Goal: Task Accomplishment & Management: Use online tool/utility

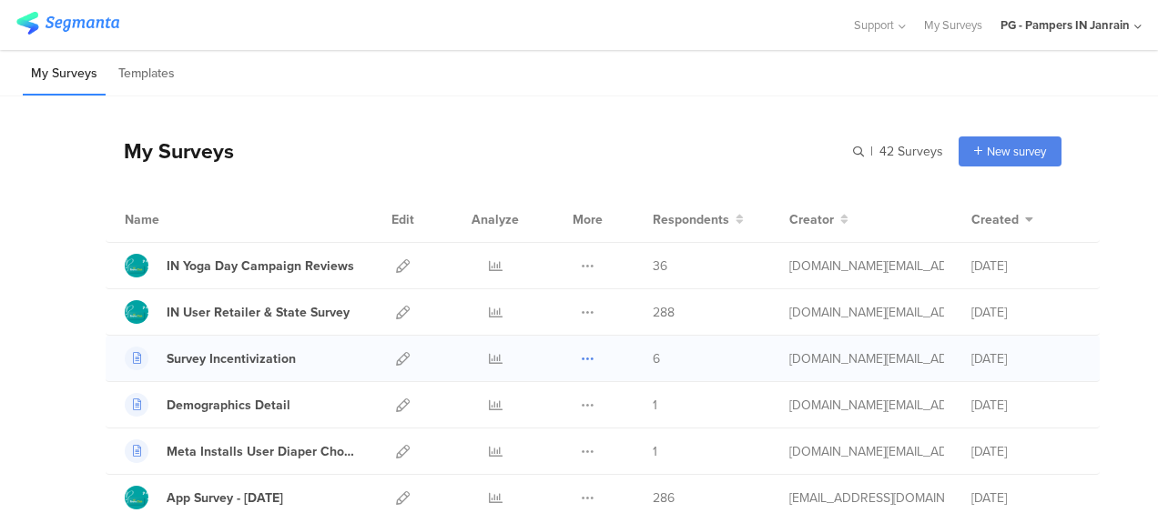
click at [581, 359] on icon at bounding box center [588, 359] width 14 height 14
click at [489, 361] on icon at bounding box center [496, 359] width 14 height 14
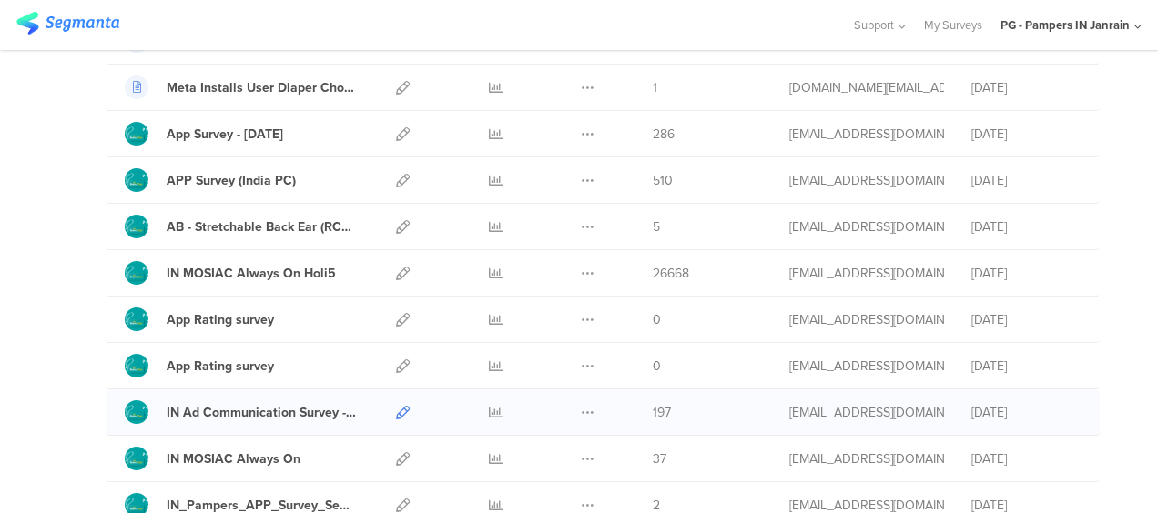
scroll to position [455, 0]
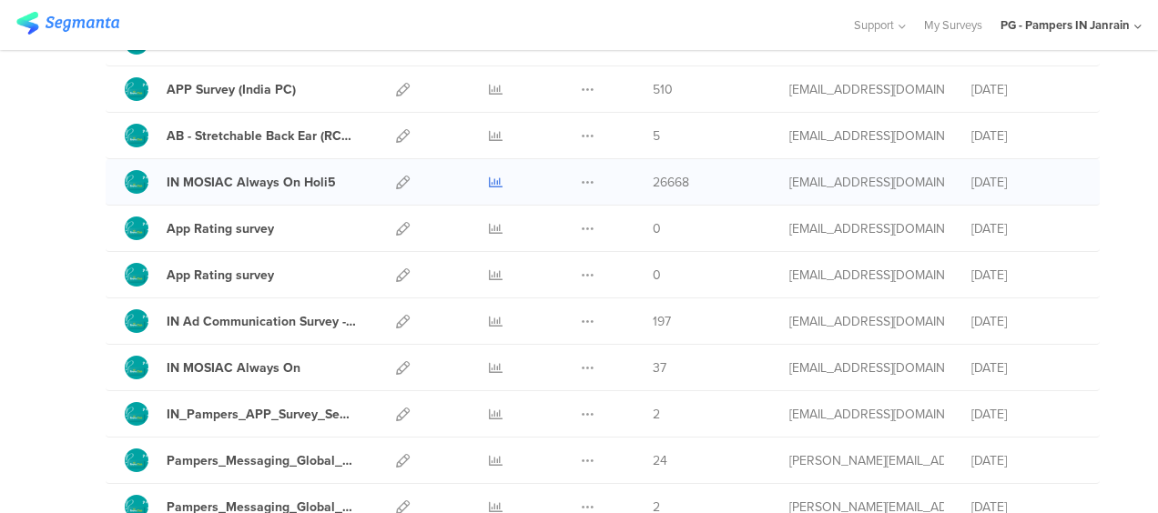
click at [489, 184] on icon at bounding box center [496, 183] width 14 height 14
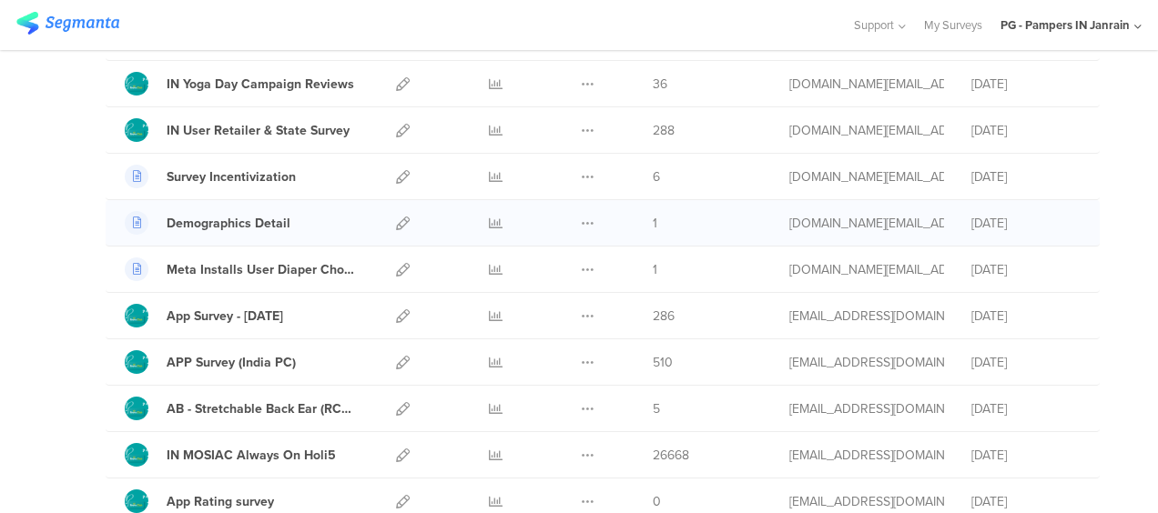
scroll to position [91, 0]
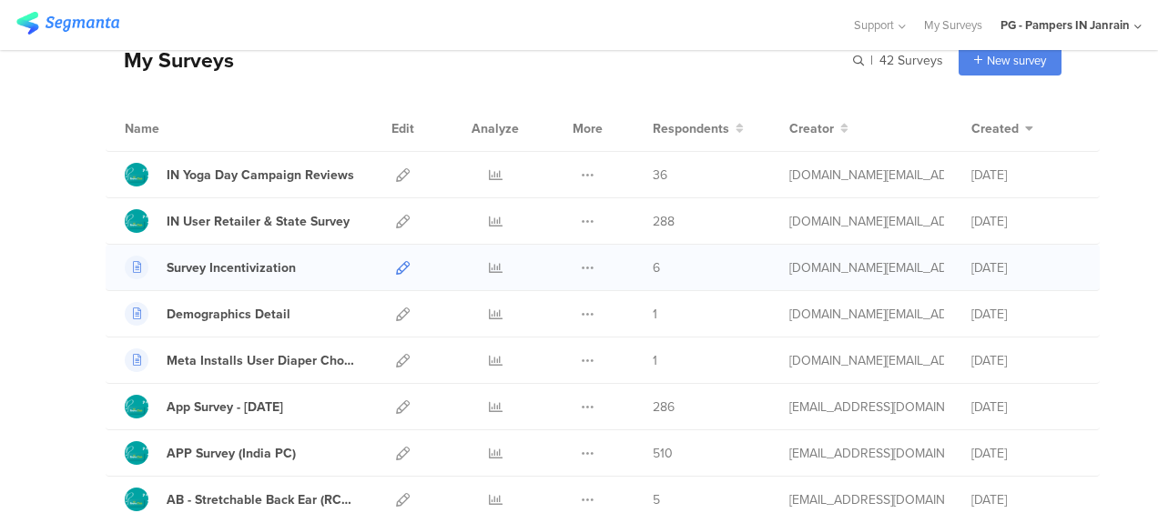
click at [396, 261] on icon at bounding box center [403, 268] width 14 height 14
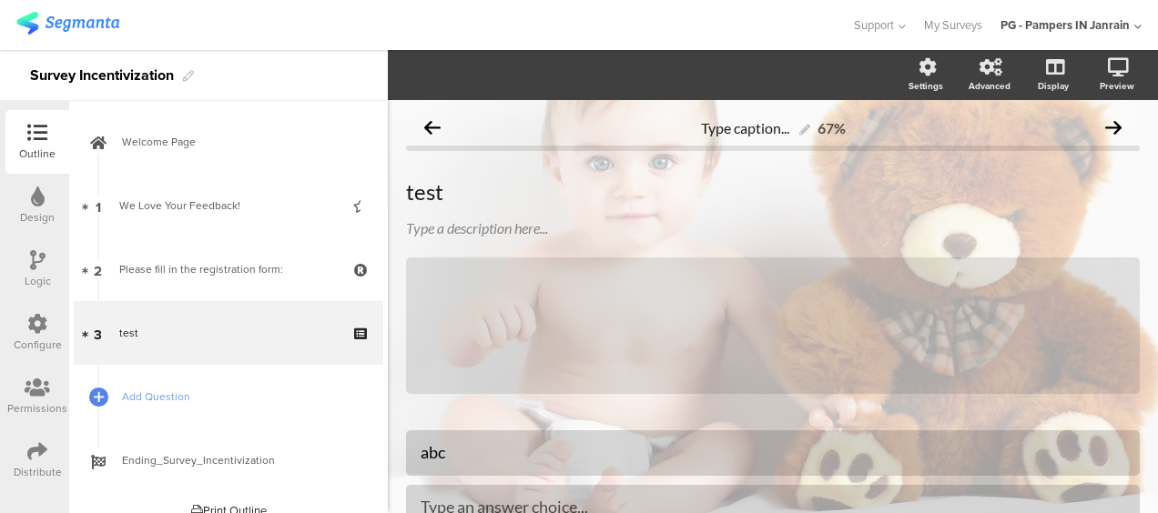
scroll to position [144, 0]
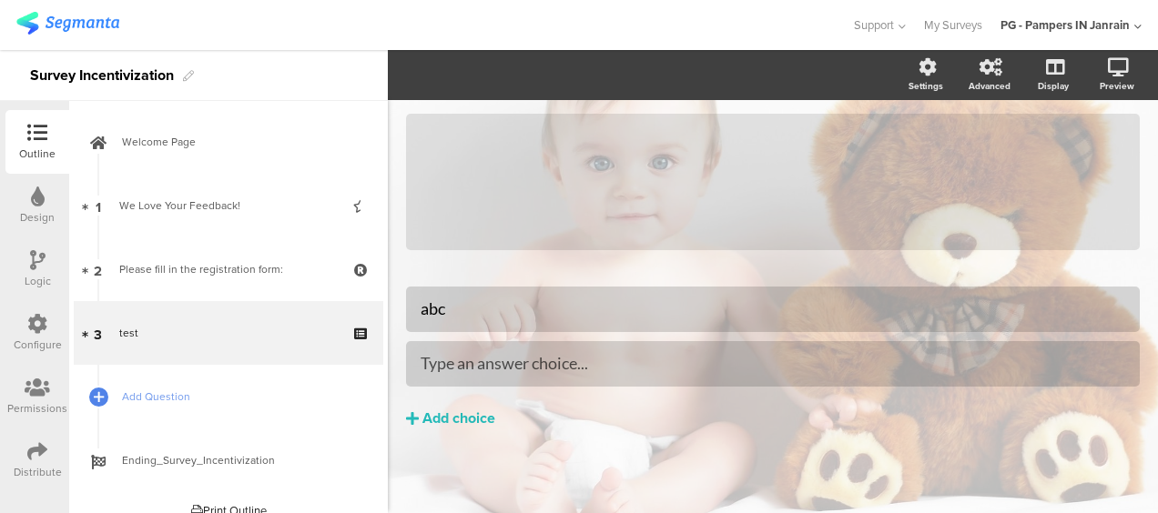
click at [27, 454] on icon at bounding box center [37, 452] width 20 height 20
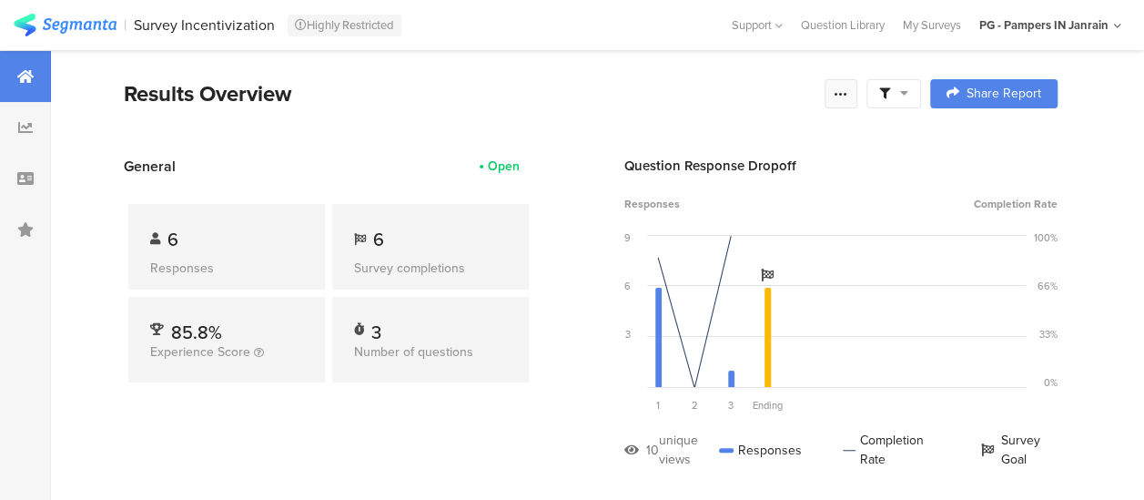
click at [848, 100] on icon at bounding box center [841, 93] width 15 height 15
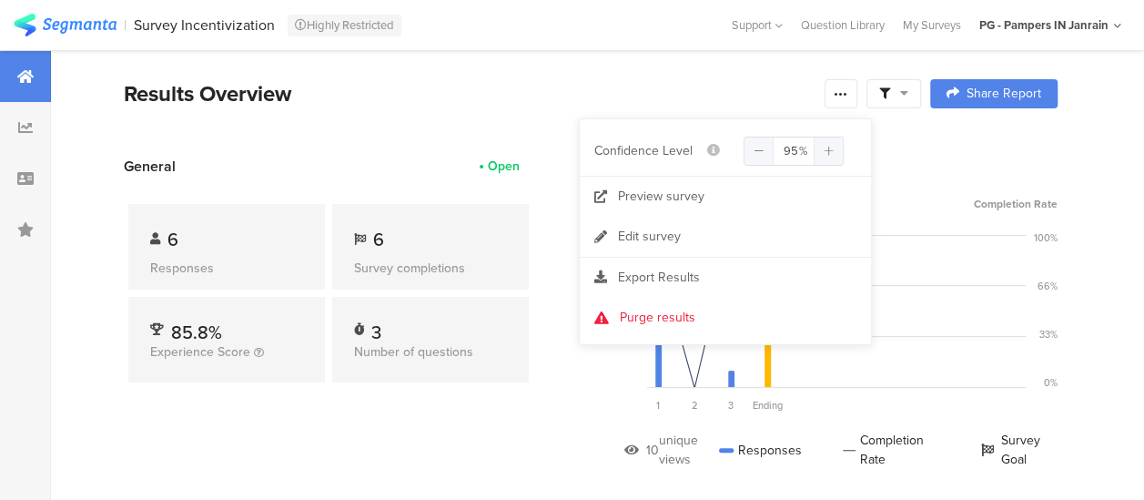
click at [382, 147] on section "Results Overview Complete Responses Only Edit Sample Share Report Share Cancel …" at bounding box center [591, 116] width 1080 height 78
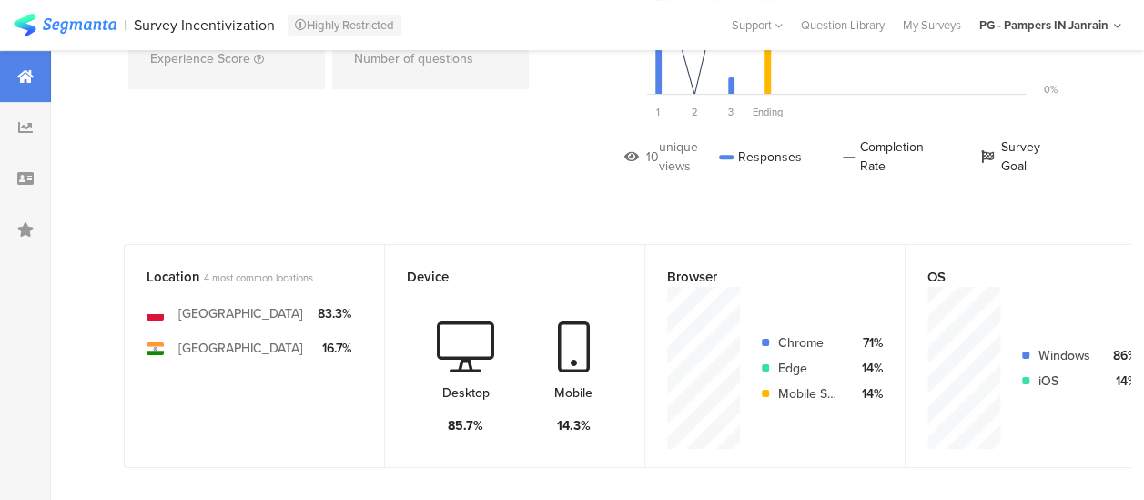
scroll to position [91, 0]
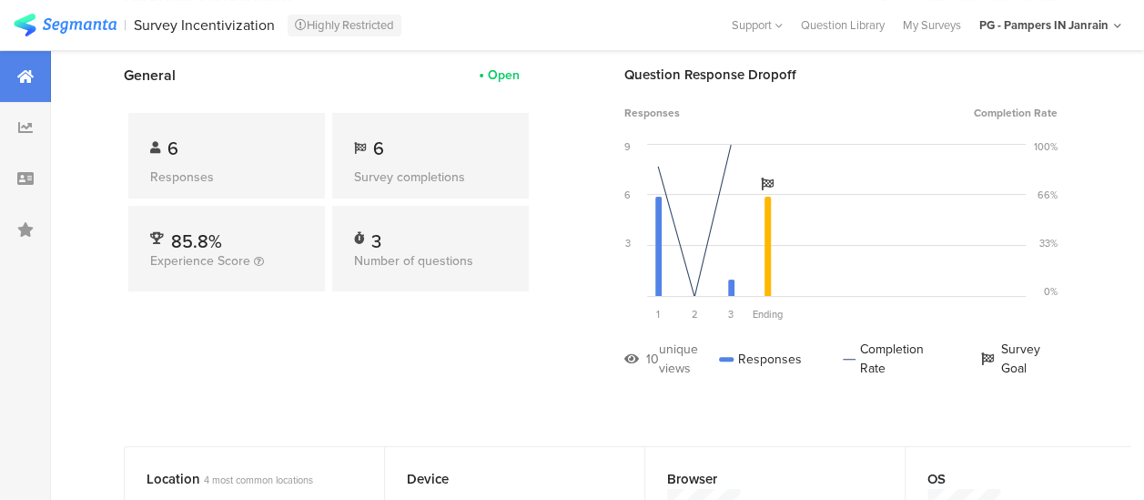
click at [18, 80] on icon at bounding box center [25, 76] width 16 height 15
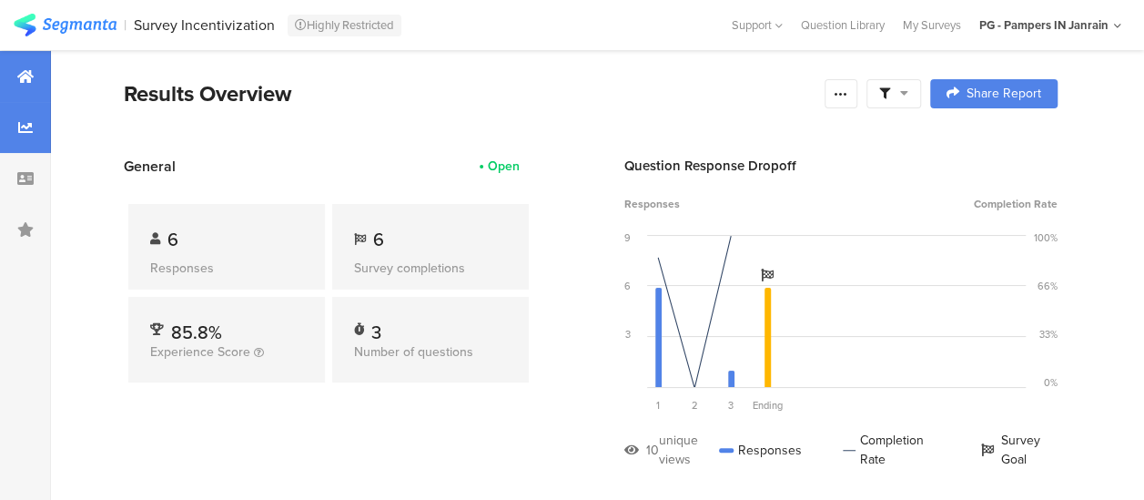
click at [35, 137] on div at bounding box center [25, 127] width 51 height 51
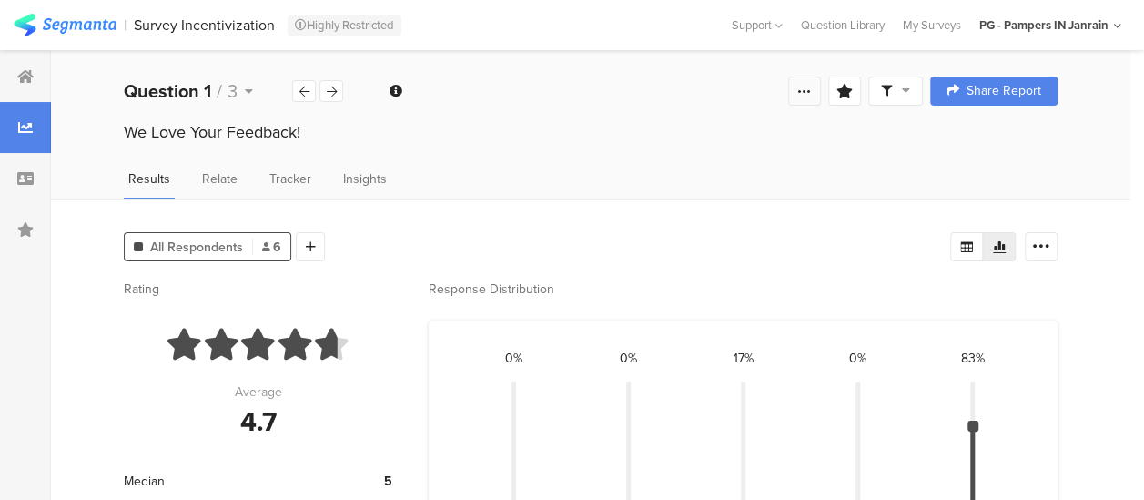
click at [812, 84] on icon at bounding box center [804, 91] width 15 height 15
click at [905, 166] on div "We Love Your Feedback!" at bounding box center [591, 149] width 1080 height 58
click at [1051, 242] on icon at bounding box center [1041, 247] width 18 height 18
click at [520, 235] on div "All Respondents 6 Add Segment" at bounding box center [537, 243] width 827 height 36
click at [306, 182] on span "Tracker" at bounding box center [290, 178] width 42 height 19
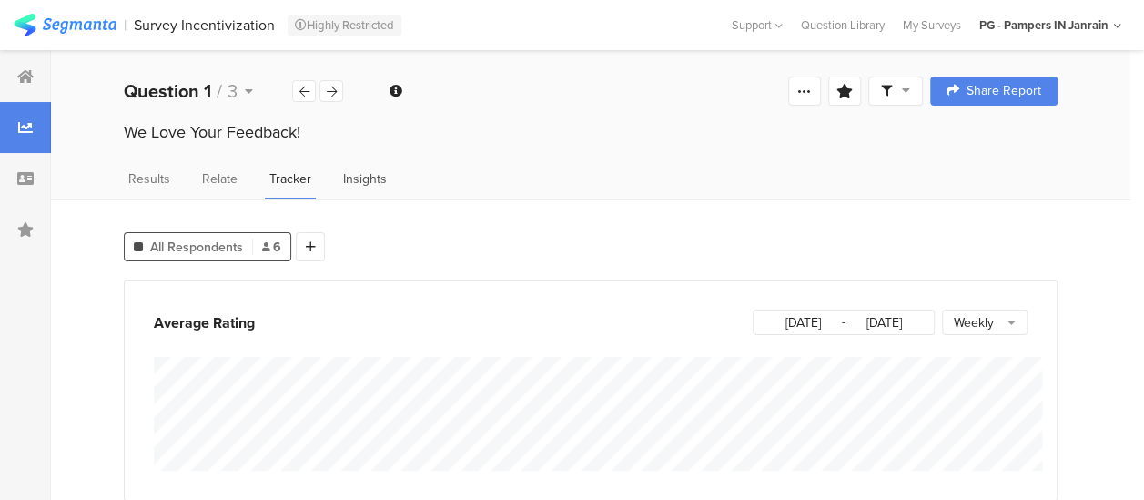
click at [356, 178] on span "Insights" at bounding box center [365, 178] width 44 height 19
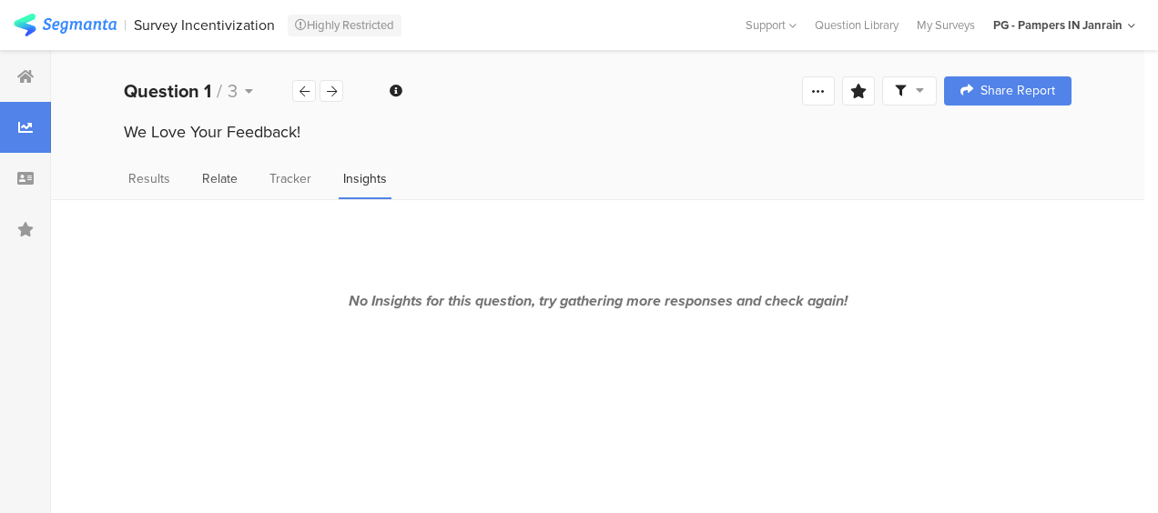
click at [220, 179] on span "Relate" at bounding box center [220, 178] width 36 height 19
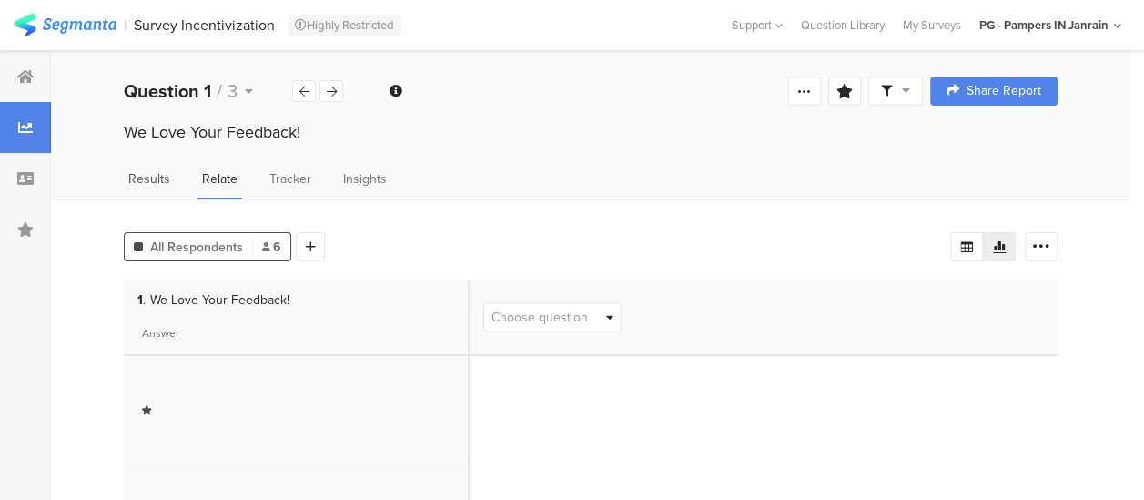
click at [157, 180] on span "Results" at bounding box center [149, 178] width 42 height 19
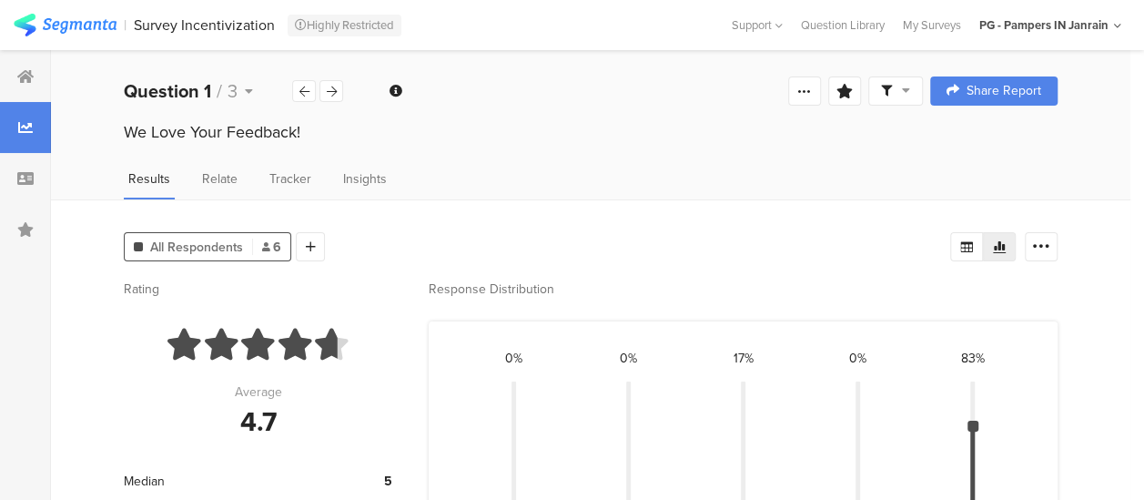
click at [269, 249] on icon at bounding box center [266, 246] width 8 height 9
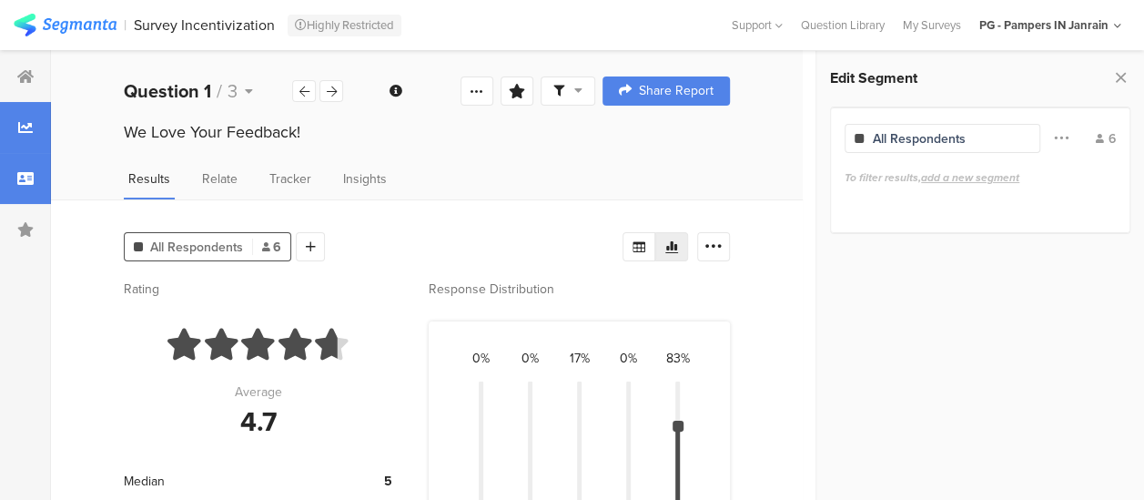
click at [27, 186] on div at bounding box center [25, 178] width 51 height 51
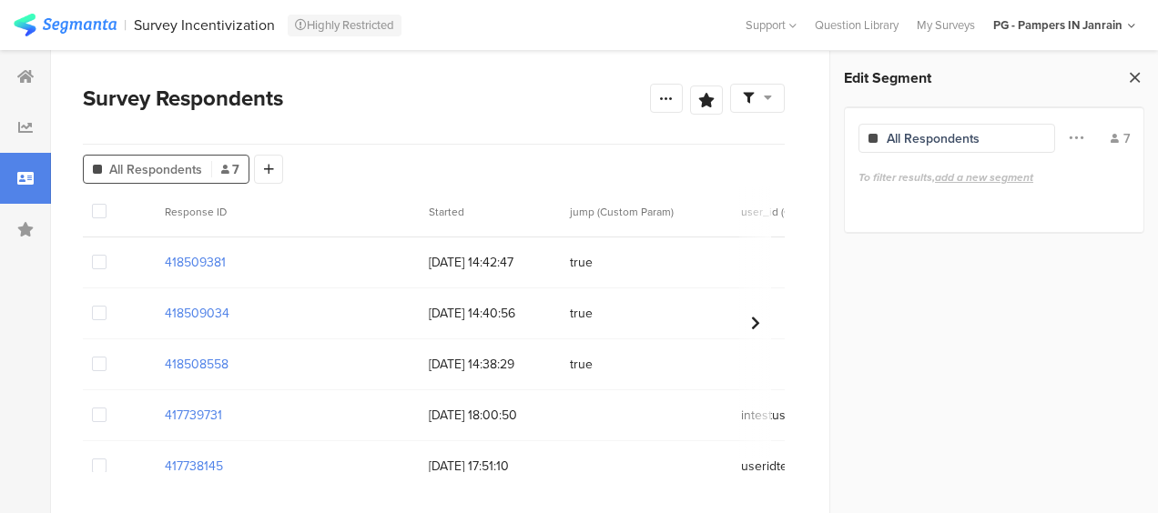
click at [1132, 84] on icon at bounding box center [1134, 77] width 19 height 25
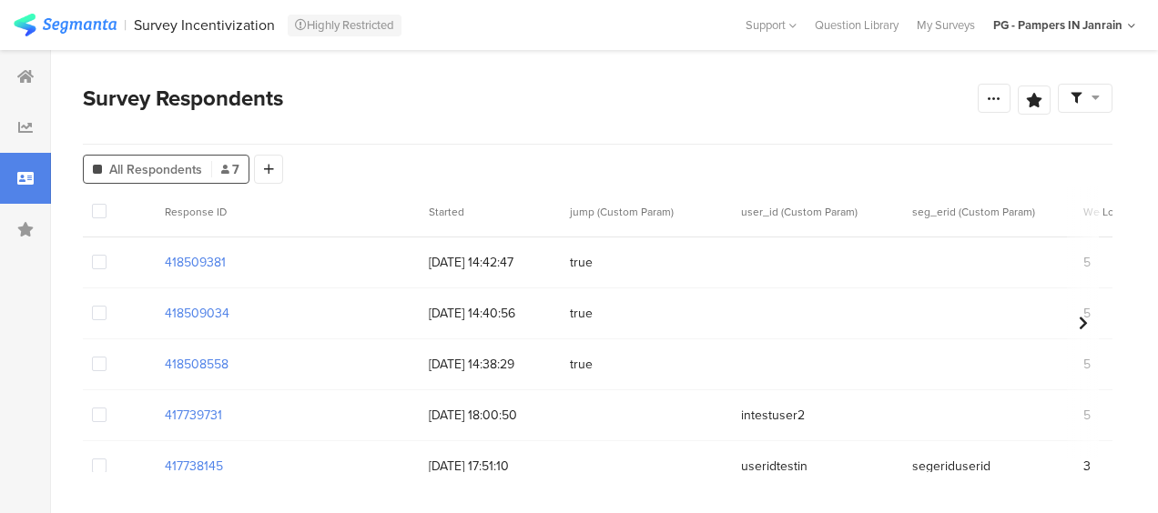
click at [100, 256] on span at bounding box center [99, 262] width 15 height 15
click at [107, 255] on input "checkbox" at bounding box center [107, 255] width 0 height 0
click at [101, 309] on span at bounding box center [99, 313] width 15 height 15
click at [107, 306] on input "checkbox" at bounding box center [107, 306] width 0 height 0
click at [96, 312] on span at bounding box center [99, 313] width 15 height 15
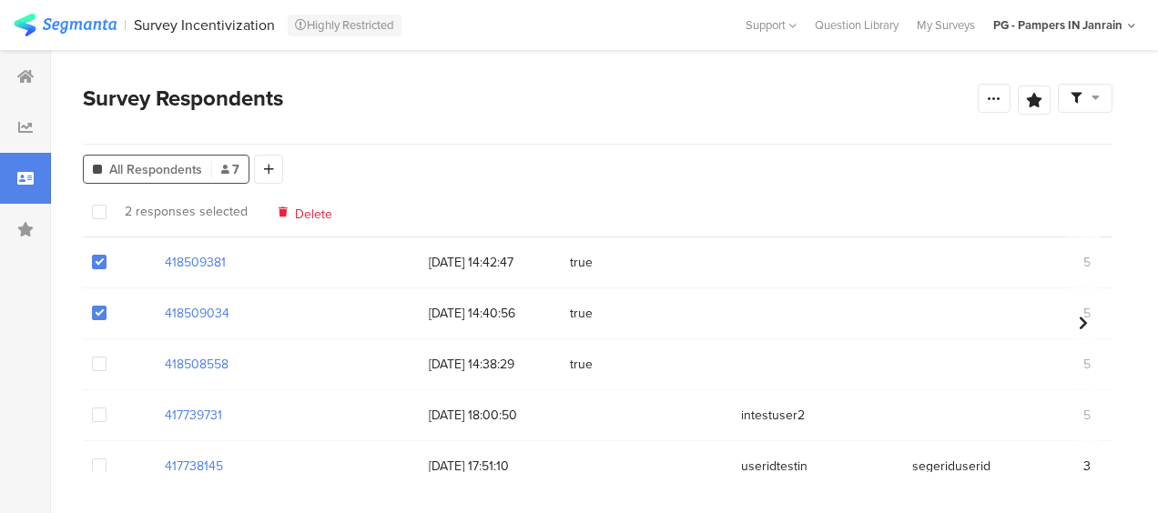
click at [107, 306] on input "checkbox" at bounding box center [107, 306] width 0 height 0
click at [94, 259] on span at bounding box center [99, 262] width 15 height 15
click at [107, 255] on input "checkbox" at bounding box center [107, 255] width 0 height 0
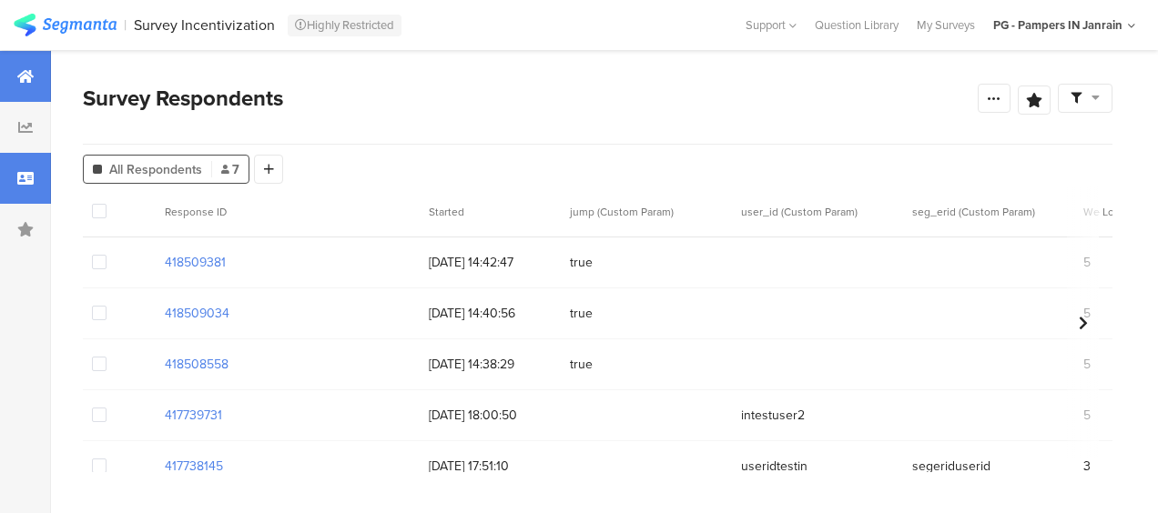
click at [36, 79] on div at bounding box center [25, 76] width 51 height 51
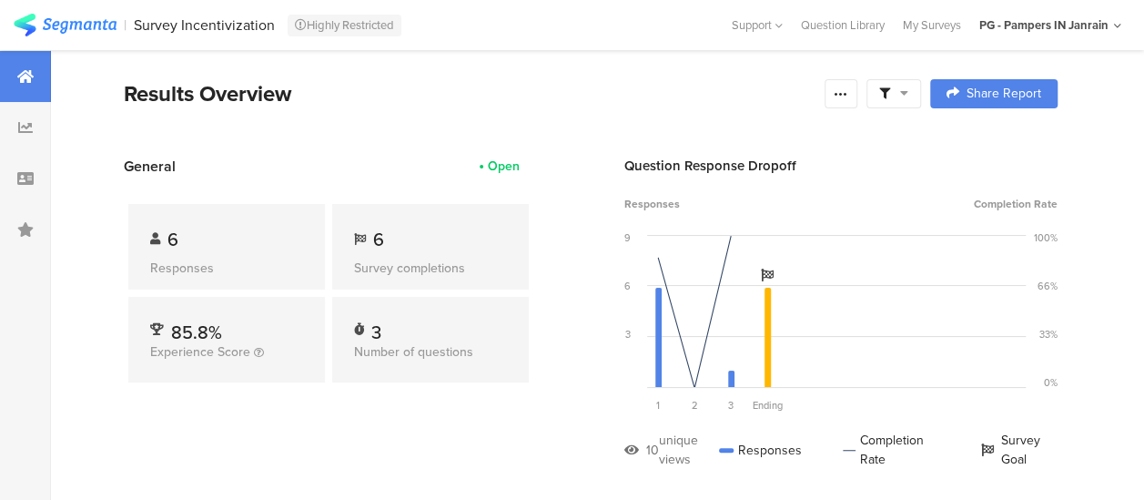
click at [104, 20] on img at bounding box center [65, 25] width 103 height 23
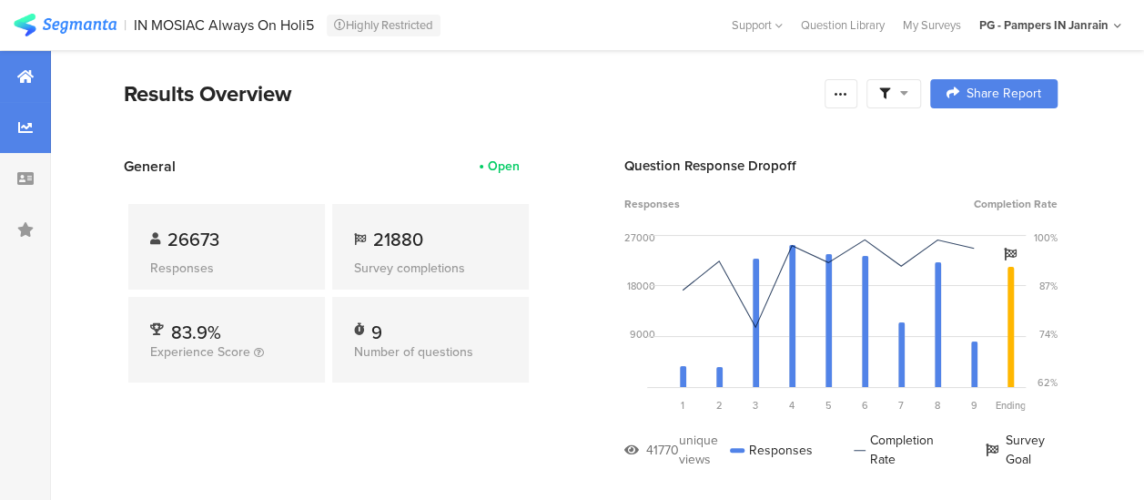
click at [25, 136] on div at bounding box center [25, 127] width 51 height 51
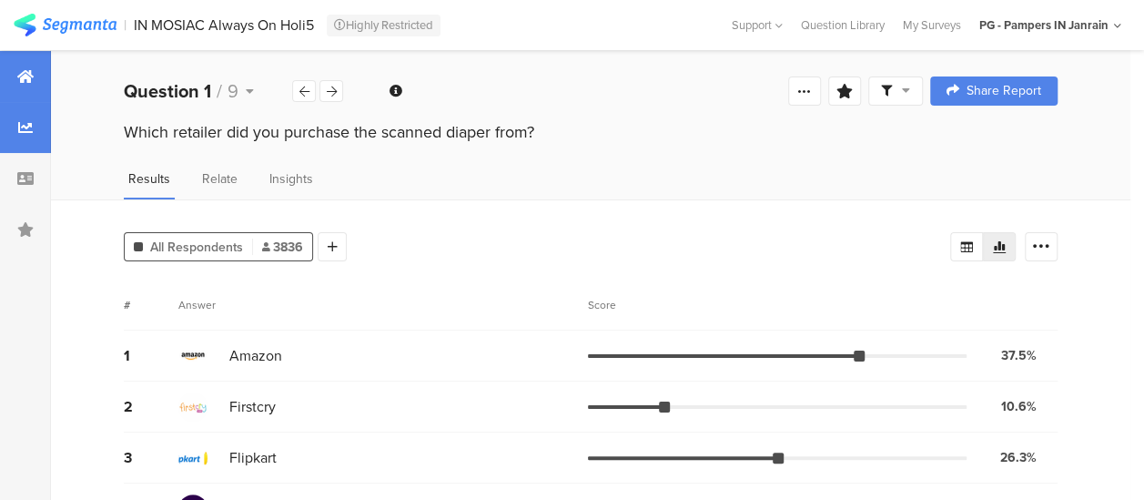
click at [34, 82] on div at bounding box center [25, 76] width 51 height 51
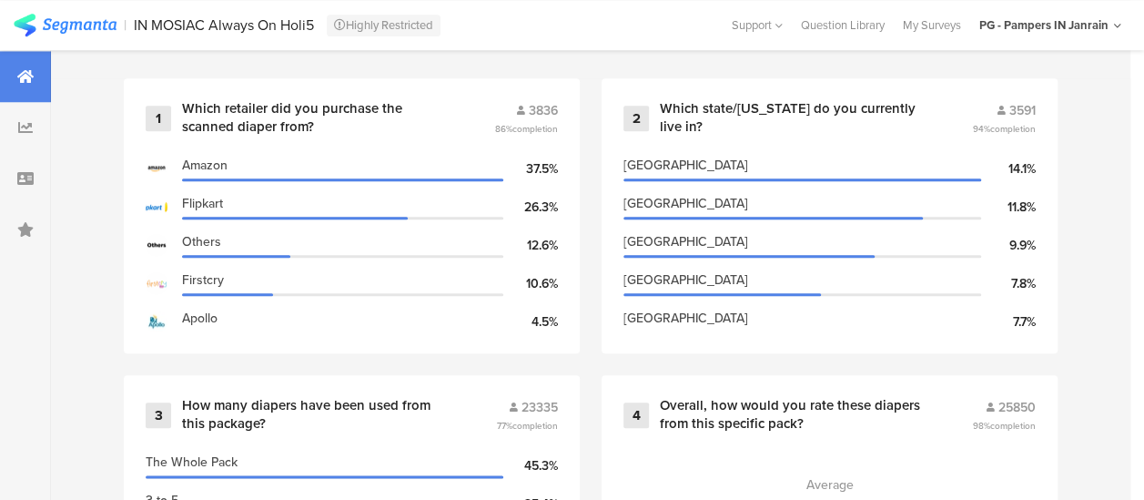
scroll to position [728, 0]
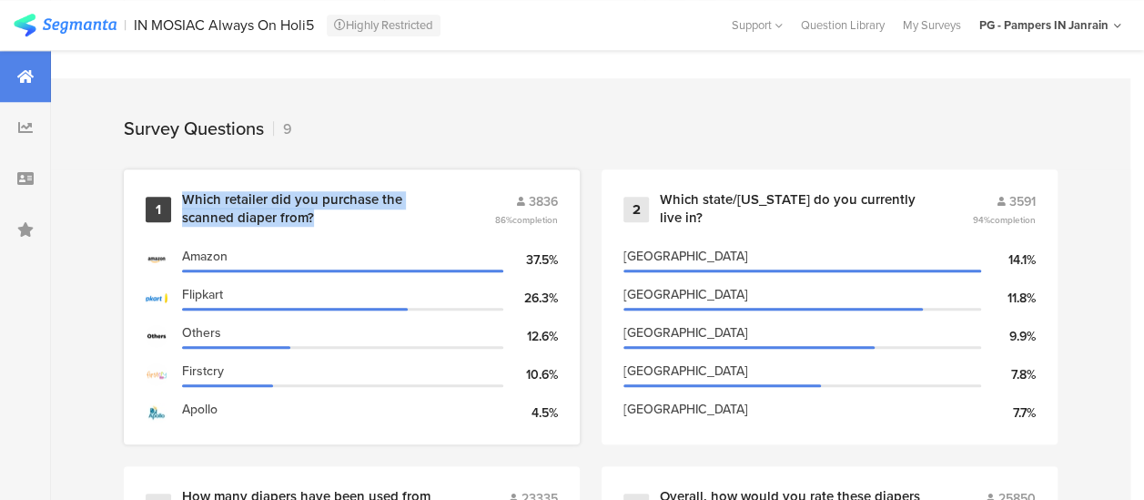
drag, startPoint x: 259, startPoint y: 226, endPoint x: 188, endPoint y: 204, distance: 74.3
click at [188, 204] on div "Which retailer did you purchase the scanned diaper from?" at bounding box center [316, 209] width 269 height 36
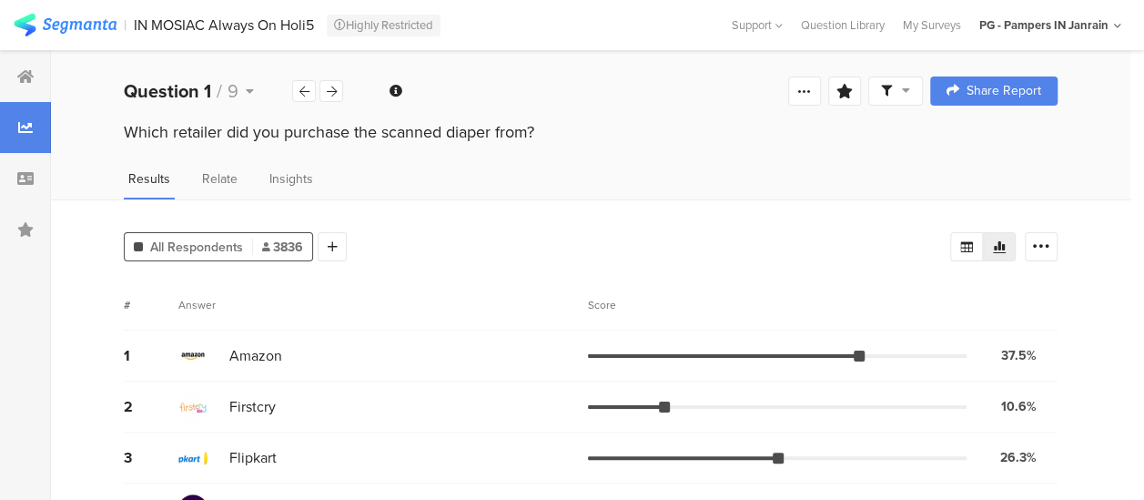
drag, startPoint x: 553, startPoint y: 129, endPoint x: 120, endPoint y: 127, distance: 432.4
click at [120, 127] on div "Which retailer did you purchase the scanned diaper from?" at bounding box center [591, 134] width 1080 height 29
copy div "Which retailer did you purchase the scanned diaper from?"
click at [335, 94] on icon at bounding box center [332, 92] width 10 height 12
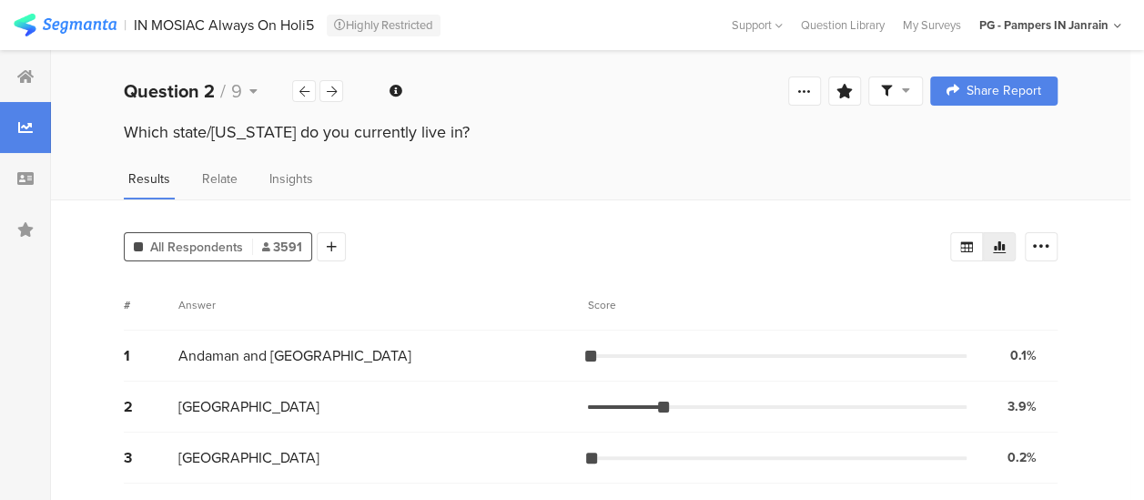
drag, startPoint x: 418, startPoint y: 138, endPoint x: 98, endPoint y: 135, distance: 319.6
click at [98, 135] on div "Which state/UT do you currently live in?" at bounding box center [591, 134] width 1080 height 29
copy div "Which state/UT do you currently live in?"
click at [337, 89] on div at bounding box center [332, 91] width 24 height 22
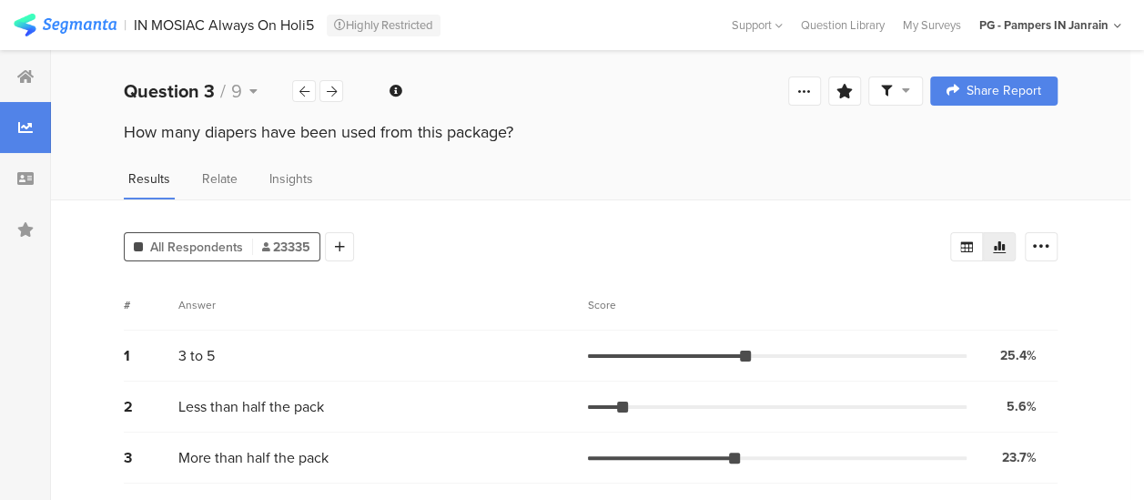
drag, startPoint x: 124, startPoint y: 128, endPoint x: 548, endPoint y: 144, distance: 424.5
click at [548, 144] on div "How many diapers have been used from this package?" at bounding box center [591, 134] width 1080 height 29
copy div "How many diapers have been used from this package?"
click at [337, 89] on div at bounding box center [332, 91] width 24 height 22
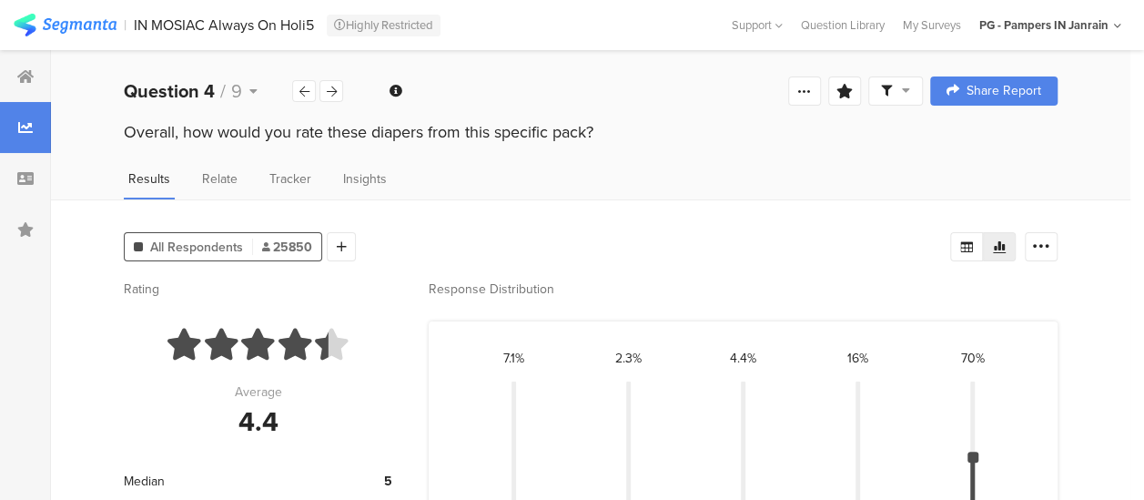
drag, startPoint x: 239, startPoint y: 133, endPoint x: 630, endPoint y: 142, distance: 390.7
click at [630, 142] on div "Overall, how would you rate these diapers from this specific pack?" at bounding box center [591, 134] width 1080 height 29
copy div "Overall, how would you rate these diapers from this specific pack?"
click at [327, 89] on icon at bounding box center [332, 92] width 10 height 12
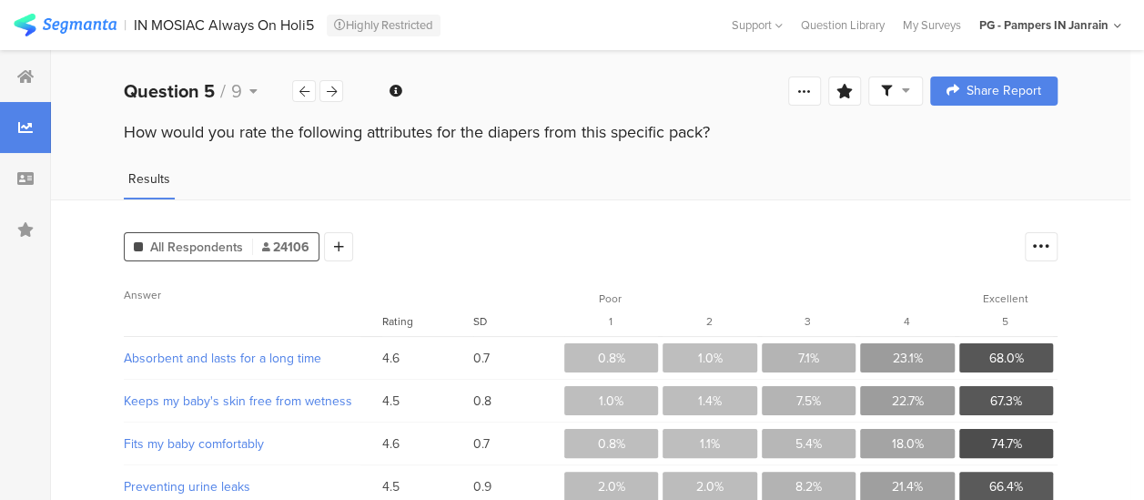
drag, startPoint x: 122, startPoint y: 131, endPoint x: 771, endPoint y: 140, distance: 649.2
click at [771, 140] on div "How would you rate the following attributes for the diapers from this specific …" at bounding box center [591, 134] width 1080 height 29
copy div "How would you rate the following attributes for the diapers from this specific …"
click at [336, 90] on icon at bounding box center [332, 92] width 10 height 12
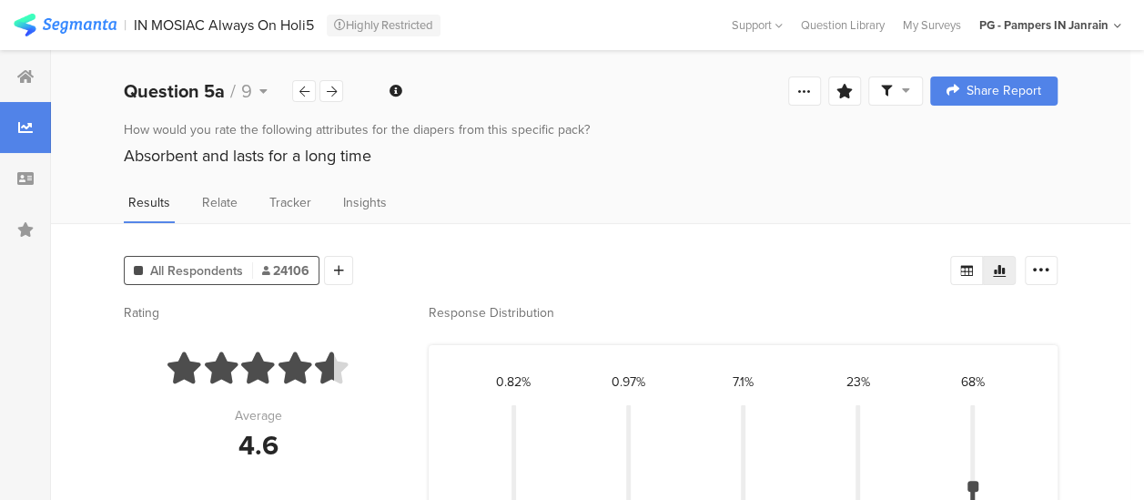
drag, startPoint x: 406, startPoint y: 155, endPoint x: 101, endPoint y: 155, distance: 305.0
click at [101, 155] on div "How would you rate the following attributes for the diapers from this specific …" at bounding box center [591, 146] width 1080 height 53
copy div "Absorbent and lasts for a long time"
click at [337, 104] on div "Question 5a / 9" at bounding box center [234, 90] width 220 height 27
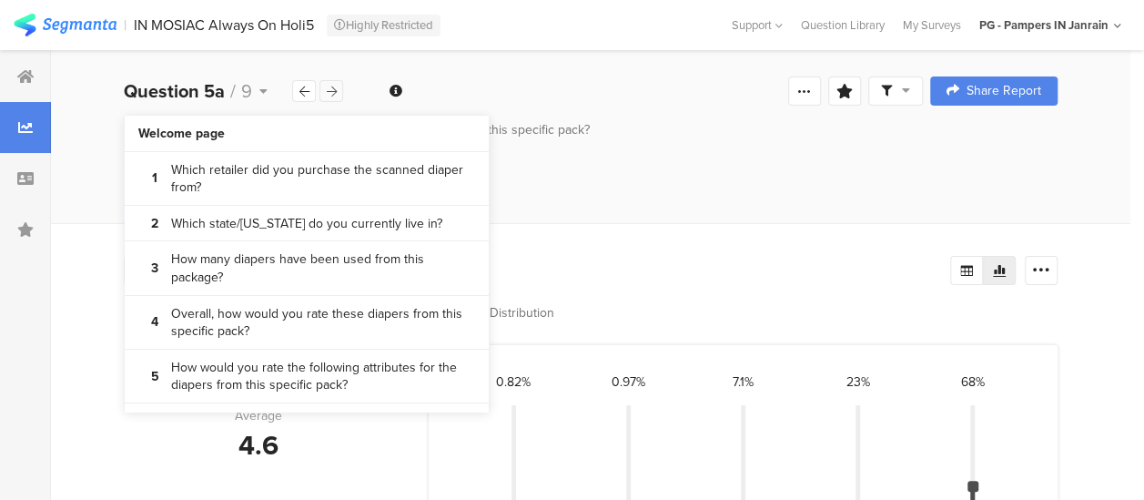
click at [331, 95] on icon at bounding box center [332, 92] width 10 height 12
click at [706, 192] on div "How would you rate the following attributes for the diapers from this specific …" at bounding box center [591, 161] width 1080 height 82
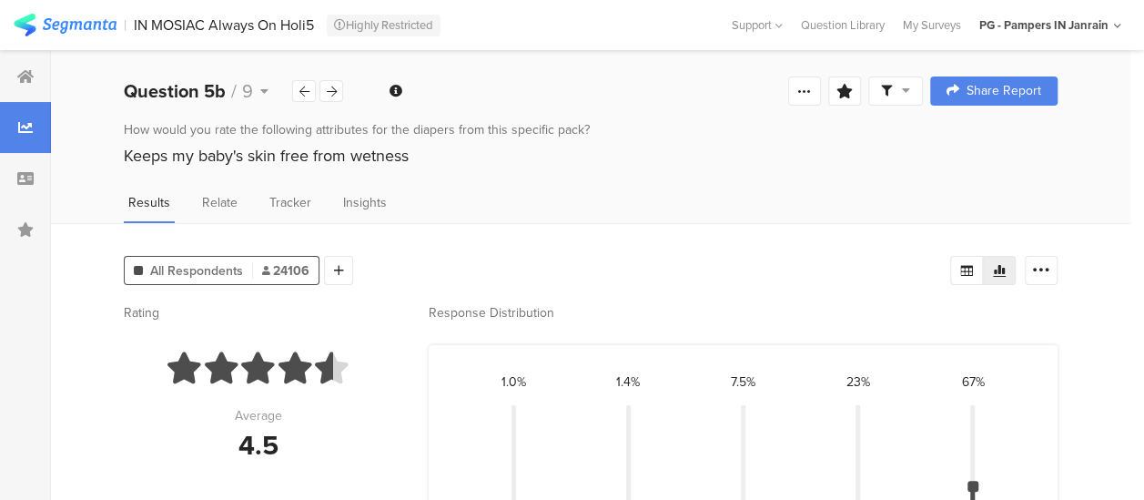
drag, startPoint x: 434, startPoint y: 153, endPoint x: 86, endPoint y: 153, distance: 347.8
click at [86, 153] on div "How would you rate the following attributes for the diapers from this specific …" at bounding box center [591, 146] width 1080 height 53
copy div "Keeps my baby's skin free from wetness"
click at [333, 89] on icon at bounding box center [332, 92] width 10 height 12
drag, startPoint x: 340, startPoint y: 166, endPoint x: 69, endPoint y: 160, distance: 271.3
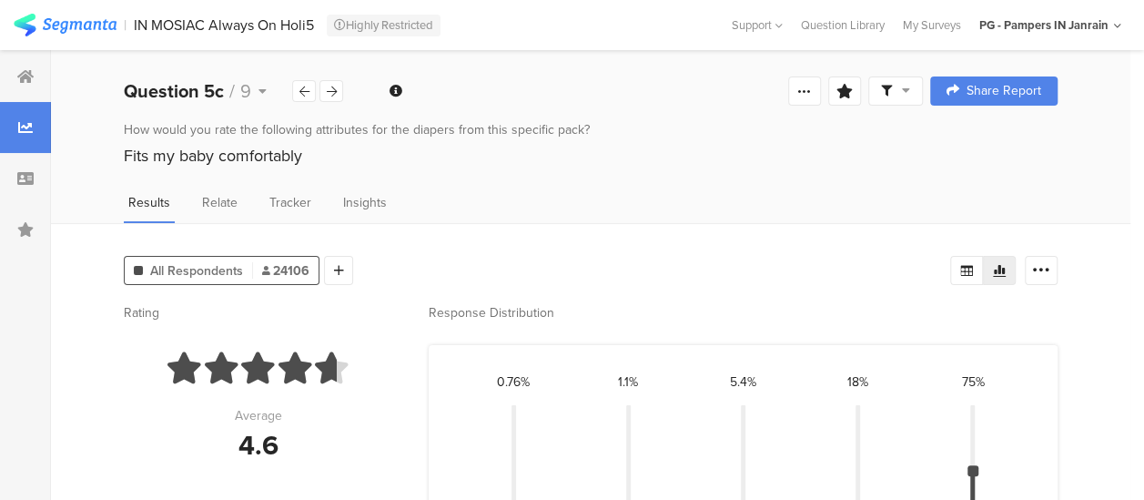
click at [69, 160] on div "How would you rate the following attributes for the diapers from this specific …" at bounding box center [591, 146] width 1080 height 53
copy div "Fits my baby comfortably"
click at [341, 83] on div at bounding box center [332, 91] width 24 height 22
drag, startPoint x: 315, startPoint y: 157, endPoint x: 126, endPoint y: 151, distance: 189.4
click at [126, 151] on div "Preventing urine leaks" at bounding box center [591, 156] width 934 height 24
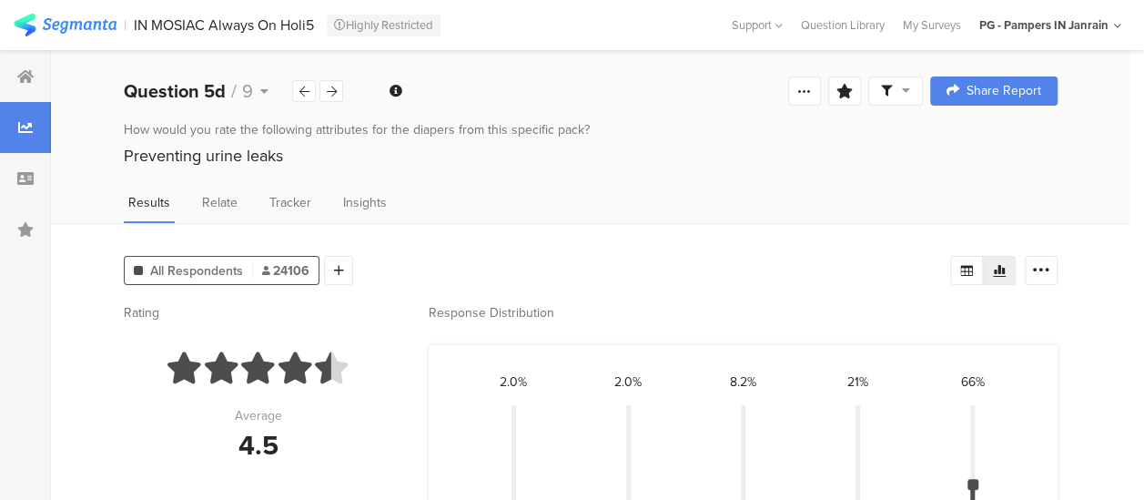
copy div "Preventing urine leaks"
click at [340, 88] on div at bounding box center [332, 91] width 24 height 22
drag, startPoint x: 157, startPoint y: 148, endPoint x: 88, endPoint y: 149, distance: 69.2
click at [88, 149] on div "How would you rate the following attributes for the diapers from this specific …" at bounding box center [591, 146] width 1080 height 53
click at [331, 93] on icon at bounding box center [332, 92] width 10 height 12
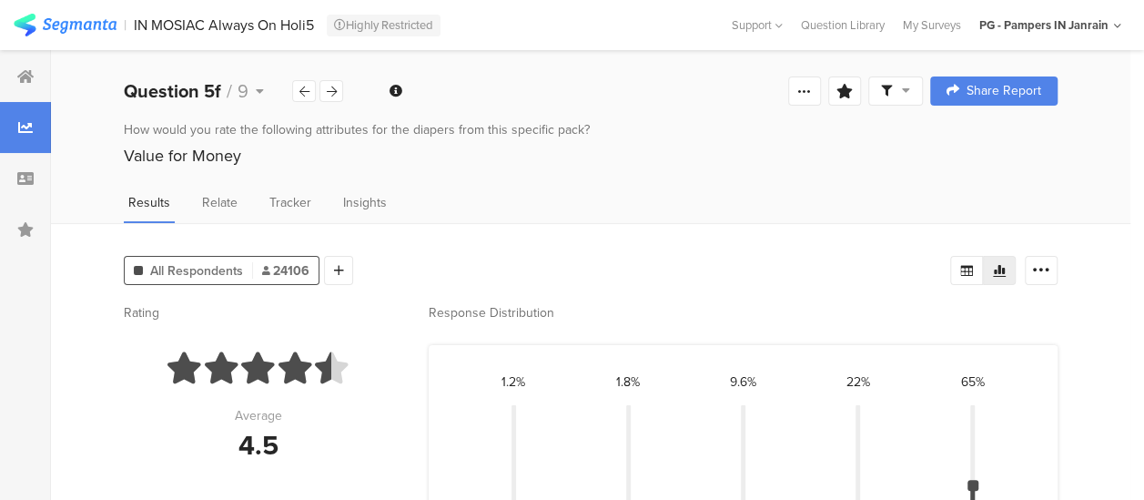
drag, startPoint x: 279, startPoint y: 147, endPoint x: 95, endPoint y: 149, distance: 184.8
click at [95, 149] on div "How would you rate the following attributes for the diapers from this specific …" at bounding box center [591, 146] width 1080 height 53
copy div "Value for Money"
click at [339, 79] on div "Question 5f / 9" at bounding box center [234, 90] width 220 height 27
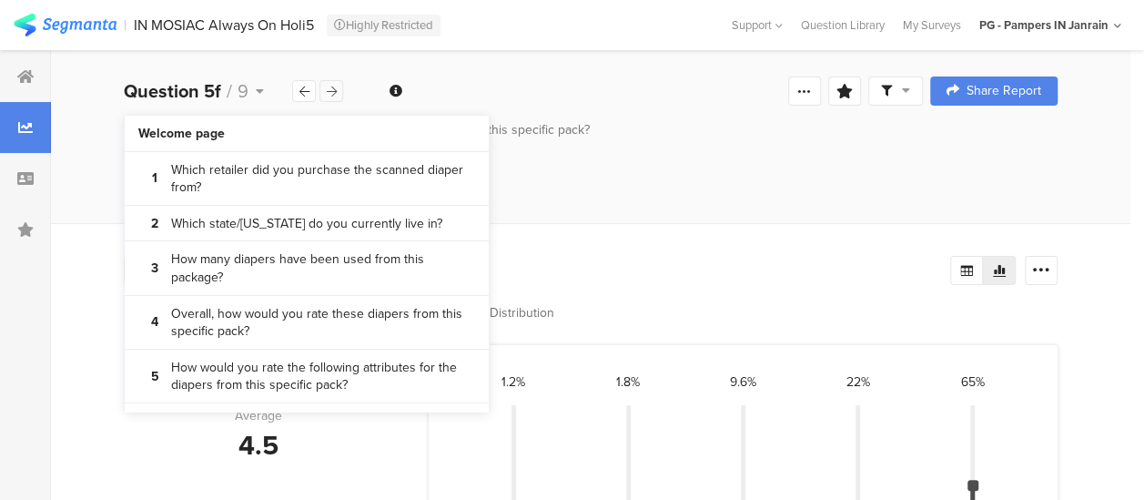
click at [325, 96] on div at bounding box center [332, 91] width 24 height 22
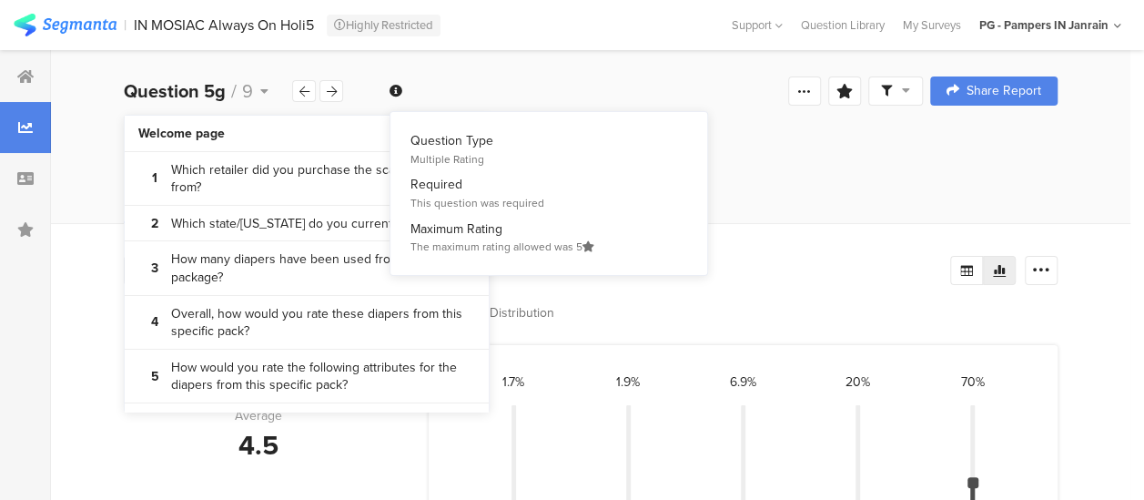
click at [608, 172] on div "Question Type Multiple Rating Required This question was required Maximum Ratin…" at bounding box center [548, 198] width 295 height 132
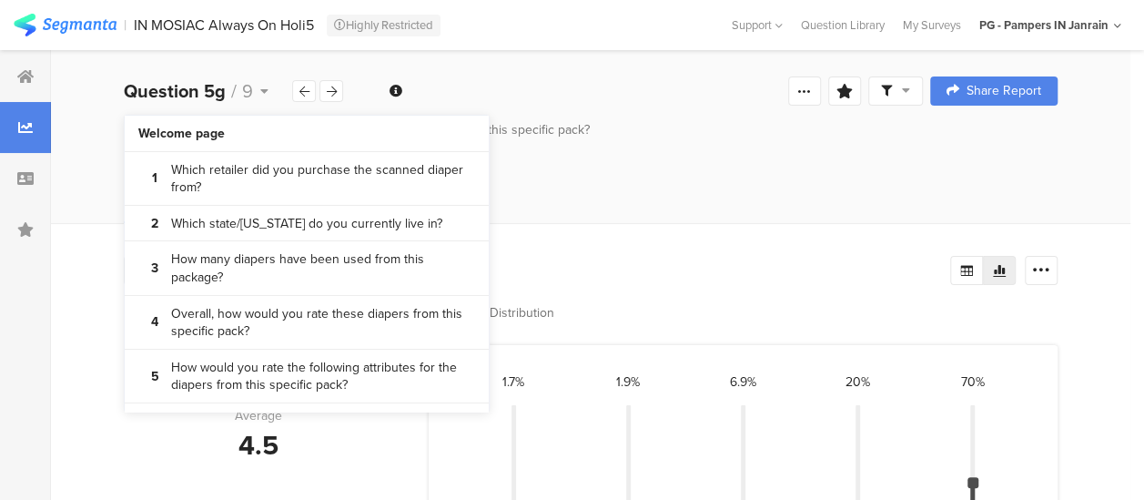
click at [750, 162] on div "Keeps my baby's skin free from any irritation" at bounding box center [591, 156] width 934 height 24
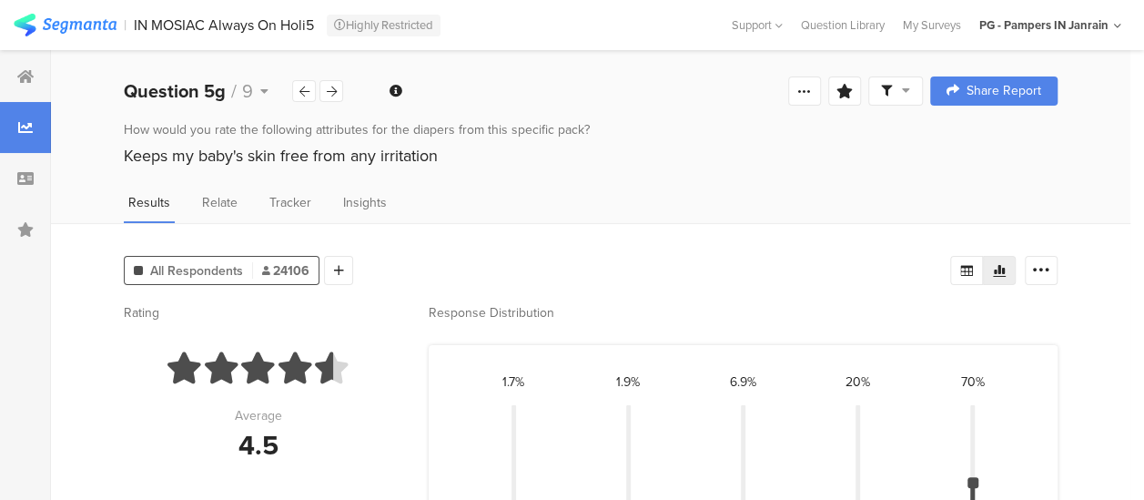
drag, startPoint x: 482, startPoint y: 158, endPoint x: 115, endPoint y: 158, distance: 366.9
click at [115, 158] on div "How would you rate the following attributes for the diapers from this specific …" at bounding box center [591, 146] width 1080 height 53
click at [340, 89] on div at bounding box center [332, 91] width 24 height 22
drag, startPoint x: 282, startPoint y: 158, endPoint x: 103, endPoint y: 157, distance: 179.4
click at [103, 157] on div "How would you rate the following attributes for the diapers from this specific …" at bounding box center [591, 146] width 1080 height 53
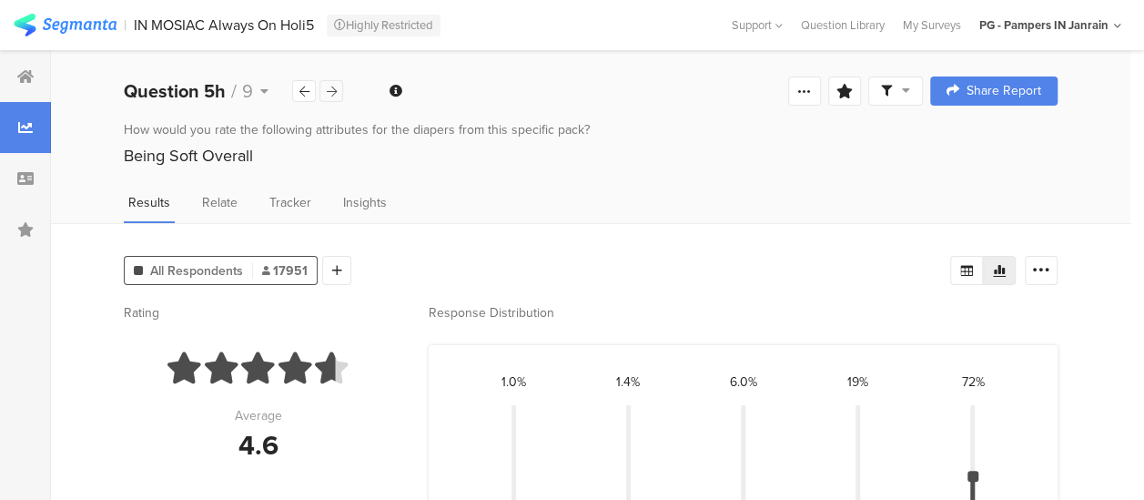
click at [340, 93] on div at bounding box center [332, 91] width 24 height 22
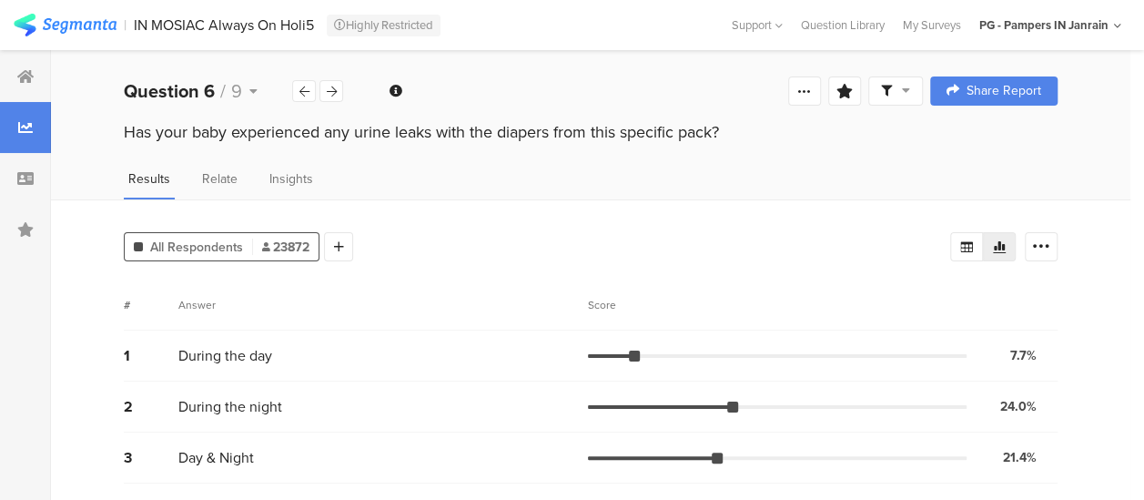
drag, startPoint x: 752, startPoint y: 133, endPoint x: 118, endPoint y: 140, distance: 633.7
click at [118, 140] on div "Has your baby experienced any urine leaks with the diapers from this specific p…" at bounding box center [591, 134] width 1080 height 29
click at [327, 87] on icon at bounding box center [332, 92] width 10 height 12
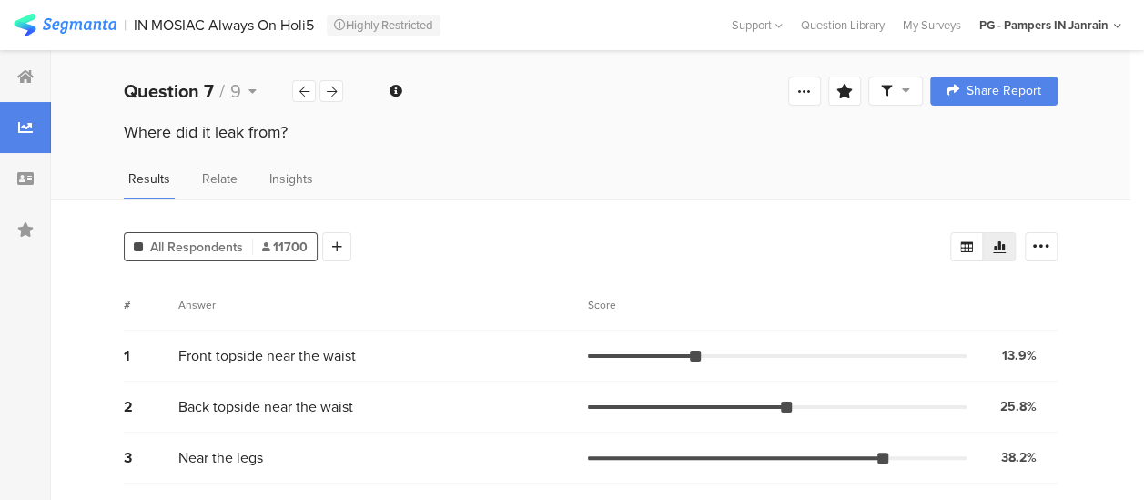
drag, startPoint x: 307, startPoint y: 131, endPoint x: 109, endPoint y: 127, distance: 197.6
click at [109, 127] on div "Where did it leak from?" at bounding box center [591, 134] width 1080 height 29
click at [334, 93] on icon at bounding box center [332, 92] width 10 height 12
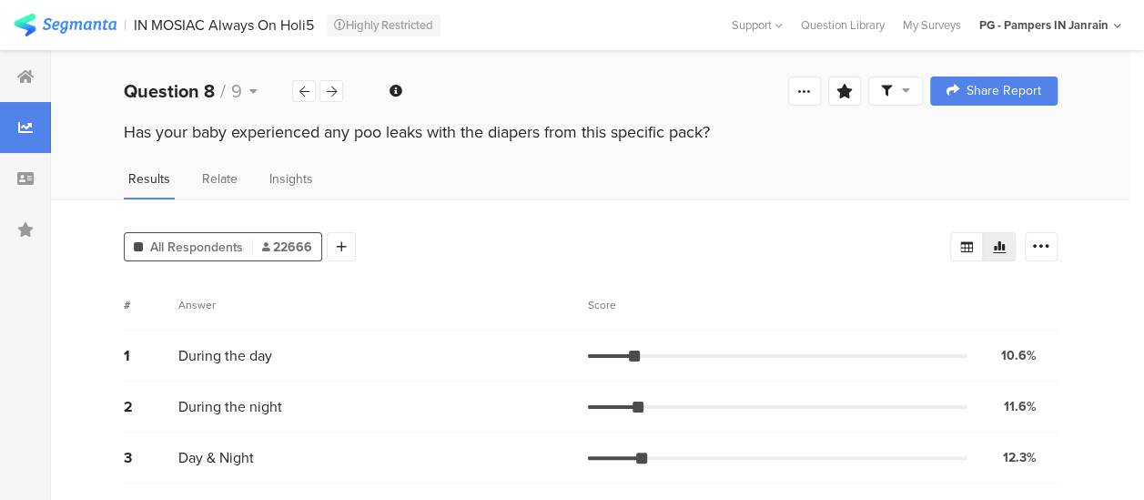
drag, startPoint x: 736, startPoint y: 129, endPoint x: 111, endPoint y: 131, distance: 624.5
click at [111, 131] on div "Has your baby experienced any poo leaks with the diapers from this specific pac…" at bounding box center [591, 134] width 1080 height 29
click at [327, 88] on icon at bounding box center [332, 92] width 10 height 12
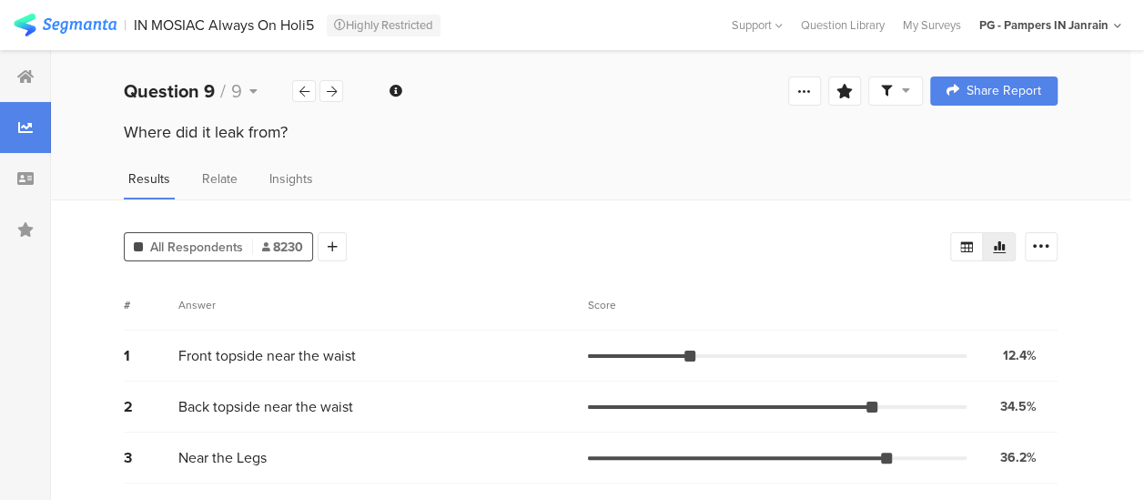
drag, startPoint x: 334, startPoint y: 127, endPoint x: 107, endPoint y: 126, distance: 227.6
click at [107, 126] on div "Where did it leak from?" at bounding box center [591, 134] width 1080 height 29
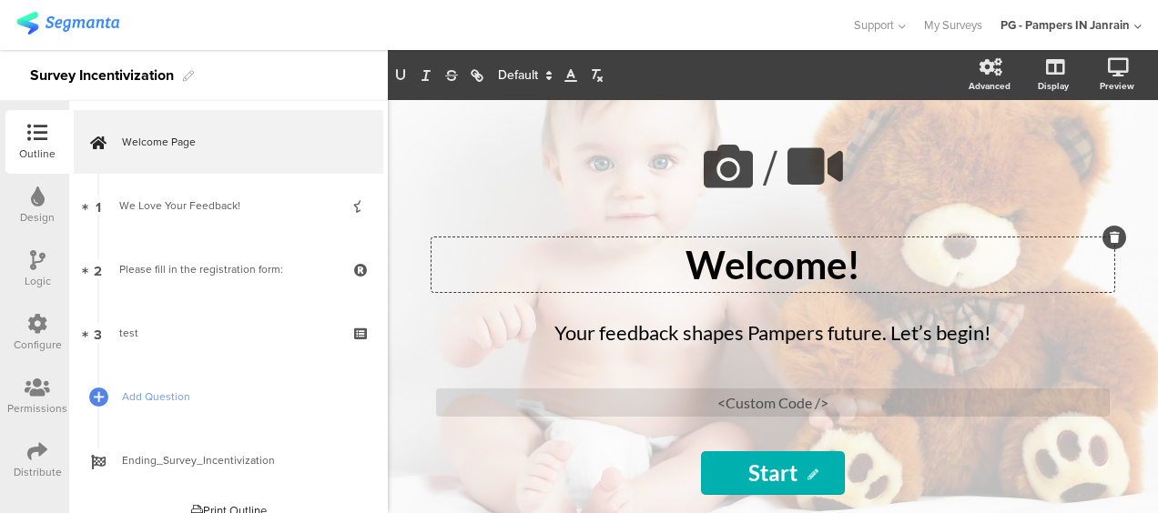
click at [813, 267] on div "Welcome! Welcome! Welcome!" at bounding box center [773, 265] width 683 height 55
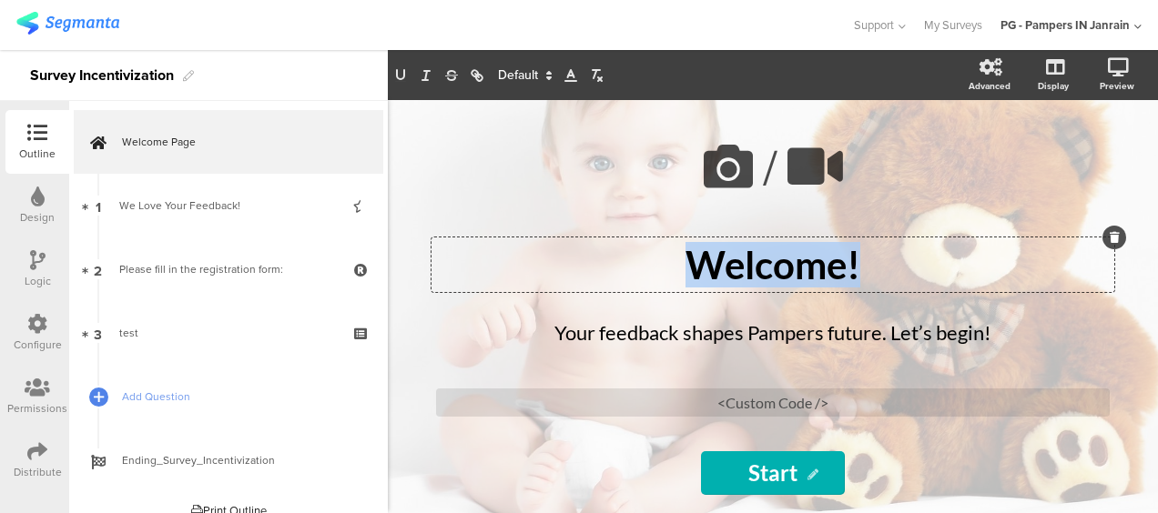
drag, startPoint x: 868, startPoint y: 267, endPoint x: 679, endPoint y: 269, distance: 189.4
click at [679, 269] on p "Welcome!" at bounding box center [773, 265] width 674 height 46
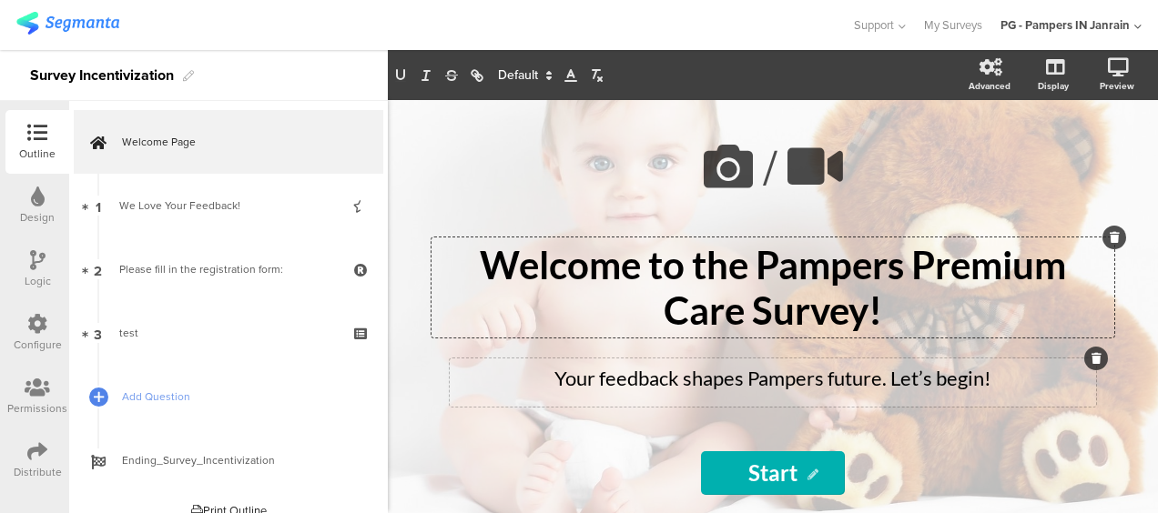
click at [836, 375] on div "Your feedback shapes Pampers future. Let’s begin! Your feedback shapes Pampers …" at bounding box center [773, 383] width 646 height 48
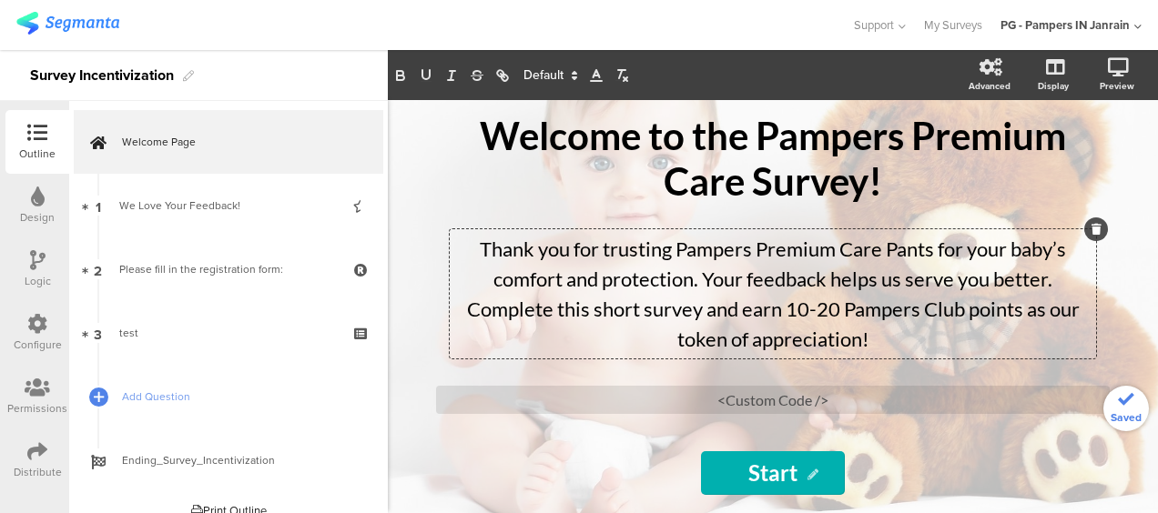
scroll to position [138, 0]
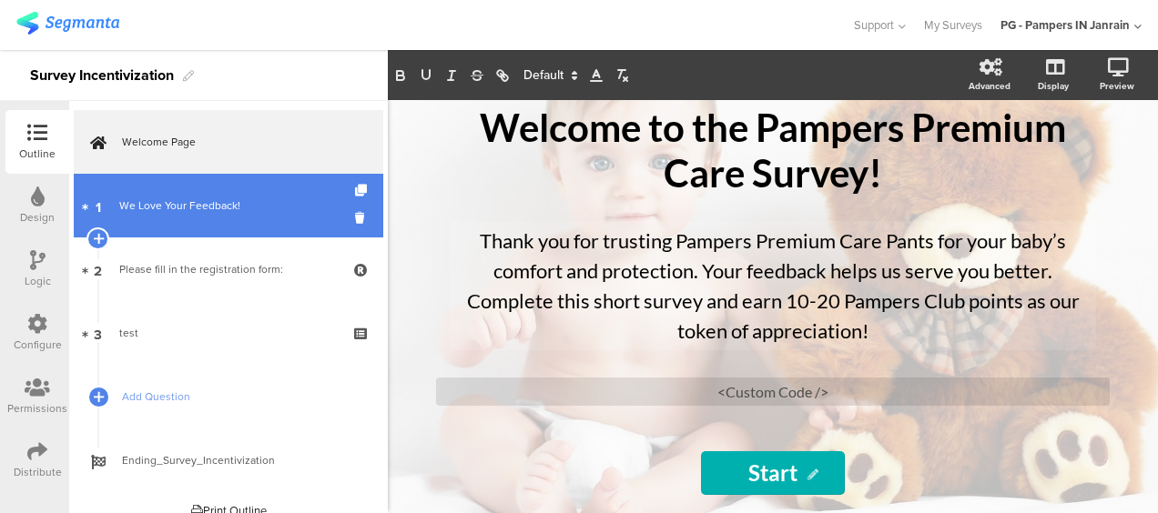
click at [200, 215] on link "1 We Love Your Feedback!" at bounding box center [229, 206] width 310 height 64
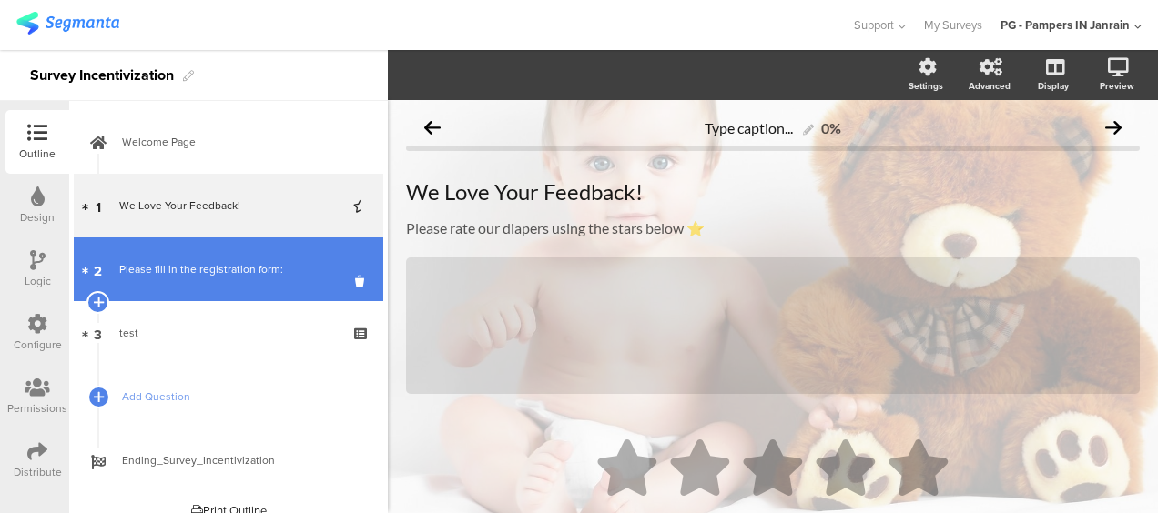
click at [247, 279] on link "2 Please fill in the registration form:" at bounding box center [229, 270] width 310 height 64
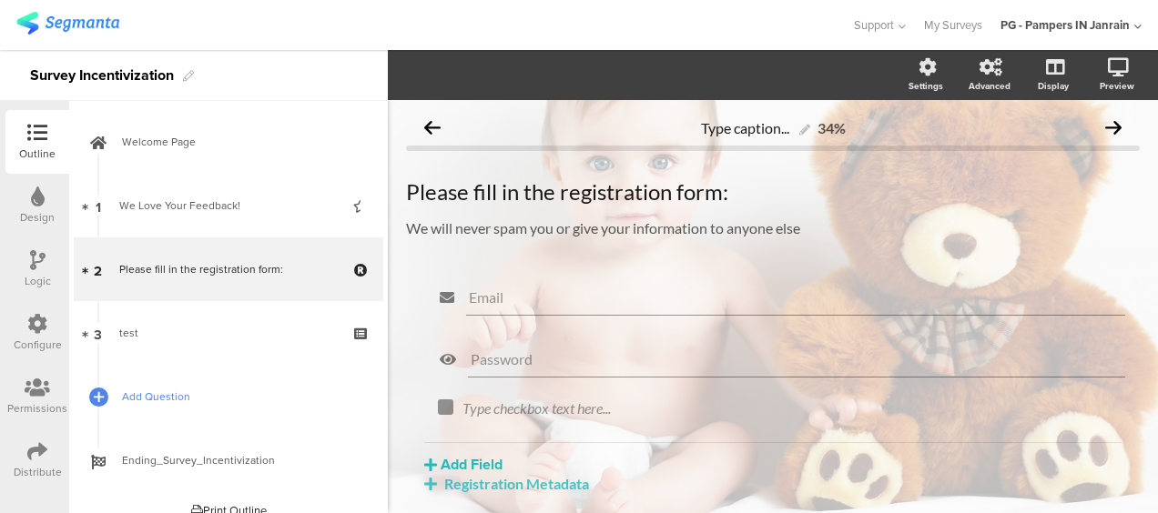
click at [153, 388] on span "Add Question" at bounding box center [238, 397] width 233 height 18
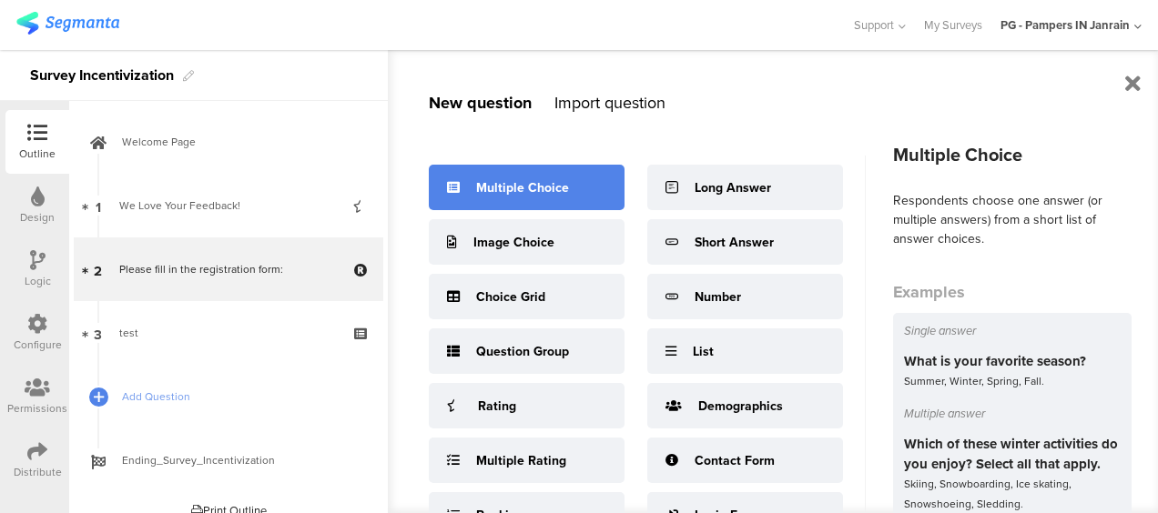
click at [541, 193] on div "Multiple Choice" at bounding box center [522, 187] width 93 height 19
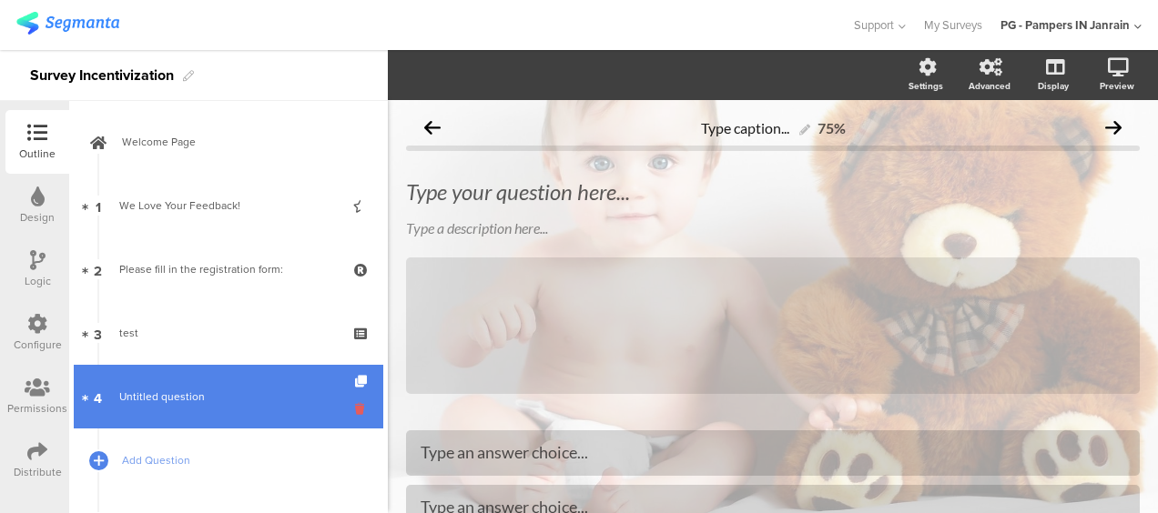
click at [355, 407] on icon at bounding box center [362, 409] width 15 height 17
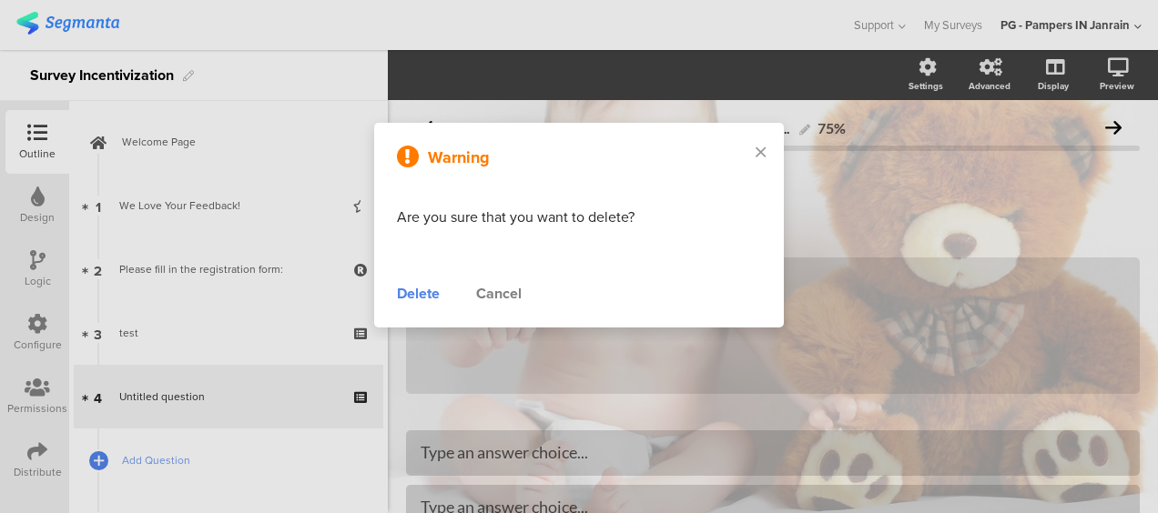
click at [411, 295] on div "Delete" at bounding box center [418, 294] width 43 height 22
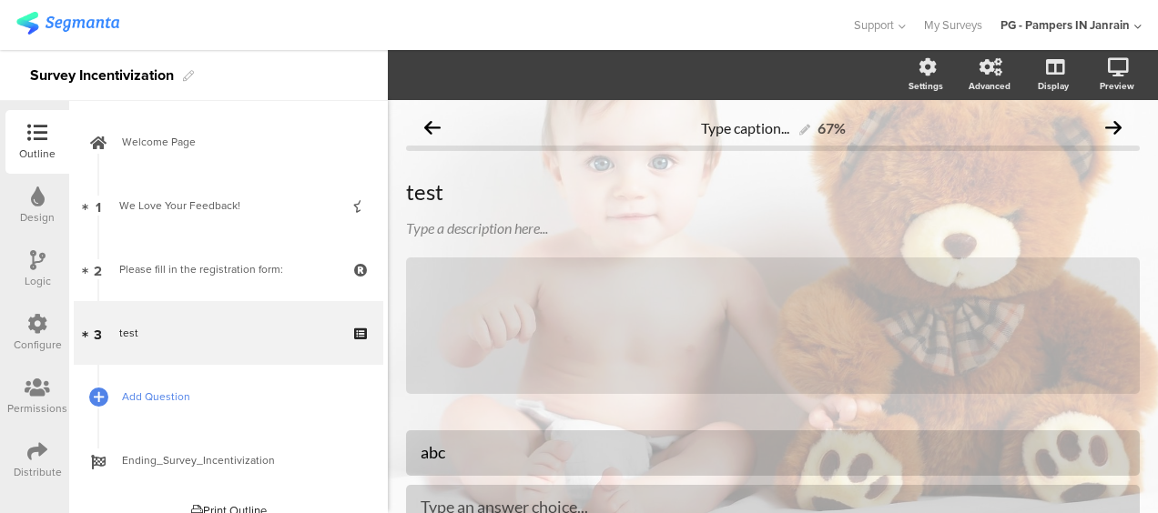
click at [137, 395] on span "Add Question" at bounding box center [238, 397] width 233 height 18
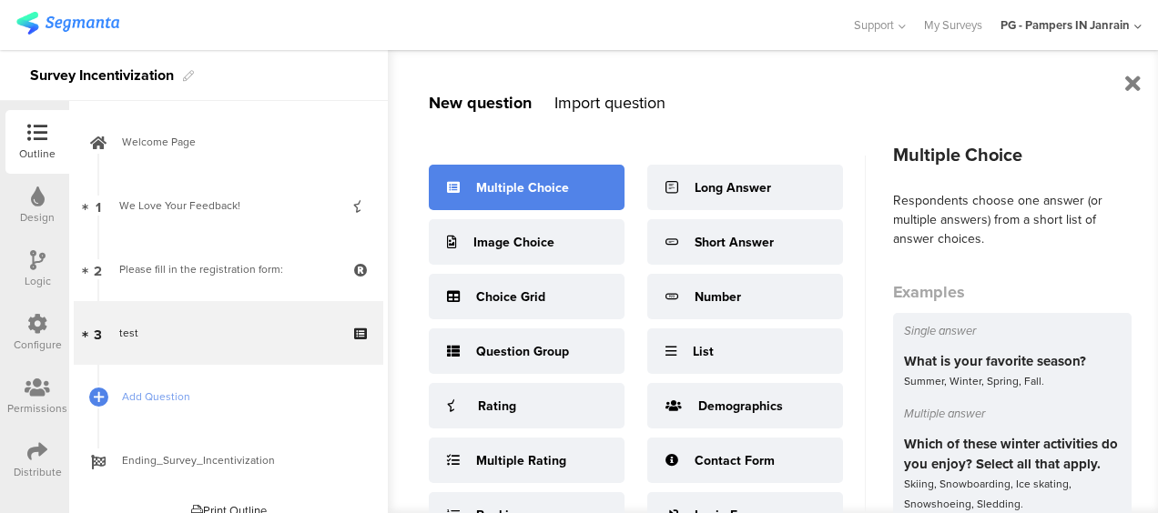
click at [540, 186] on div "Multiple Choice" at bounding box center [522, 187] width 93 height 19
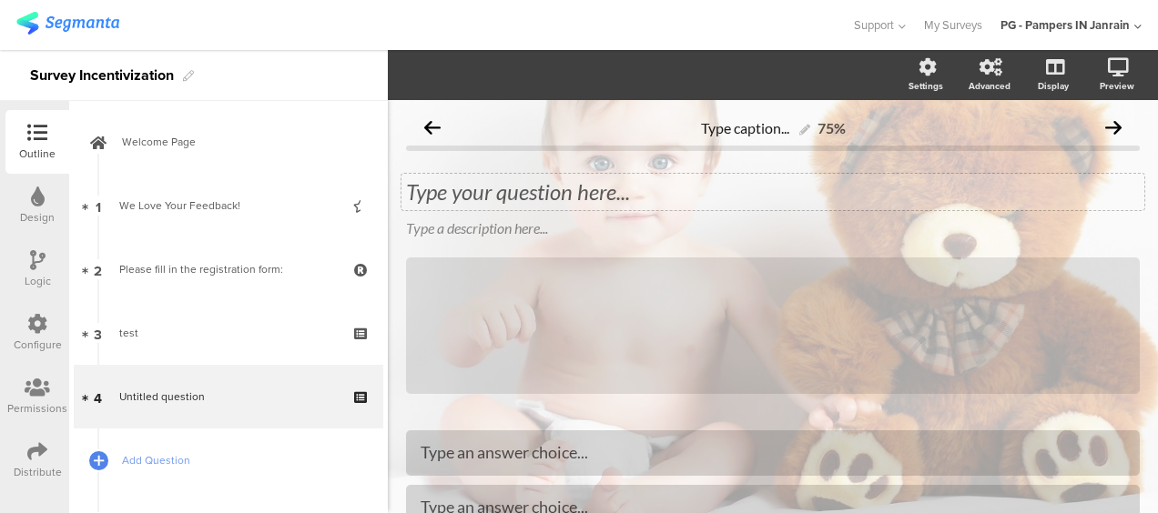
click at [539, 192] on div "Type your question here..." at bounding box center [772, 192] width 743 height 36
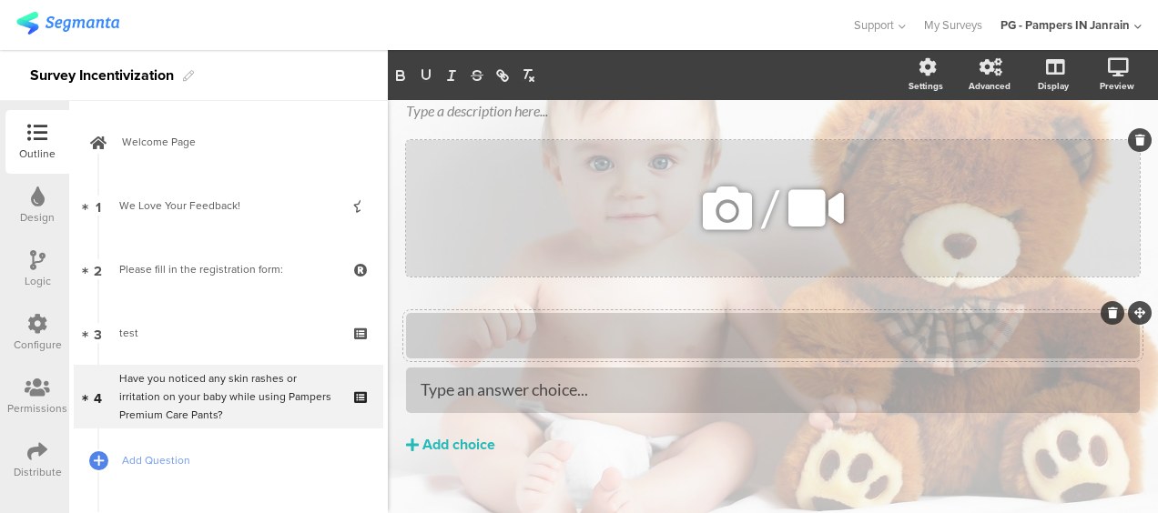
scroll to position [171, 0]
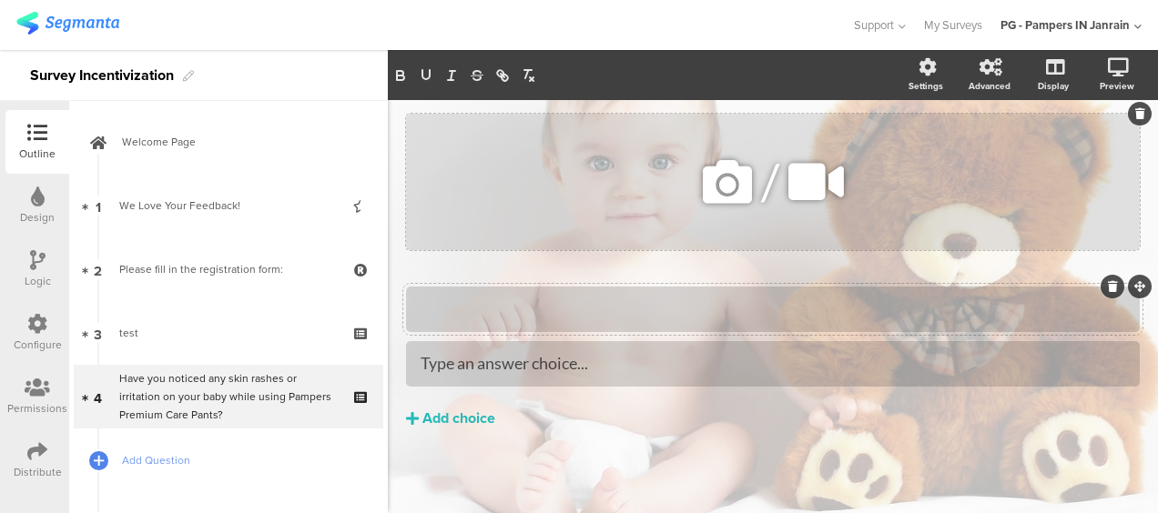
click at [461, 166] on div "/" at bounding box center [773, 182] width 734 height 137
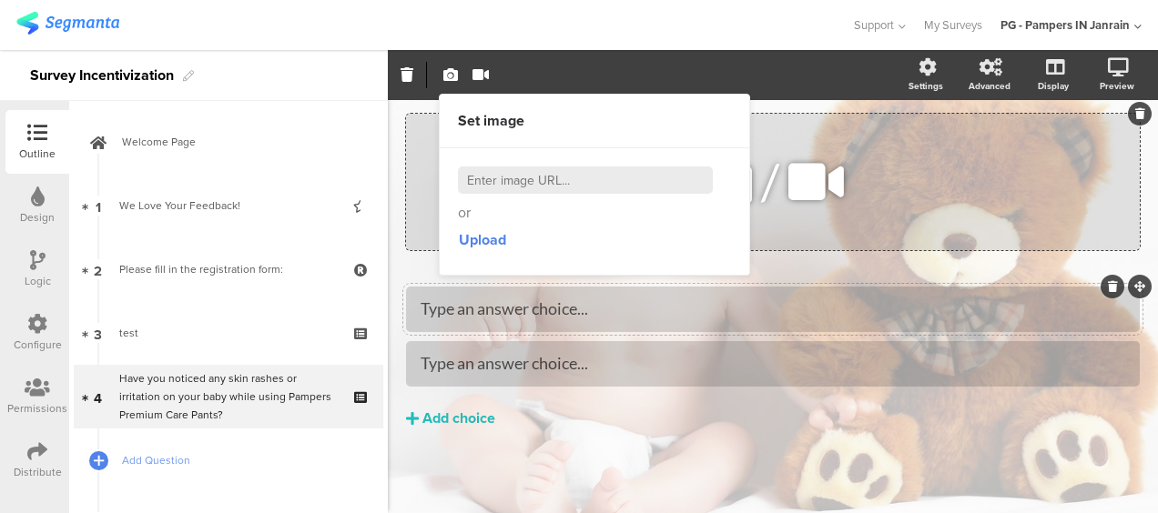
click at [822, 188] on icon at bounding box center [816, 182] width 68 height 62
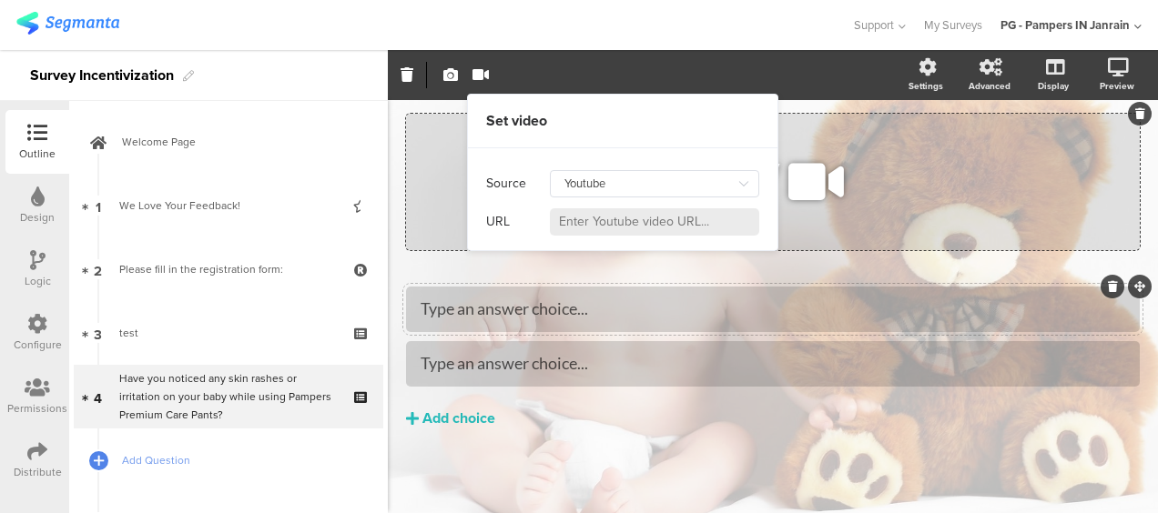
click at [929, 180] on div "/" at bounding box center [773, 182] width 734 height 137
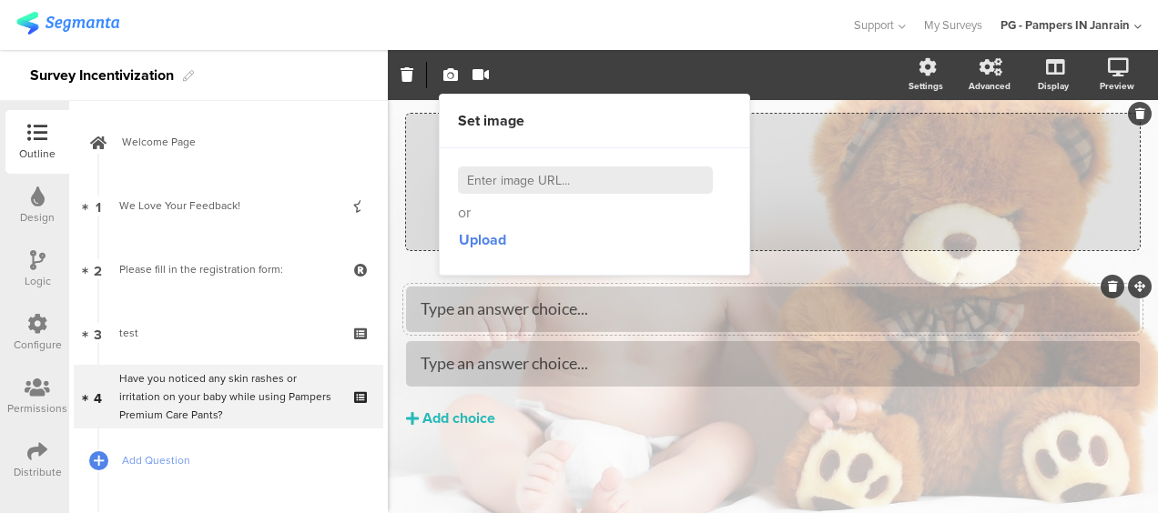
scroll to position [0, 0]
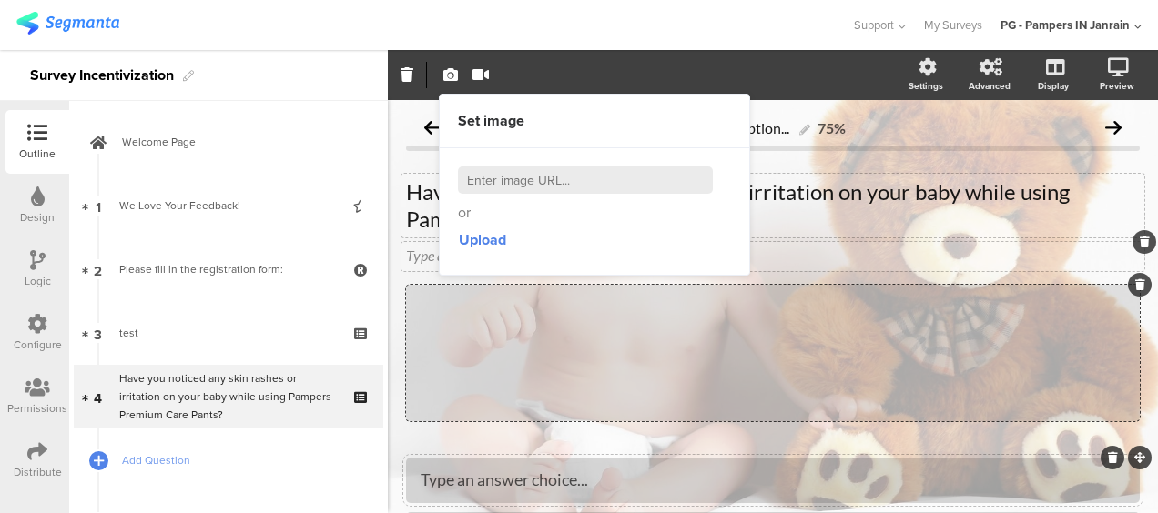
click at [818, 242] on div "Type a description here..." at bounding box center [772, 256] width 743 height 29
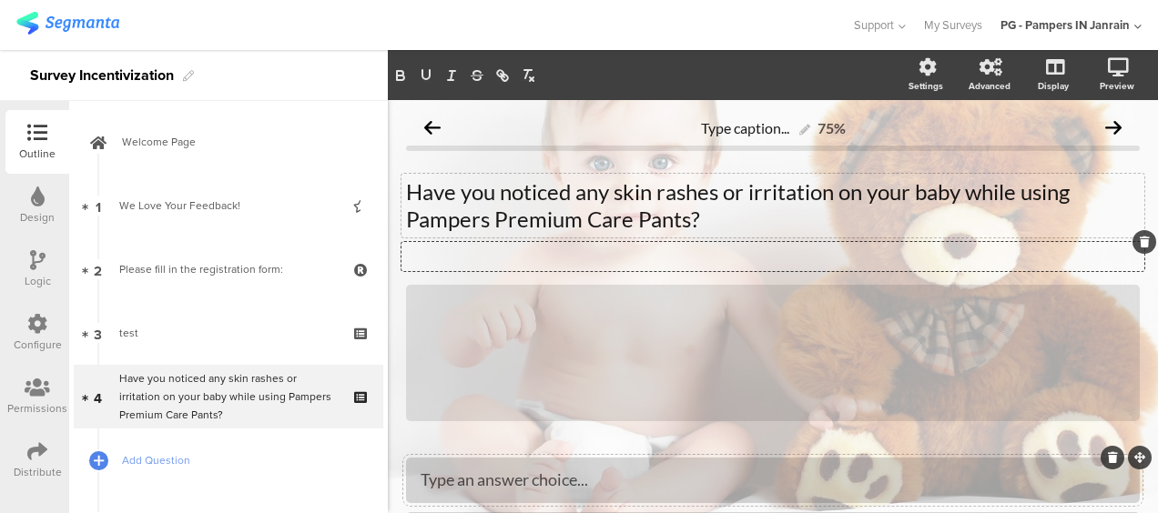
click at [684, 252] on p at bounding box center [773, 255] width 734 height 17
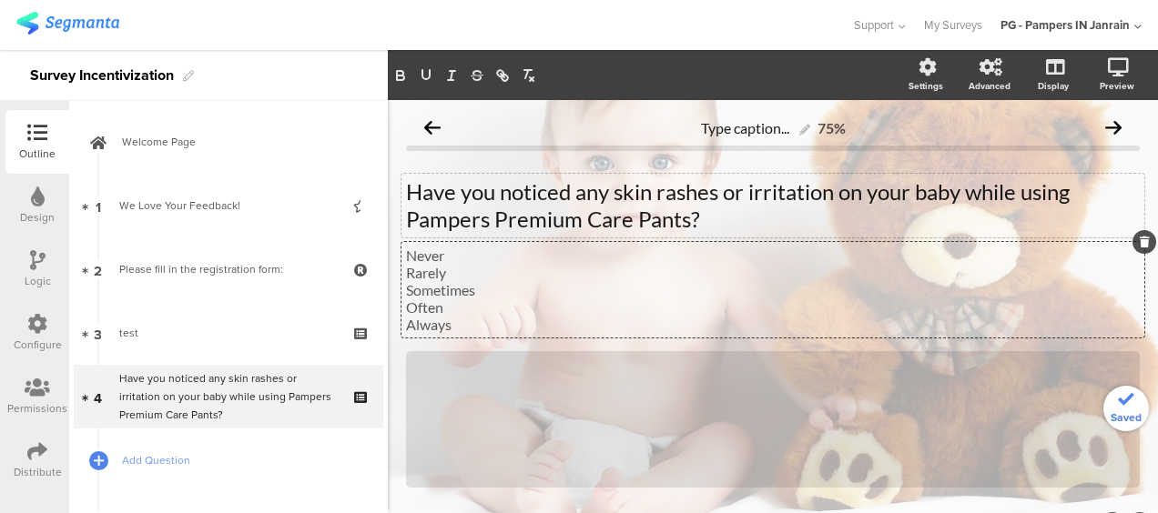
click at [422, 256] on p "Never" at bounding box center [773, 255] width 734 height 17
click at [427, 275] on p "Rarely" at bounding box center [773, 272] width 734 height 17
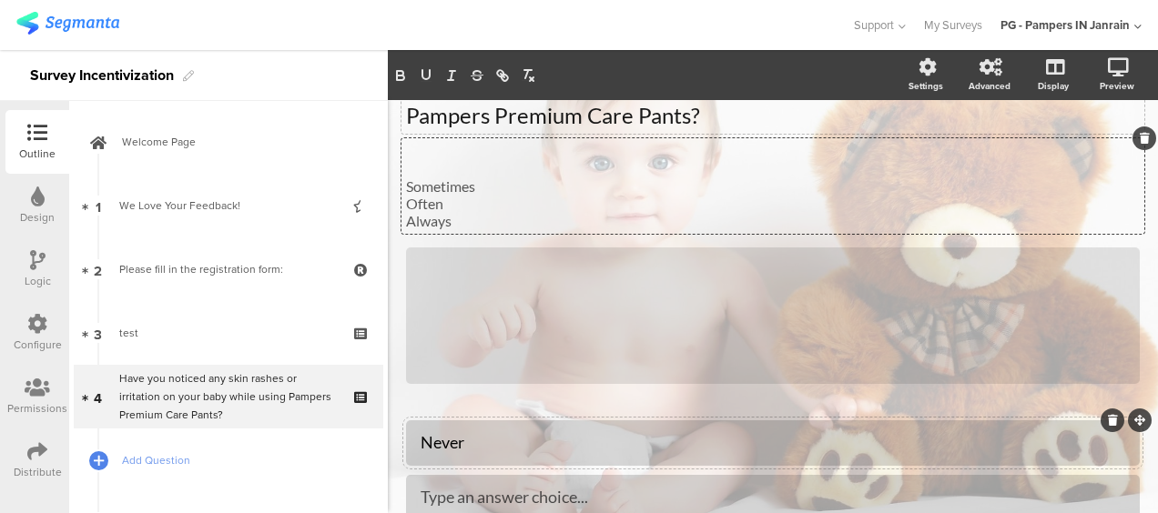
scroll to position [239, 0]
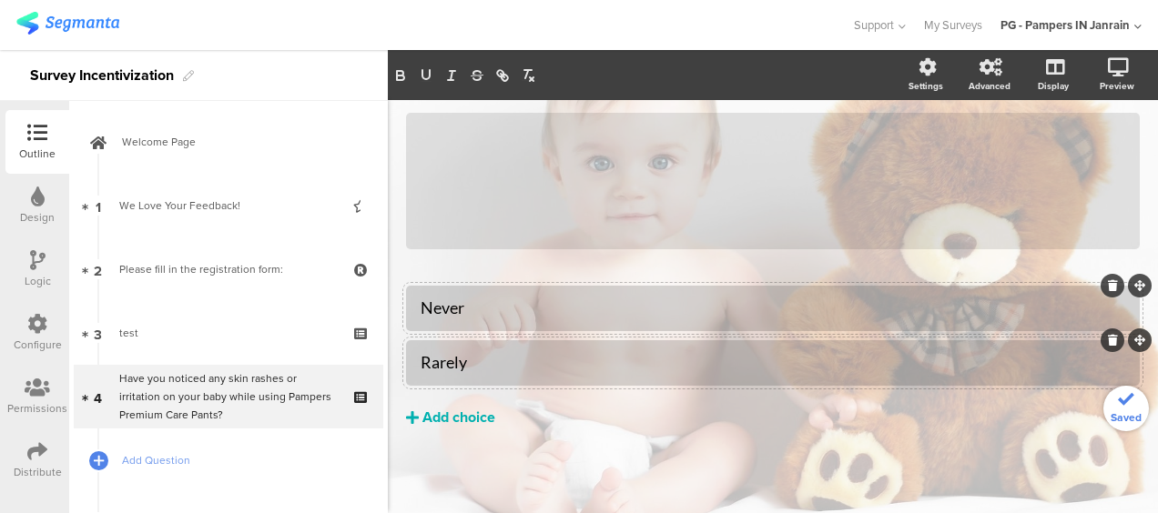
click at [439, 422] on div "Add choice" at bounding box center [458, 418] width 73 height 19
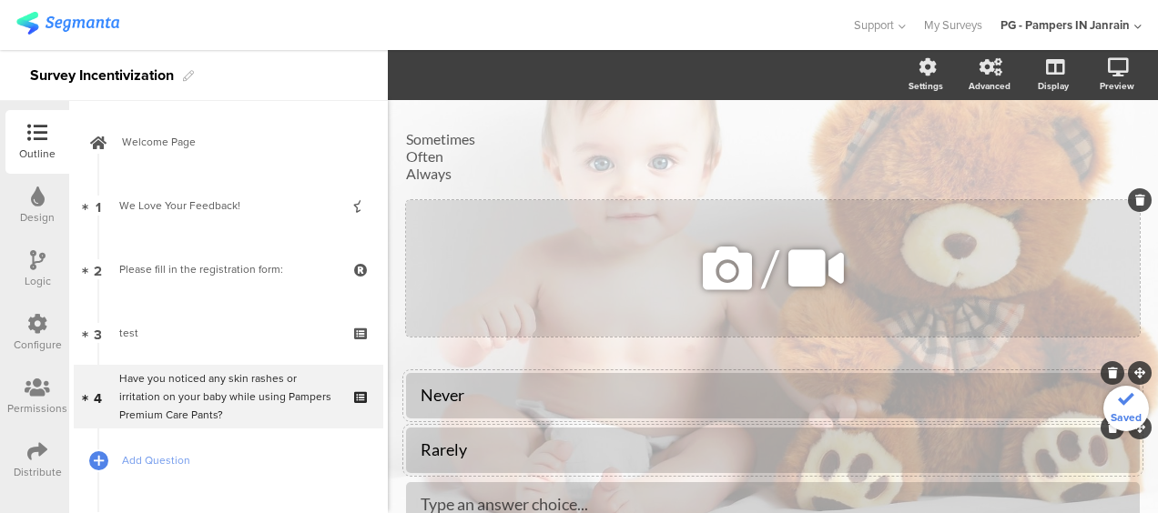
scroll to position [57, 0]
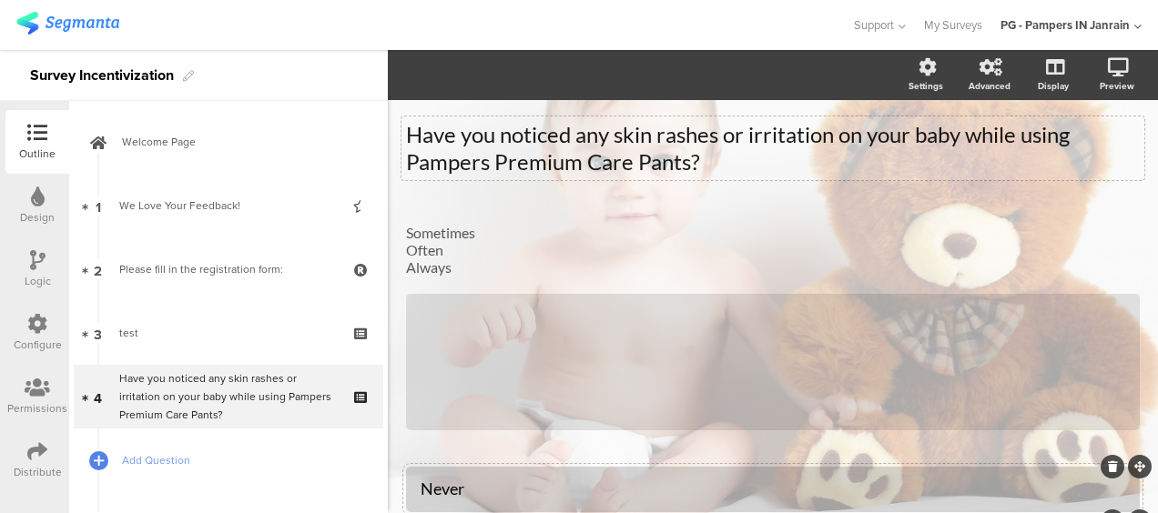
click at [442, 235] on span "Have you noticed any skin rashes or irritation on your baby while using Pampers…" at bounding box center [773, 198] width 734 height 155
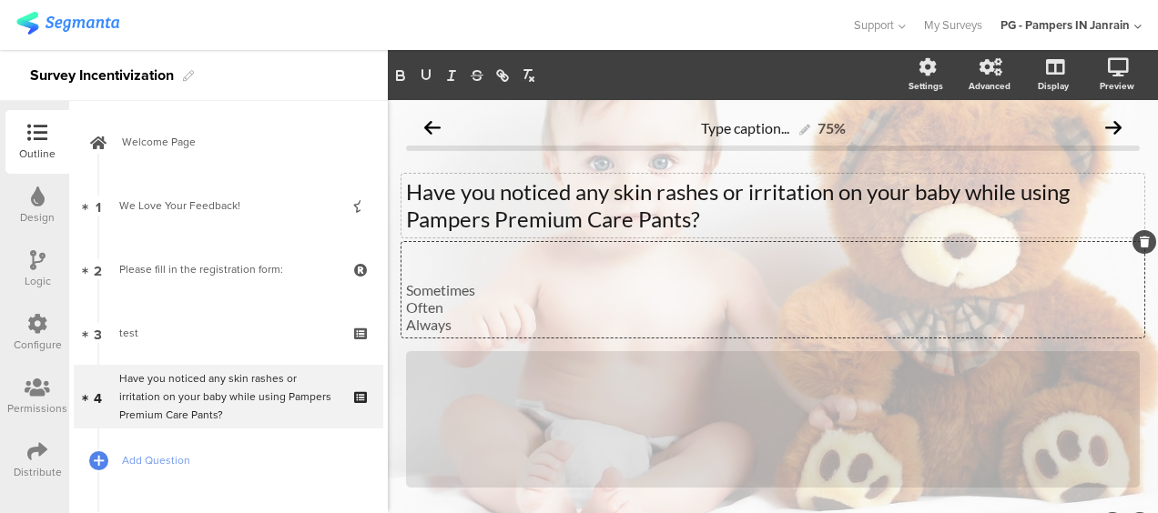
click at [442, 235] on div "Have you noticed any skin rashes or irritation on your baby while using Pampers…" at bounding box center [772, 206] width 743 height 64
click at [457, 295] on div "Sometimes Often Always Sometimes Often Always" at bounding box center [772, 290] width 743 height 96
click at [457, 295] on p "Sometimes" at bounding box center [773, 289] width 734 height 17
drag, startPoint x: 457, startPoint y: 295, endPoint x: 439, endPoint y: 291, distance: 18.6
click at [439, 291] on p "Sometimes" at bounding box center [773, 289] width 734 height 17
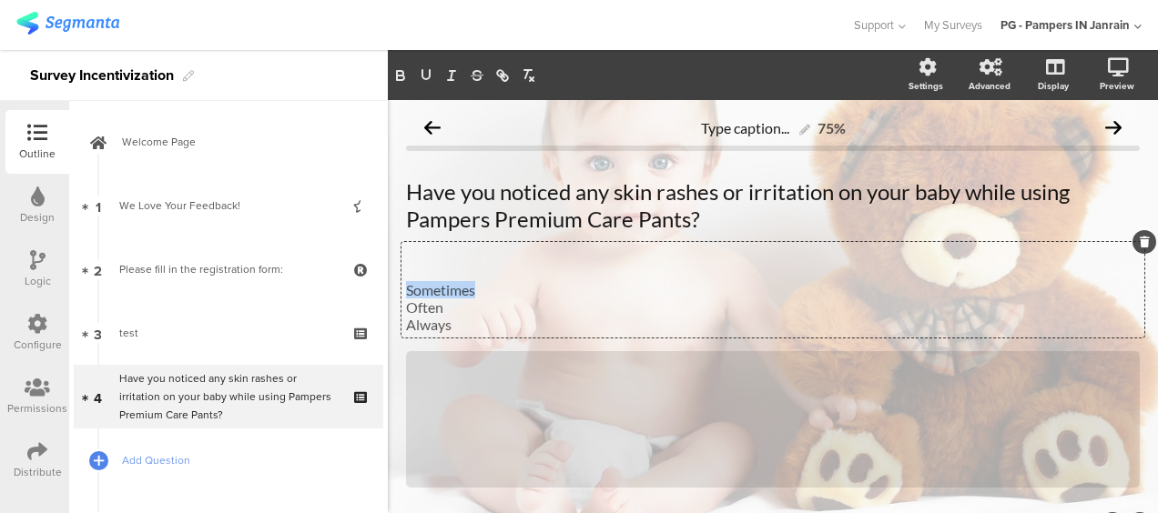
click at [439, 291] on p "Sometimes" at bounding box center [773, 289] width 734 height 17
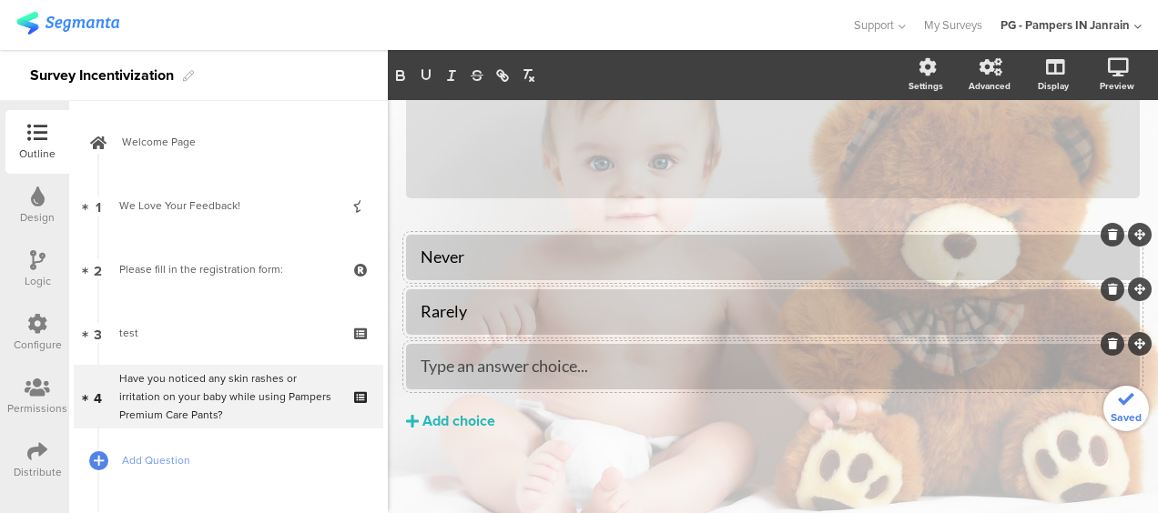
scroll to position [294, 0]
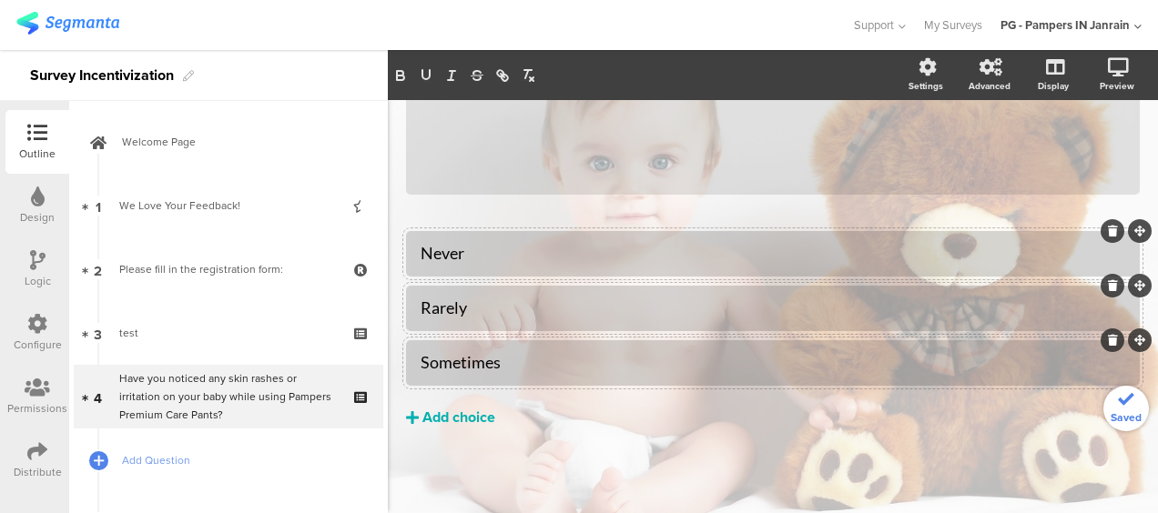
click at [461, 417] on div "Add choice" at bounding box center [458, 418] width 73 height 19
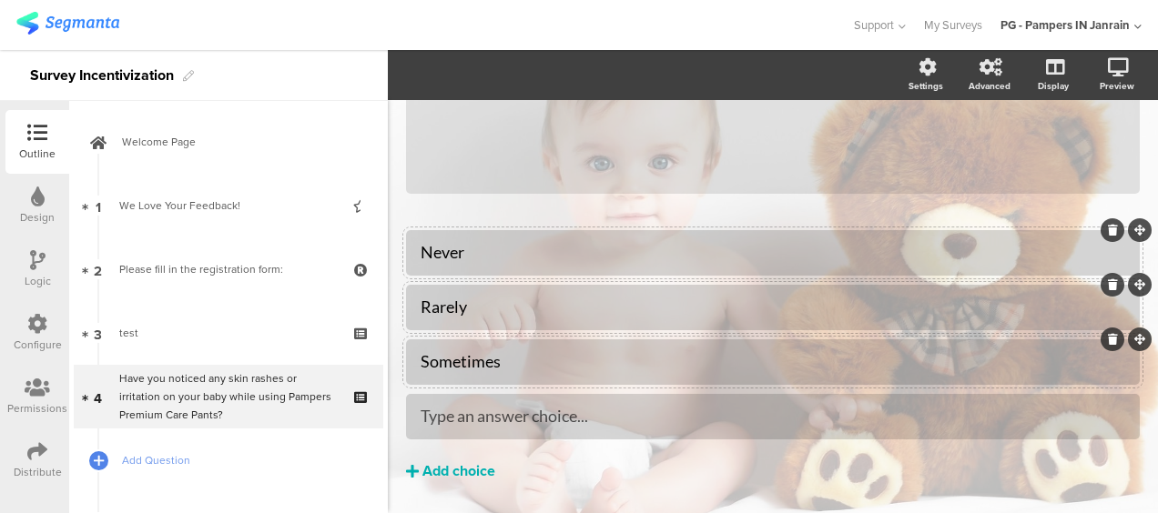
click at [459, 473] on div "Add choice" at bounding box center [458, 471] width 73 height 19
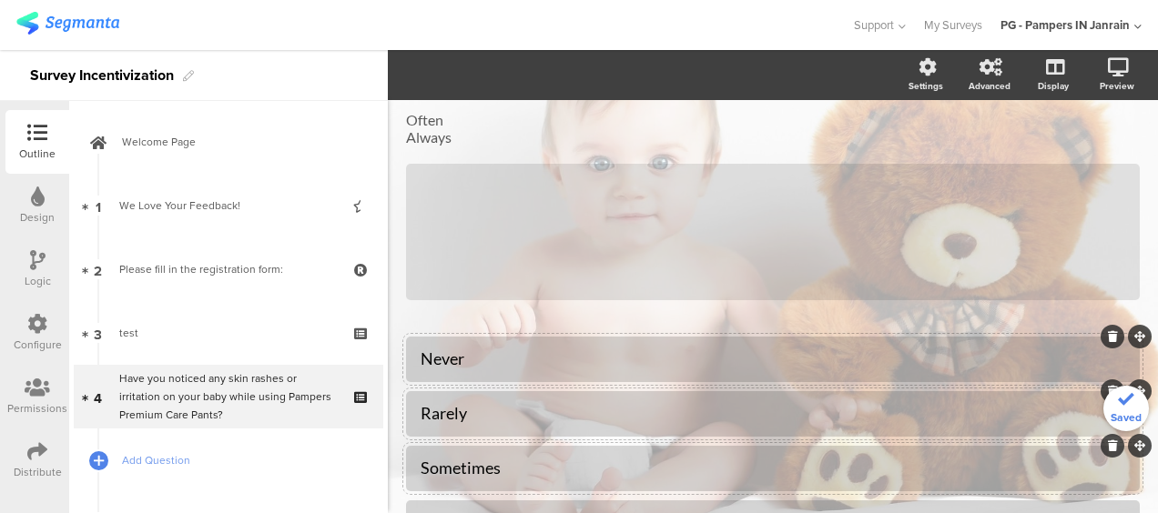
scroll to position [21, 0]
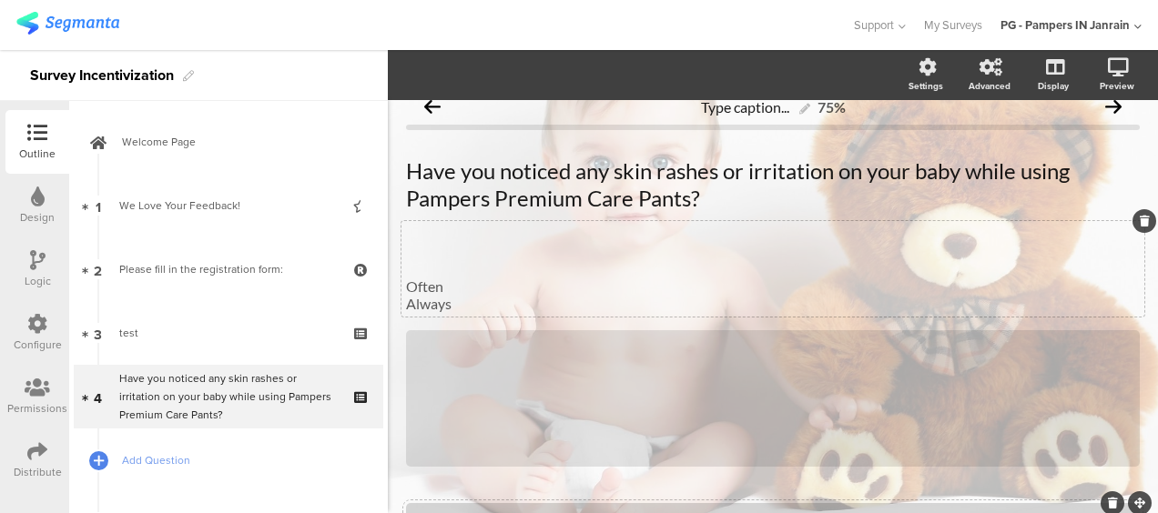
click at [424, 289] on p "Often" at bounding box center [773, 286] width 734 height 17
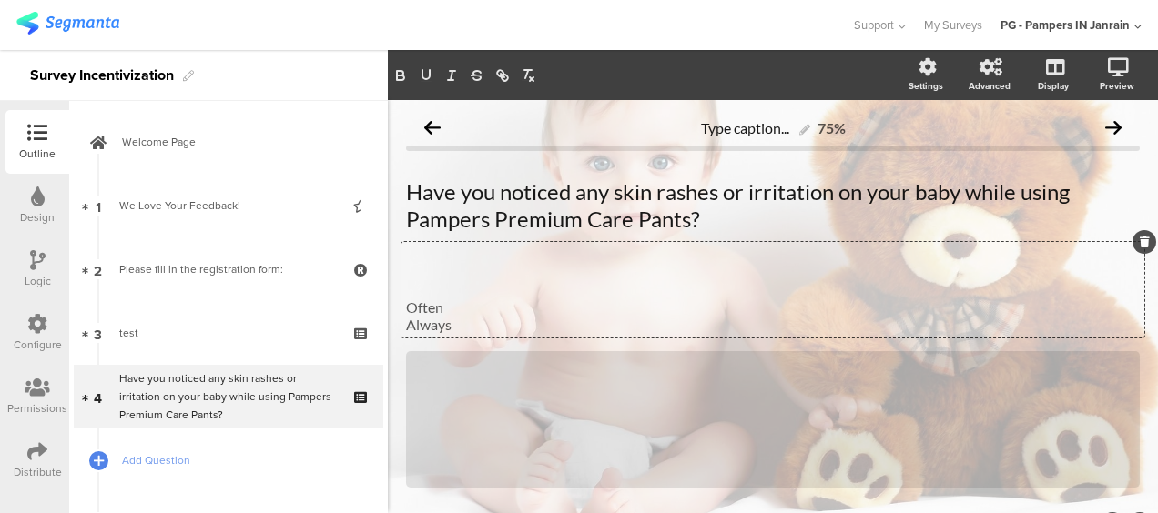
click at [422, 311] on p "Often" at bounding box center [773, 307] width 734 height 17
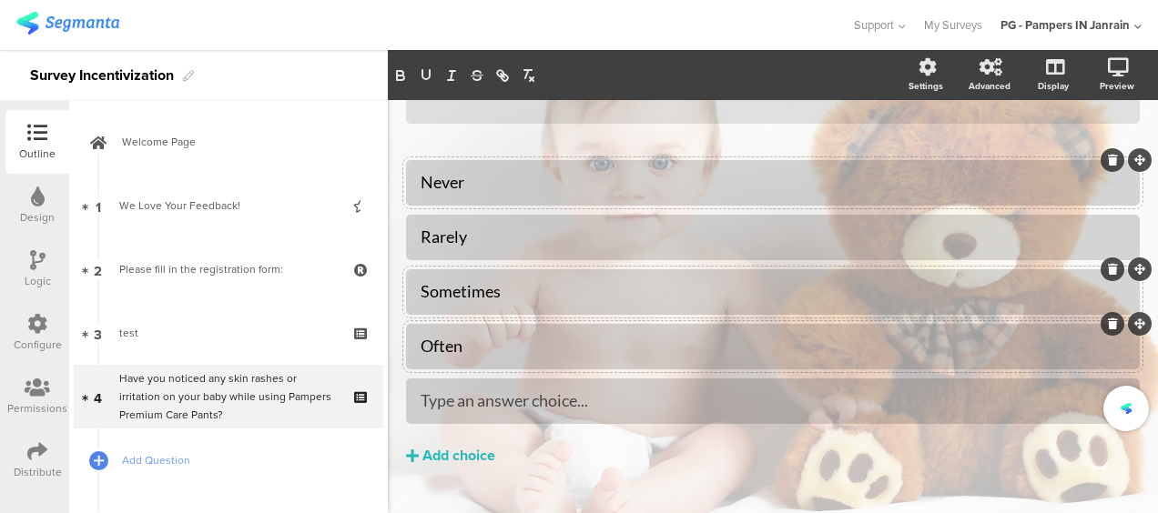
scroll to position [91, 0]
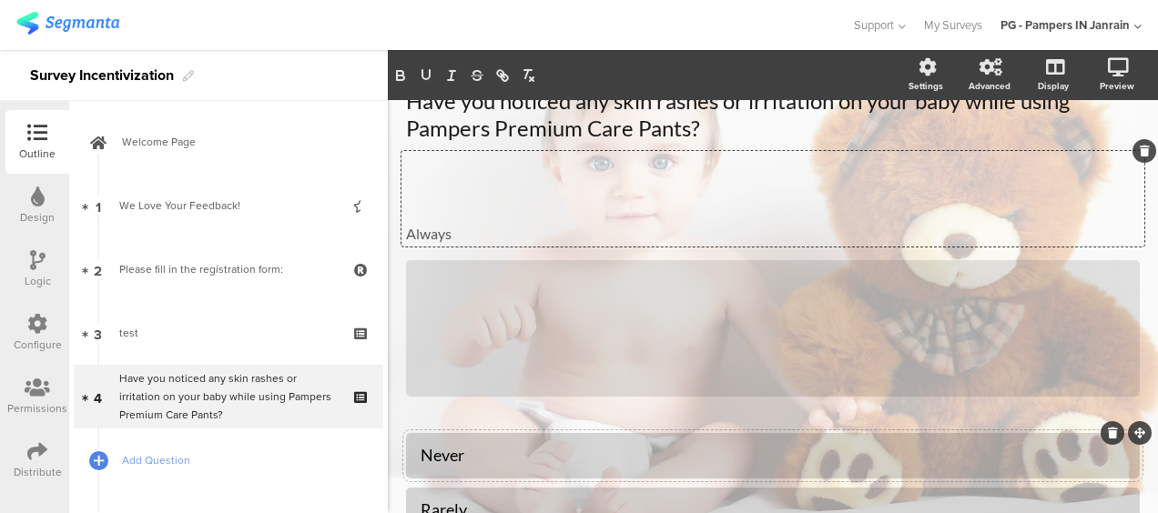
click at [428, 233] on p "Always" at bounding box center [773, 233] width 734 height 17
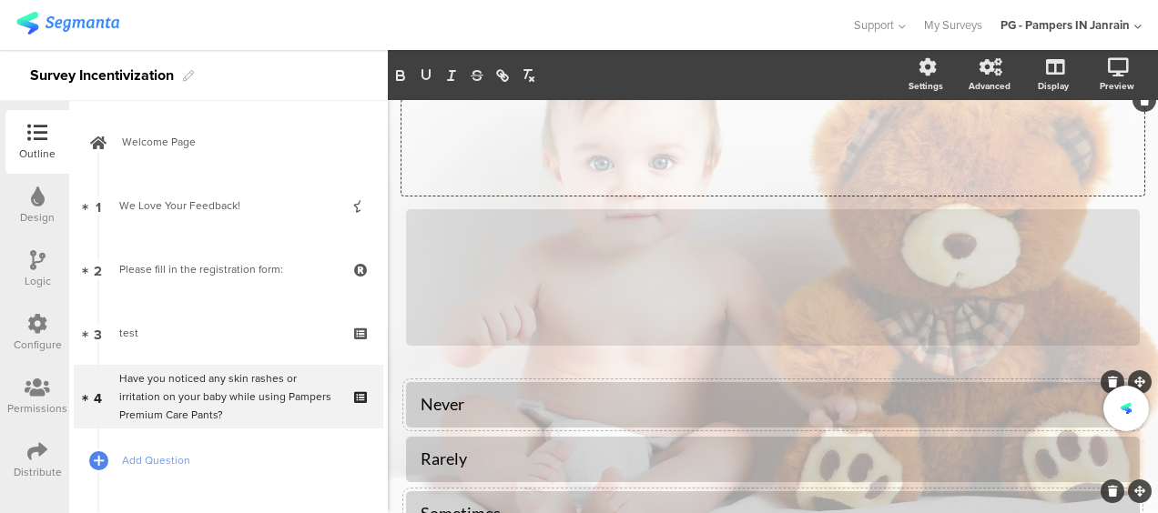
scroll to position [0, 0]
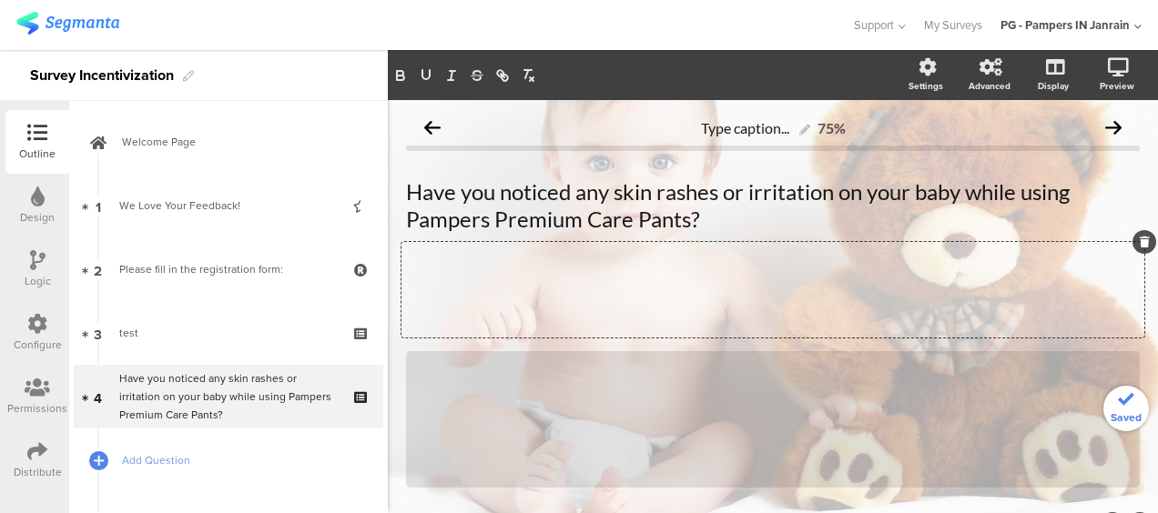
click at [1140, 244] on icon at bounding box center [1145, 242] width 10 height 11
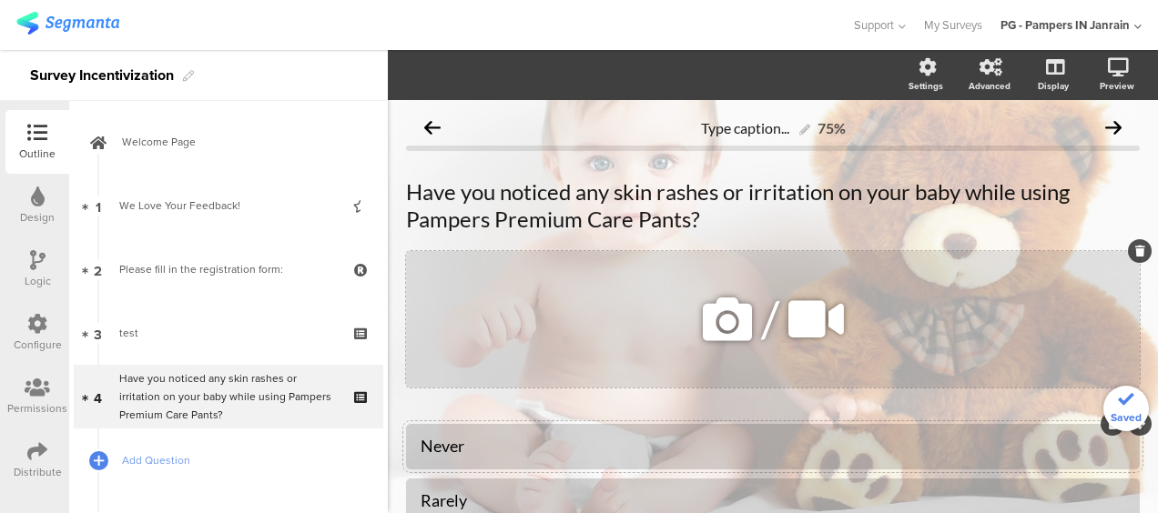
click at [1132, 247] on div at bounding box center [1140, 251] width 24 height 24
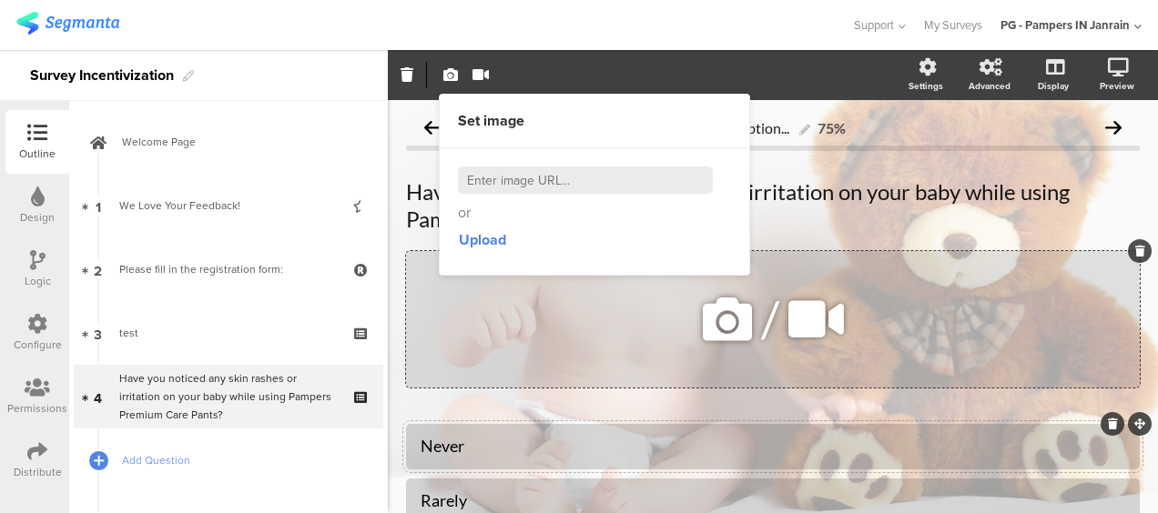
click at [1135, 252] on icon at bounding box center [1140, 251] width 10 height 11
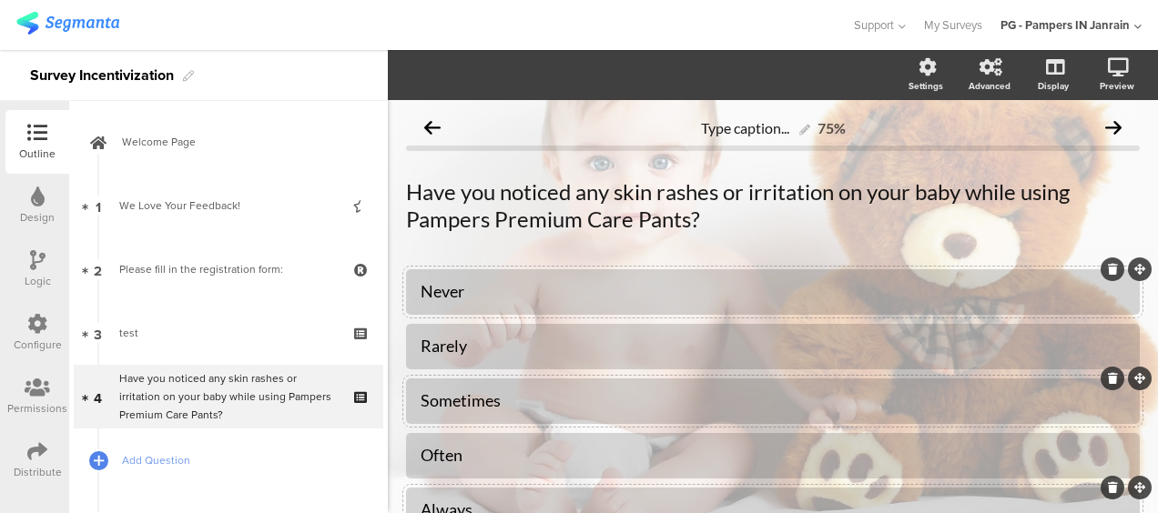
click at [712, 218] on p "Have you noticed any skin rashes or irritation on your baby while using Pampers…" at bounding box center [773, 205] width 734 height 55
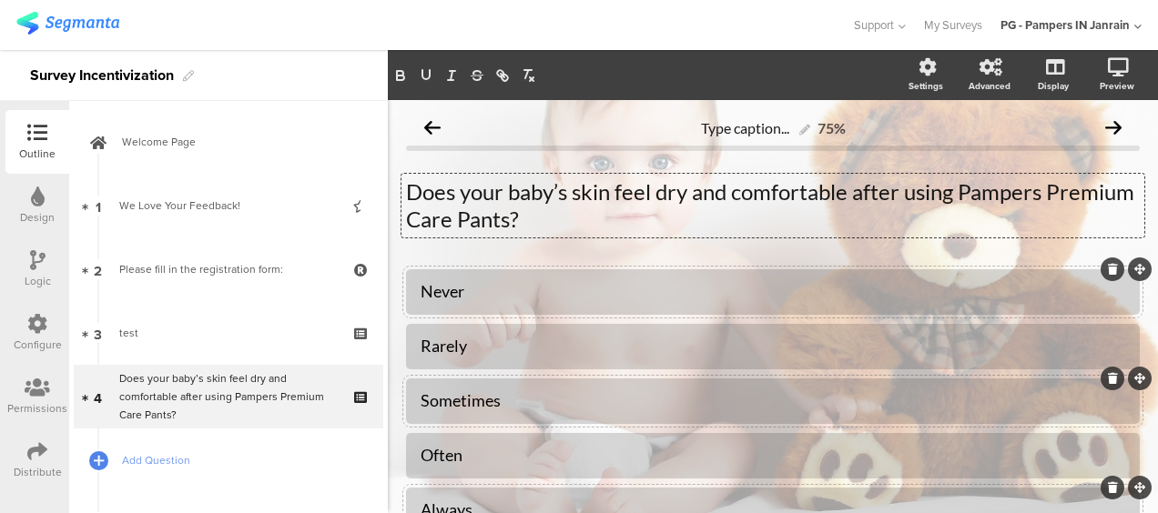
click at [448, 289] on div "Never" at bounding box center [773, 291] width 705 height 21
click at [435, 340] on div "Rarely" at bounding box center [773, 346] width 705 height 21
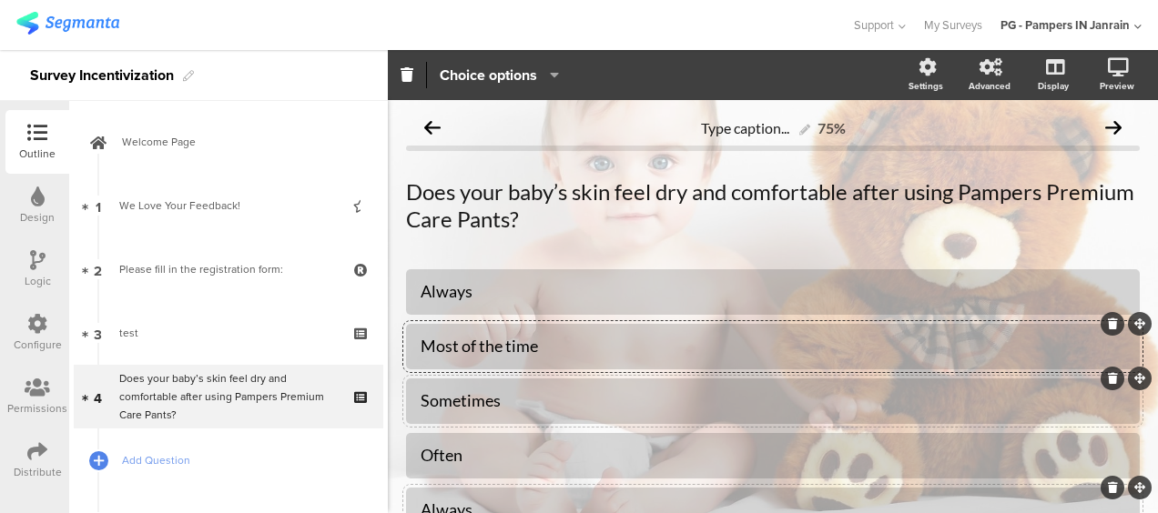
scroll to position [91, 0]
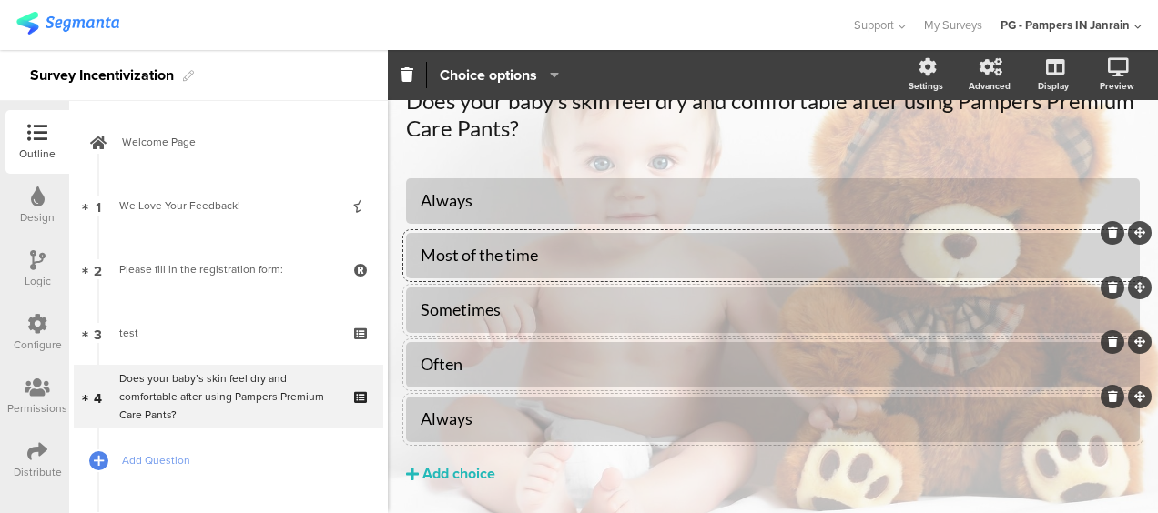
click at [438, 364] on div "Often" at bounding box center [773, 364] width 705 height 21
copy div "Often"
click at [438, 364] on div "Often" at bounding box center [773, 364] width 705 height 21
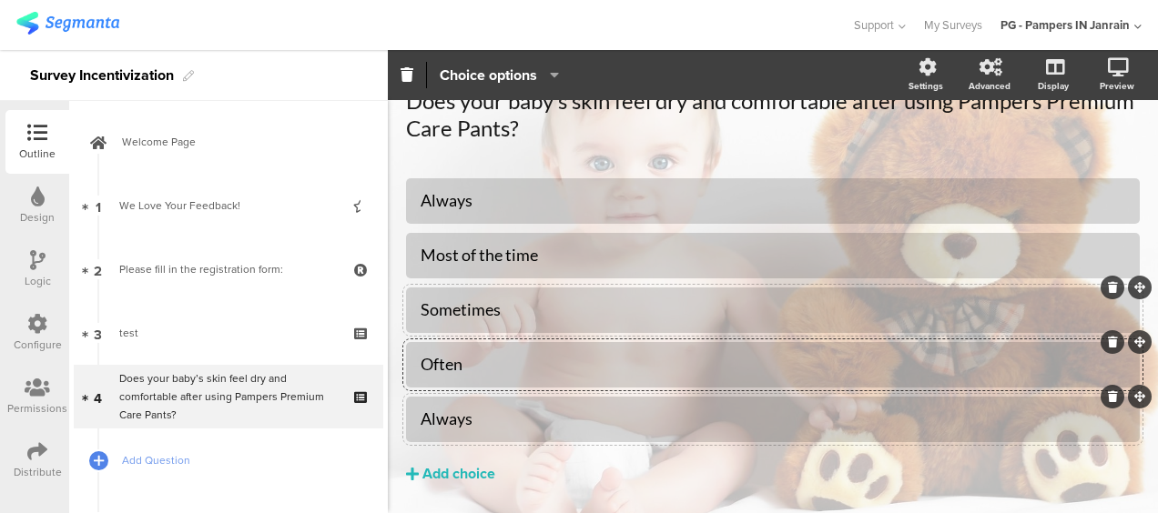
click at [442, 362] on div "Often" at bounding box center [773, 364] width 705 height 21
click at [432, 422] on div "Always" at bounding box center [773, 419] width 705 height 21
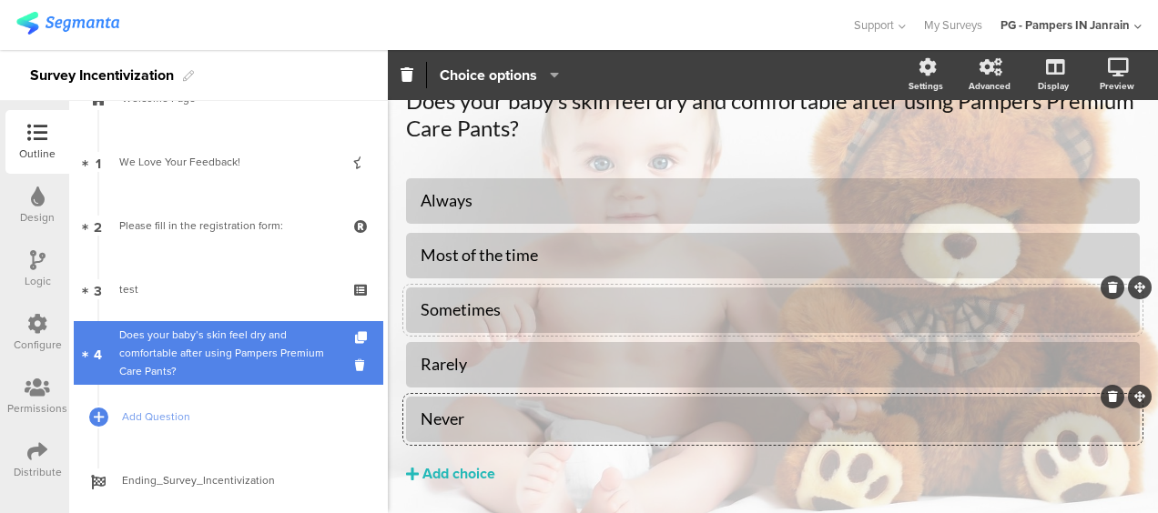
scroll to position [84, 0]
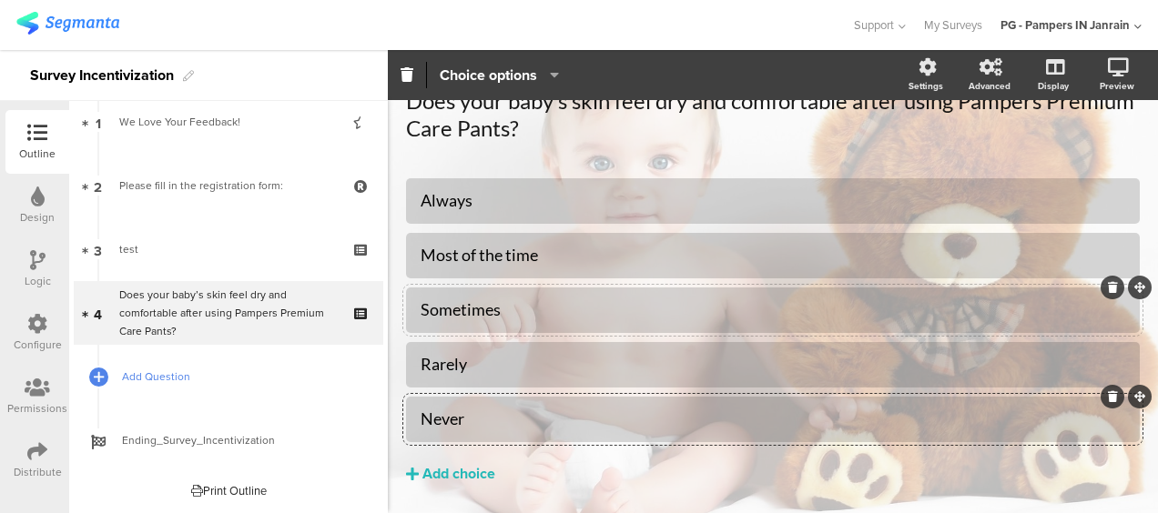
click at [151, 379] on span "Add Question" at bounding box center [238, 377] width 233 height 18
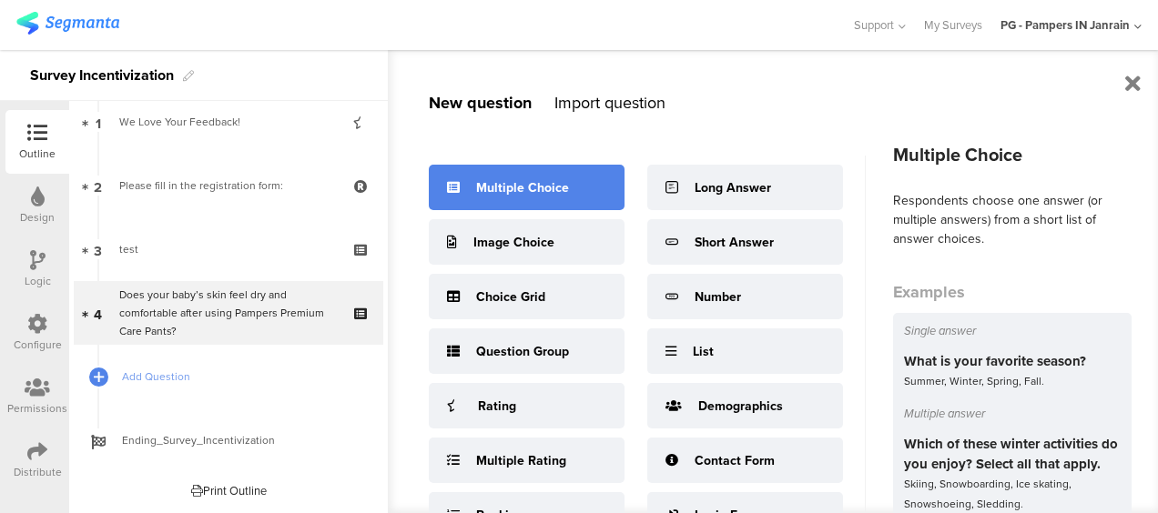
click at [470, 204] on div "Multiple Choice" at bounding box center [527, 188] width 196 height 46
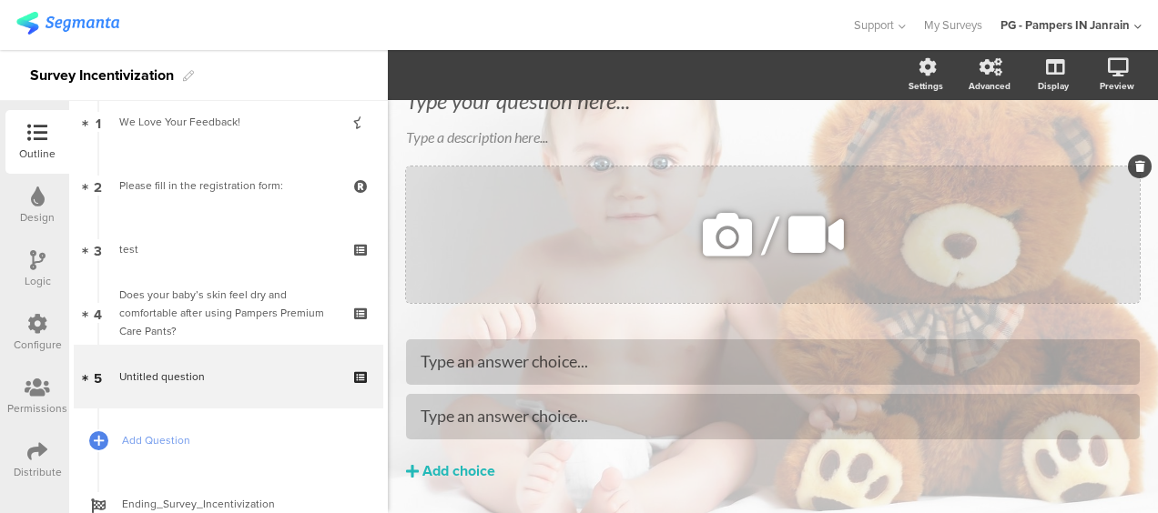
click at [1135, 166] on icon at bounding box center [1140, 166] width 10 height 11
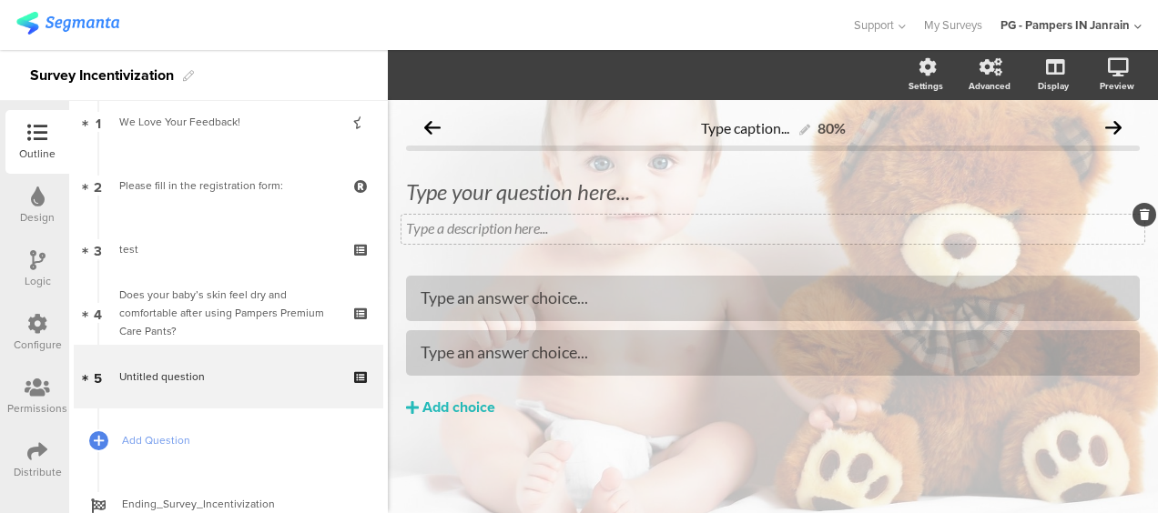
click at [1142, 215] on div at bounding box center [1144, 215] width 24 height 24
click at [452, 198] on div "Type your question here..." at bounding box center [772, 192] width 743 height 36
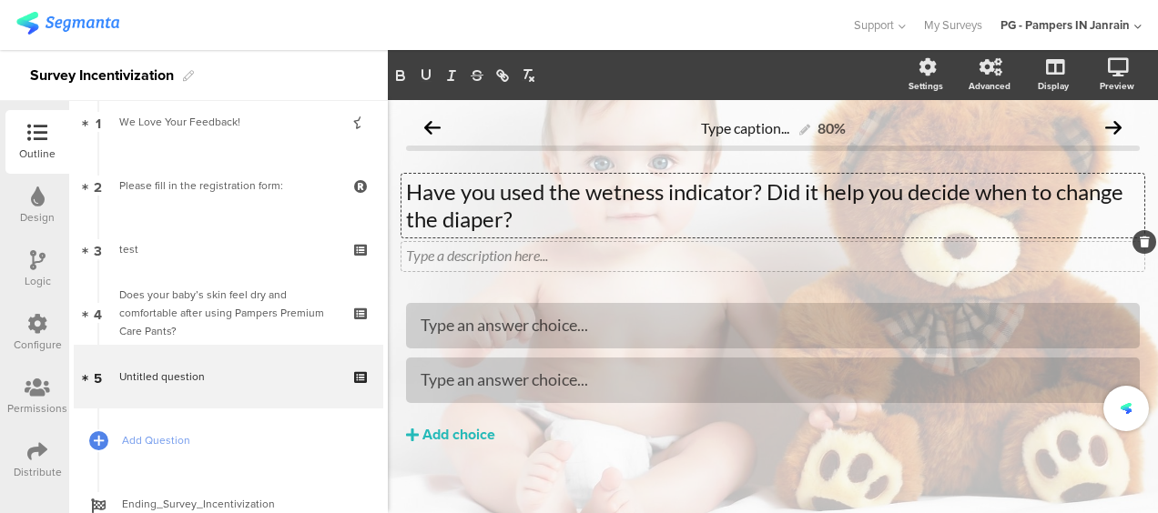
click at [529, 251] on div "Type a description here..." at bounding box center [773, 255] width 734 height 17
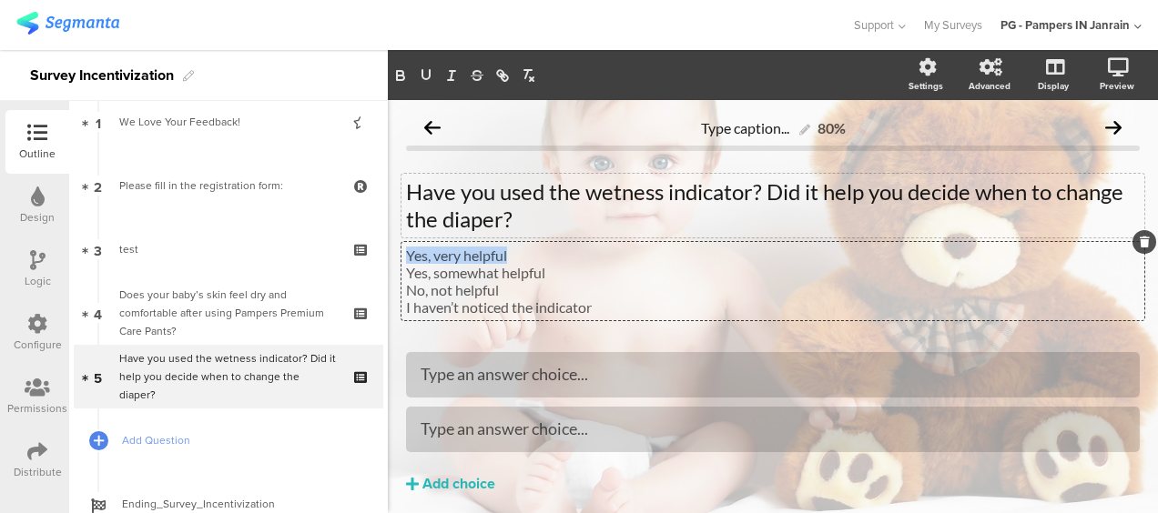
drag, startPoint x: 523, startPoint y: 253, endPoint x: 407, endPoint y: 251, distance: 116.5
click at [407, 251] on p "Yes, very helpful" at bounding box center [773, 255] width 734 height 17
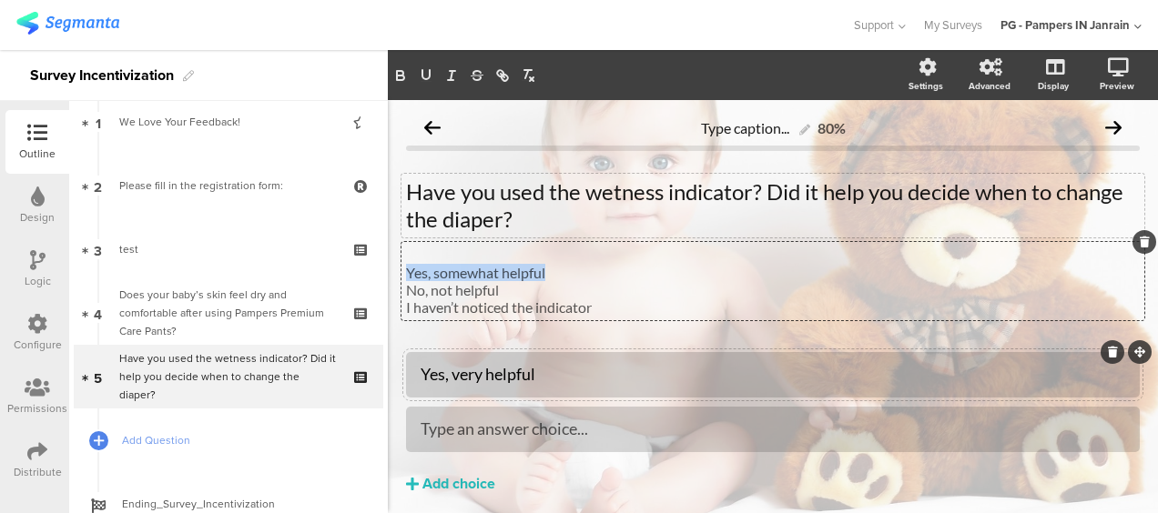
drag, startPoint x: 561, startPoint y: 276, endPoint x: 401, endPoint y: 273, distance: 159.3
click at [401, 273] on div "Yes, somewhat helpful No, not helpful I haven’t noticed the indicator Yes, some…" at bounding box center [772, 281] width 743 height 78
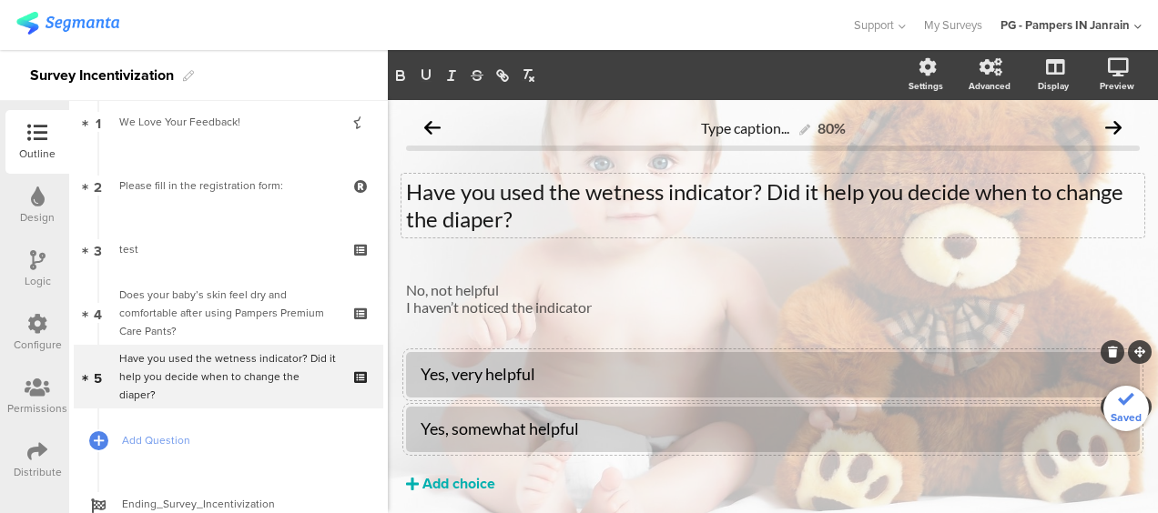
click at [453, 484] on div "Add choice" at bounding box center [458, 484] width 73 height 19
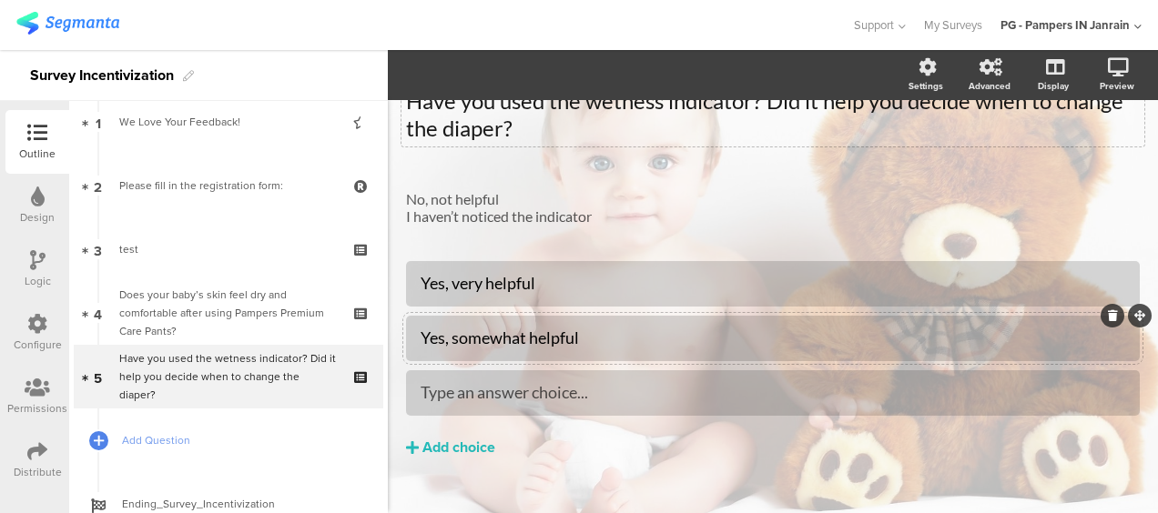
scroll to position [20, 0]
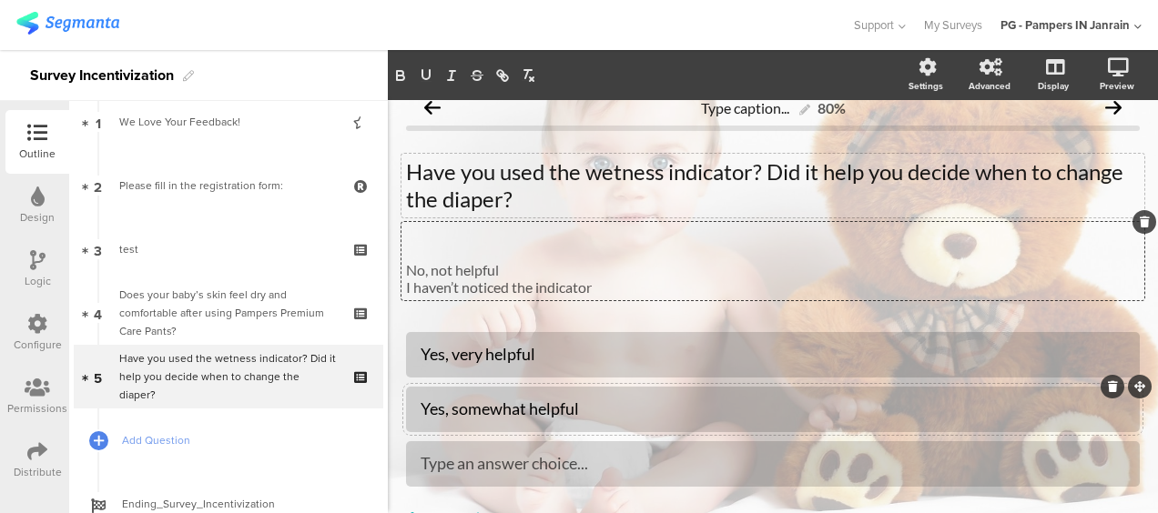
drag, startPoint x: 521, startPoint y: 197, endPoint x: 476, endPoint y: 239, distance: 61.8
click at [413, 190] on span "Have you used the wetness indicator? Did it help you decide when to change the …" at bounding box center [773, 226] width 734 height 137
drag, startPoint x: 514, startPoint y: 269, endPoint x: 403, endPoint y: 267, distance: 111.1
click at [403, 267] on div "No, not helpful I haven’t noticed the indicator No, not helpful I haven’t notic…" at bounding box center [772, 261] width 743 height 78
copy p "No, not helpful"
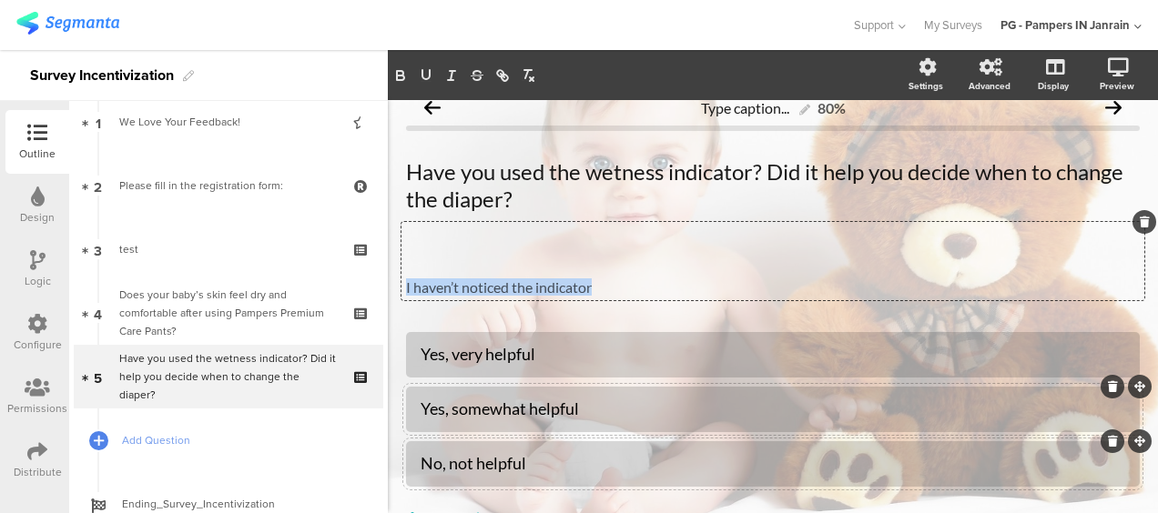
drag, startPoint x: 659, startPoint y: 283, endPoint x: 399, endPoint y: 288, distance: 260.4
click at [399, 288] on div "Type caption... 80% Have you used the wetness indicator? Did it help you decide…" at bounding box center [773, 347] width 770 height 534
click at [1140, 220] on icon at bounding box center [1145, 222] width 10 height 11
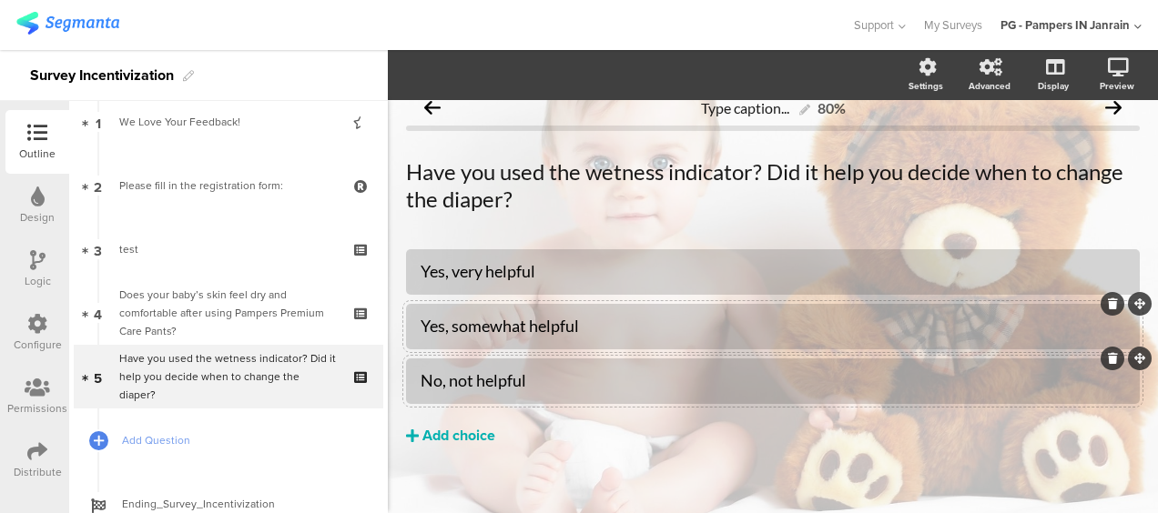
click at [455, 435] on div "Add choice" at bounding box center [458, 436] width 73 height 19
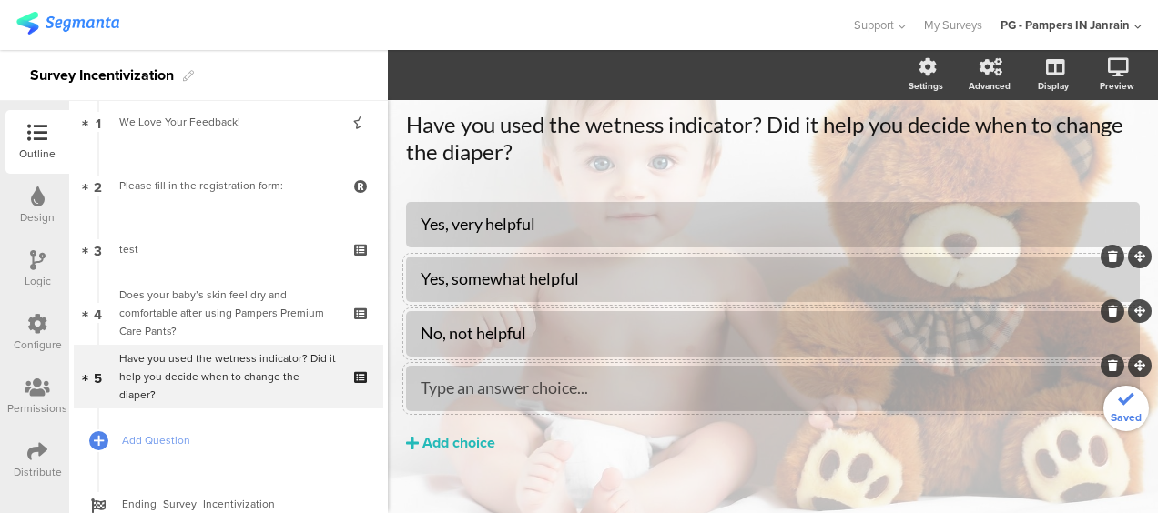
scroll to position [93, 0]
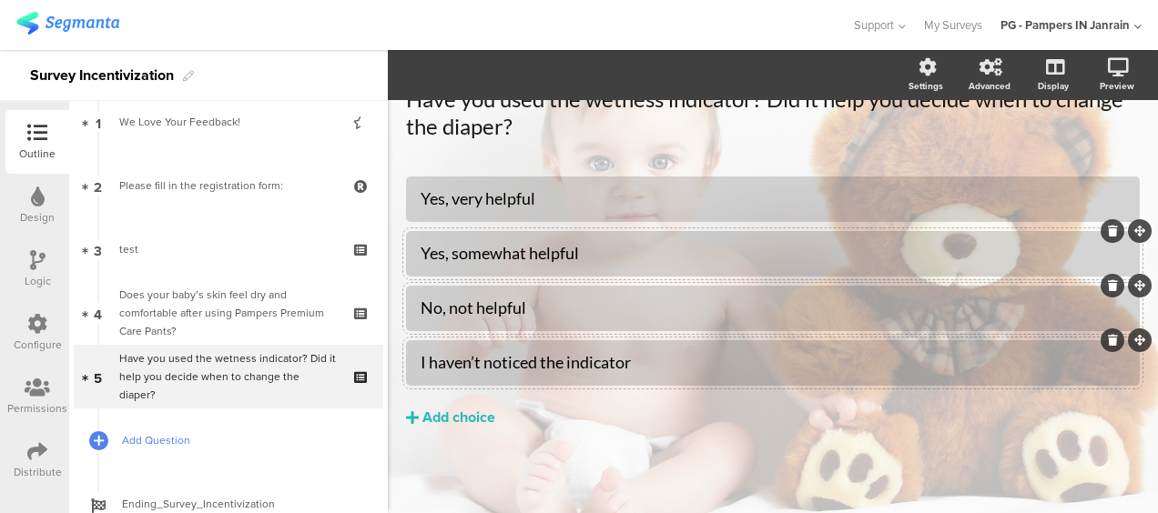
click at [151, 442] on span "Add Question" at bounding box center [238, 441] width 233 height 18
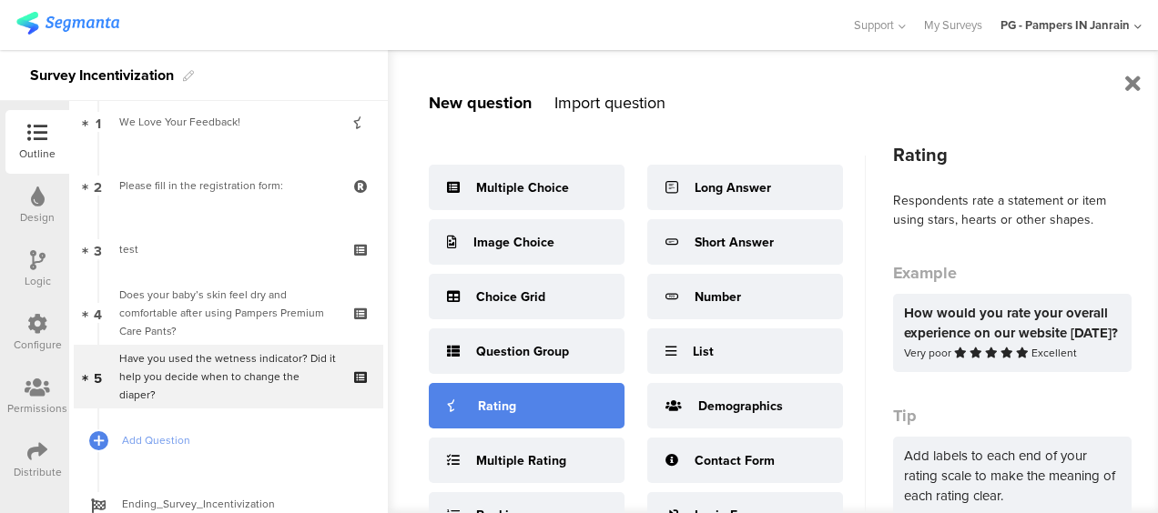
click at [521, 400] on div "Rating" at bounding box center [527, 406] width 196 height 46
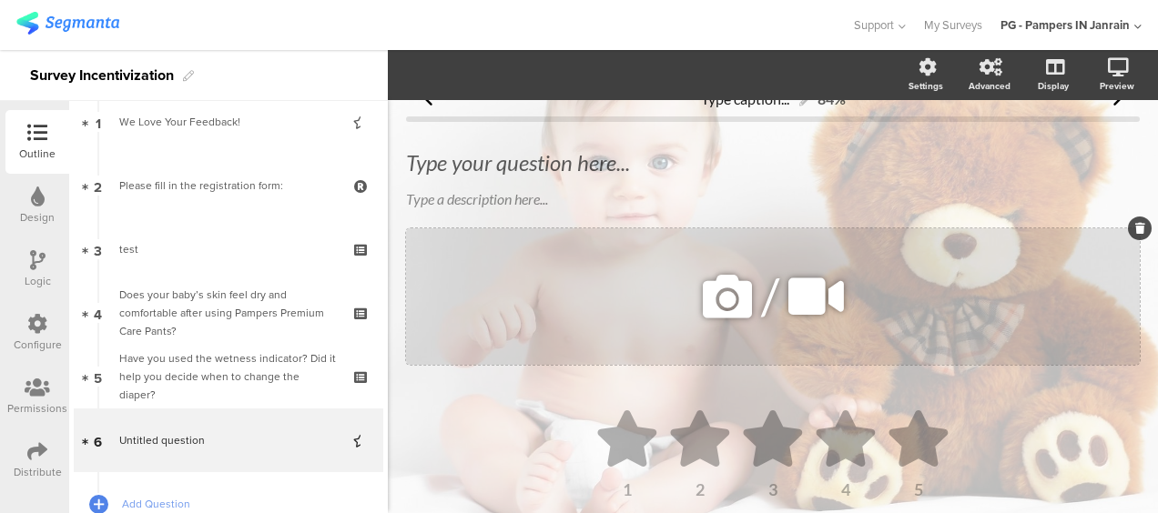
scroll to position [2, 0]
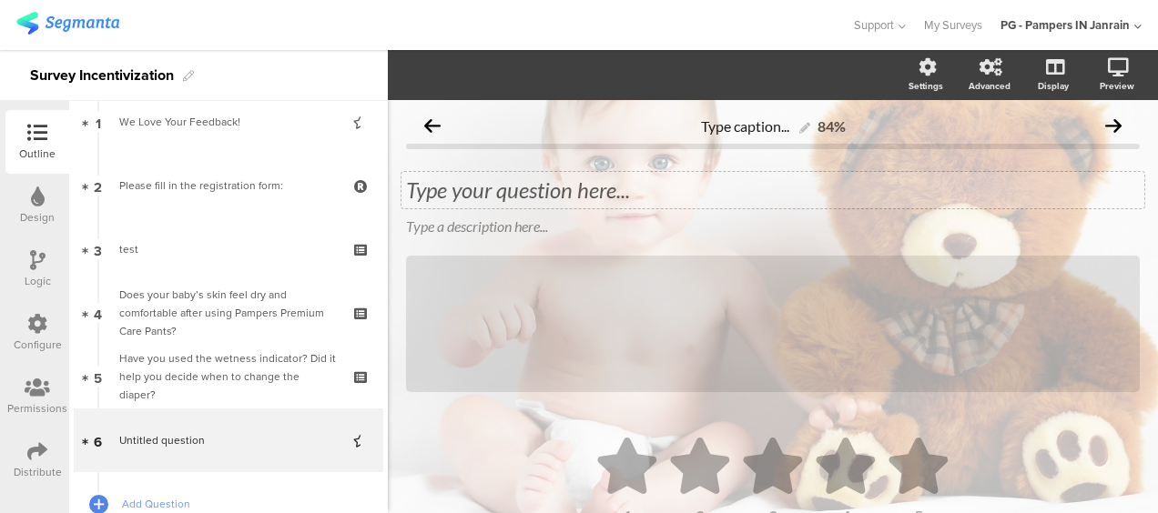
click at [501, 194] on div "Type your question here..." at bounding box center [772, 190] width 743 height 36
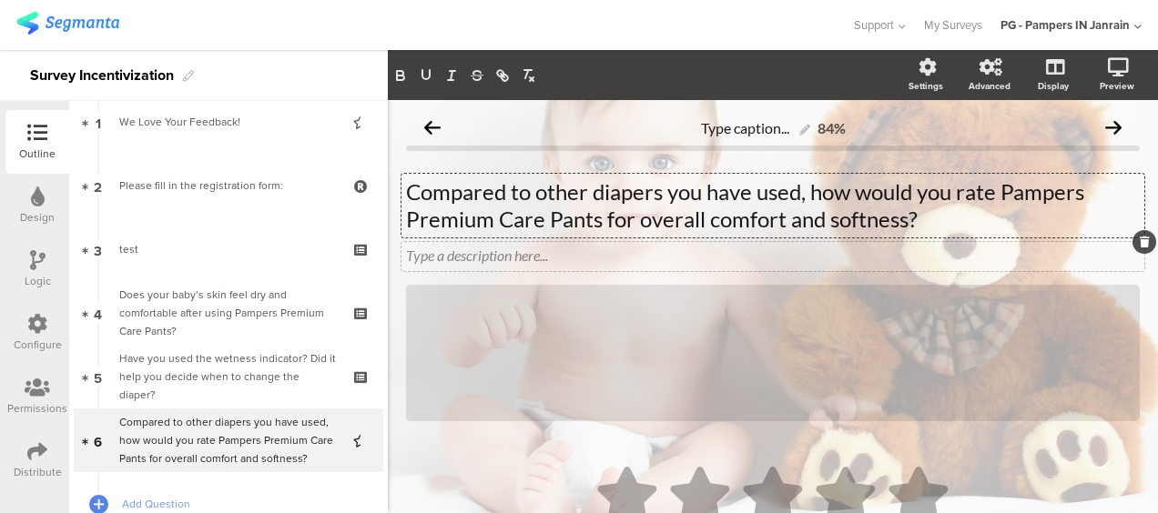
click at [1140, 244] on icon at bounding box center [1145, 242] width 10 height 11
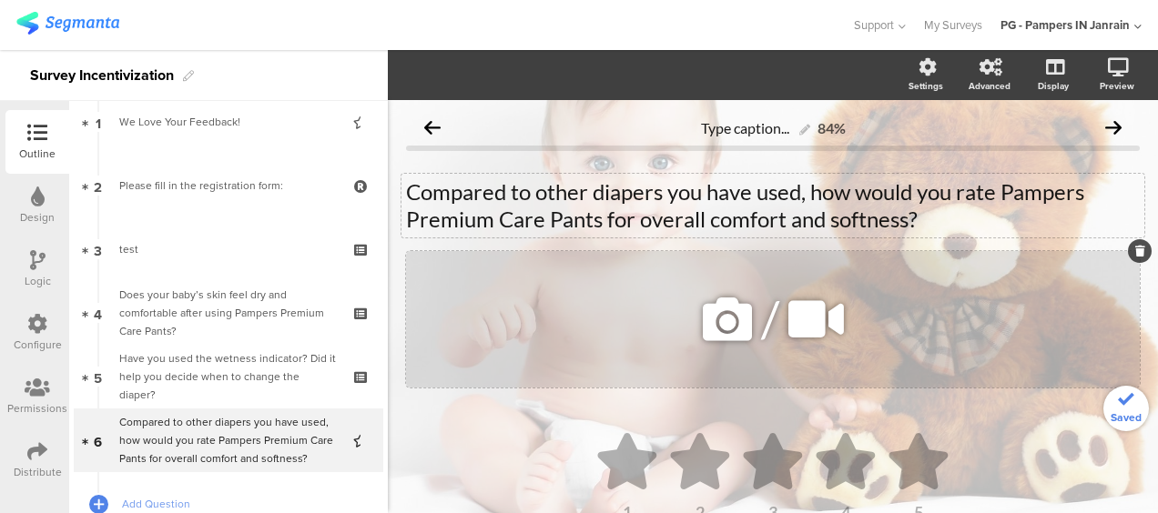
click at [1135, 253] on icon at bounding box center [1140, 251] width 10 height 11
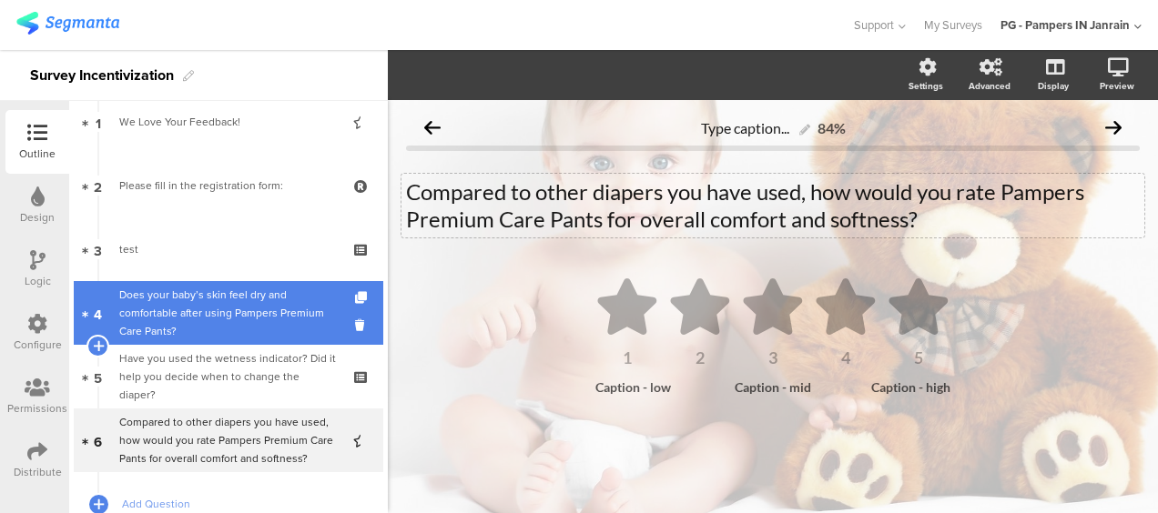
scroll to position [175, 0]
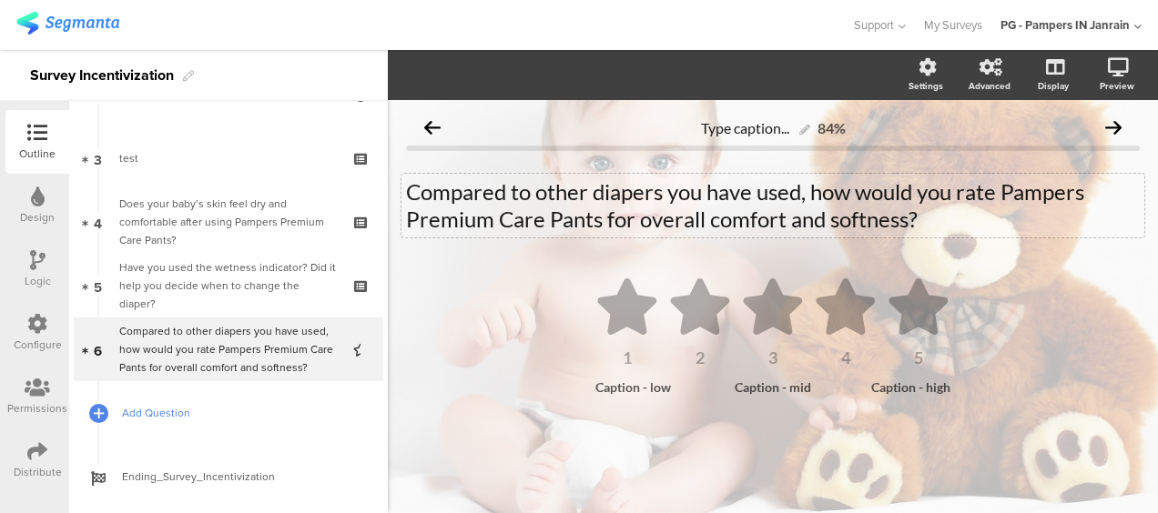
click at [147, 415] on span "Add Question" at bounding box center [238, 413] width 233 height 18
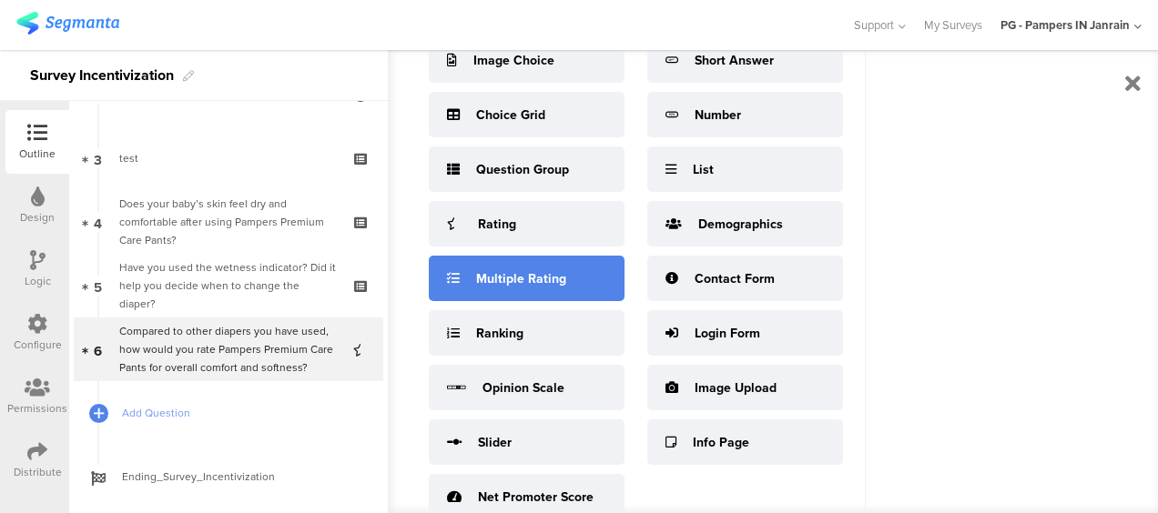
scroll to position [188, 0]
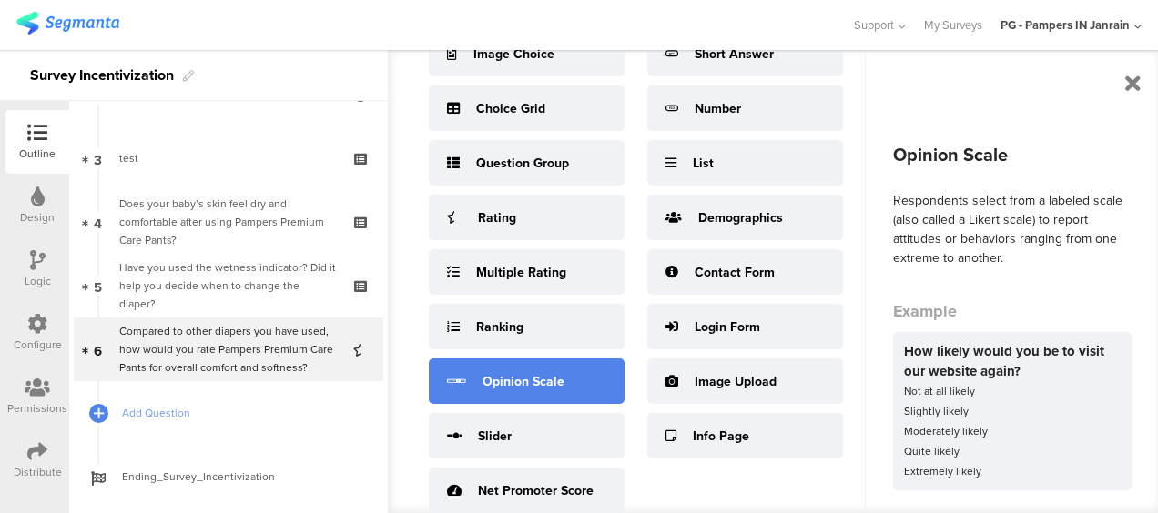
click at [513, 382] on div "Opinion Scale" at bounding box center [523, 381] width 82 height 19
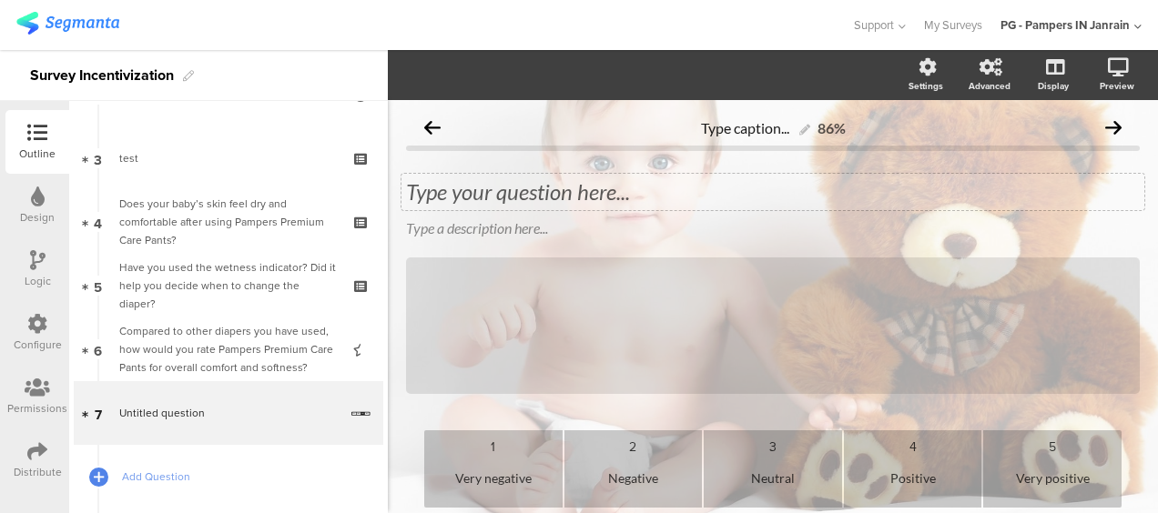
click at [533, 192] on div "Type your question here..." at bounding box center [772, 192] width 743 height 36
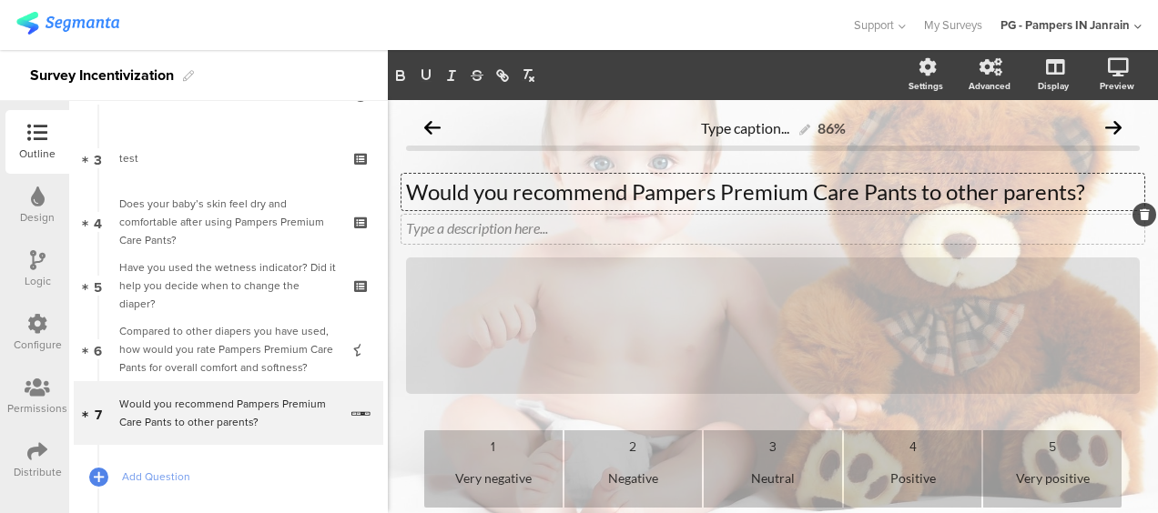
click at [1140, 217] on icon at bounding box center [1145, 214] width 10 height 11
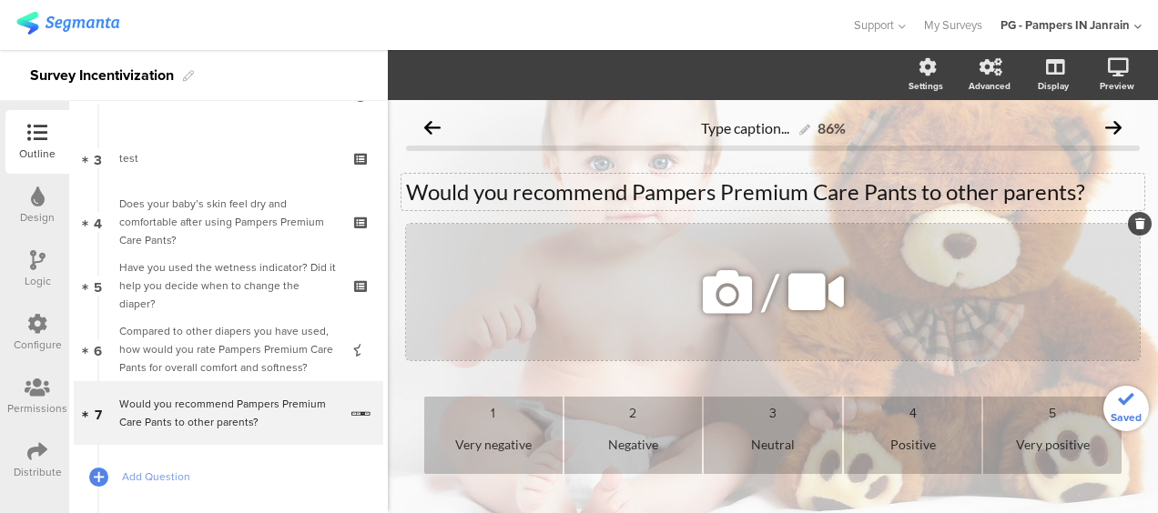
click at [1135, 218] on icon at bounding box center [1140, 223] width 10 height 11
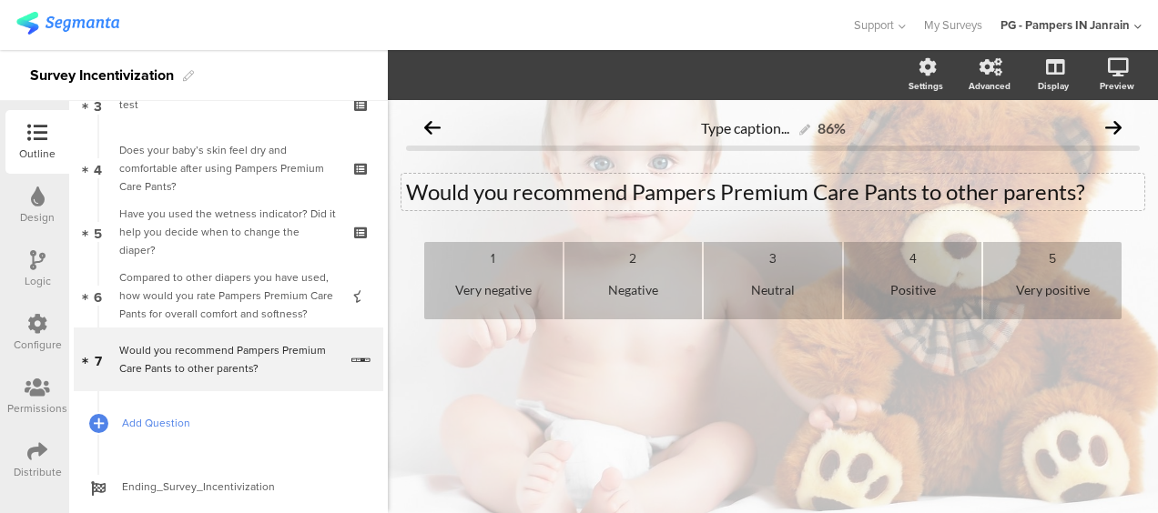
scroll to position [266, 0]
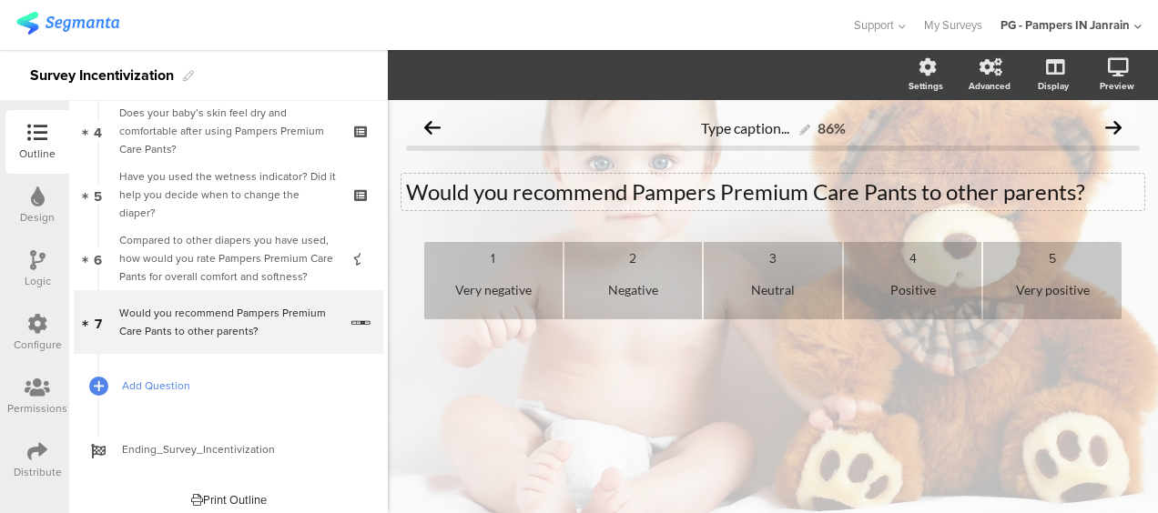
click at [168, 388] on span "Add Question" at bounding box center [238, 386] width 233 height 18
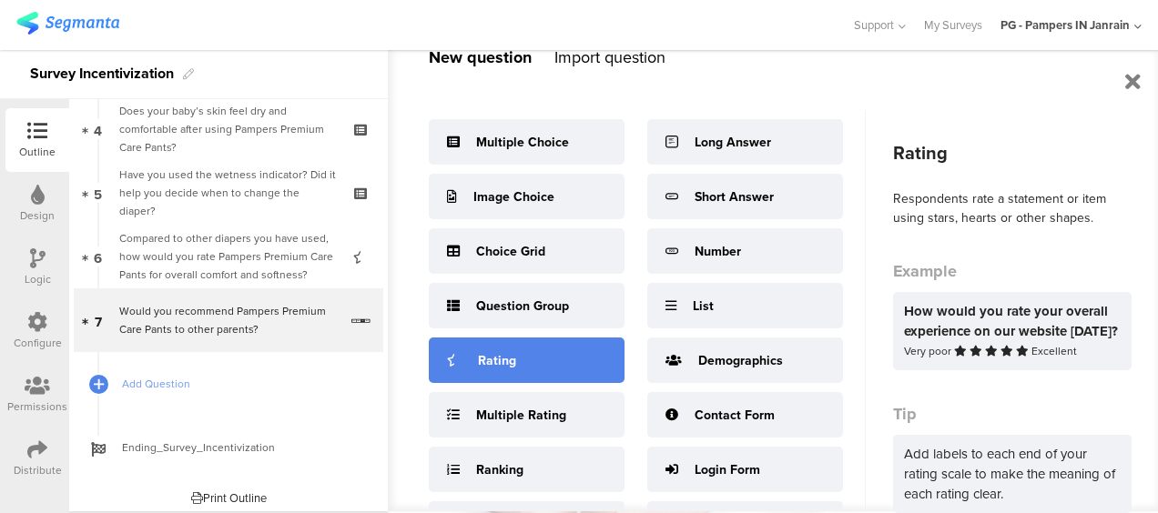
scroll to position [6, 0]
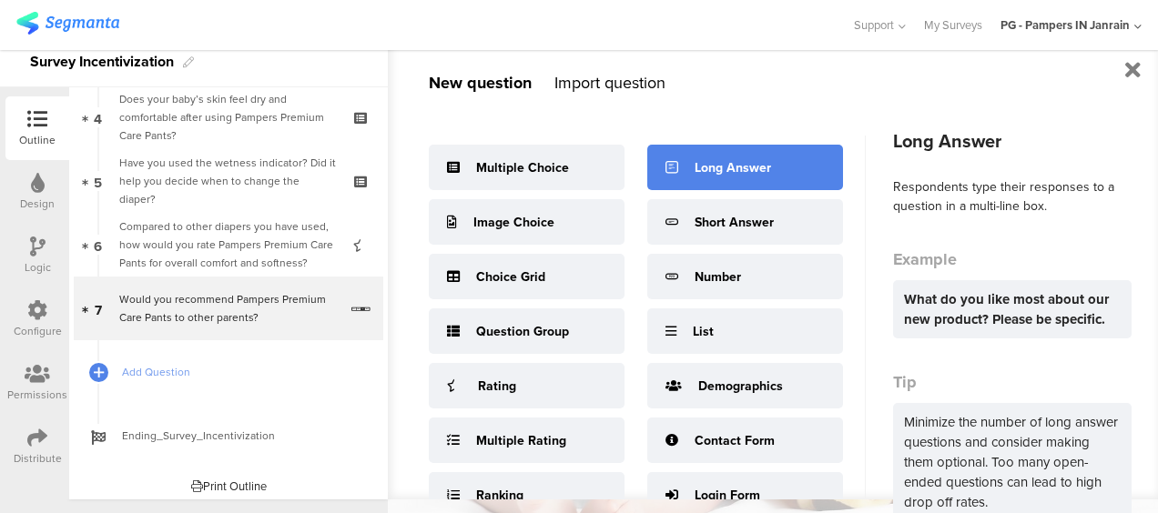
click at [712, 180] on div "Long Answer" at bounding box center [745, 168] width 196 height 46
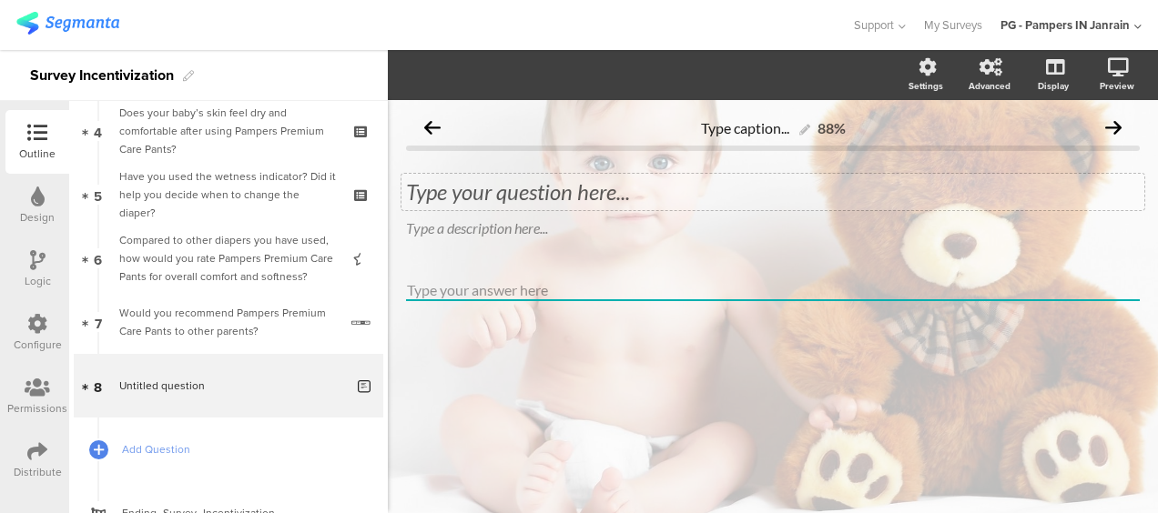
click at [543, 189] on div "Type your question here..." at bounding box center [772, 192] width 743 height 36
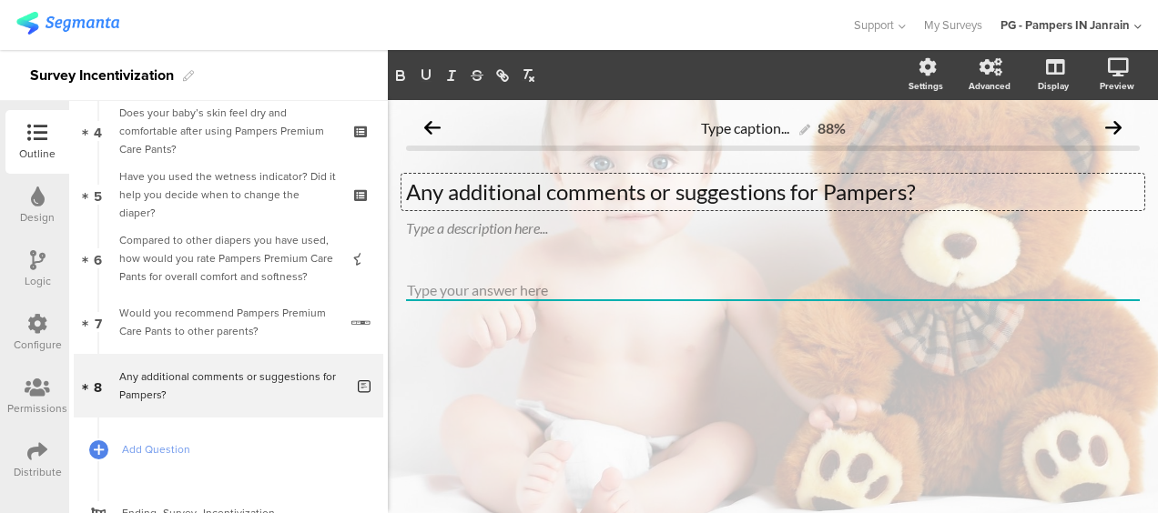
click at [908, 191] on p "Any additional comments or suggestions for Pampers?" at bounding box center [773, 191] width 734 height 27
click at [1141, 214] on icon at bounding box center [1145, 214] width 10 height 11
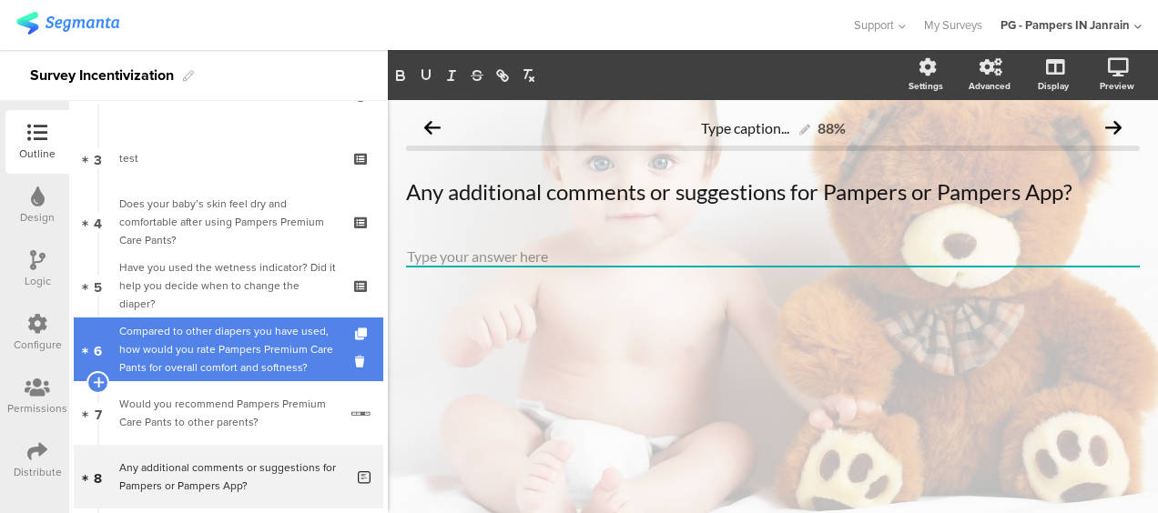
scroll to position [84, 0]
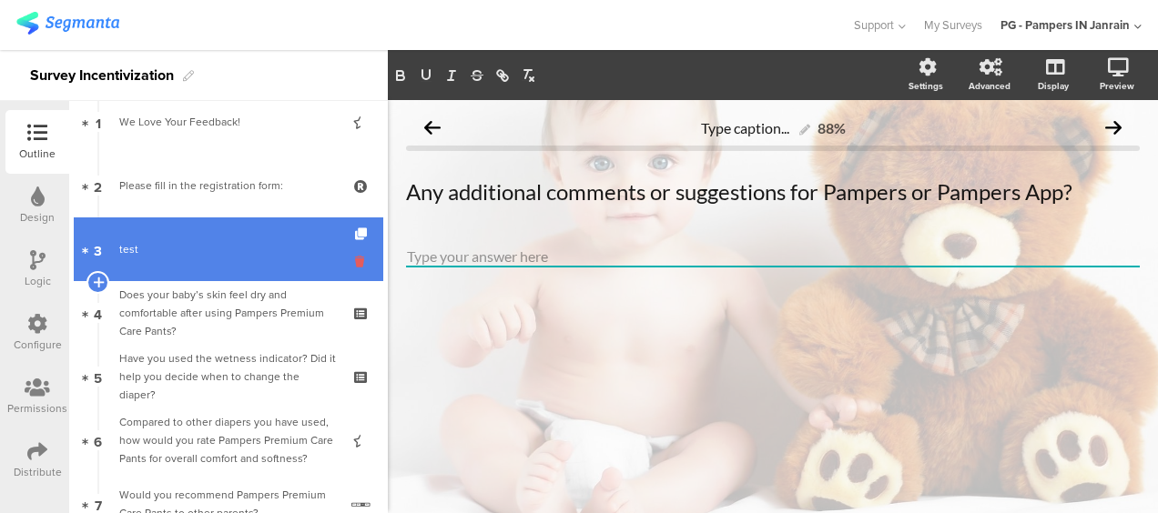
click at [355, 259] on icon at bounding box center [362, 261] width 15 height 17
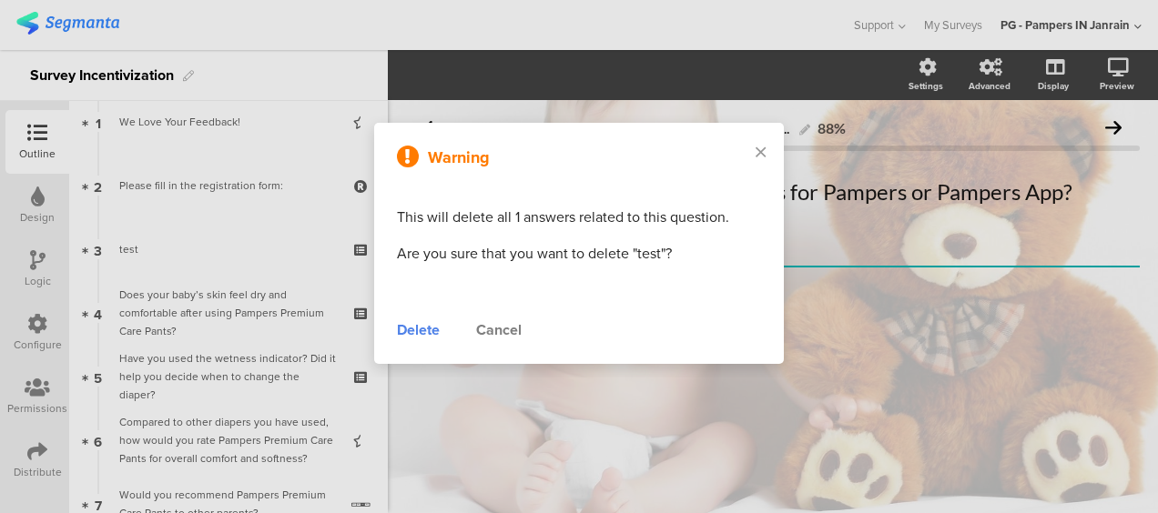
click at [421, 333] on div "Delete" at bounding box center [418, 331] width 43 height 22
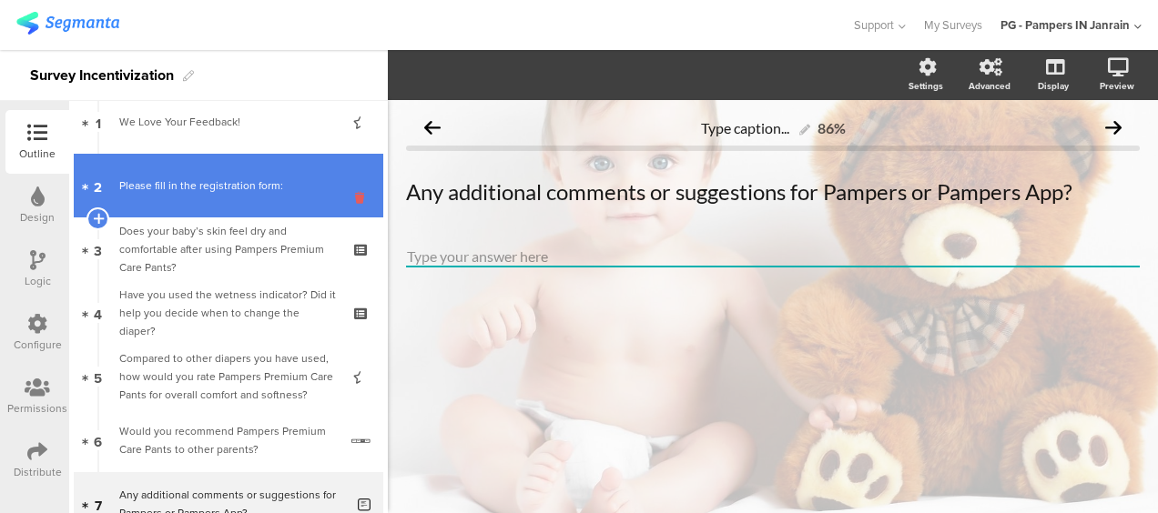
click at [355, 195] on icon at bounding box center [362, 197] width 15 height 17
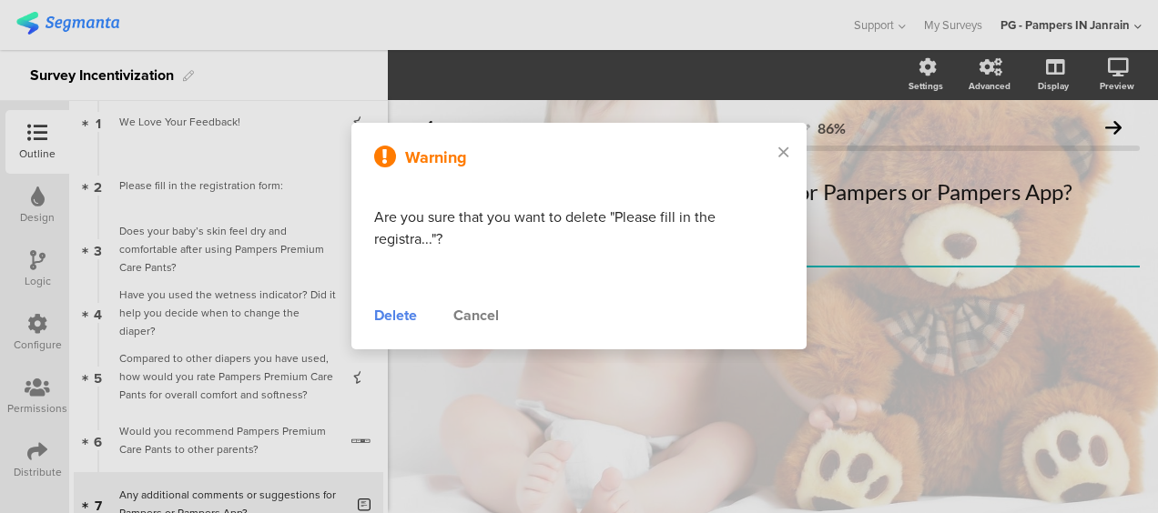
click at [391, 314] on div "Delete" at bounding box center [395, 316] width 43 height 22
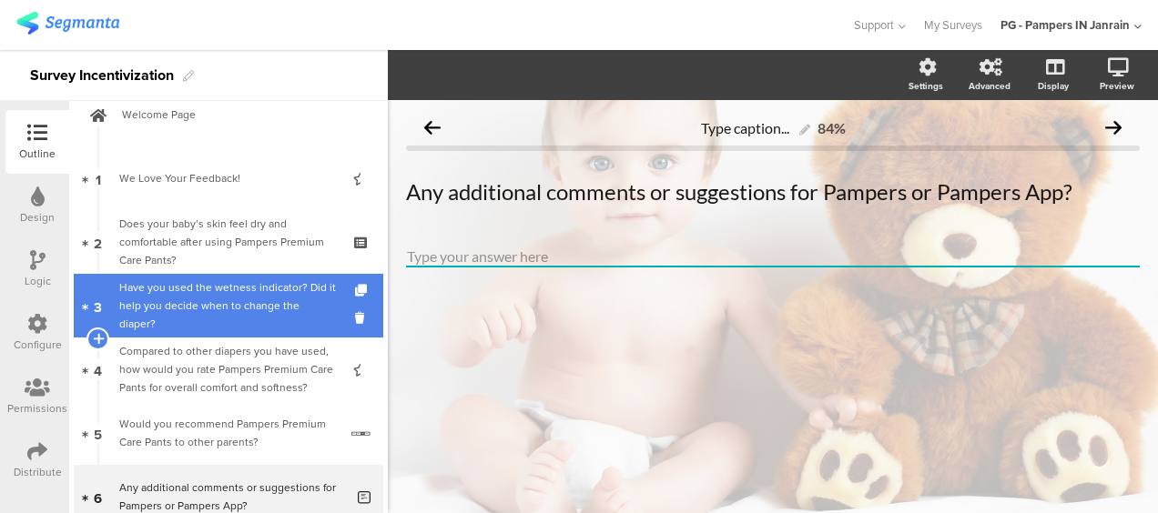
scroll to position [0, 0]
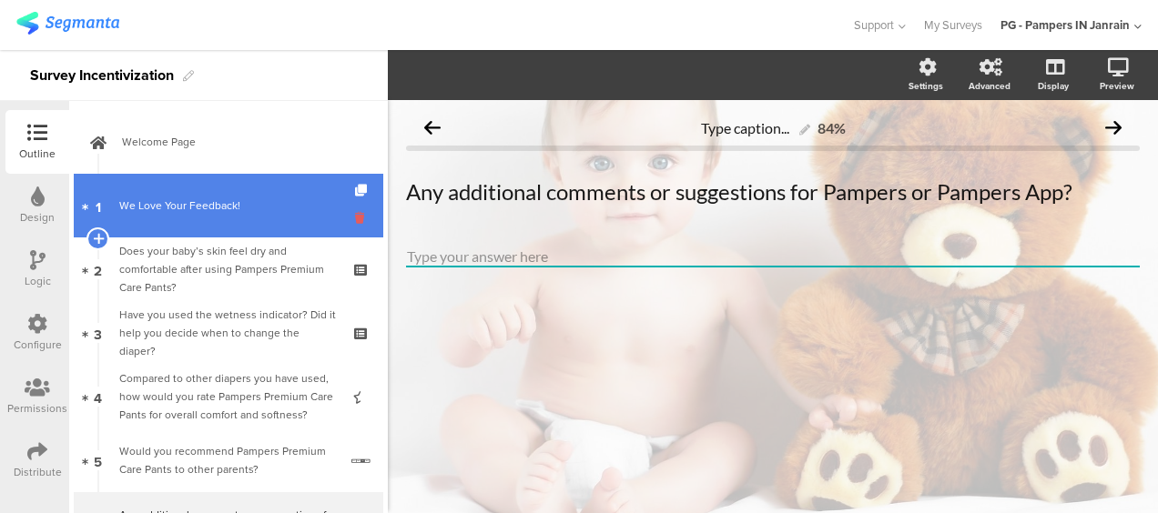
click at [355, 212] on icon at bounding box center [362, 217] width 15 height 17
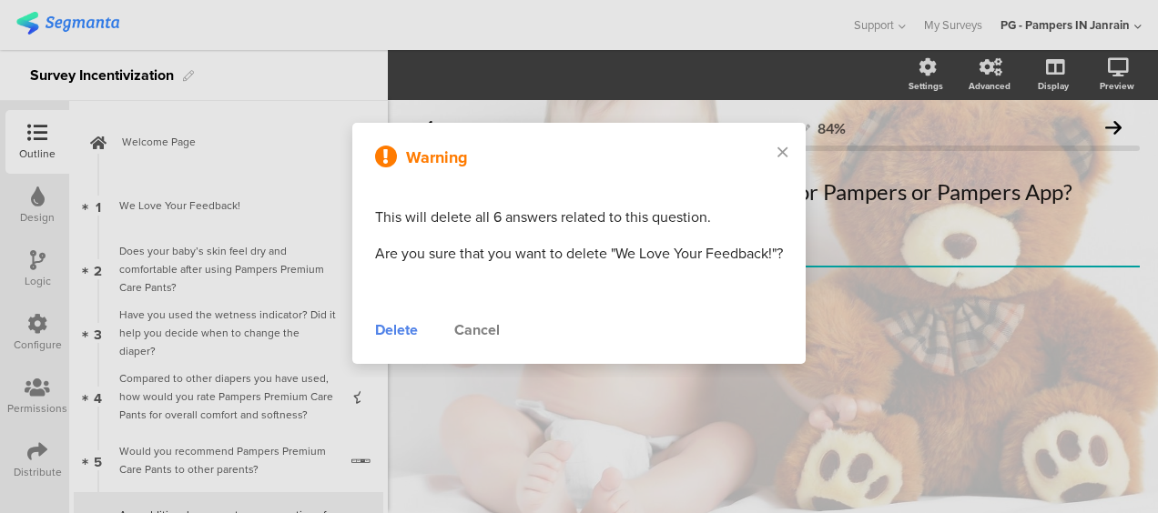
click at [404, 341] on div "Delete" at bounding box center [396, 331] width 43 height 22
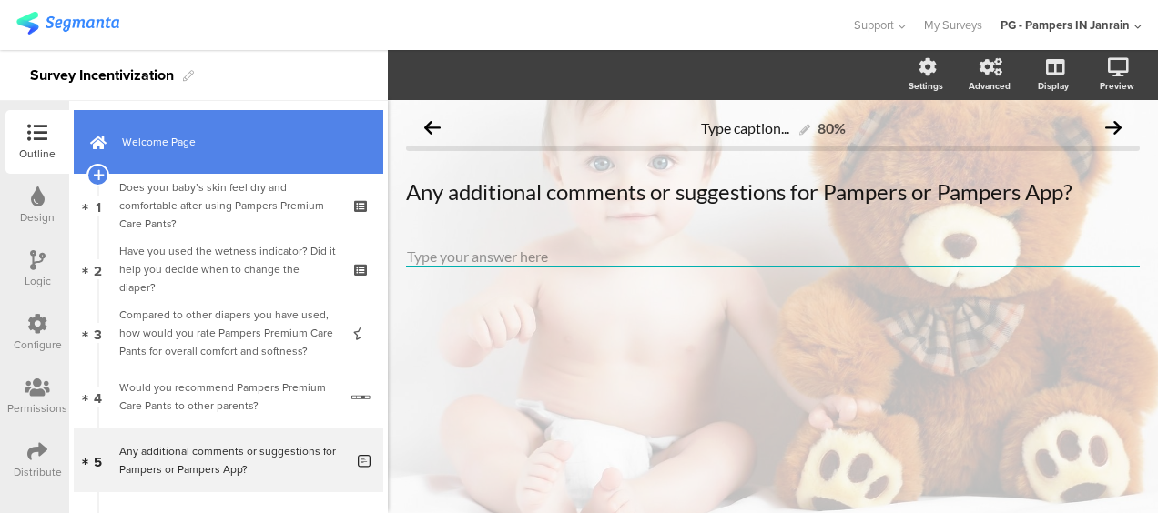
click at [187, 154] on link "Welcome Page" at bounding box center [229, 142] width 310 height 64
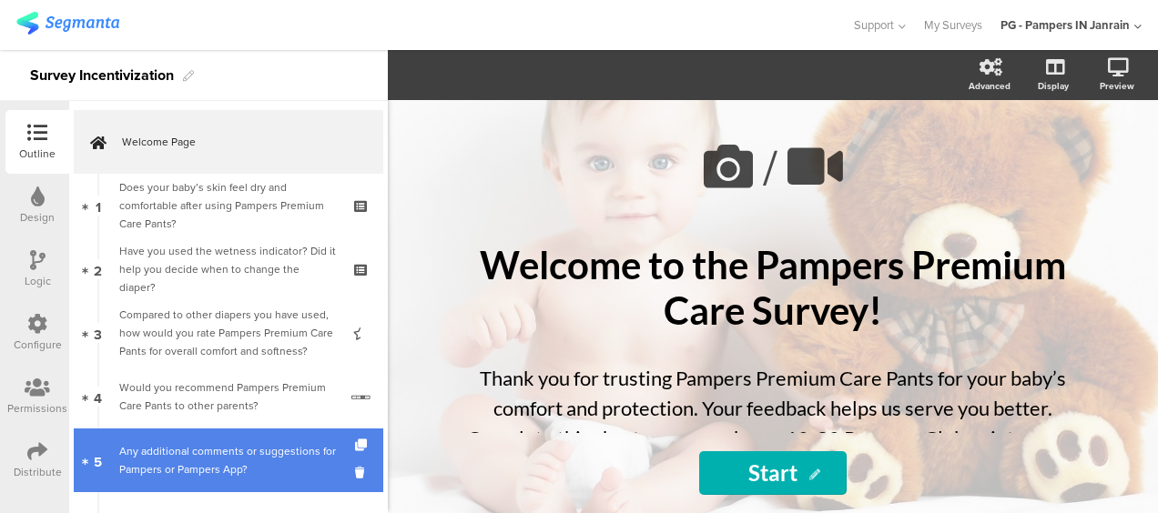
click at [197, 461] on div "Any additional comments or suggestions for Pampers or Pampers App?" at bounding box center [231, 460] width 225 height 36
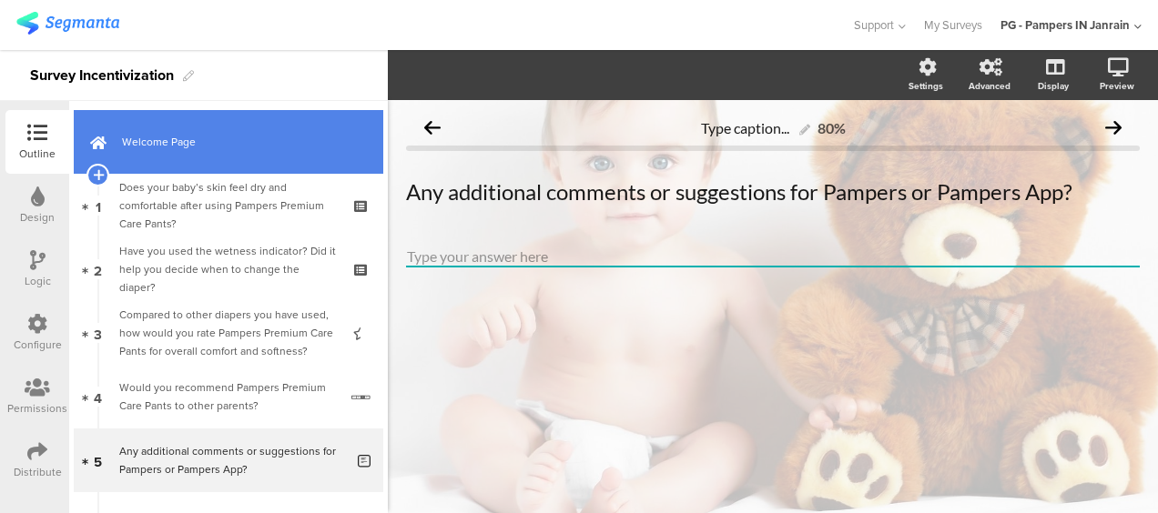
click at [160, 157] on link "Welcome Page" at bounding box center [229, 142] width 310 height 64
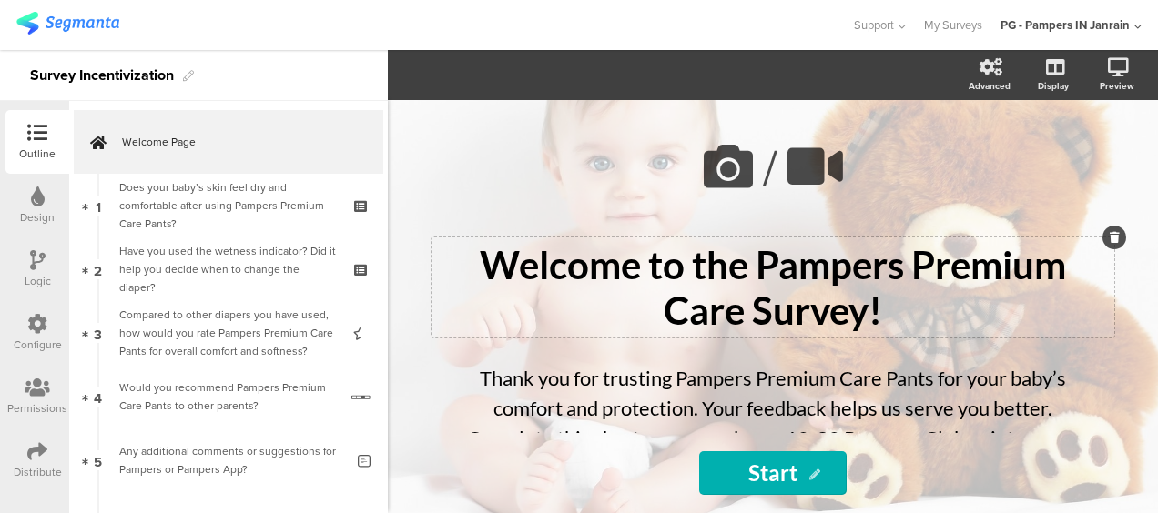
click at [889, 313] on div "Welcome to the Pampers Premium Care Survey! Welcome to the Pampers Premium Care…" at bounding box center [773, 288] width 683 height 100
click at [701, 382] on div "Thank you for trusting Pampers Premium Care Pants for your baby’s comfort and p…" at bounding box center [773, 423] width 646 height 129
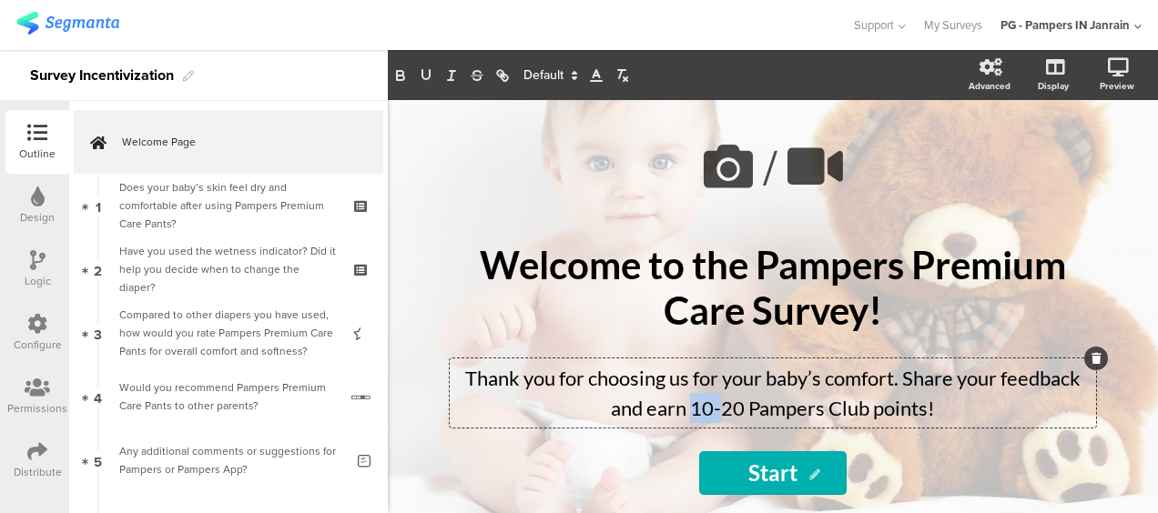
drag, startPoint x: 716, startPoint y: 408, endPoint x: 687, endPoint y: 408, distance: 28.2
click at [687, 408] on p "Thank you for choosing us for your baby’s comfort. Share your feedback and earn…" at bounding box center [772, 393] width 637 height 60
click at [823, 407] on p "Thank you for choosing us for your baby’s comfort. Share your feedback and earn…" at bounding box center [772, 393] width 637 height 60
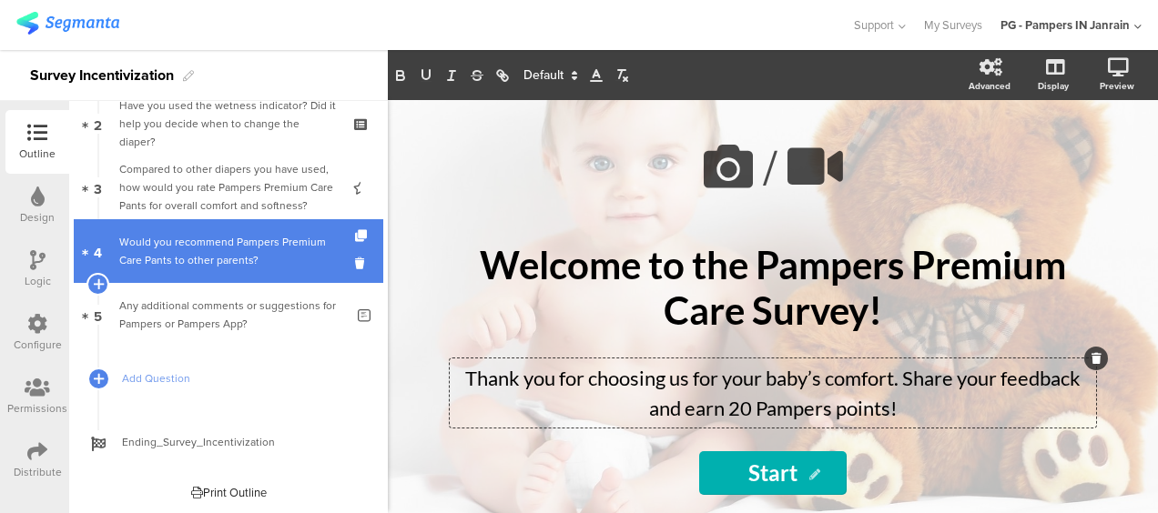
scroll to position [147, 0]
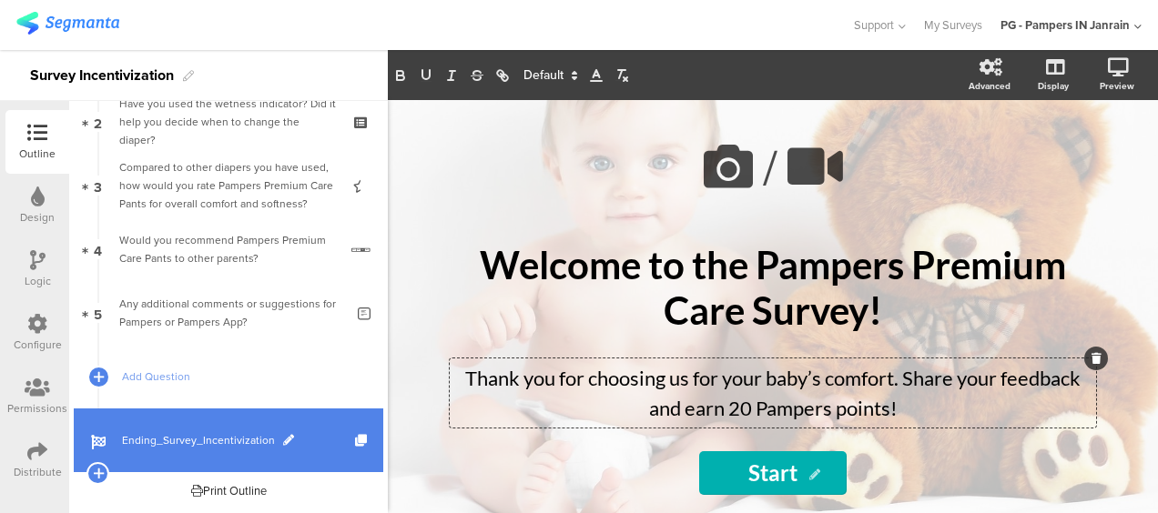
click at [200, 430] on link "Ending_Survey_Incentivization" at bounding box center [229, 441] width 310 height 64
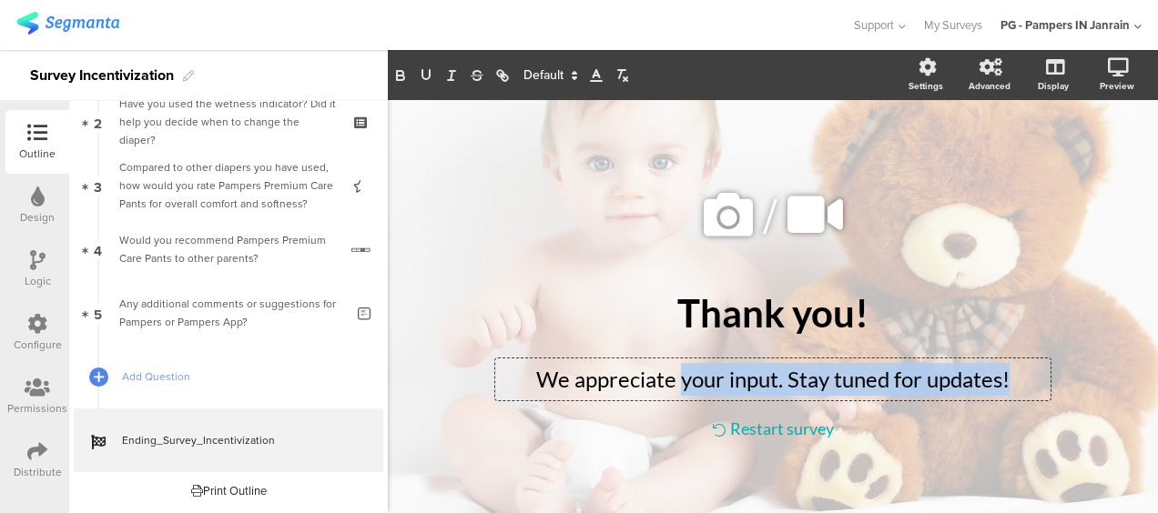
drag, startPoint x: 682, startPoint y: 381, endPoint x: 1040, endPoint y: 374, distance: 357.8
click at [1040, 374] on div "We appreciate your input. Stay tuned for updates! We appreciate your input. Sta…" at bounding box center [772, 380] width 555 height 42
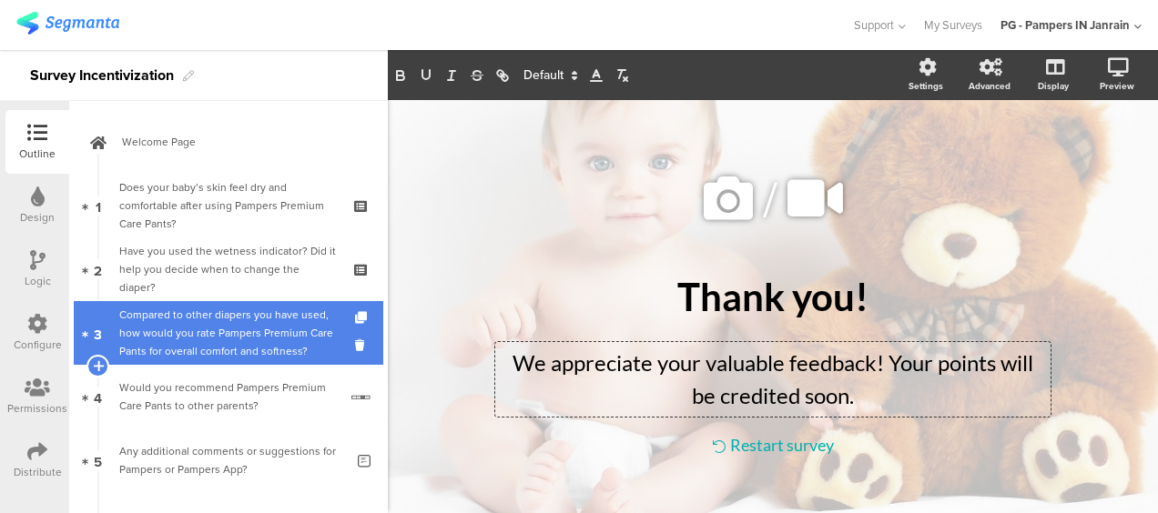
scroll to position [147, 0]
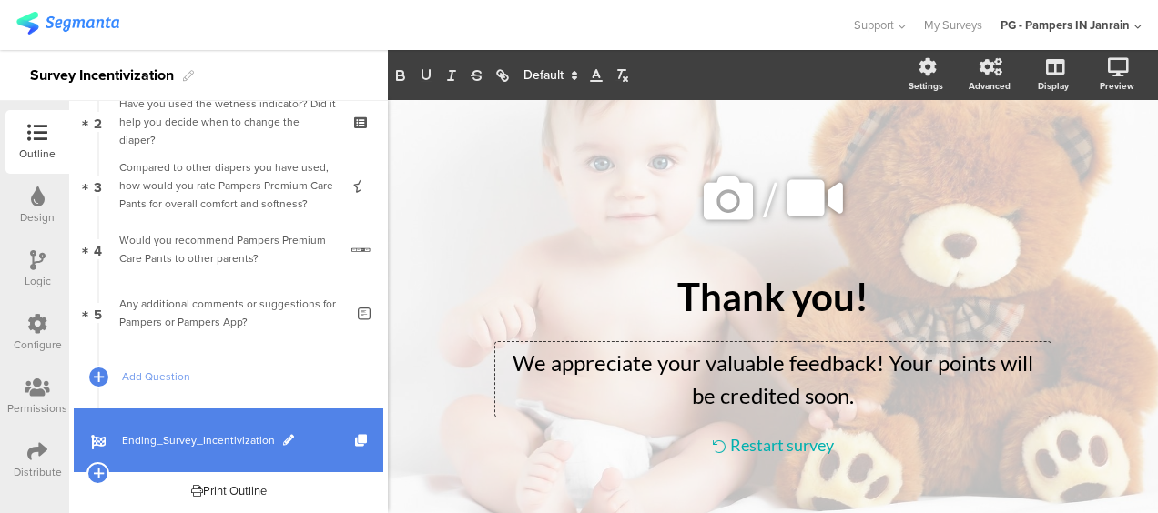
click at [293, 436] on span "Ending_Survey_Incentivization" at bounding box center [238, 441] width 233 height 18
click at [287, 437] on span at bounding box center [288, 440] width 11 height 11
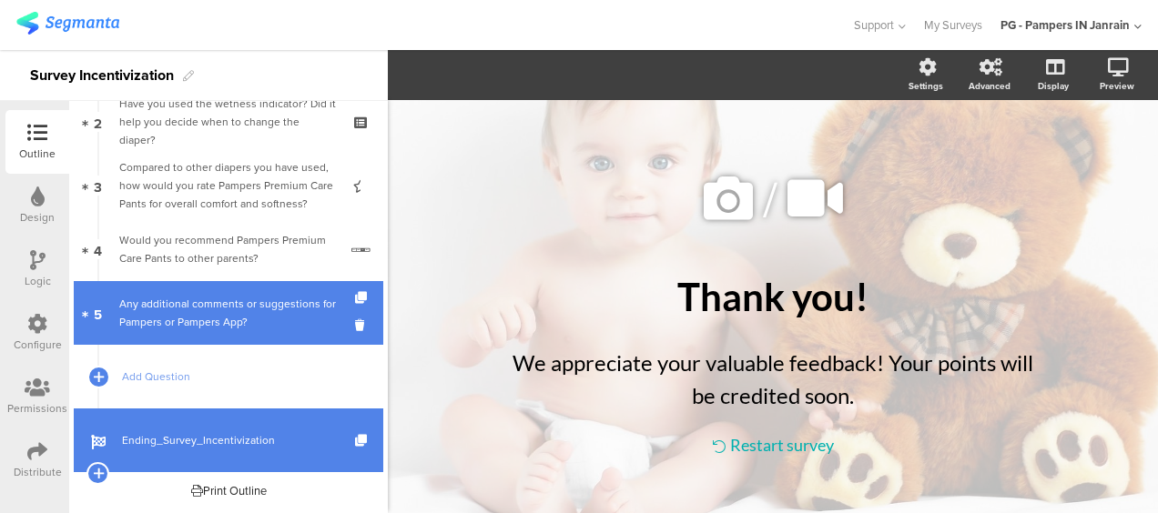
click at [239, 312] on div "Any additional comments or suggestions for Pampers or Pampers App?" at bounding box center [231, 313] width 225 height 36
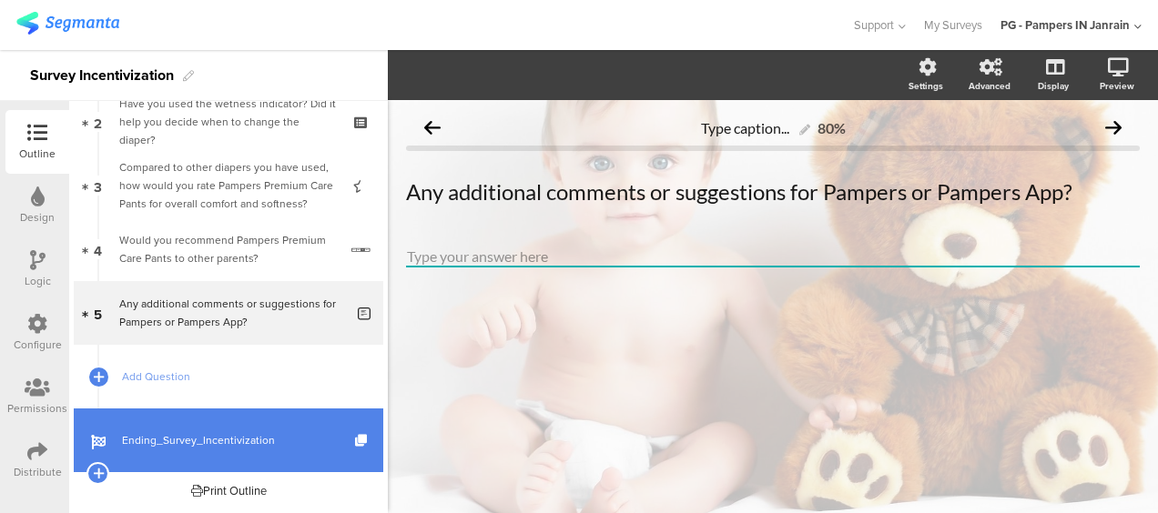
click at [35, 261] on icon at bounding box center [37, 260] width 15 height 20
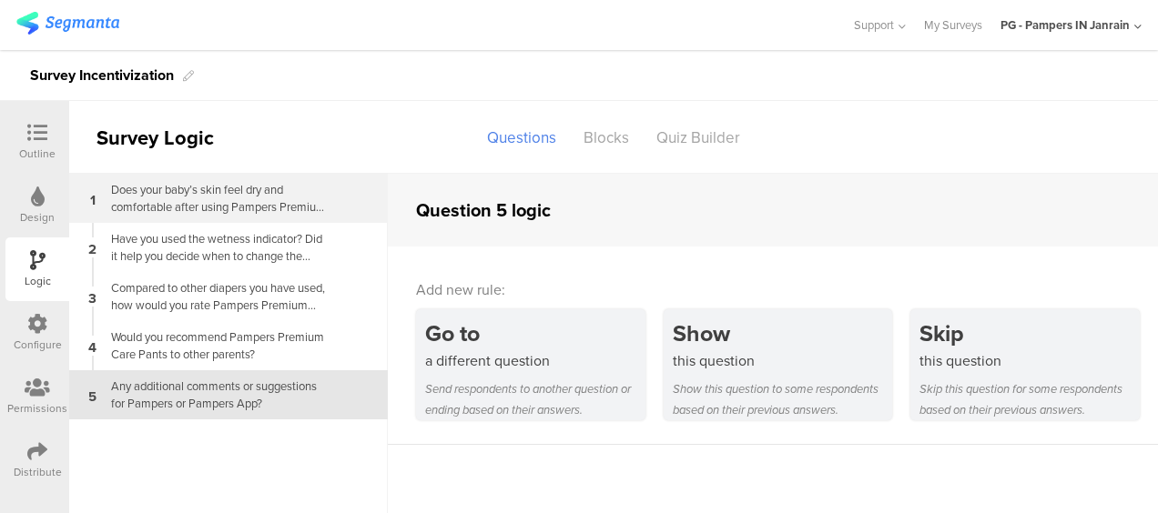
click at [239, 213] on div "Does your baby’s skin feel dry and comfortable after using Pampers Premium Care…" at bounding box center [214, 198] width 228 height 35
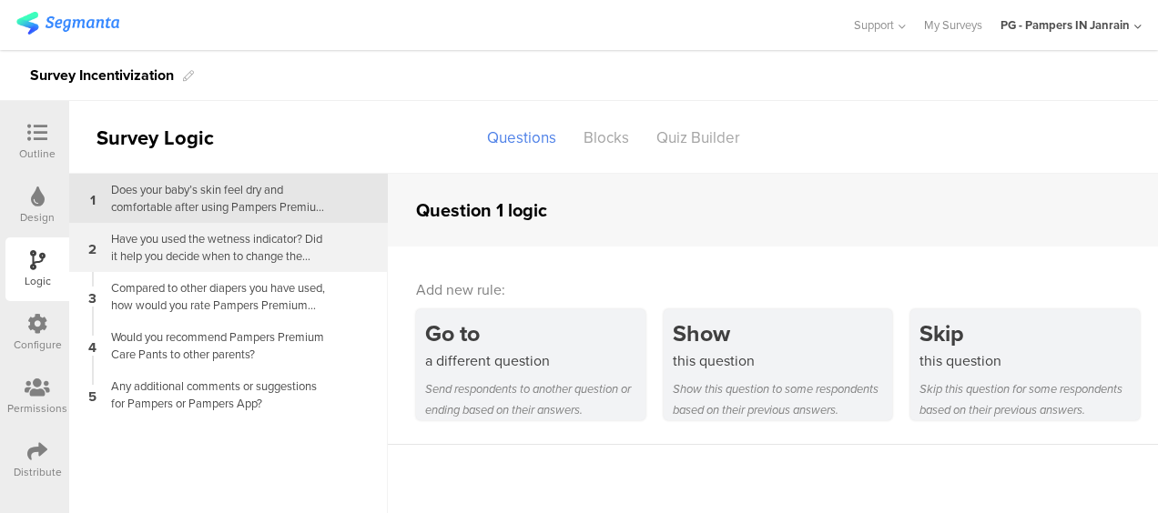
click at [209, 244] on div "Have you used the wetness indicator? Did it help you decide when to change the …" at bounding box center [214, 247] width 228 height 35
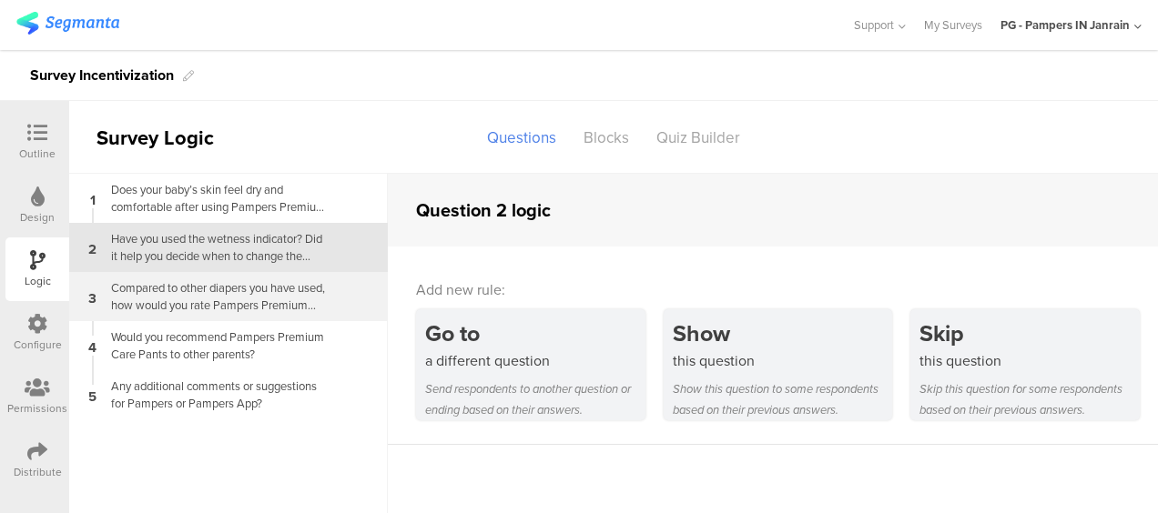
click at [193, 286] on div "Compared to other diapers you have used, how would you rate Pampers Premium Car…" at bounding box center [214, 296] width 228 height 35
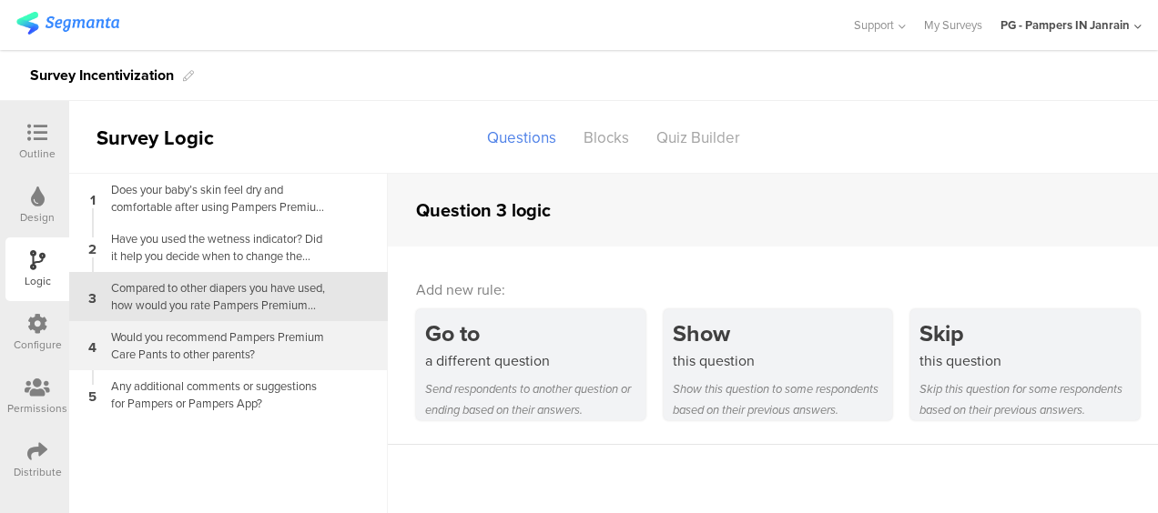
click at [175, 344] on div "Would you recommend Pampers Premium Care Pants to other parents?" at bounding box center [214, 346] width 228 height 35
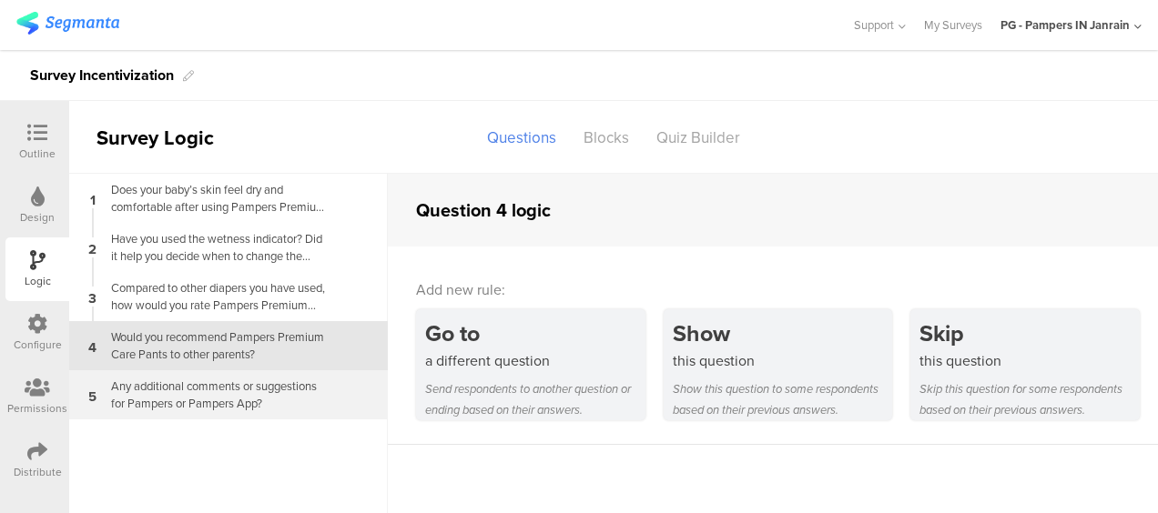
click at [164, 388] on div "Any additional comments or suggestions for Pampers or Pampers App?" at bounding box center [214, 395] width 228 height 35
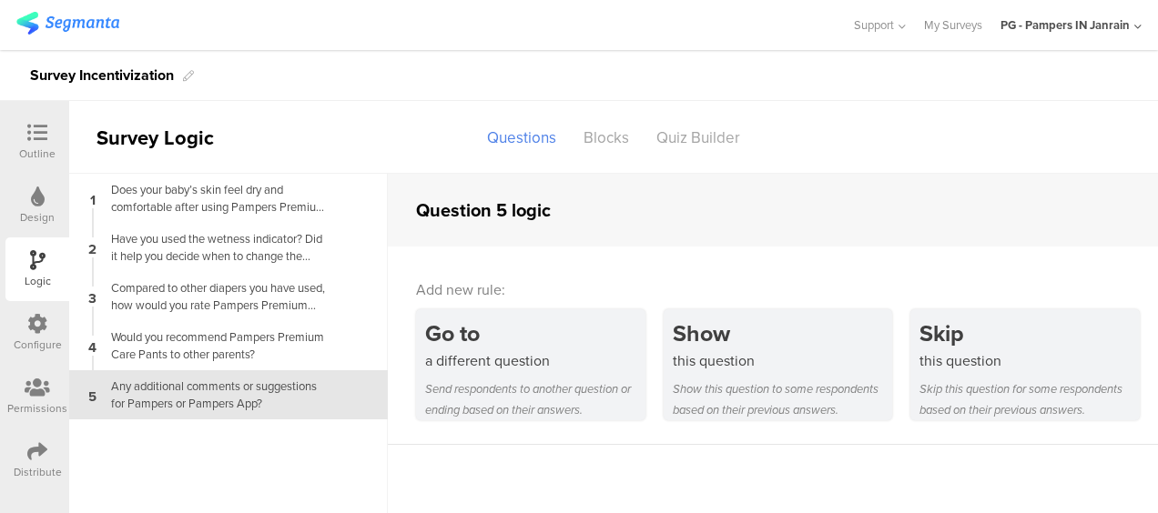
click at [34, 197] on icon at bounding box center [38, 197] width 14 height 20
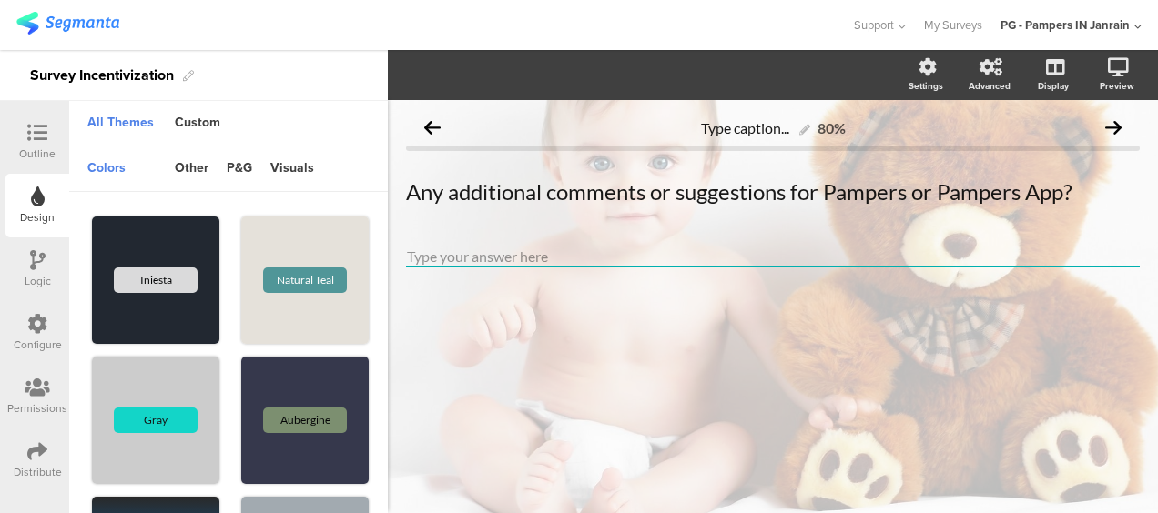
click at [42, 138] on icon at bounding box center [37, 133] width 20 height 20
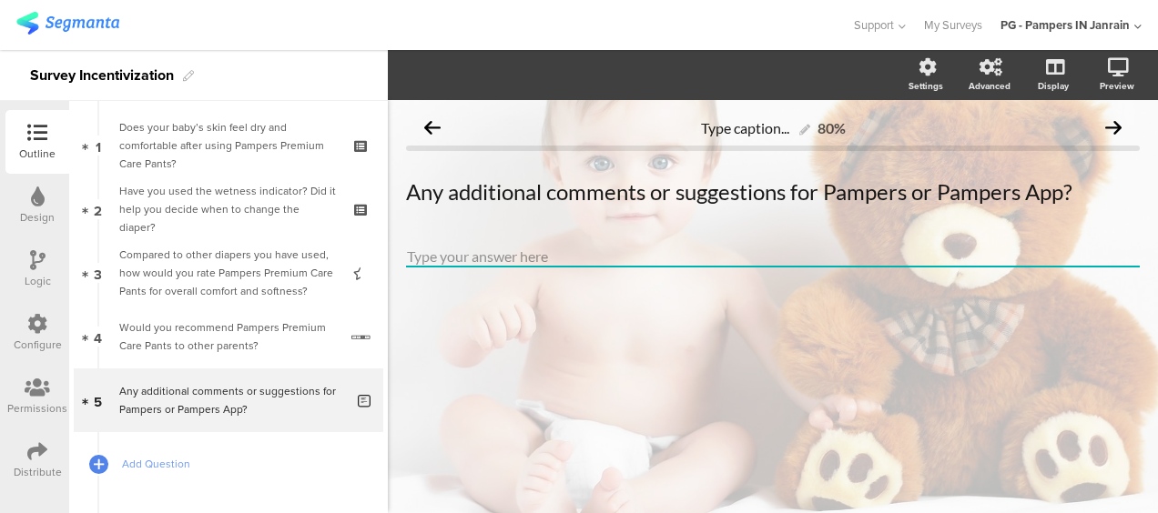
scroll to position [147, 0]
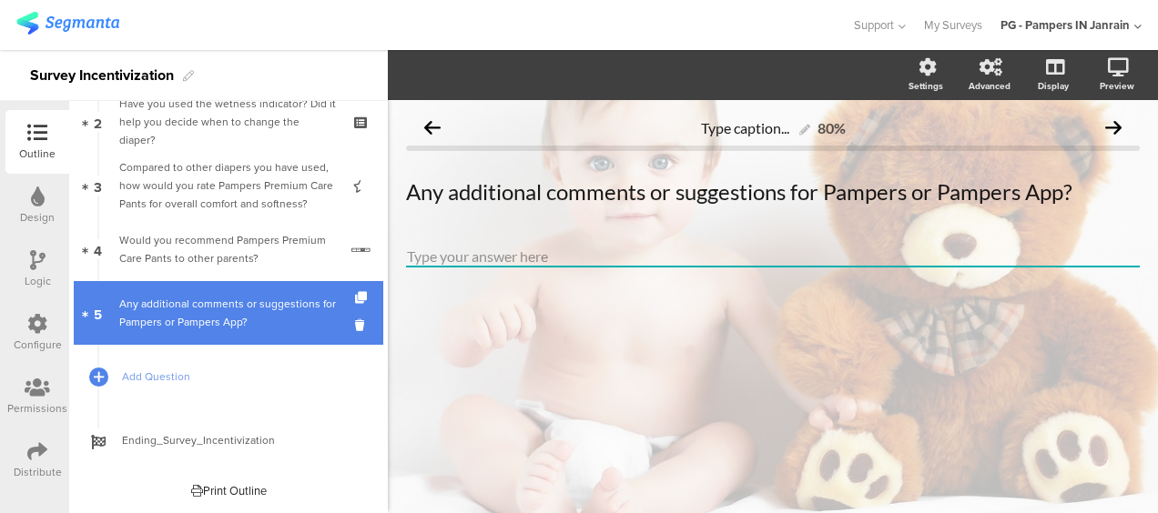
click at [84, 312] on icon at bounding box center [85, 314] width 6 height 8
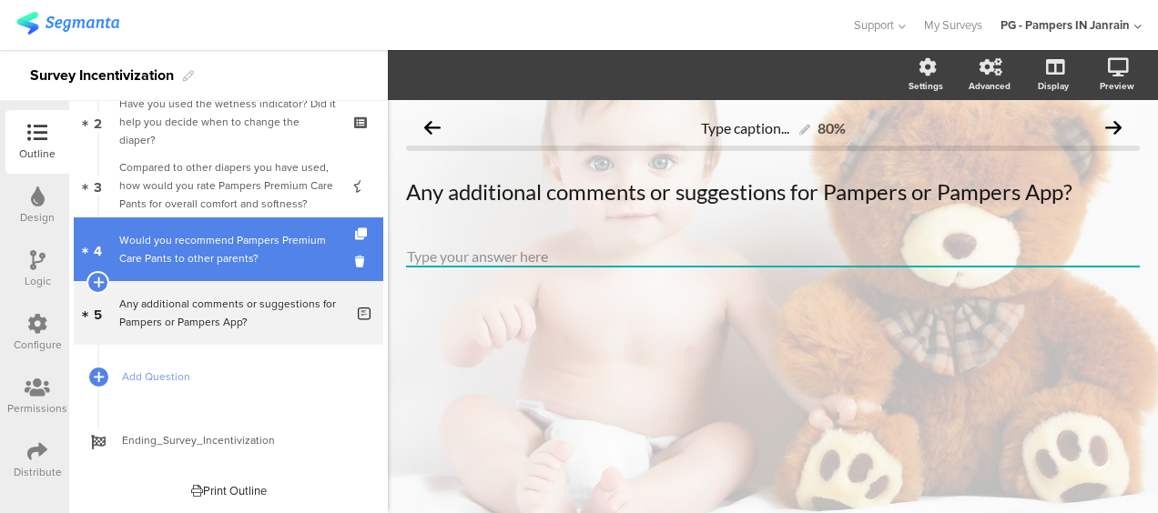
drag, startPoint x: 242, startPoint y: 302, endPoint x: 206, endPoint y: 305, distance: 36.5
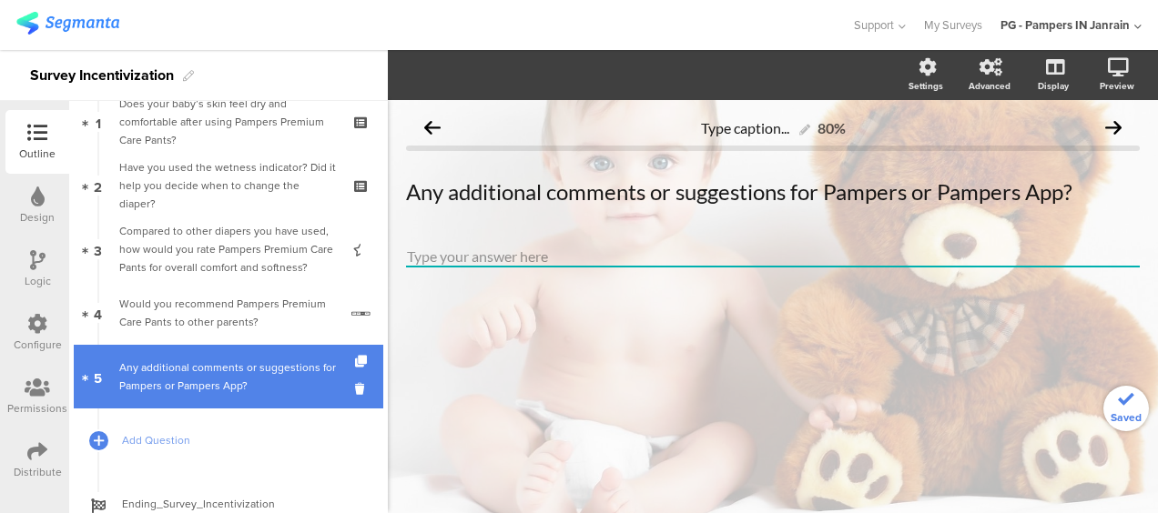
click at [193, 361] on div "Any additional comments or suggestions for Pampers or Pampers App?" at bounding box center [231, 377] width 225 height 36
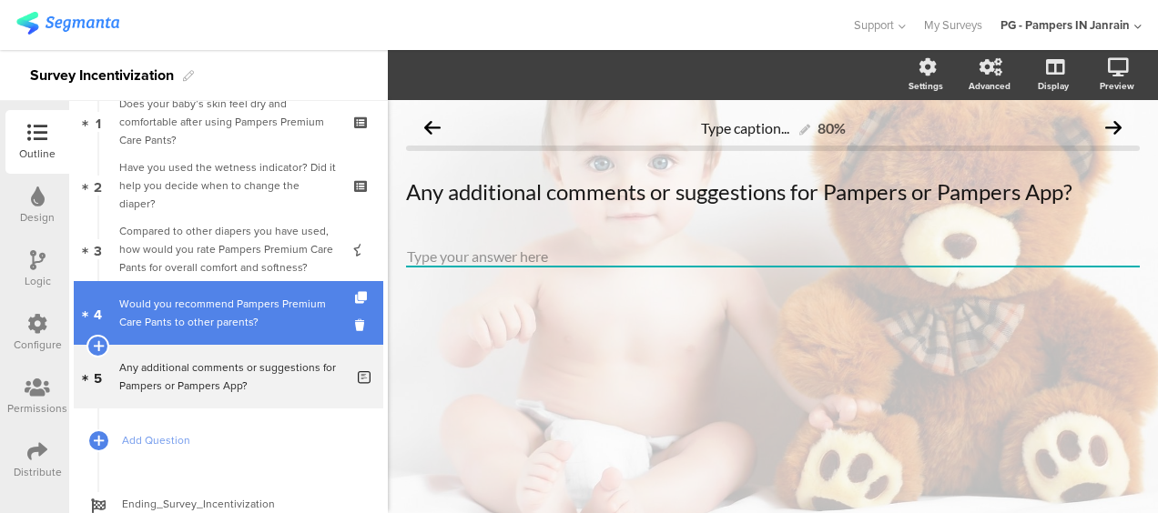
click at [174, 325] on div "Would you recommend Pampers Premium Care Pants to other parents?" at bounding box center [228, 313] width 218 height 36
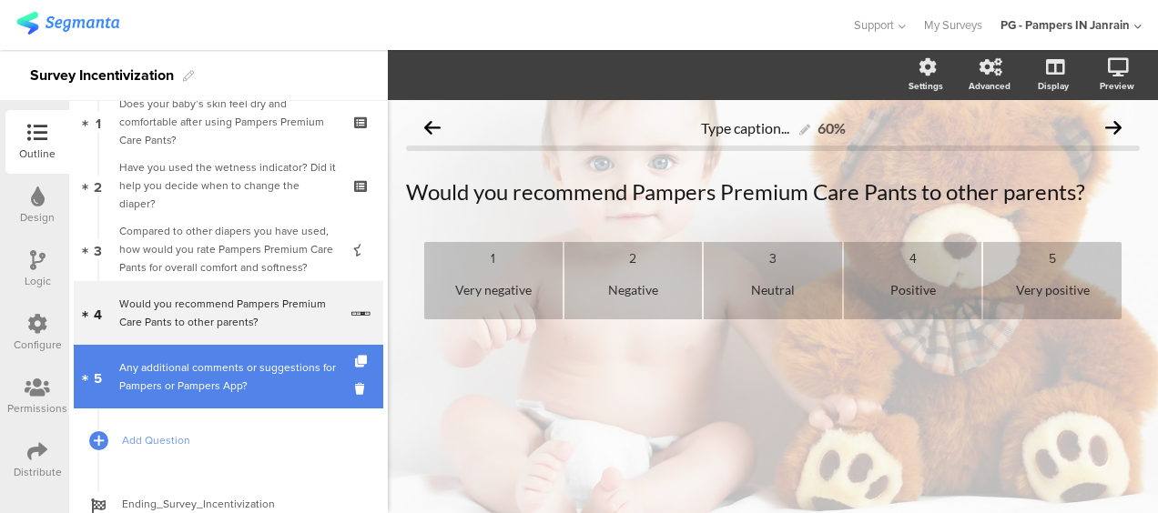
click at [178, 373] on div "Any additional comments or suggestions for Pampers or Pampers App?" at bounding box center [231, 377] width 225 height 36
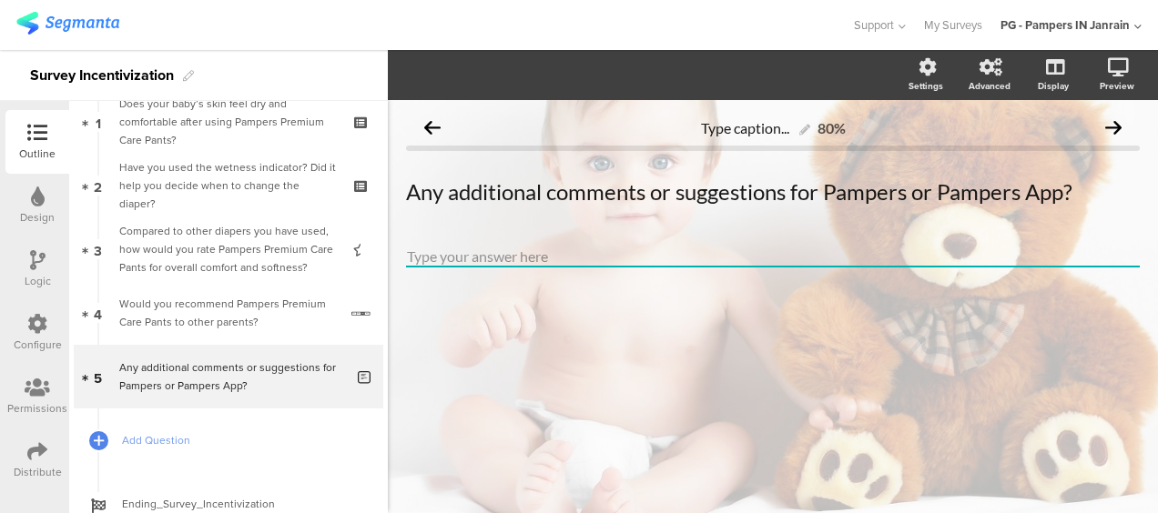
click at [37, 264] on icon at bounding box center [37, 260] width 15 height 20
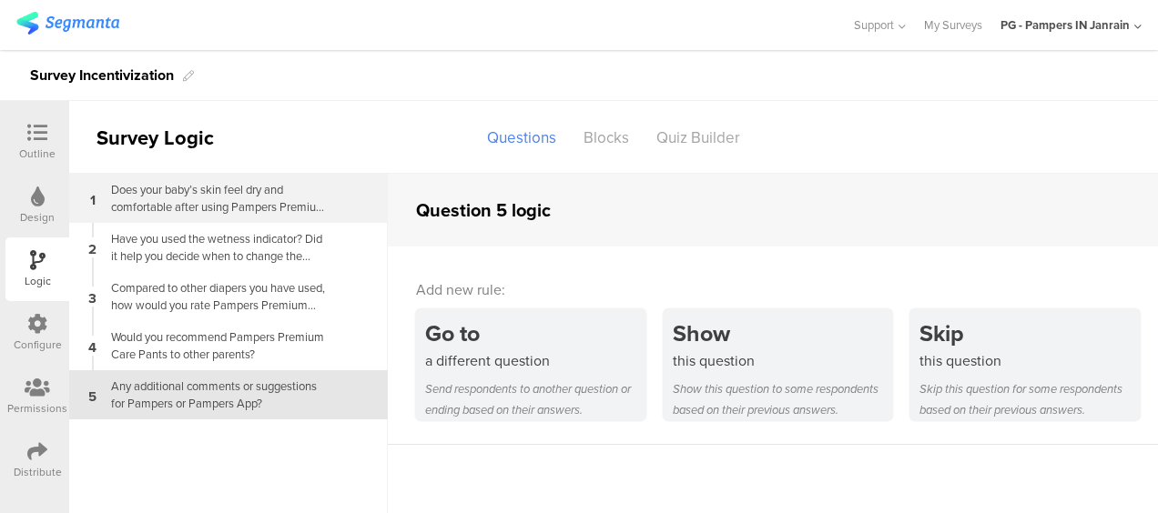
click at [227, 184] on div "Does your baby’s skin feel dry and comfortable after using Pampers Premium Care…" at bounding box center [214, 198] width 228 height 35
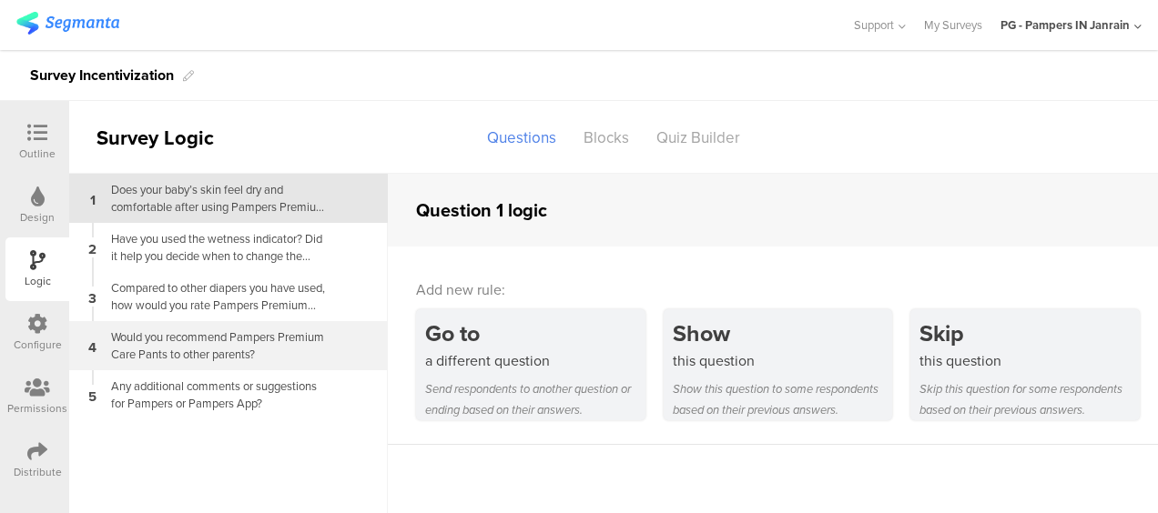
click at [187, 344] on div "Would you recommend Pampers Premium Care Pants to other parents?" at bounding box center [214, 346] width 228 height 35
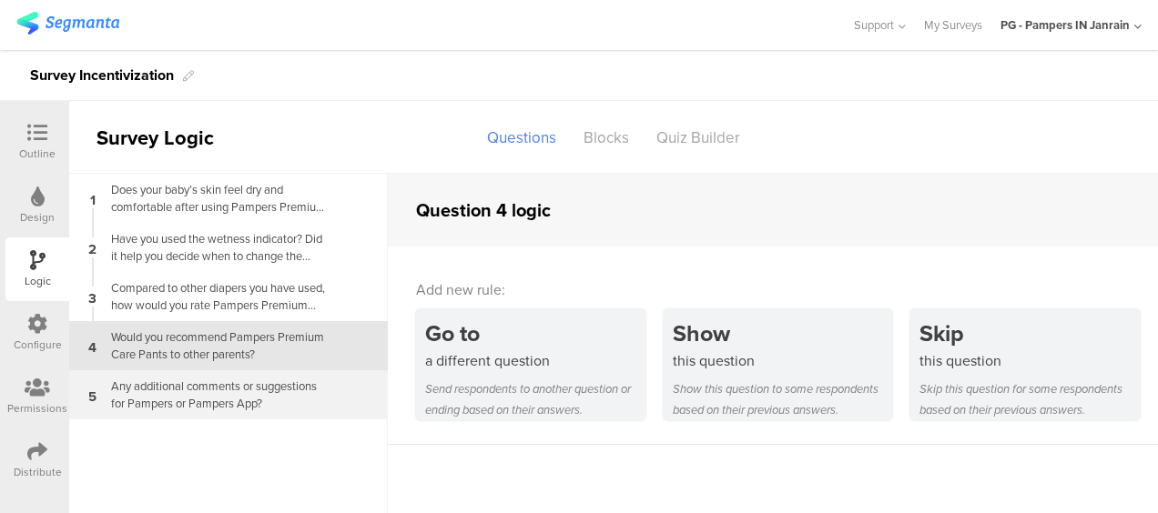
click at [202, 396] on div "Any additional comments or suggestions for Pampers or Pampers App?" at bounding box center [214, 395] width 228 height 35
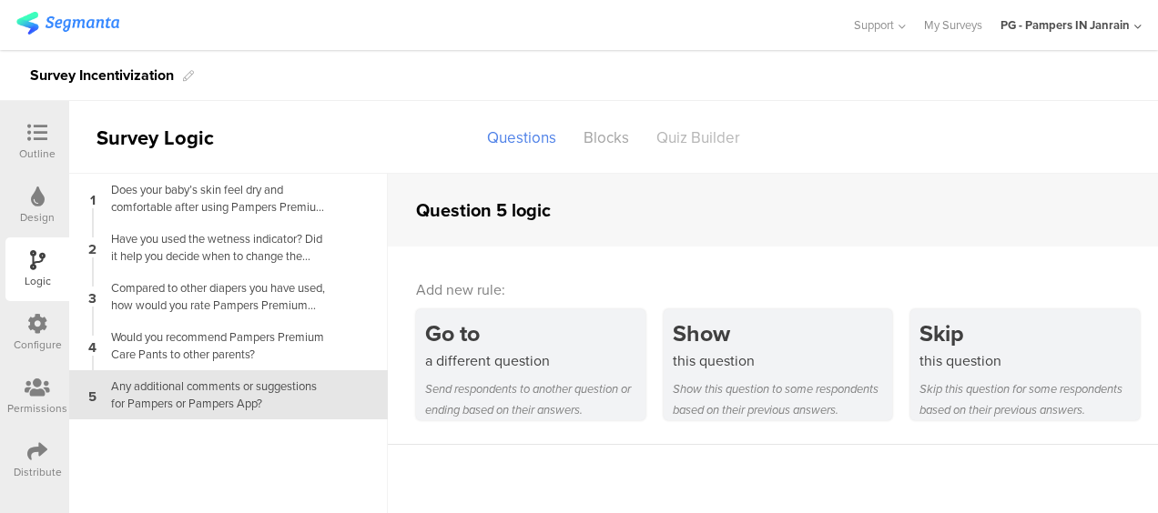
click at [732, 144] on div "Quiz Builder" at bounding box center [698, 138] width 111 height 32
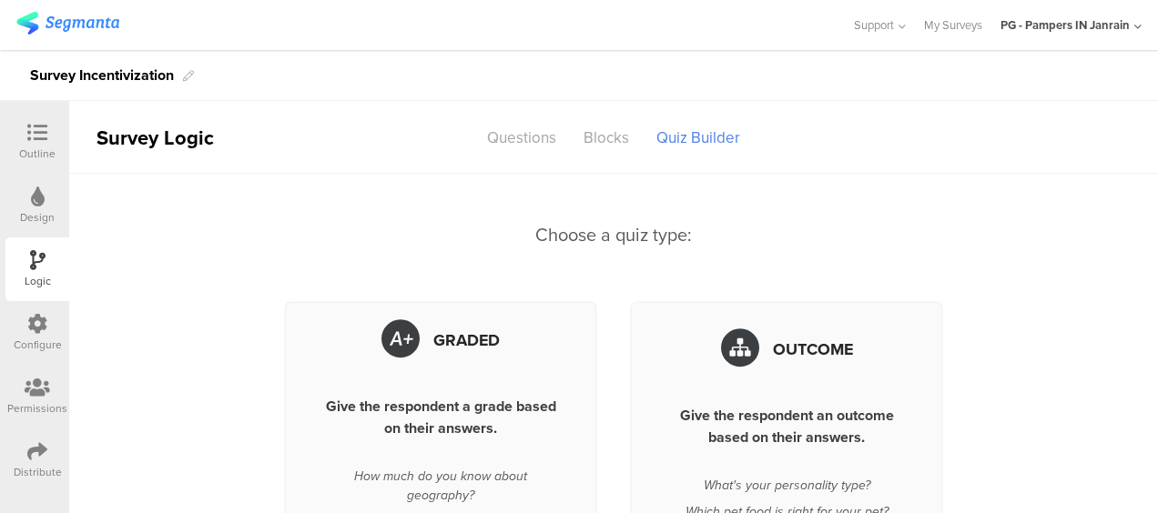
scroll to position [25, 0]
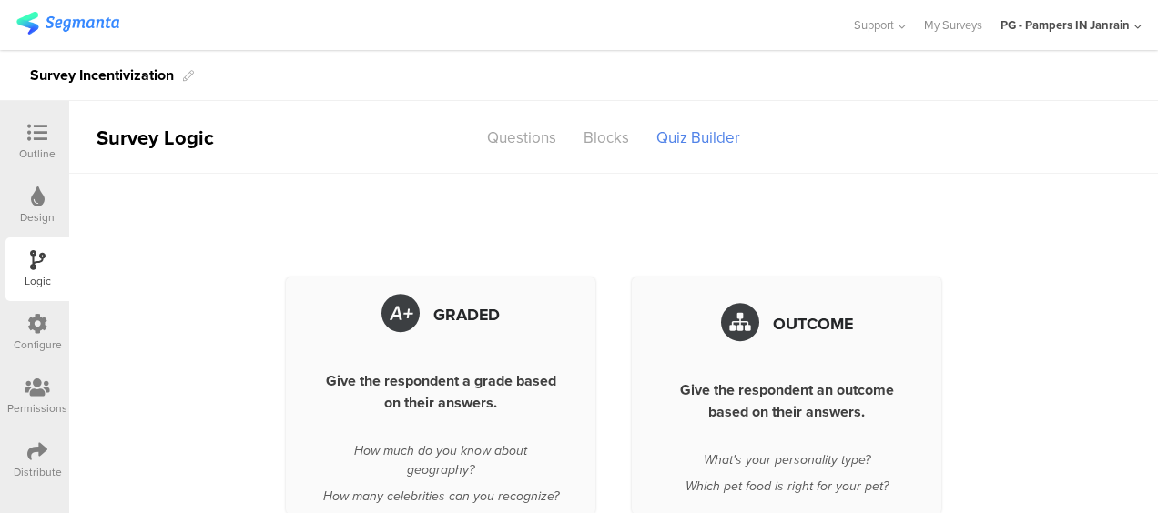
click at [35, 387] on icon at bounding box center [37, 388] width 25 height 20
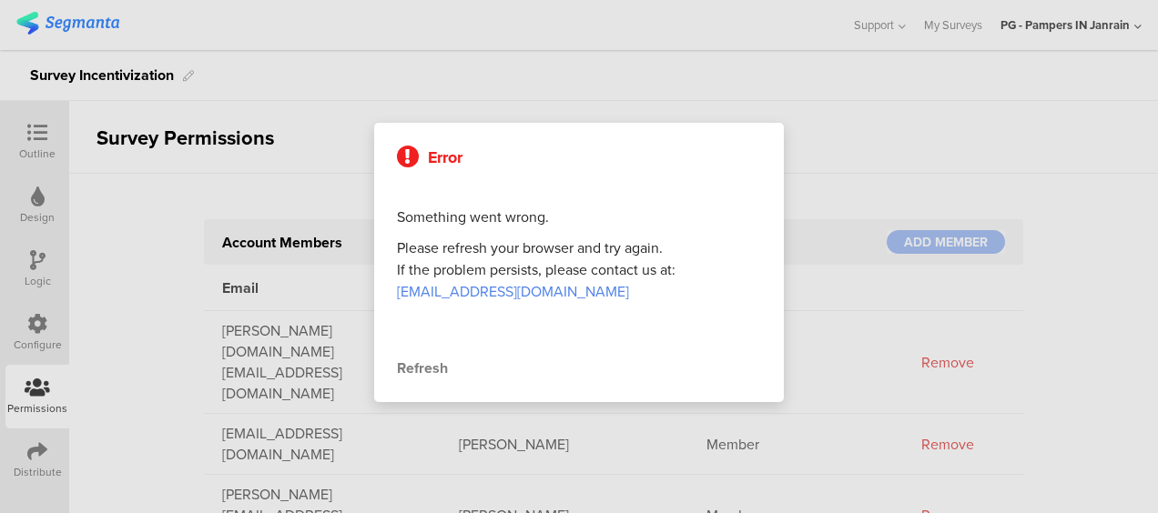
click at [430, 362] on div "Refresh" at bounding box center [579, 369] width 364 height 22
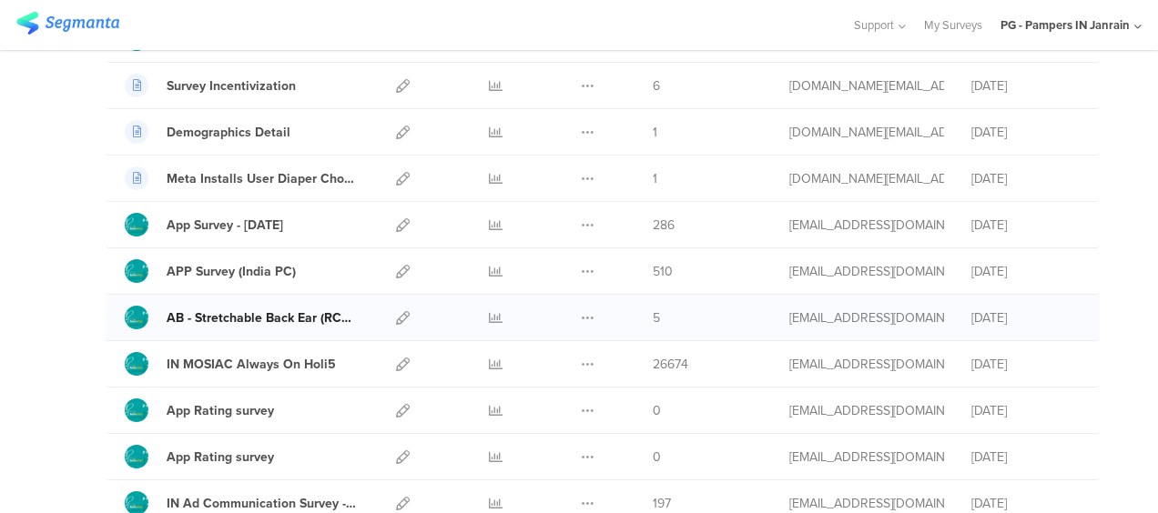
scroll to position [364, 0]
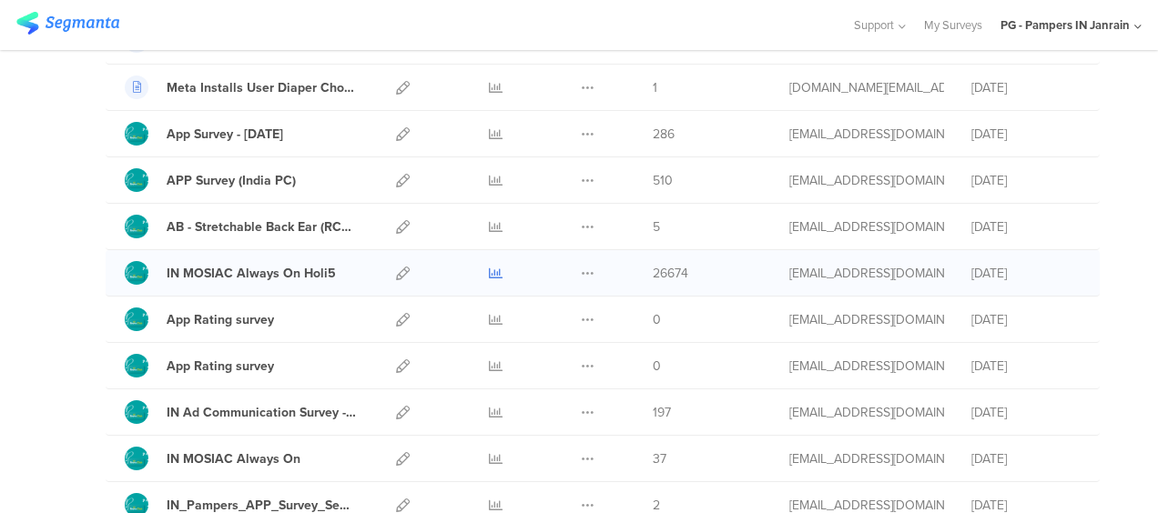
click at [489, 270] on icon at bounding box center [496, 274] width 14 height 14
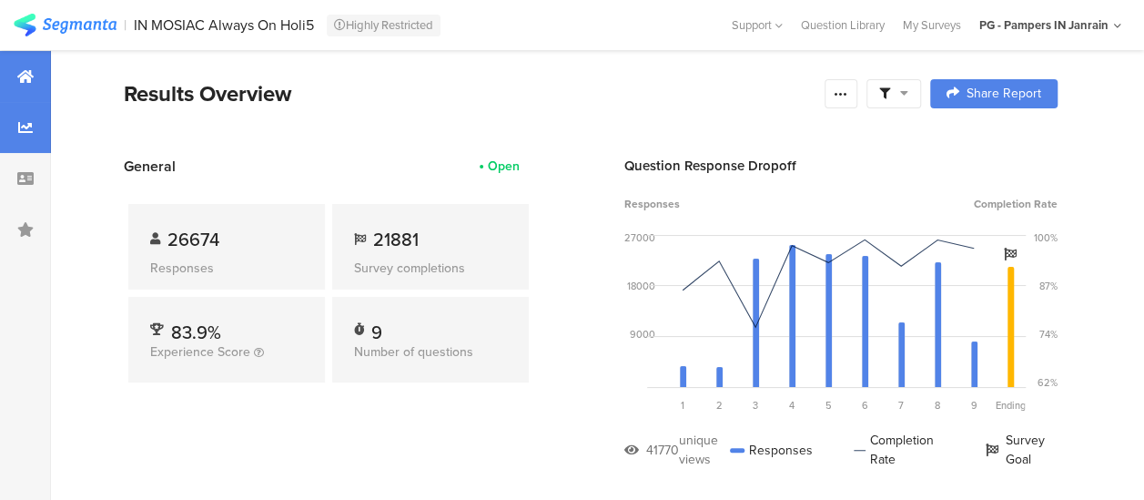
click at [27, 145] on div at bounding box center [25, 127] width 51 height 51
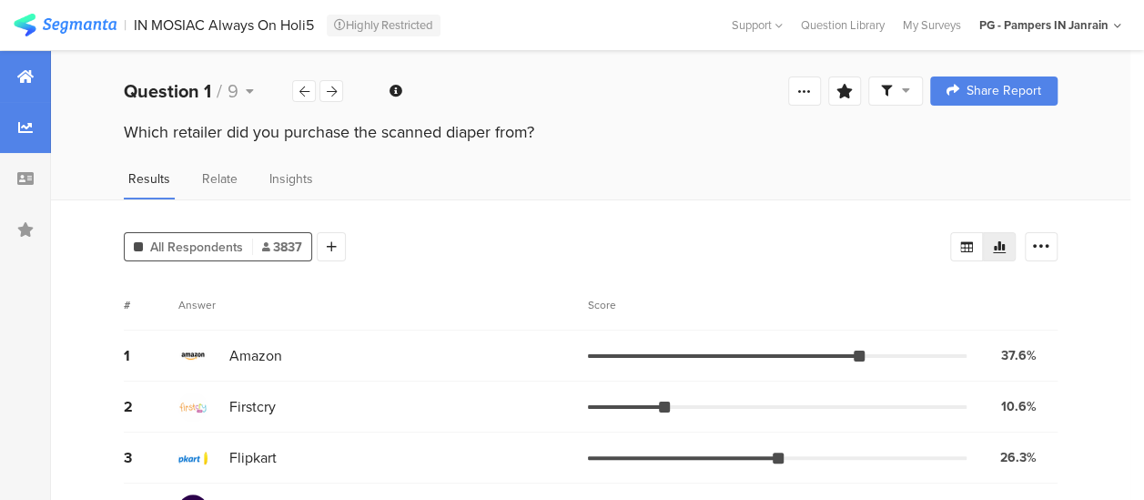
click at [5, 72] on div at bounding box center [25, 76] width 51 height 51
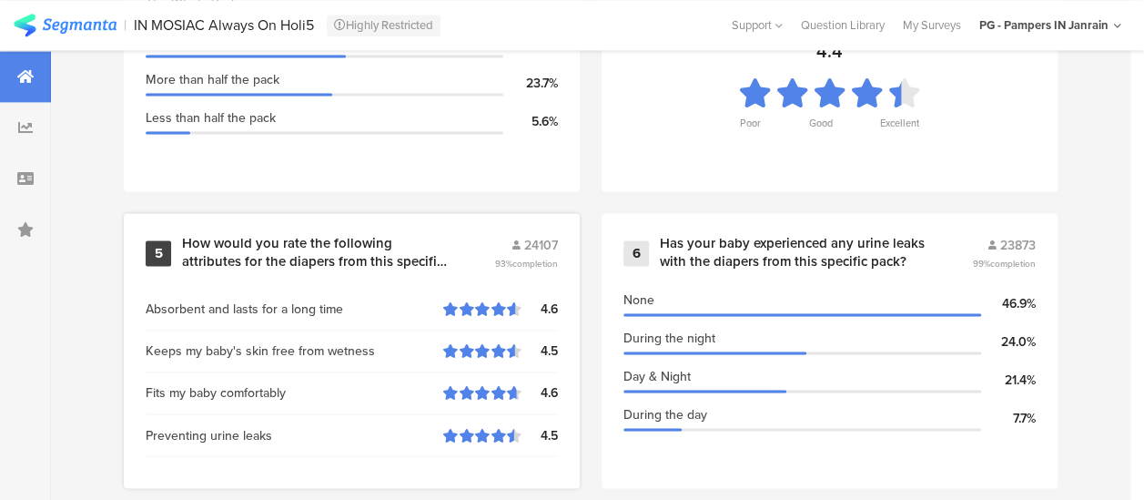
scroll to position [1089, 0]
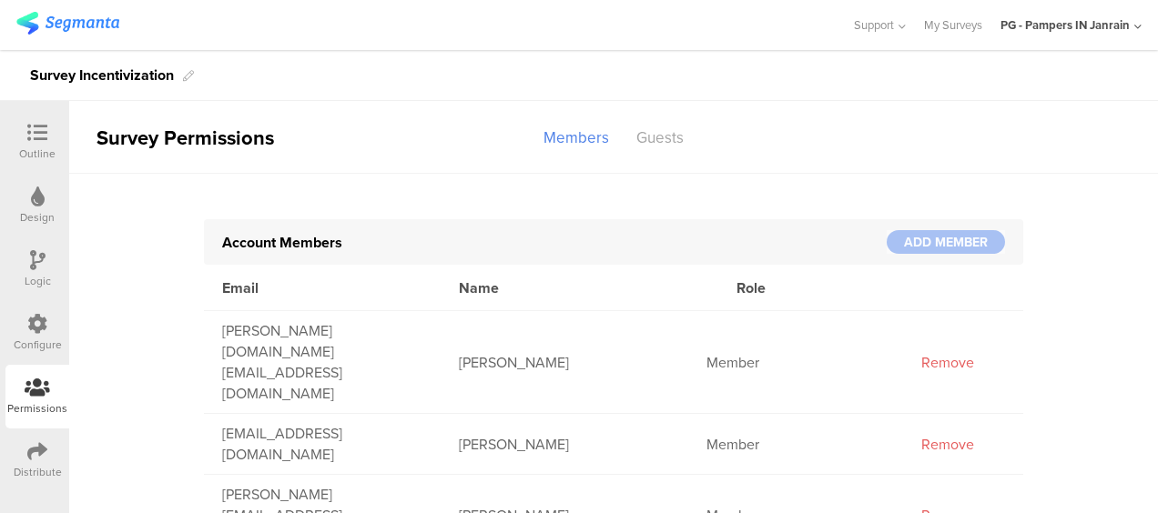
click at [31, 217] on div "Design" at bounding box center [37, 217] width 35 height 16
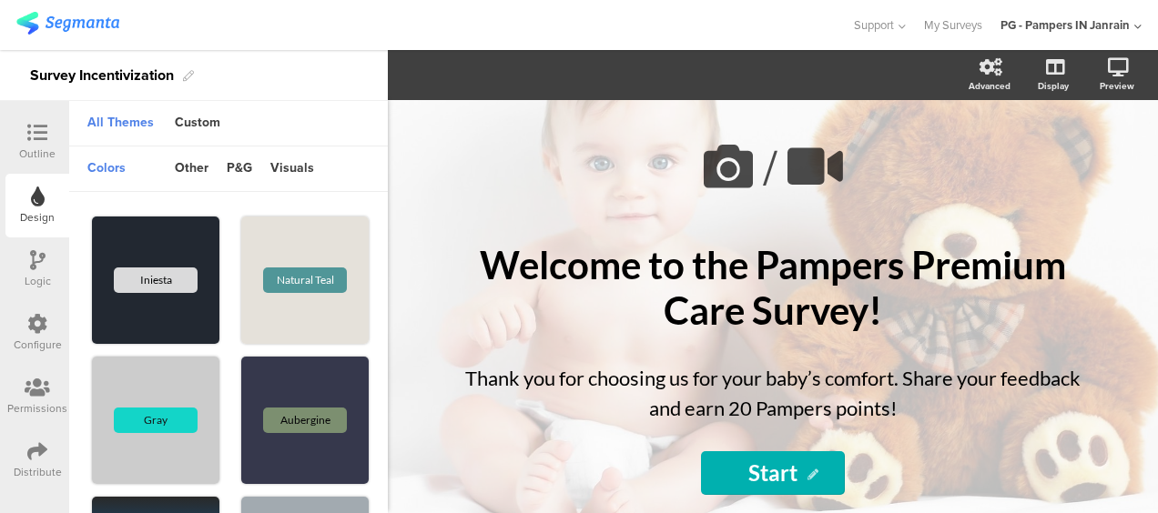
click at [38, 262] on icon at bounding box center [37, 260] width 15 height 20
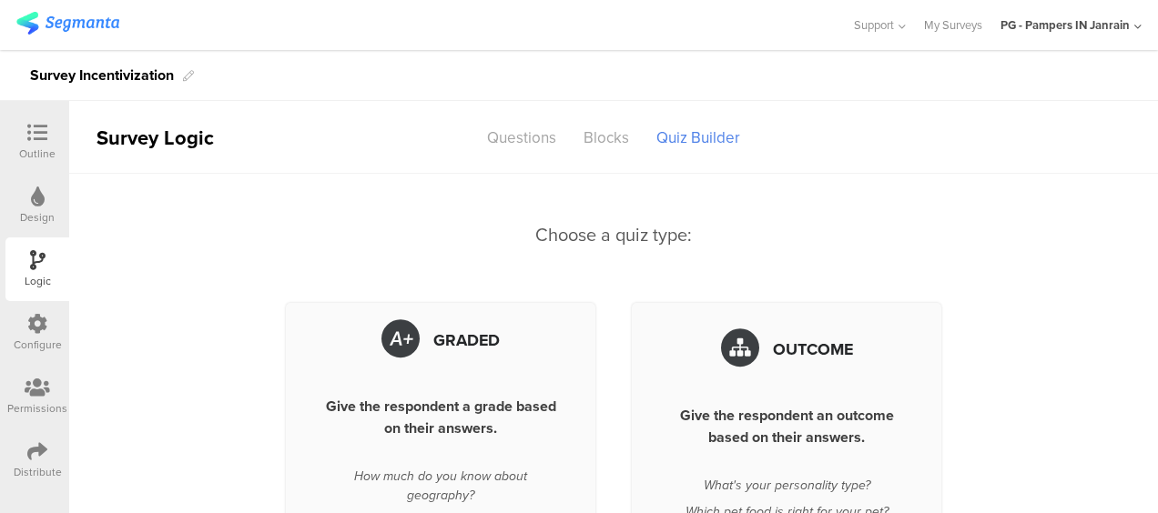
click at [43, 147] on div "Outline" at bounding box center [37, 154] width 36 height 16
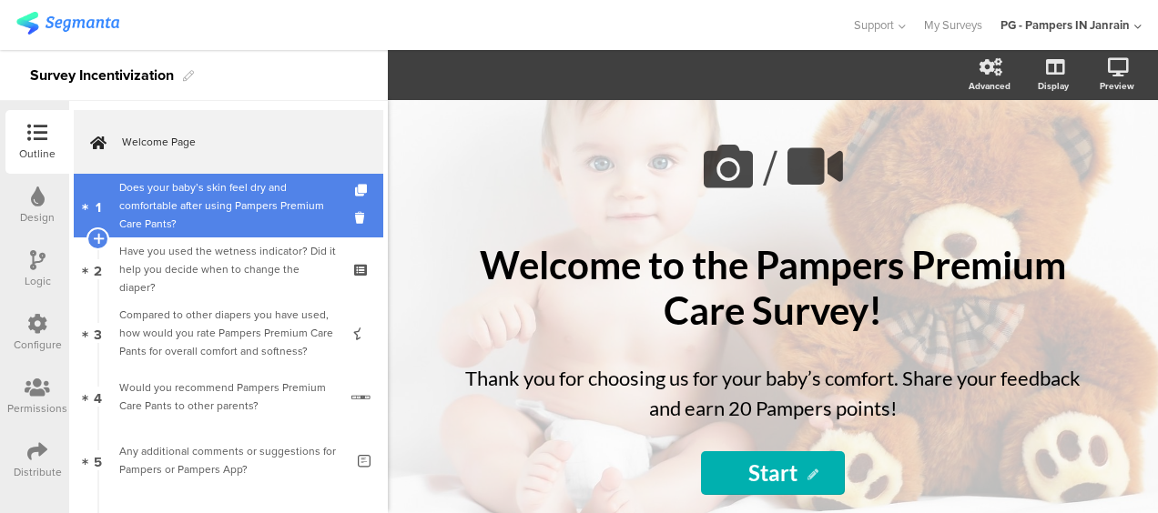
click at [197, 204] on div "Does your baby’s skin feel dry and comfortable after using Pampers Premium Care…" at bounding box center [228, 205] width 218 height 55
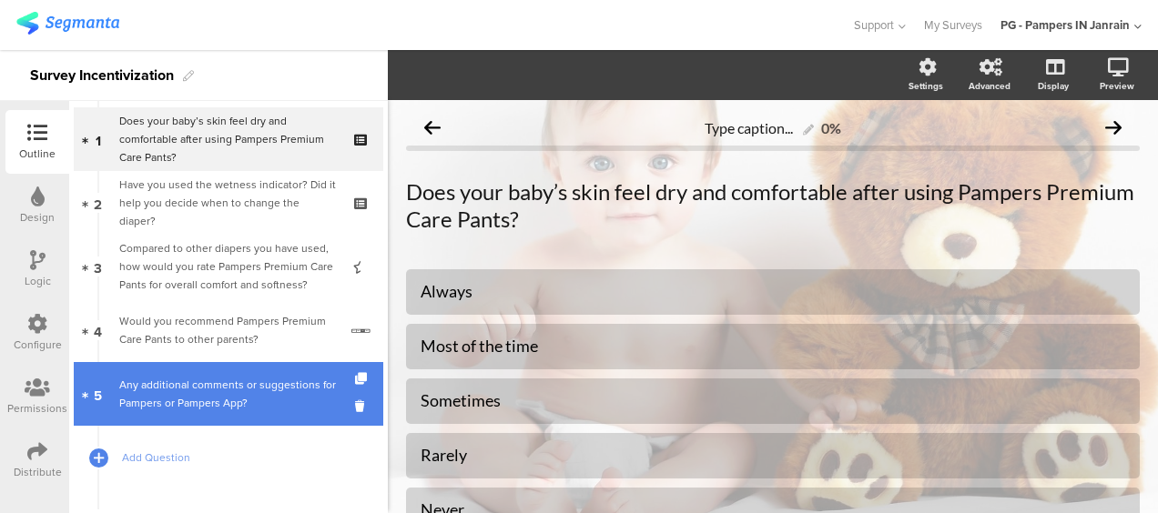
scroll to position [147, 0]
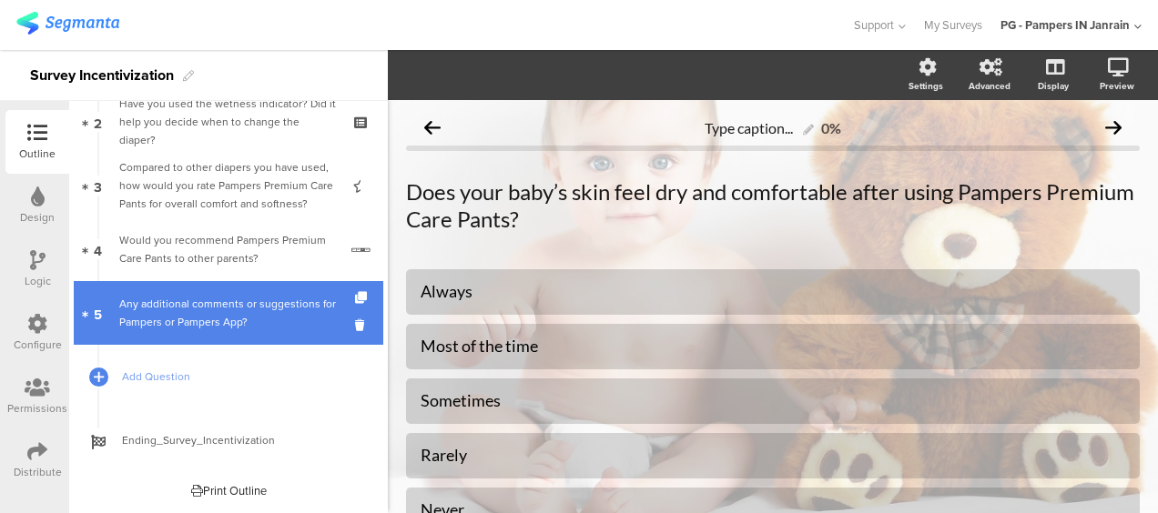
click at [189, 320] on div "Any additional comments or suggestions for Pampers or Pampers App?" at bounding box center [231, 313] width 225 height 36
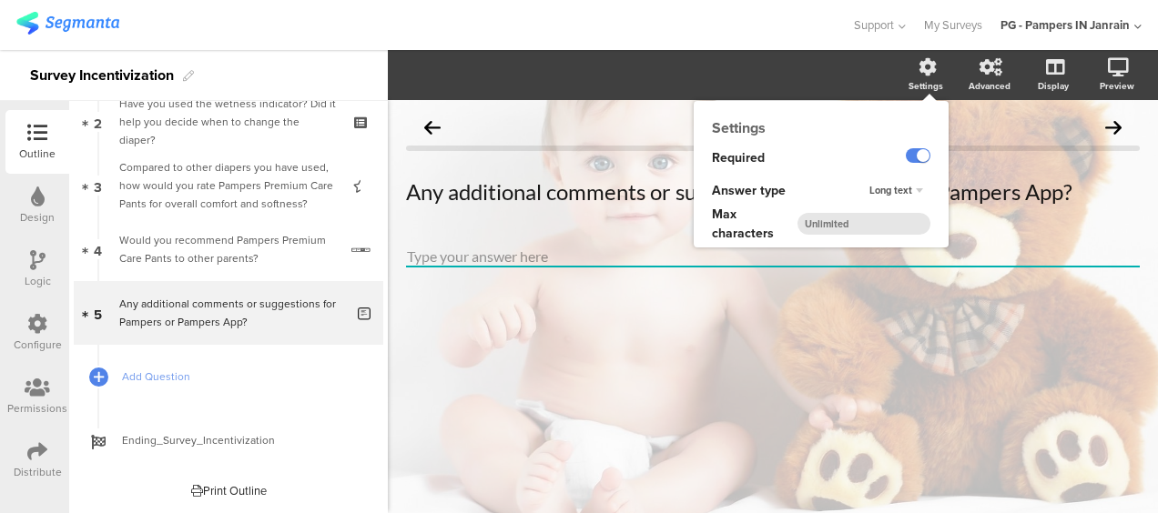
click at [924, 72] on icon at bounding box center [928, 67] width 18 height 18
click at [916, 162] on label at bounding box center [918, 155] width 25 height 15
click at [0, 0] on input "checkbox" at bounding box center [0, 0] width 0 height 0
click at [854, 224] on input "number" at bounding box center [863, 224] width 133 height 22
click at [856, 226] on input "number" at bounding box center [863, 224] width 133 height 22
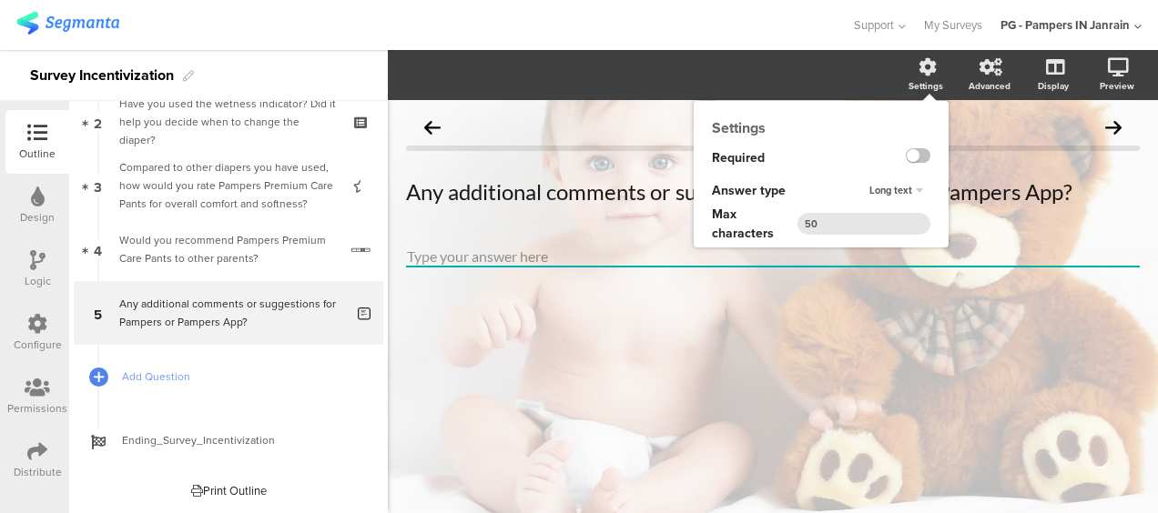
type input "5"
type input "1000"
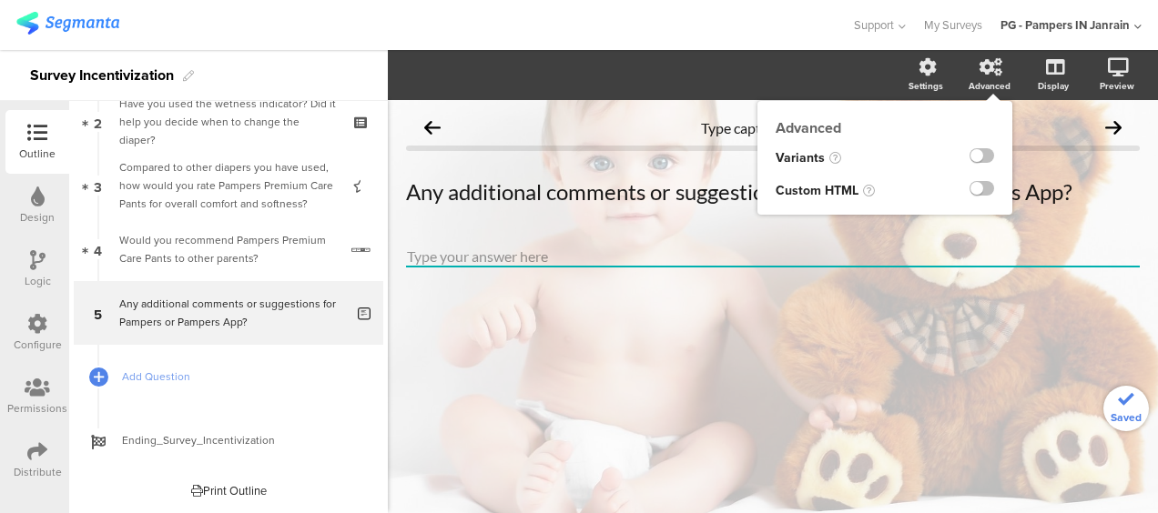
click at [1000, 68] on icon at bounding box center [991, 67] width 23 height 18
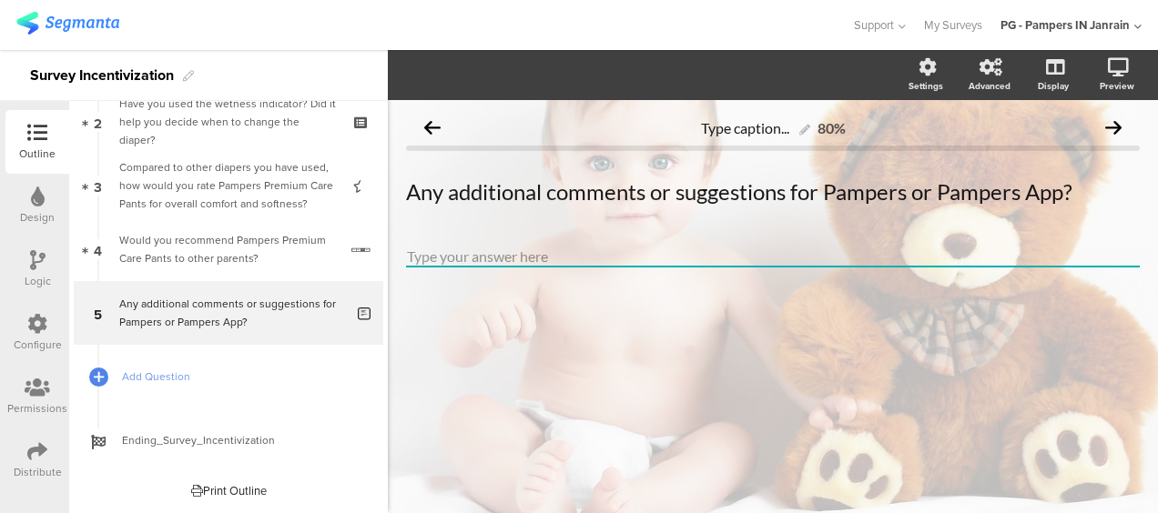
click at [41, 327] on icon at bounding box center [37, 324] width 20 height 20
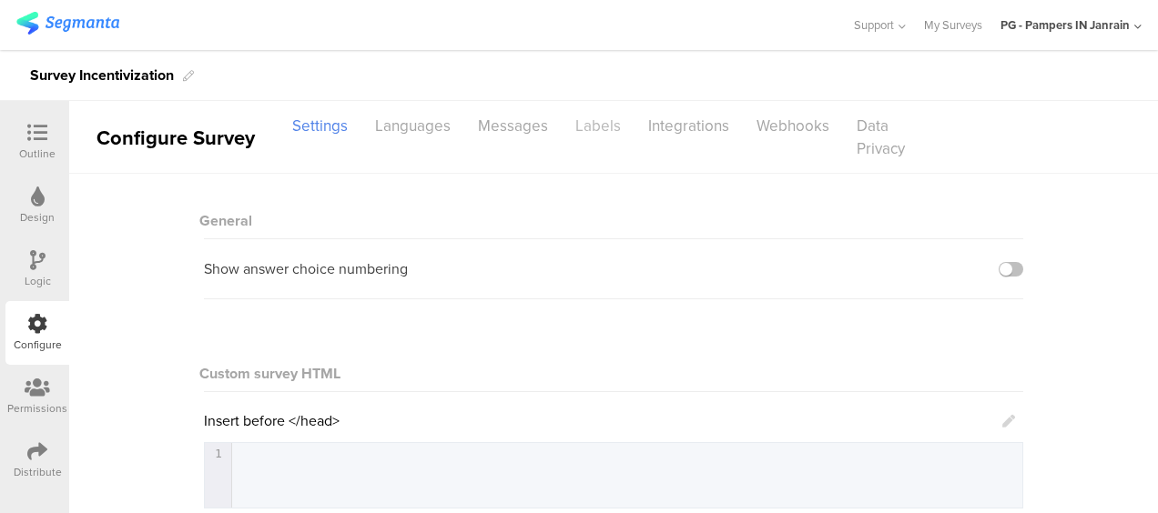
click at [592, 122] on div "Labels" at bounding box center [598, 126] width 73 height 32
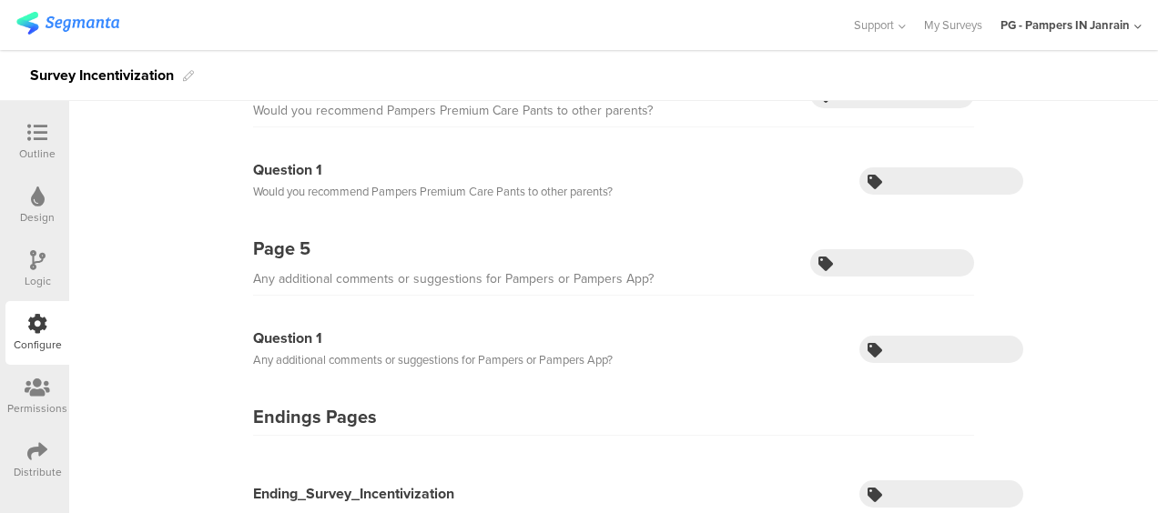
scroll to position [1230, 0]
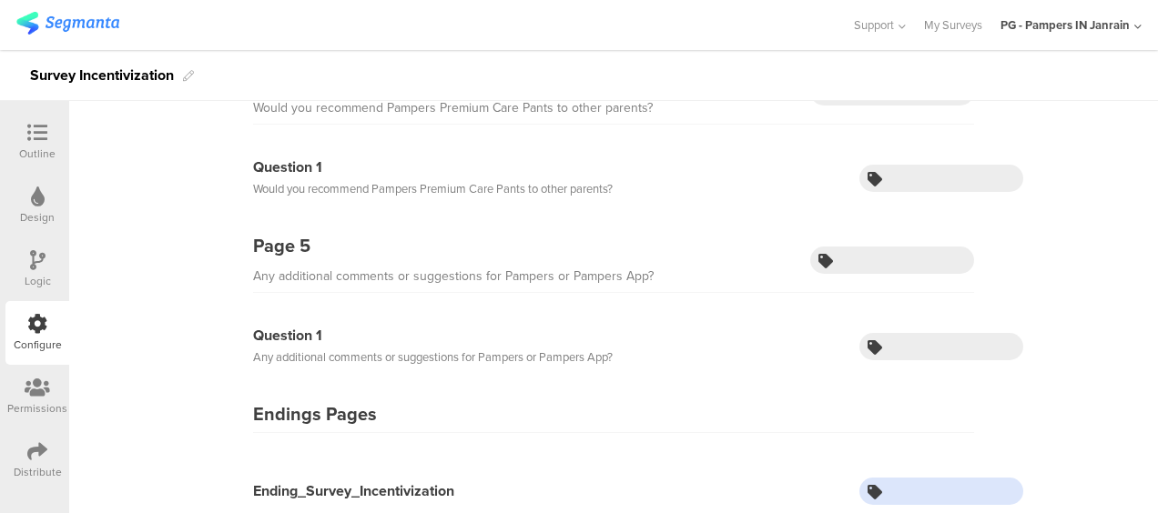
click at [929, 478] on input "text" at bounding box center [941, 491] width 164 height 27
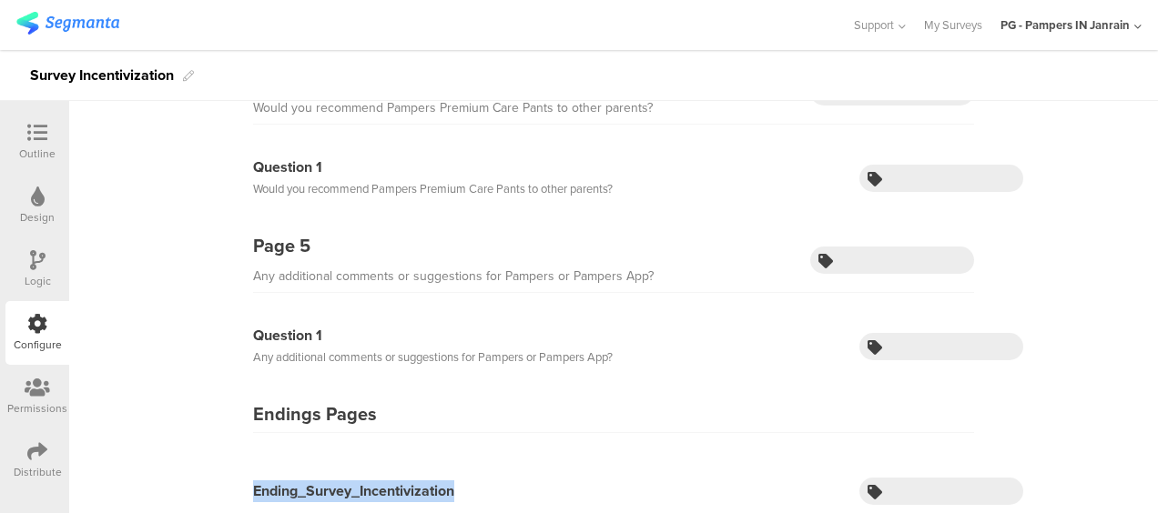
drag, startPoint x: 452, startPoint y: 483, endPoint x: 238, endPoint y: 481, distance: 214.0
click at [238, 481] on div "Ending_Survey_Incentivization" at bounding box center [613, 501] width 819 height 46
copy div "Ending_Survey_Incentivization"
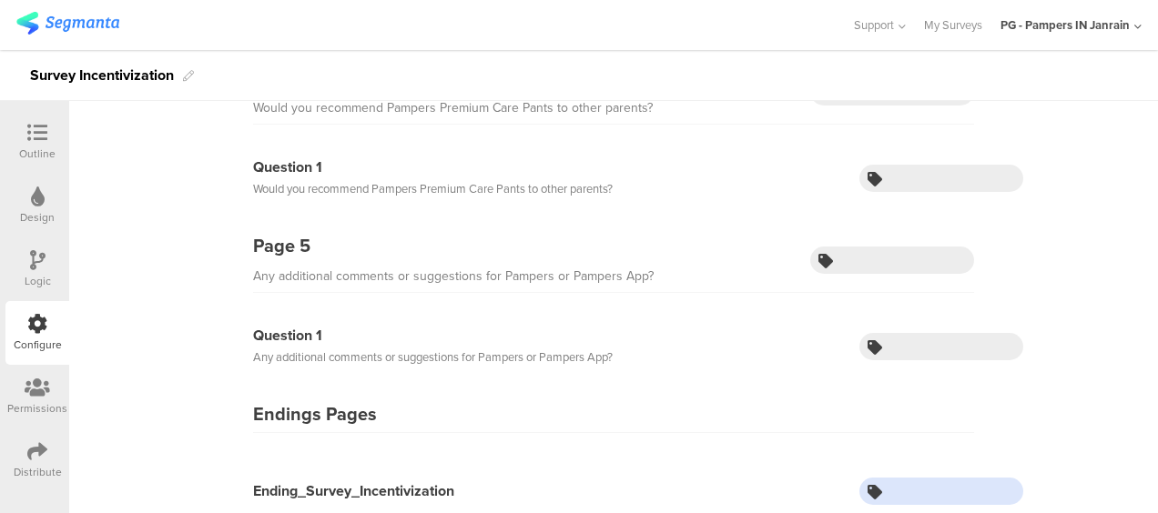
click at [902, 482] on input "text" at bounding box center [941, 491] width 164 height 27
paste input "Ending_Survey_Incentivization"
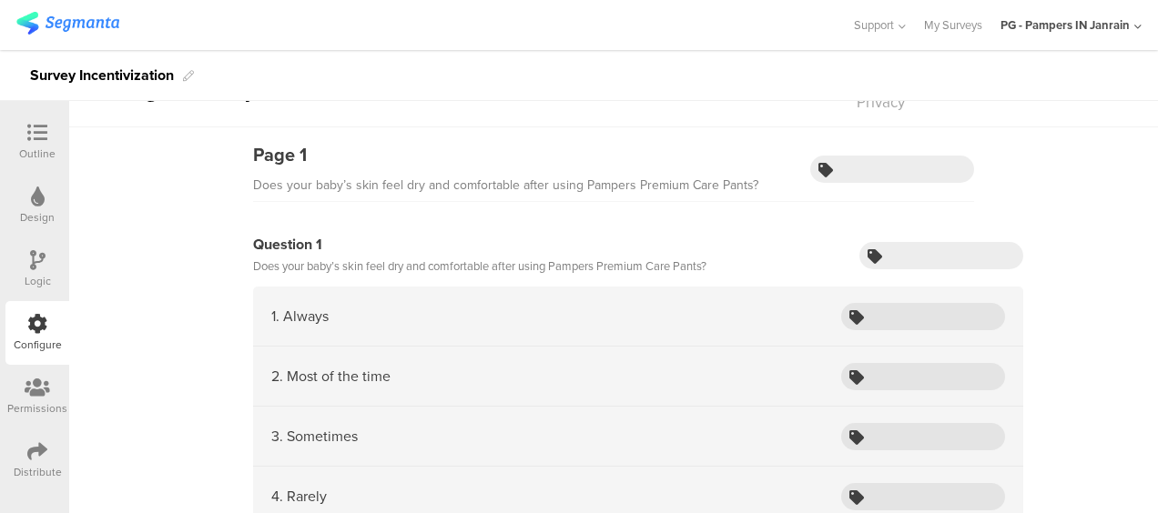
scroll to position [0, 0]
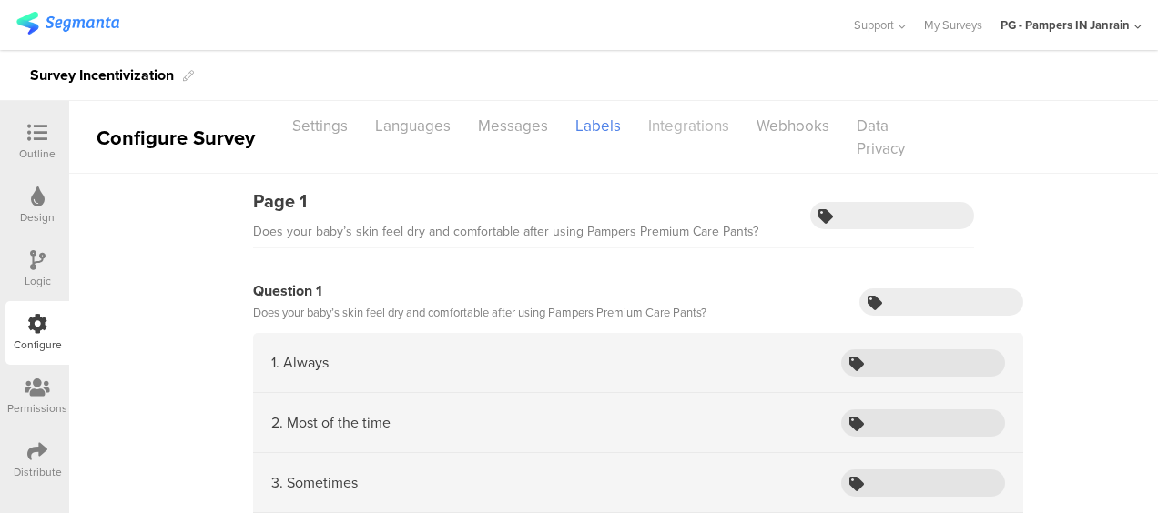
type input "Ending_Survey_Incentivization"
click at [686, 130] on div "Integrations" at bounding box center [689, 126] width 108 height 32
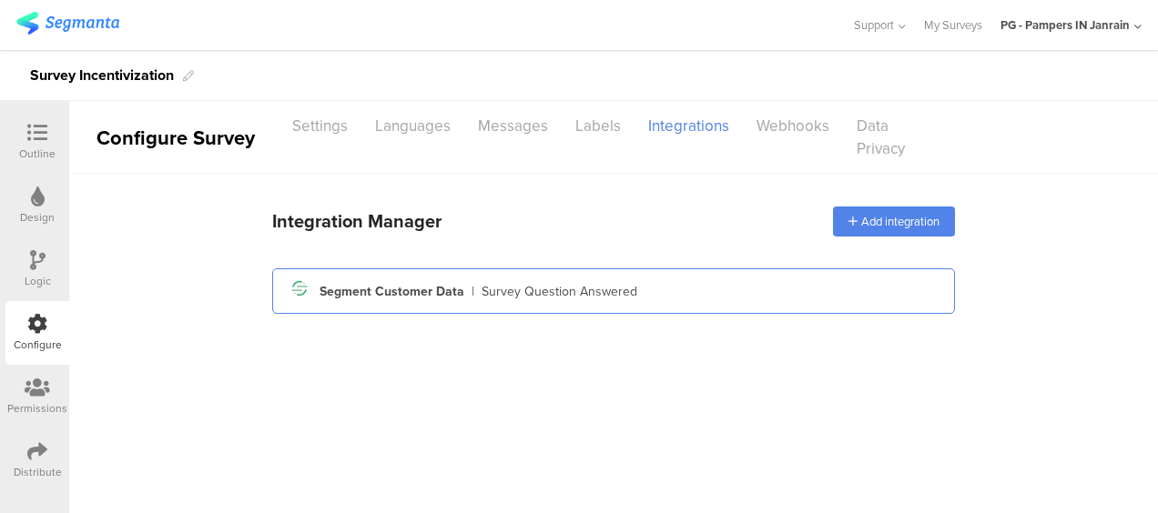
click at [611, 297] on div "Survey Question Answered" at bounding box center [560, 291] width 156 height 19
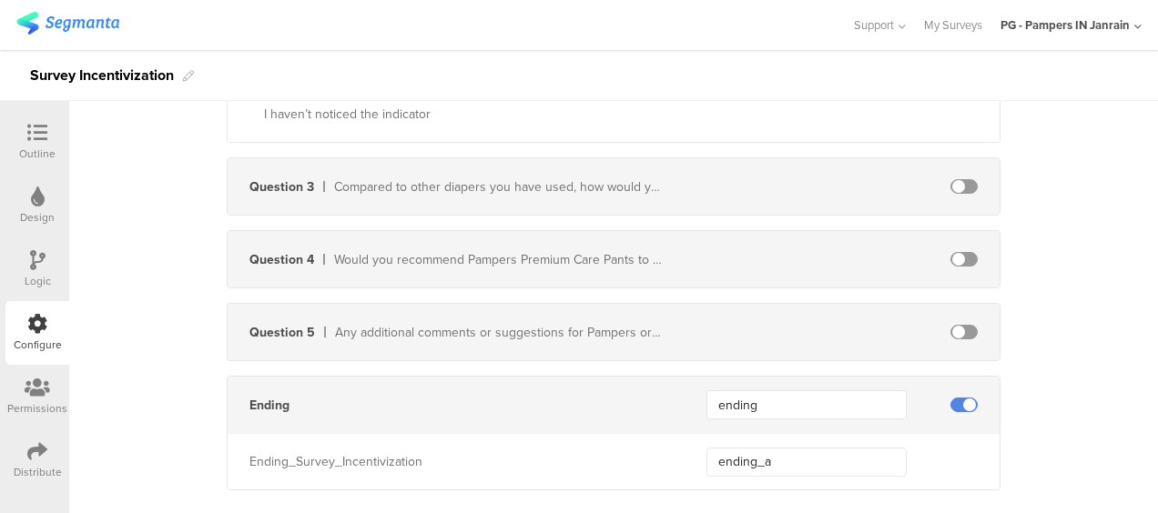
scroll to position [1214, 0]
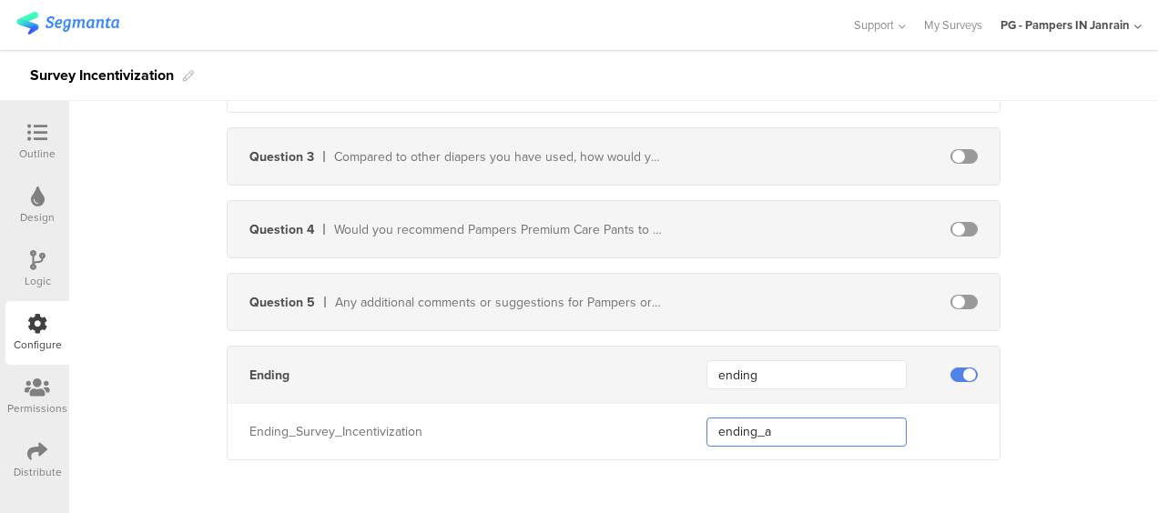
drag, startPoint x: 797, startPoint y: 422, endPoint x: 661, endPoint y: 422, distance: 135.6
click at [661, 422] on div "Ending_Survey_Incentivization ending_a" at bounding box center [614, 431] width 772 height 56
paste input "Ending_Survey_Incentivization"
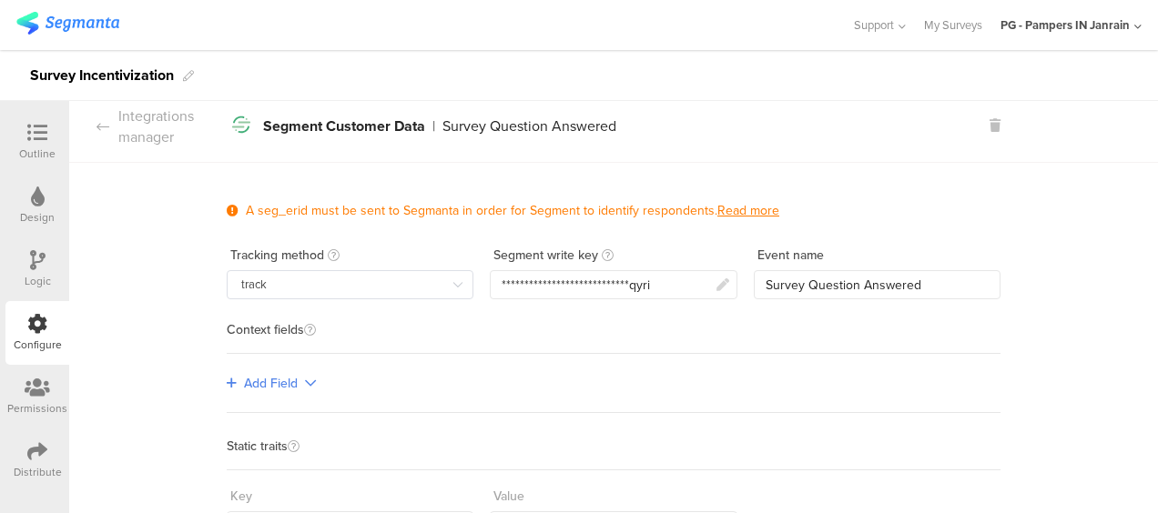
scroll to position [0, 0]
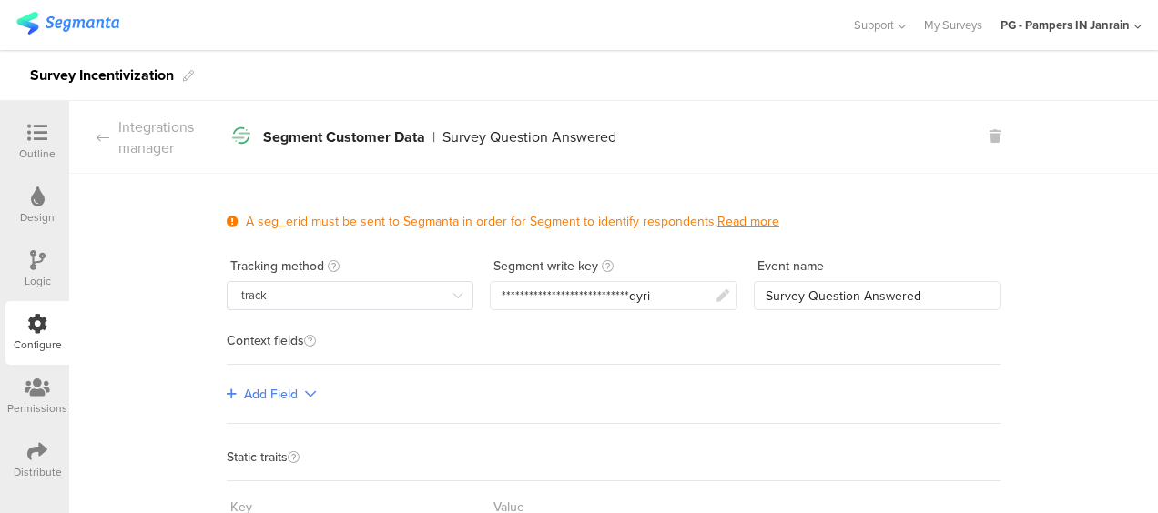
type input "Ending_Survey_Incentivization"
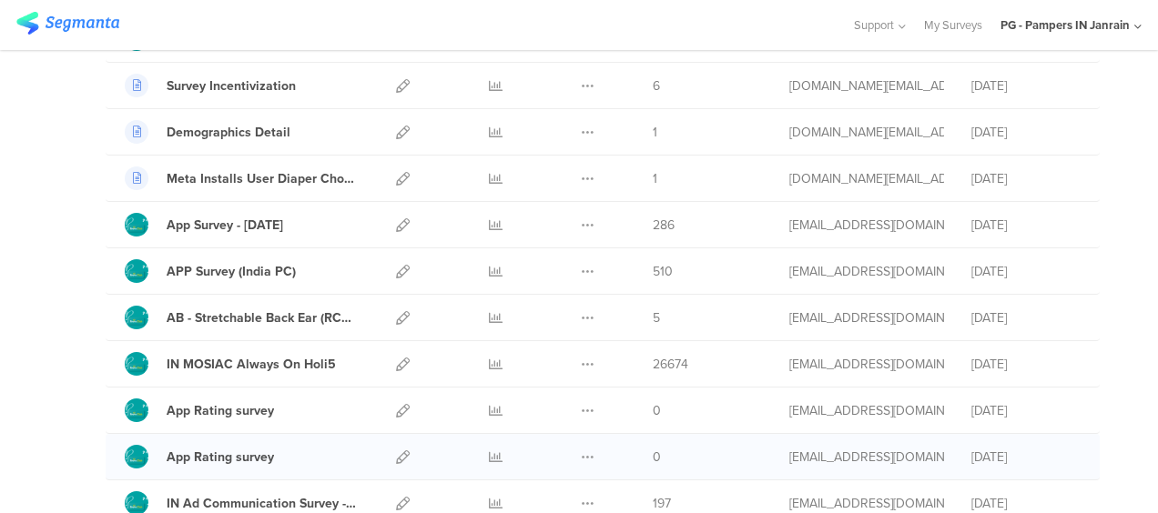
scroll to position [182, 0]
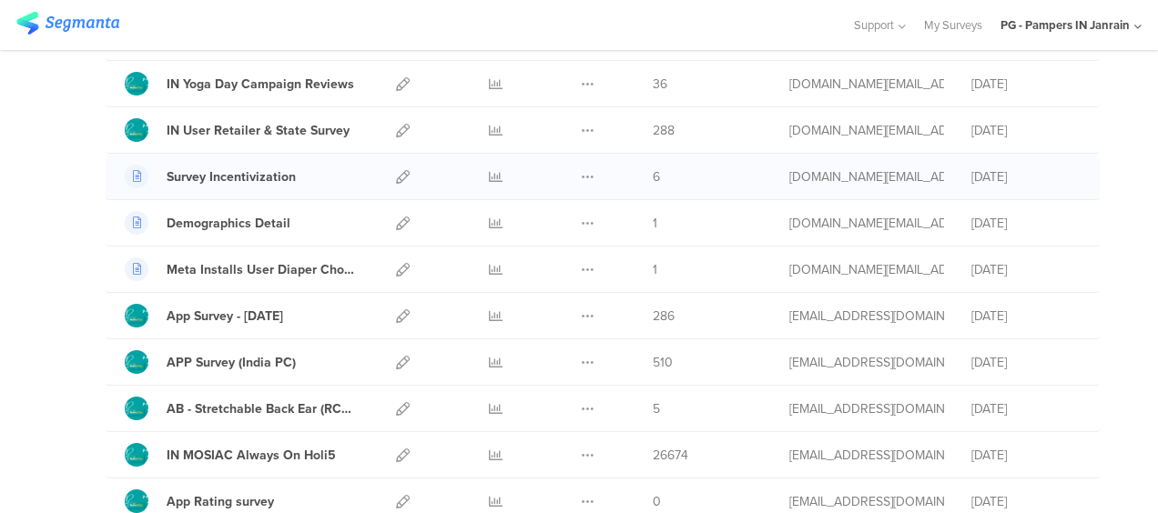
click at [653, 177] on div "6" at bounding box center [707, 177] width 109 height 19
click at [489, 172] on icon at bounding box center [496, 177] width 14 height 14
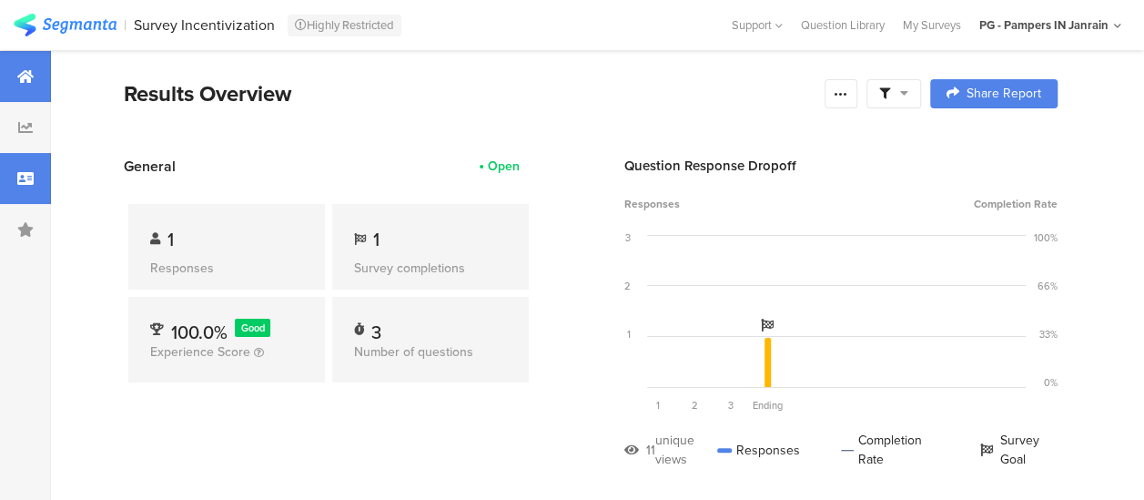
click at [32, 178] on icon at bounding box center [25, 178] width 16 height 15
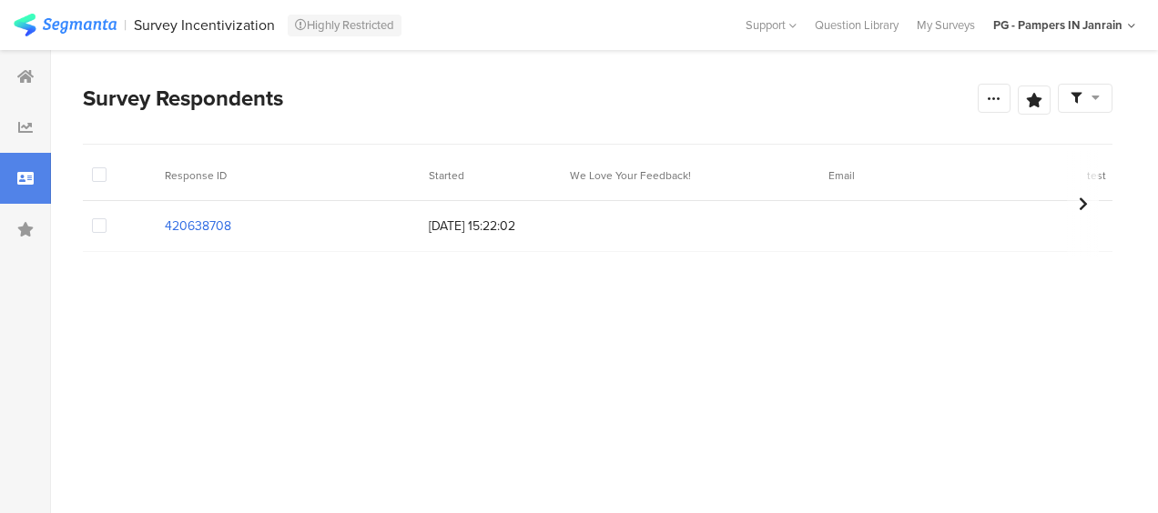
click at [204, 225] on section "420638708" at bounding box center [198, 226] width 66 height 19
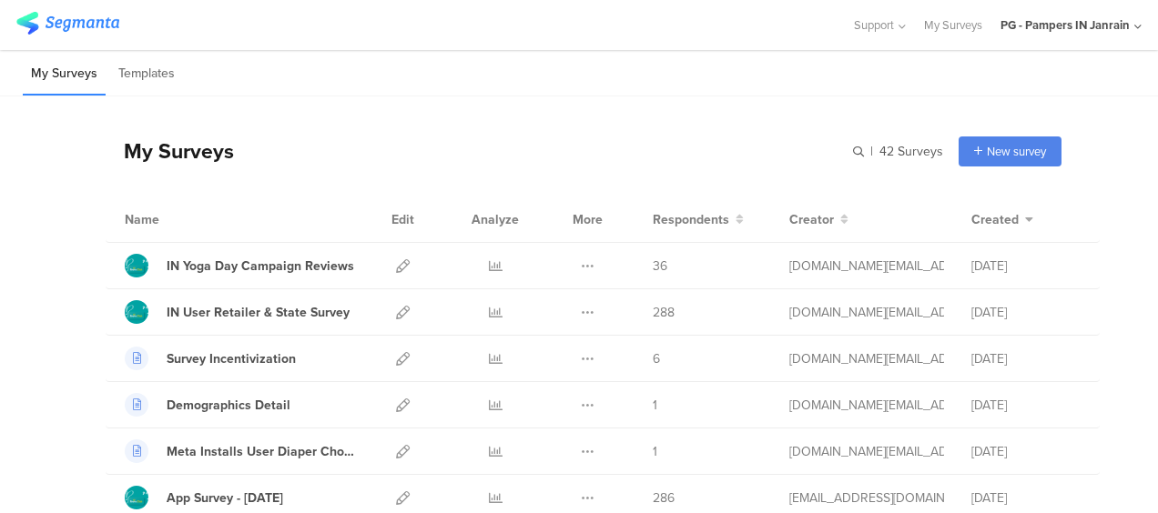
scroll to position [91, 0]
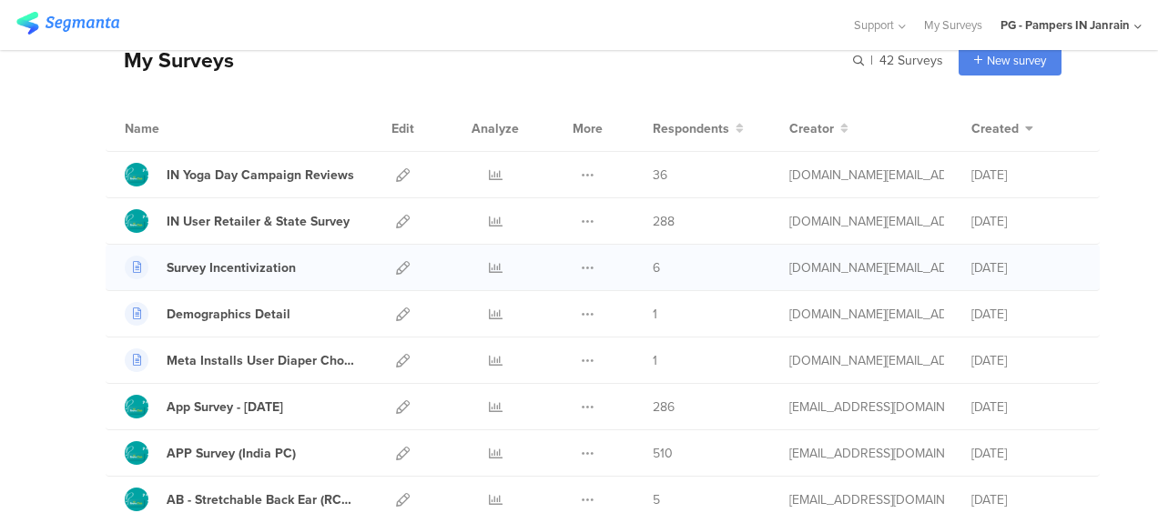
click at [472, 267] on div at bounding box center [495, 268] width 55 height 46
click at [489, 267] on icon at bounding box center [496, 268] width 14 height 14
click at [259, 271] on div "Survey Incentivization" at bounding box center [231, 268] width 129 height 19
click at [396, 262] on icon at bounding box center [403, 268] width 14 height 14
click at [489, 262] on icon at bounding box center [496, 268] width 14 height 14
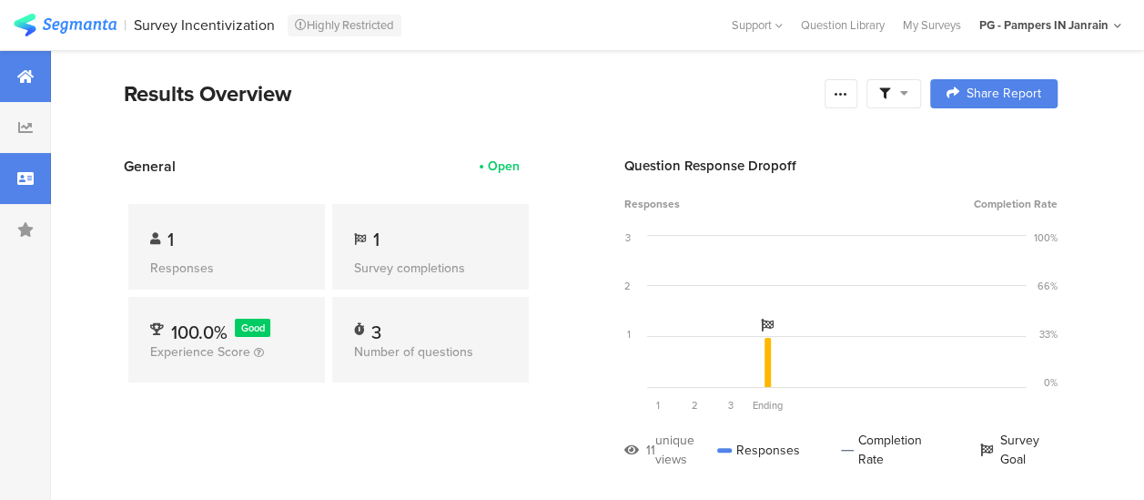
click at [33, 178] on icon at bounding box center [25, 178] width 16 height 15
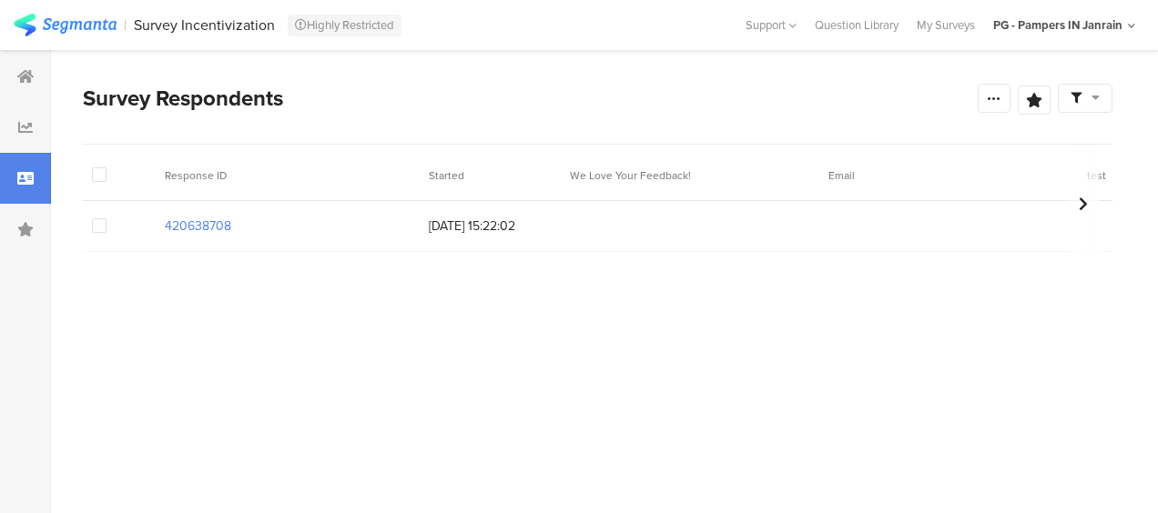
click at [100, 229] on span at bounding box center [99, 225] width 15 height 15
click at [107, 218] on input "checkbox" at bounding box center [107, 218] width 0 height 0
click at [297, 167] on section "Warning Cancel Delete 1 responses selected Delete" at bounding box center [598, 175] width 1030 height 51
click at [300, 172] on span "Delete" at bounding box center [310, 175] width 37 height 14
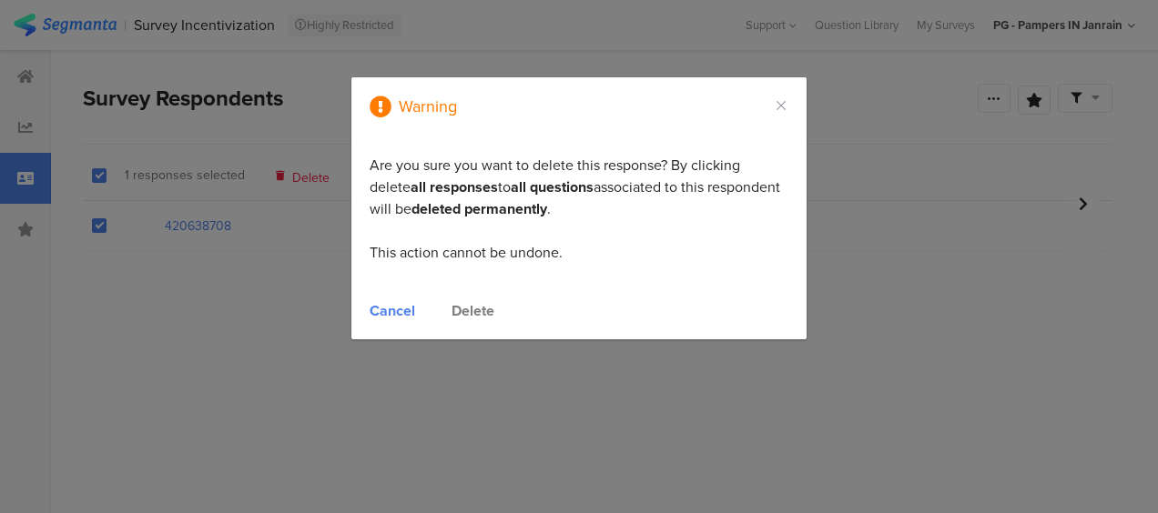
click at [472, 303] on div "Delete" at bounding box center [473, 310] width 43 height 21
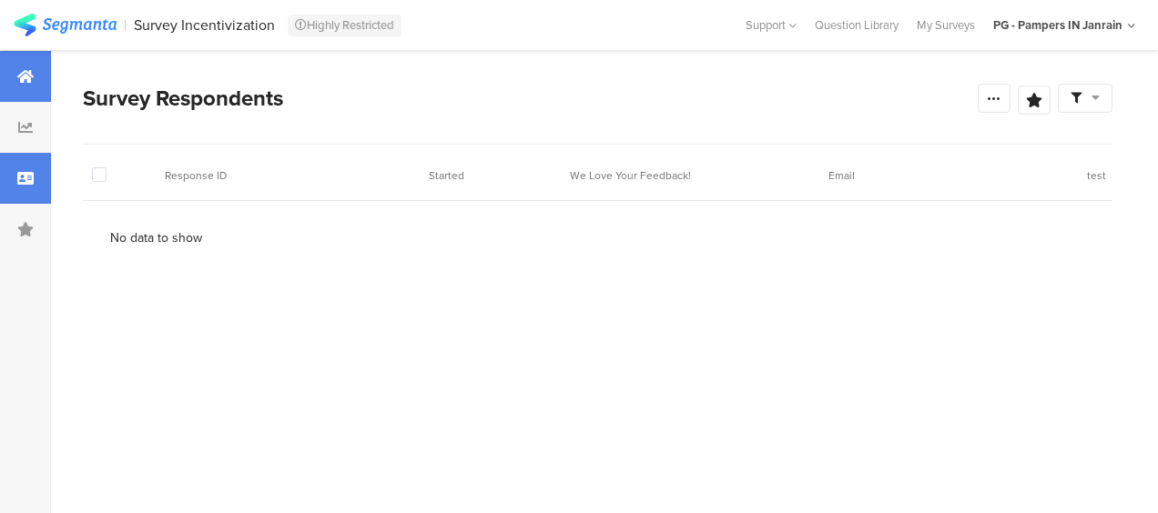
click at [10, 66] on div at bounding box center [25, 76] width 51 height 51
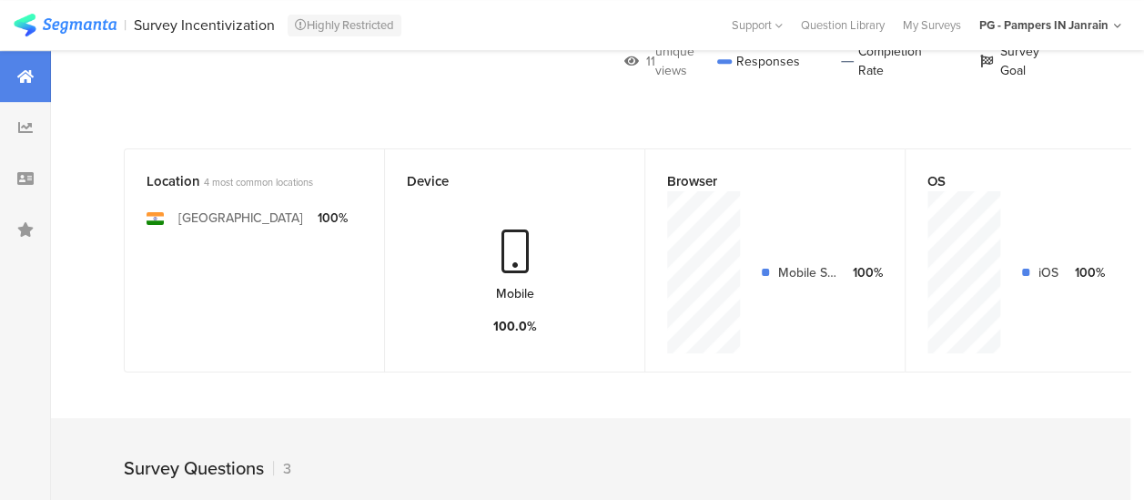
scroll to position [273, 0]
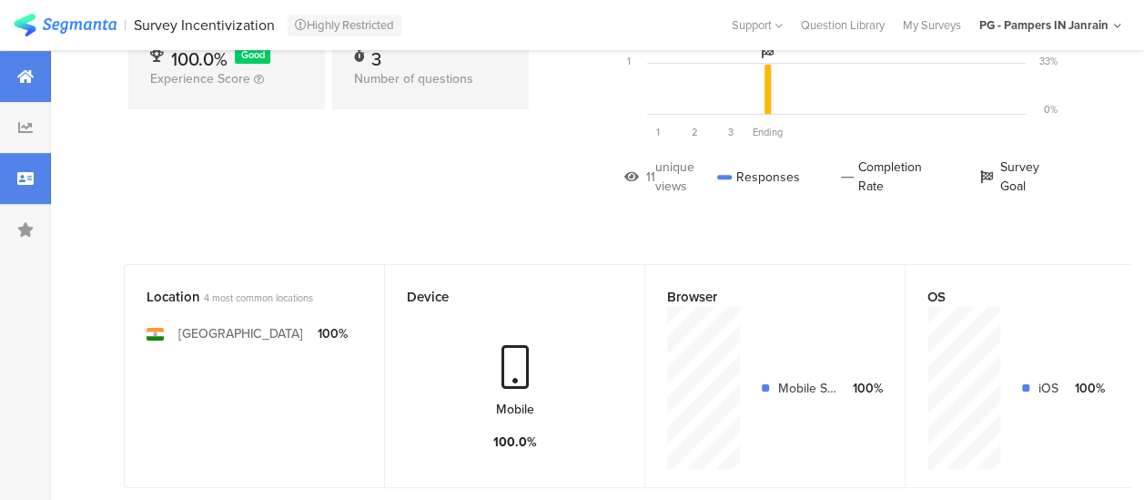
click at [35, 173] on div at bounding box center [25, 178] width 51 height 51
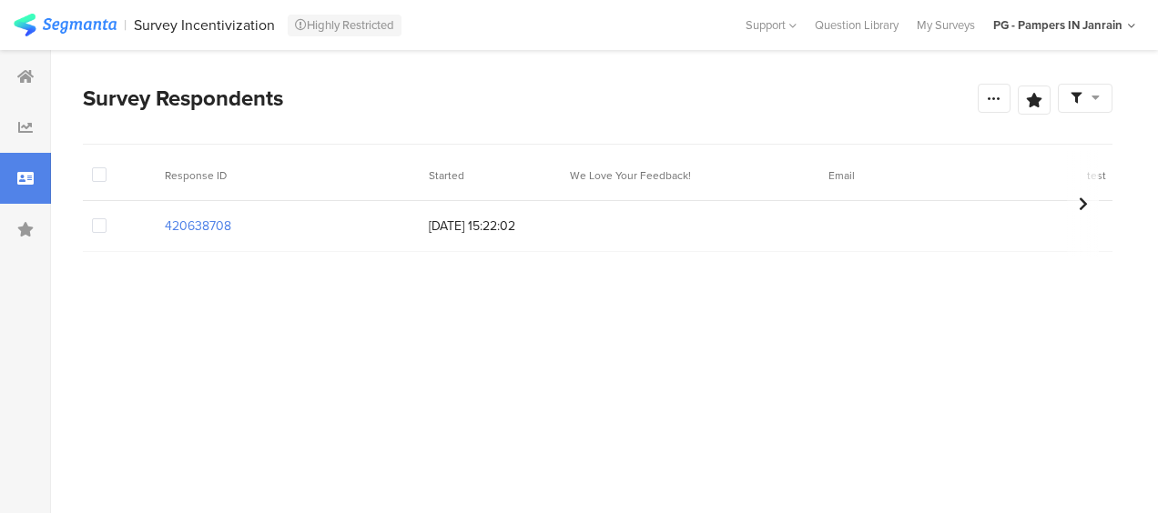
click at [102, 227] on span at bounding box center [99, 225] width 15 height 15
click at [107, 218] on input "checkbox" at bounding box center [107, 218] width 0 height 0
click at [303, 172] on span "Delete" at bounding box center [310, 175] width 37 height 14
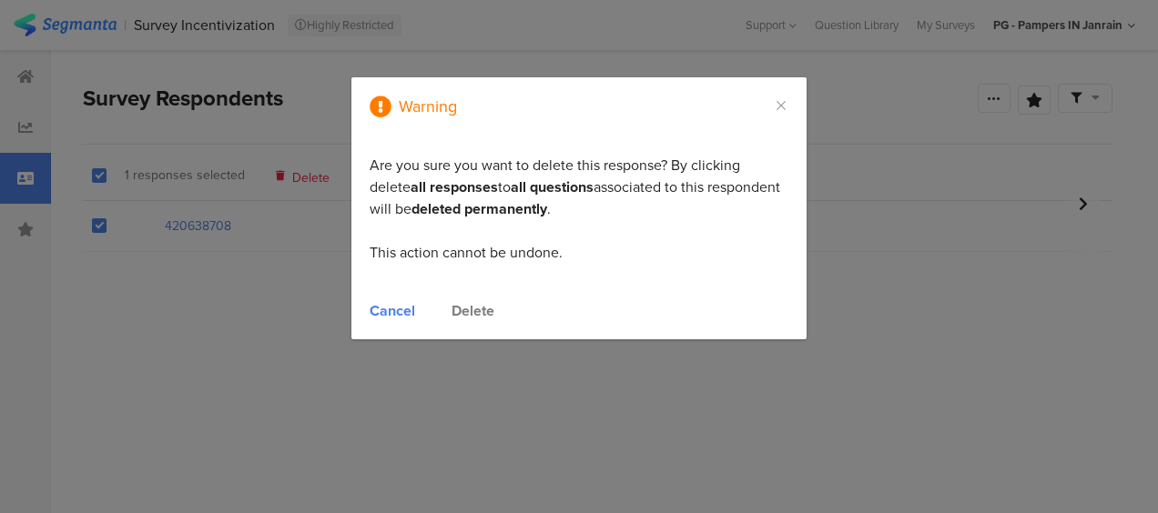
click at [464, 307] on div "Delete" at bounding box center [473, 310] width 43 height 21
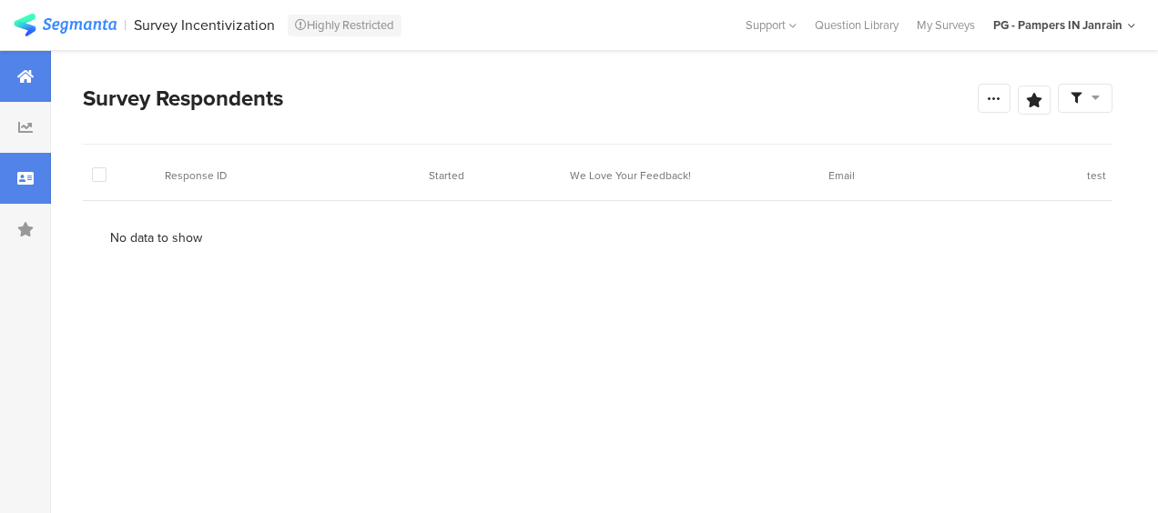
click at [22, 86] on div at bounding box center [25, 76] width 51 height 51
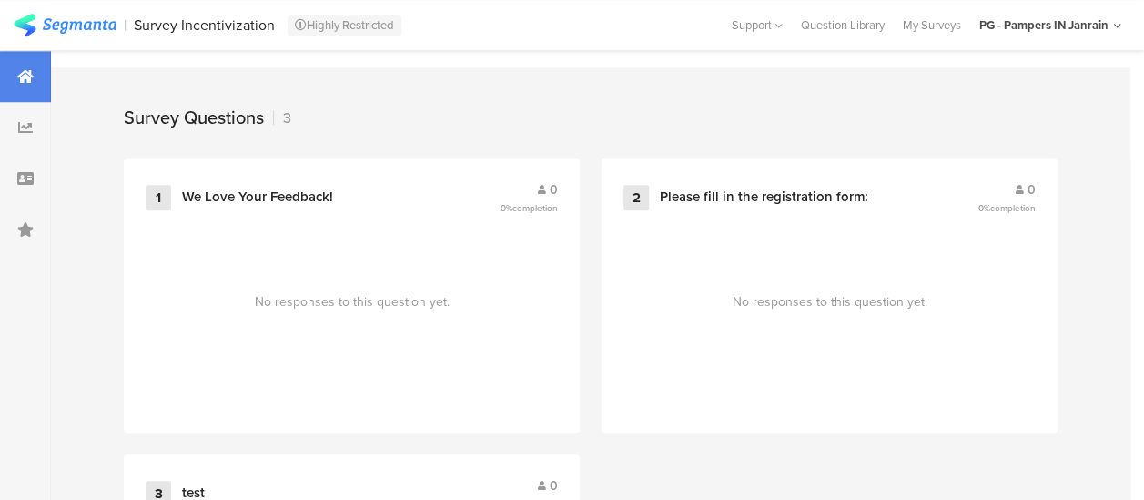
scroll to position [651, 0]
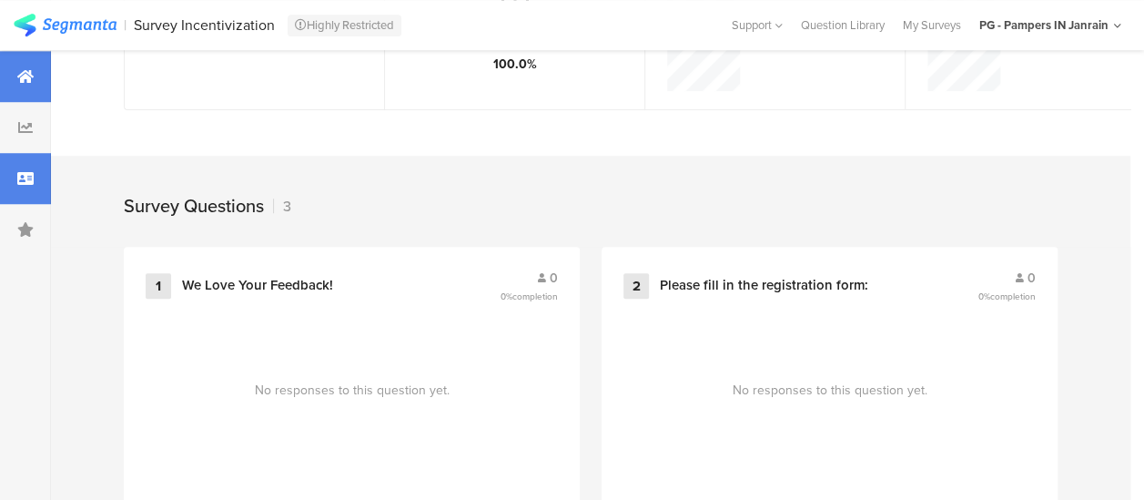
click at [25, 182] on icon at bounding box center [25, 178] width 16 height 15
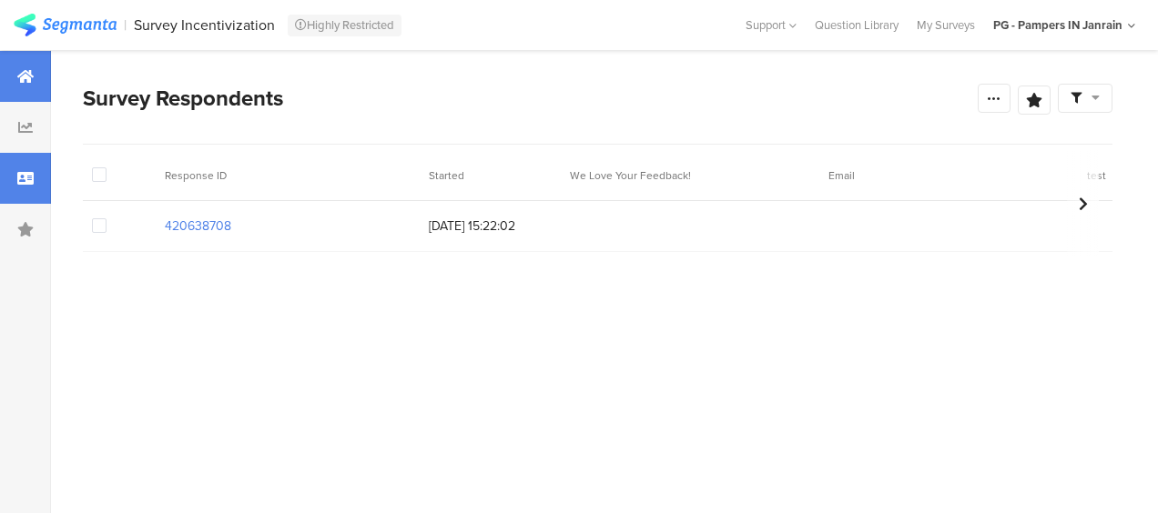
click at [33, 75] on icon at bounding box center [25, 76] width 16 height 15
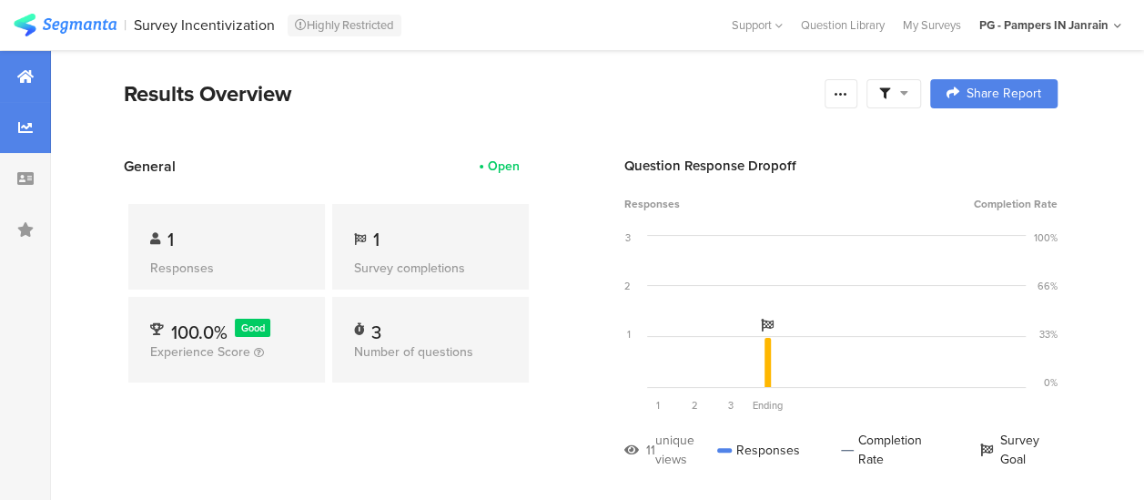
click at [18, 129] on icon at bounding box center [25, 127] width 15 height 15
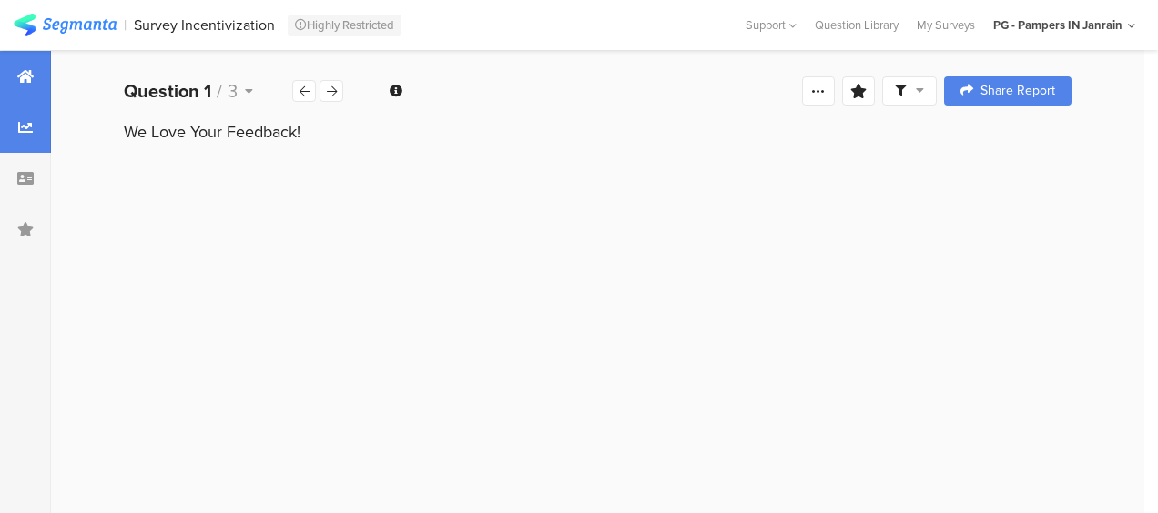
click at [20, 75] on icon at bounding box center [25, 76] width 16 height 15
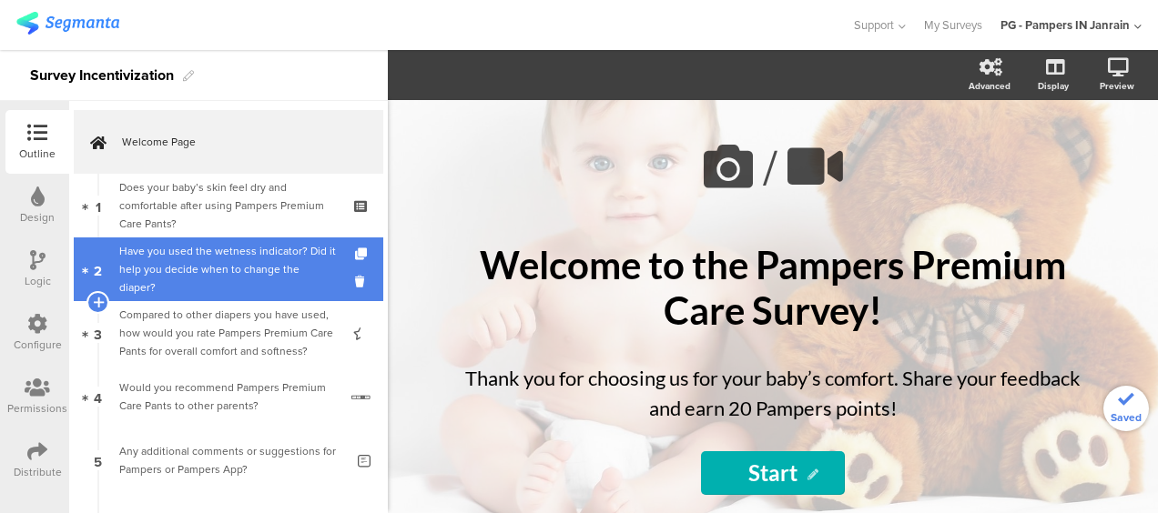
click at [197, 249] on div "Have you used the wetness indicator? Did it help you decide when to change the …" at bounding box center [228, 269] width 218 height 55
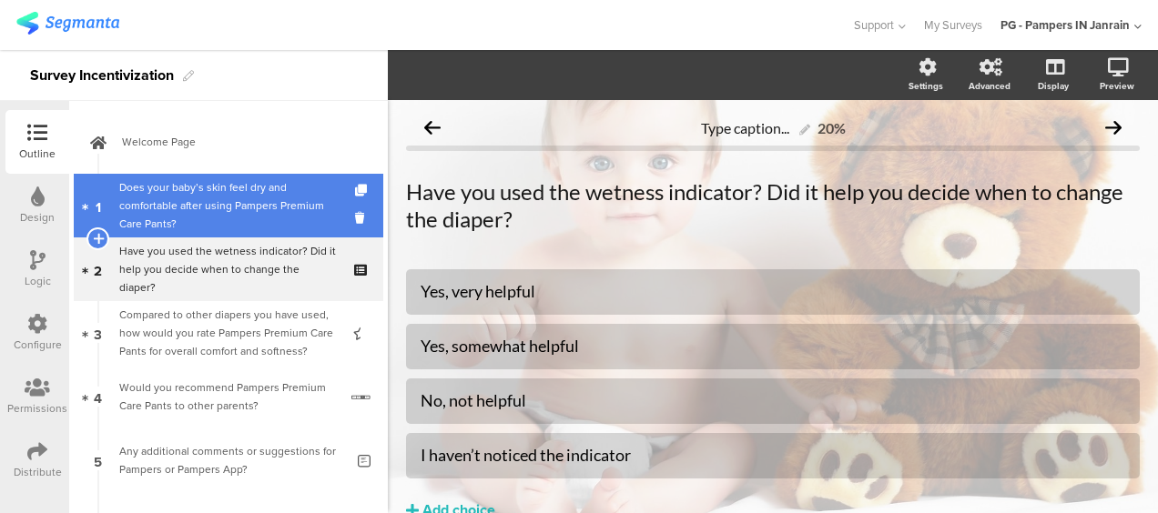
click at [191, 206] on div "Does your baby’s skin feel dry and comfortable after using Pampers Premium Care…" at bounding box center [228, 205] width 218 height 55
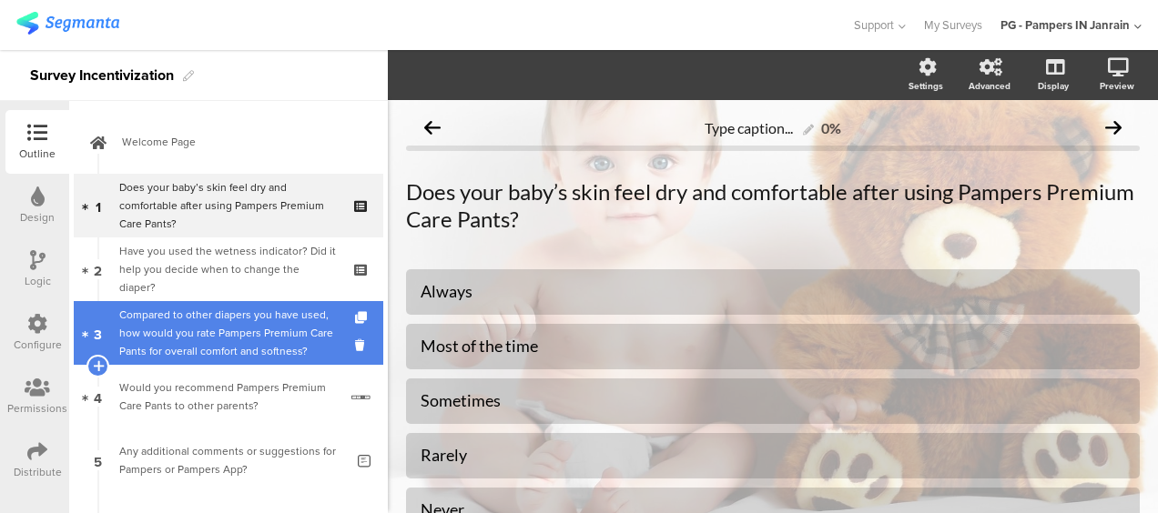
click at [197, 320] on div "Compared to other diapers you have used, how would you rate Pampers Premium Car…" at bounding box center [228, 333] width 218 height 55
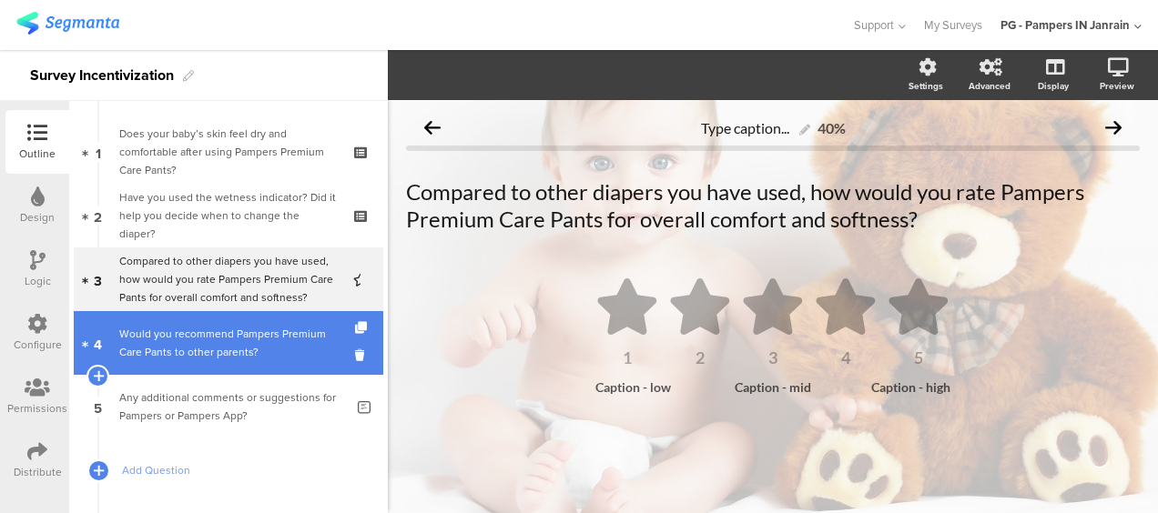
scroll to position [91, 0]
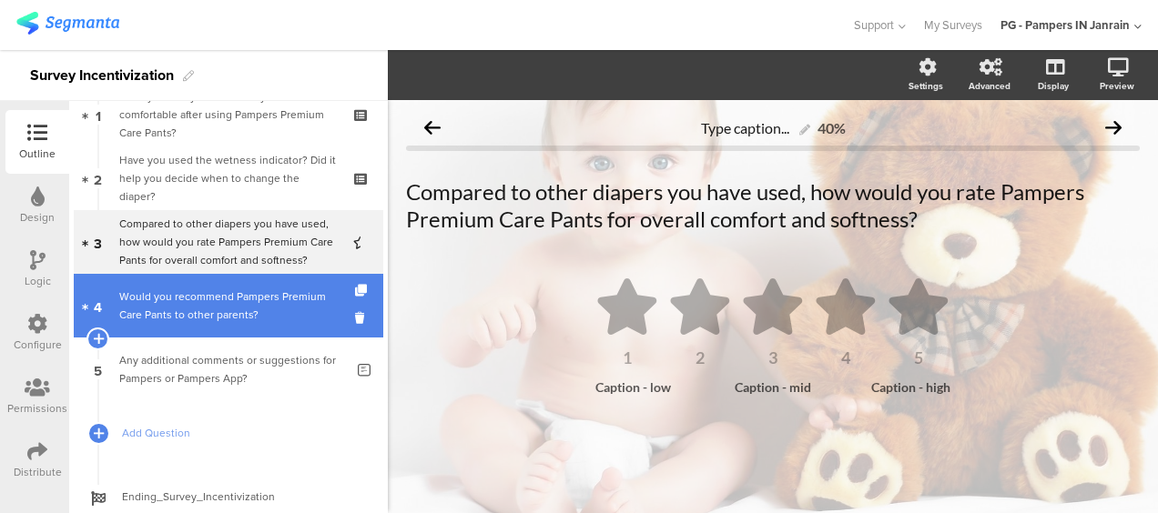
click at [199, 319] on div "Would you recommend Pampers Premium Care Pants to other parents?" at bounding box center [228, 306] width 218 height 36
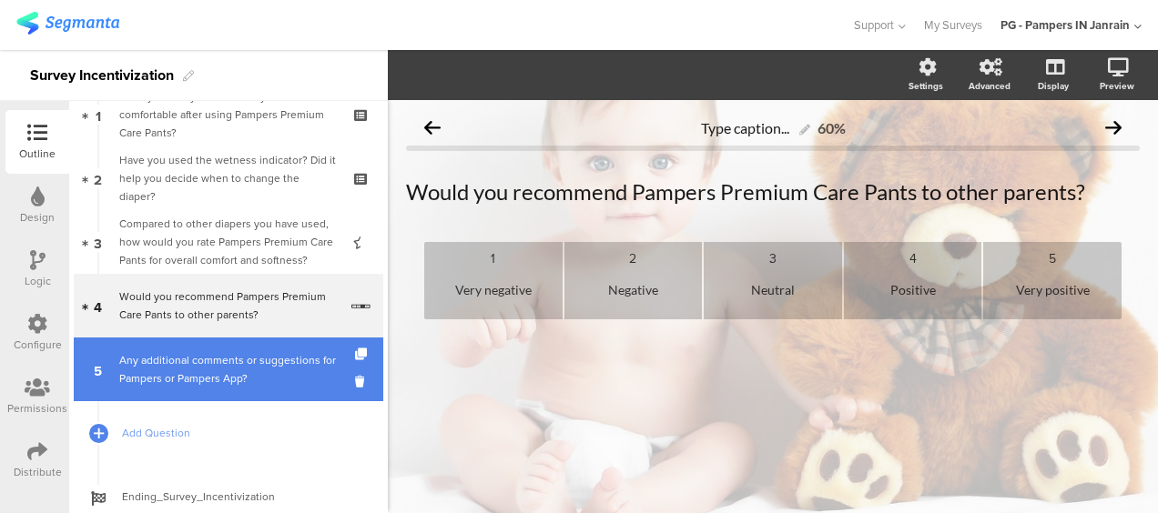
click at [188, 361] on div "Any additional comments or suggestions for Pampers or Pampers App?" at bounding box center [231, 369] width 225 height 36
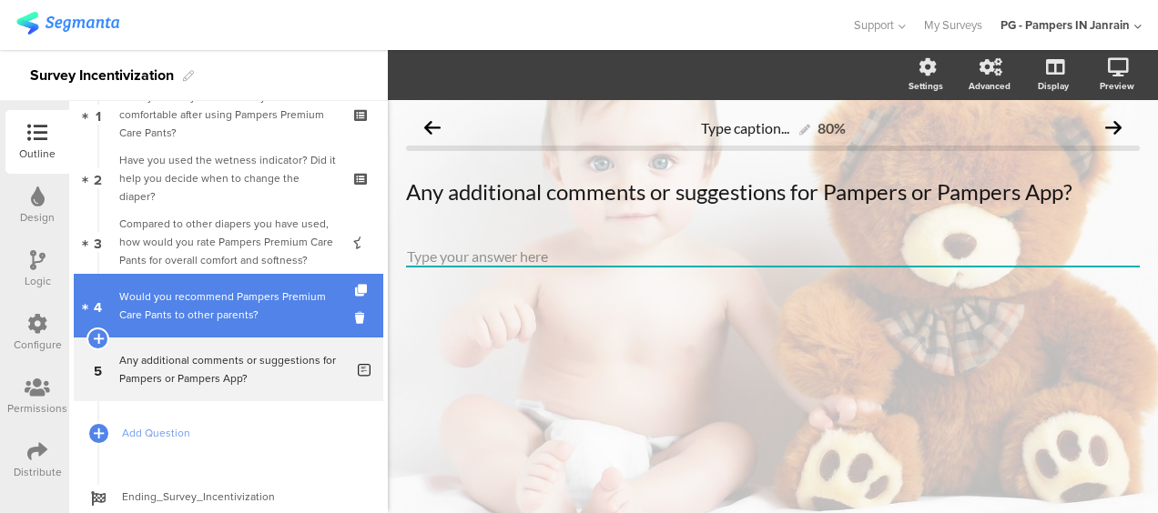
scroll to position [147, 0]
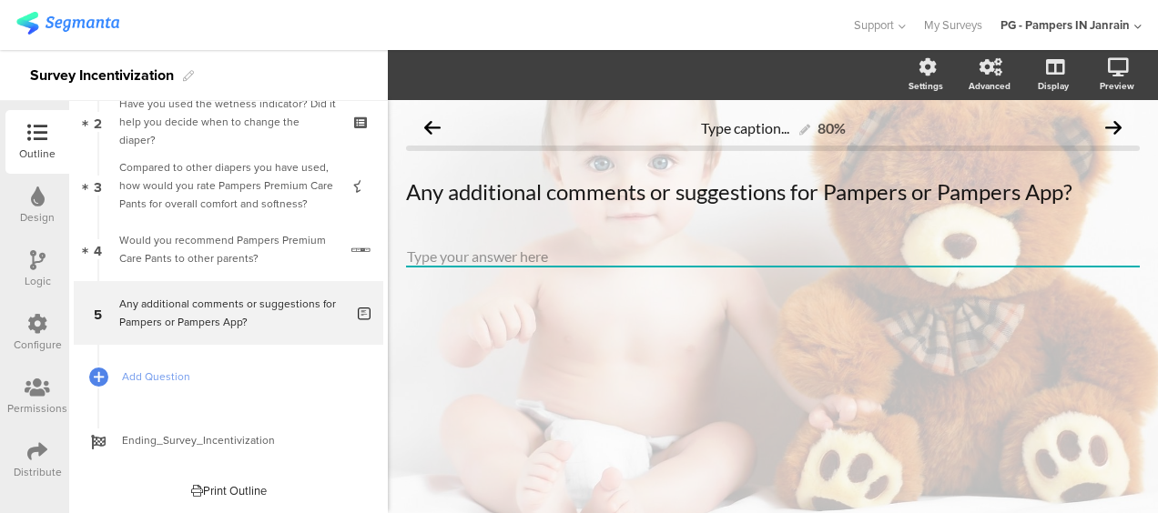
click at [31, 326] on icon at bounding box center [37, 324] width 20 height 20
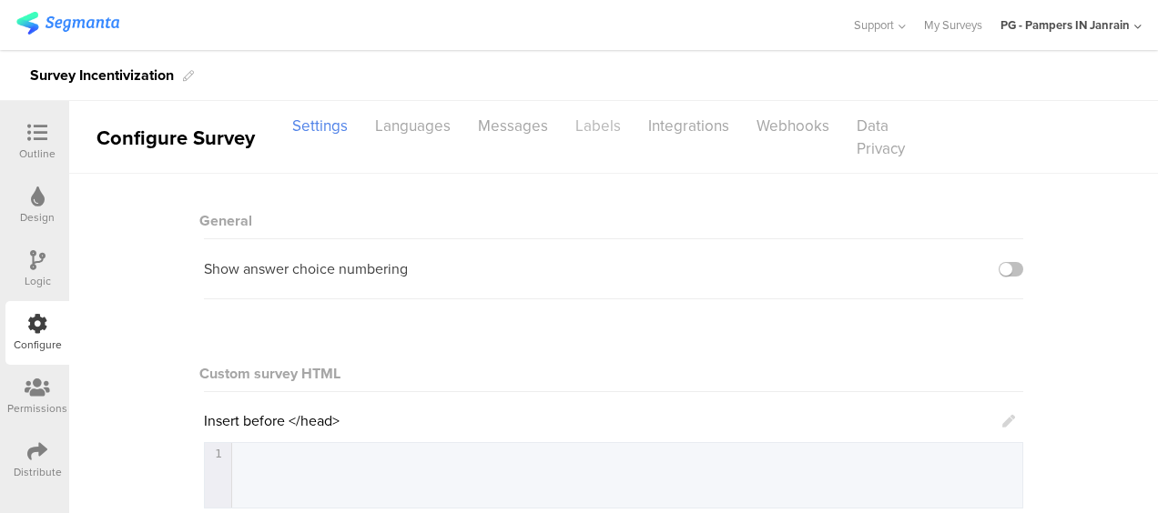
click at [589, 135] on div "Labels" at bounding box center [598, 126] width 73 height 32
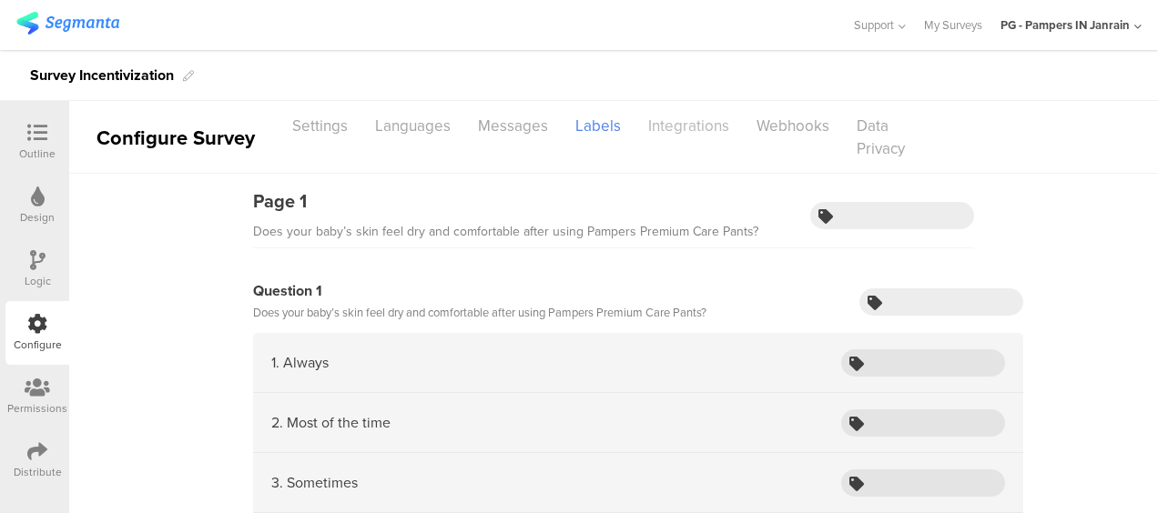
click at [665, 113] on div "Integrations" at bounding box center [689, 126] width 108 height 32
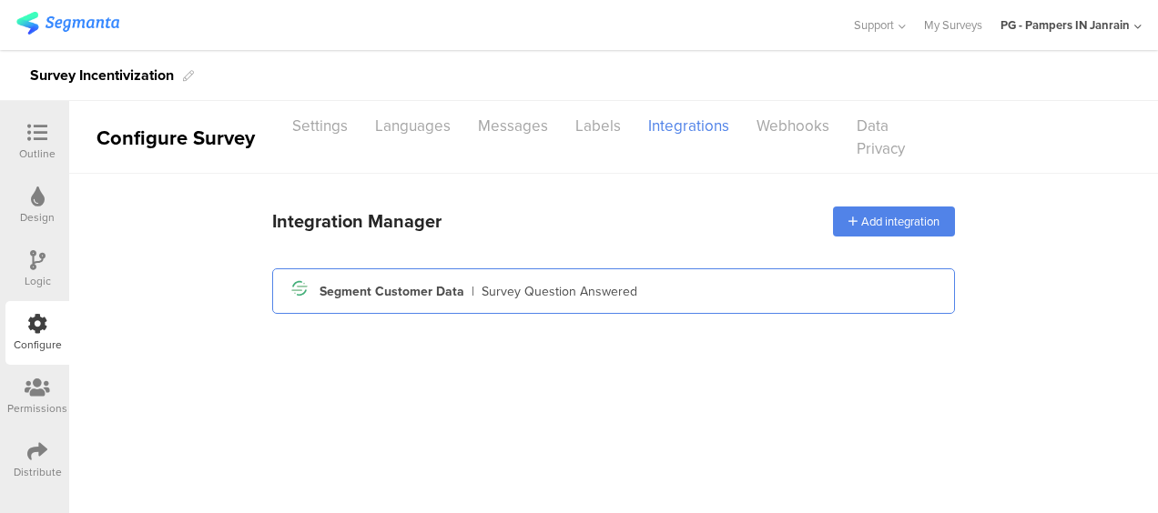
click at [532, 302] on div "Segment icon Created with Sketch. Segment Customer Data | Survey Question Answe…" at bounding box center [614, 291] width 654 height 31
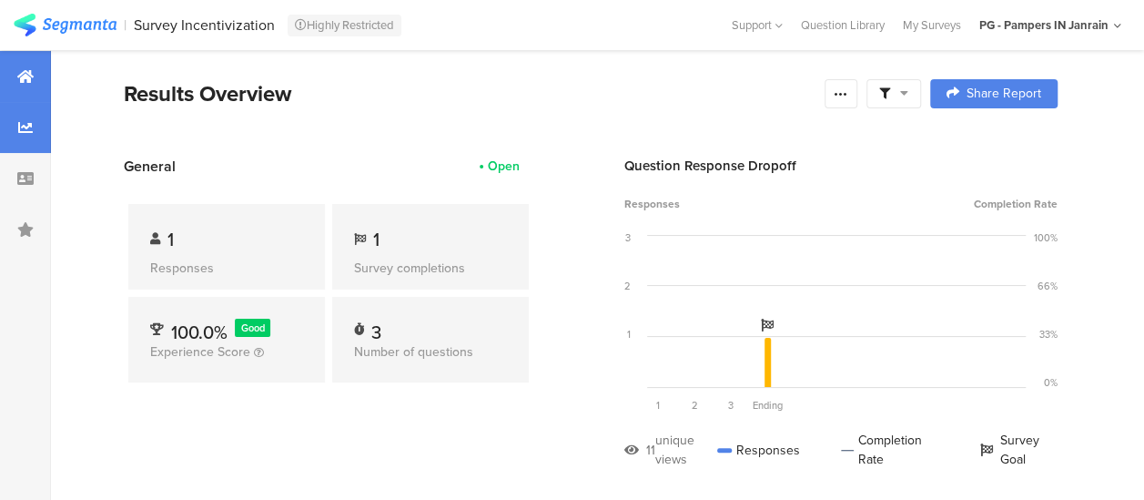
click at [25, 136] on div at bounding box center [25, 127] width 51 height 51
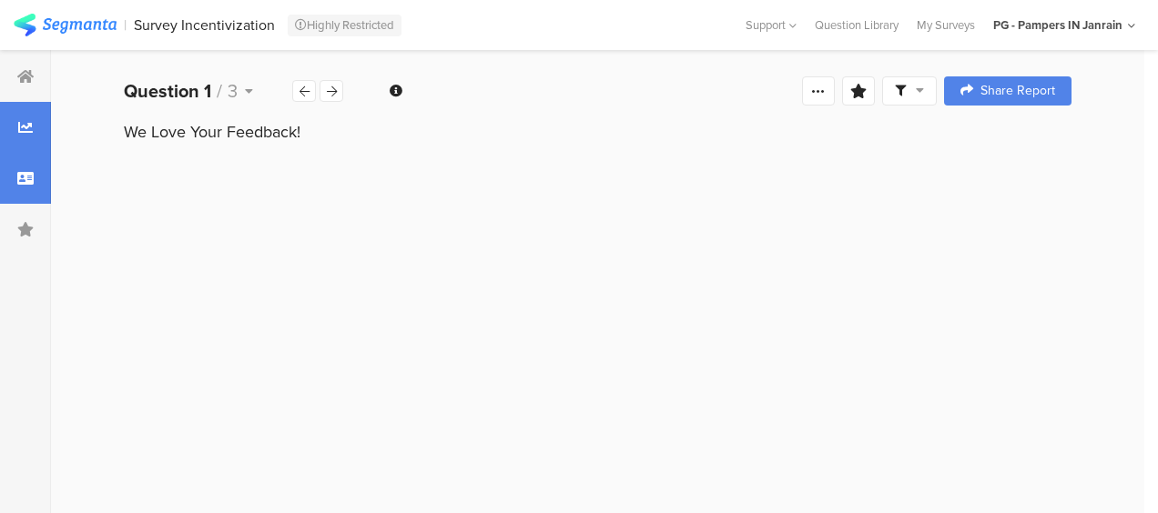
click at [29, 188] on div at bounding box center [25, 178] width 51 height 51
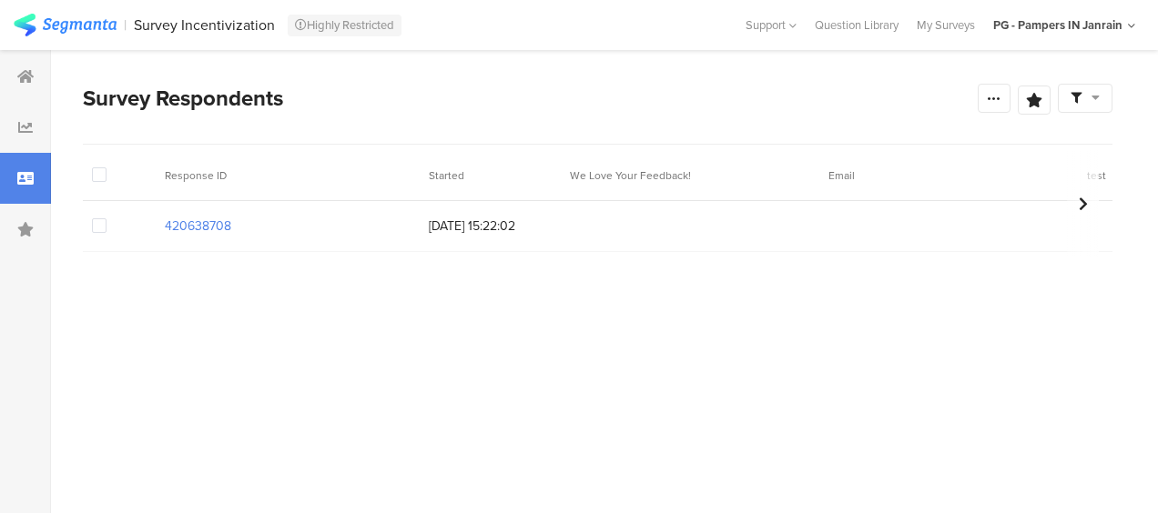
click at [98, 223] on span at bounding box center [99, 225] width 15 height 15
click at [107, 218] on input "checkbox" at bounding box center [107, 218] width 0 height 0
click at [300, 173] on span "Delete" at bounding box center [310, 175] width 37 height 14
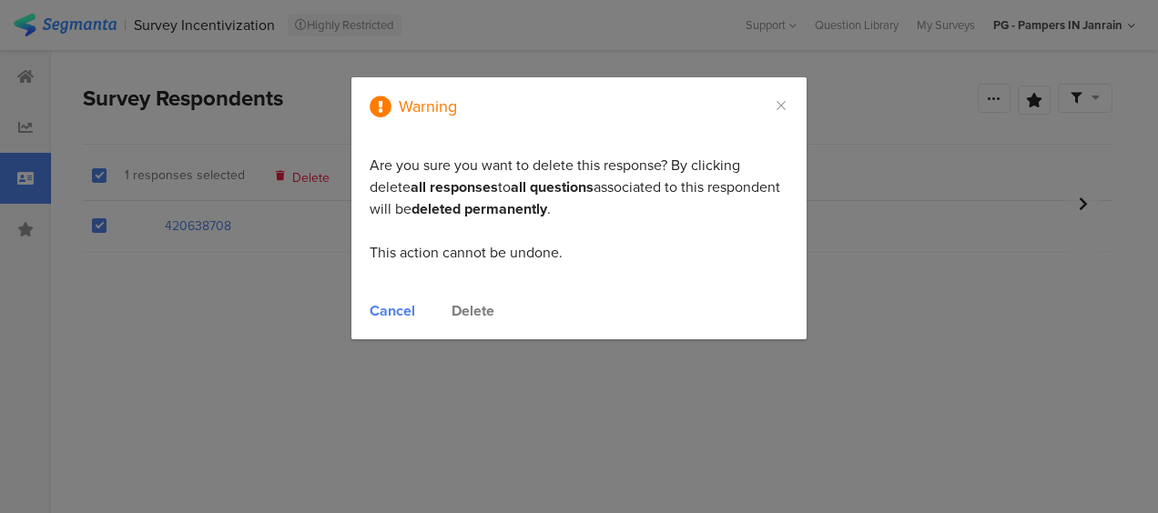
click at [479, 312] on div "Delete" at bounding box center [473, 310] width 43 height 21
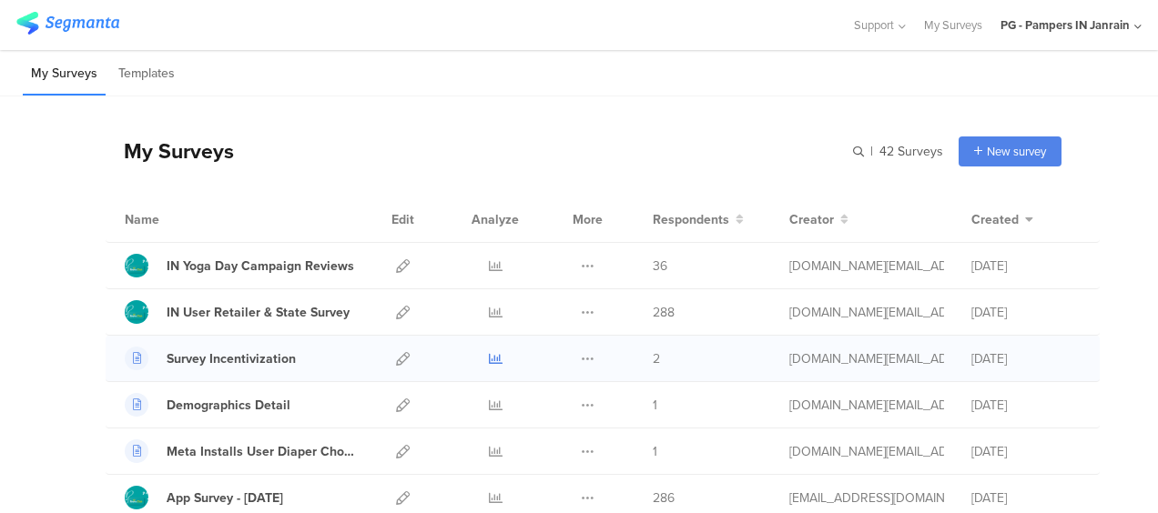
click at [489, 359] on icon at bounding box center [496, 359] width 14 height 14
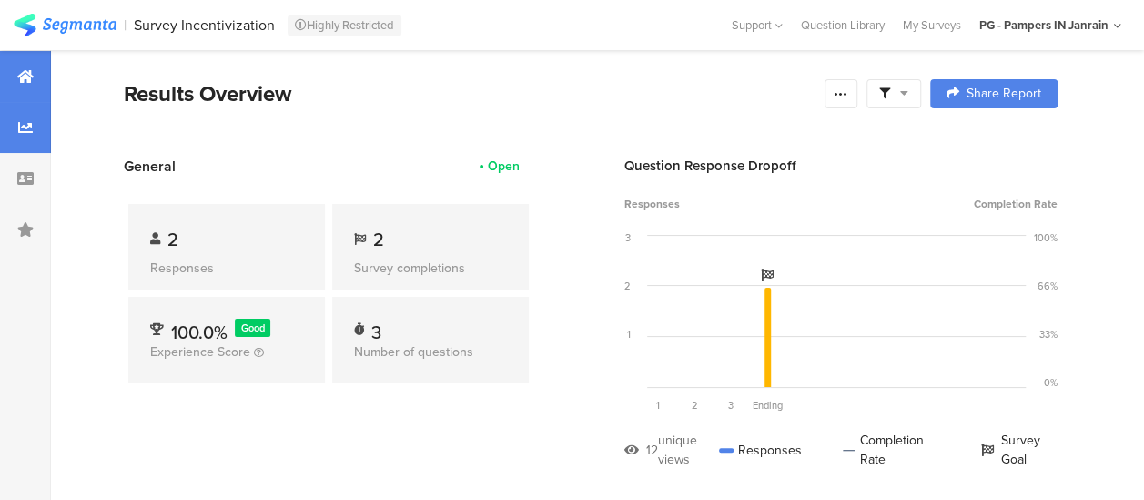
click at [16, 122] on div at bounding box center [25, 127] width 51 height 51
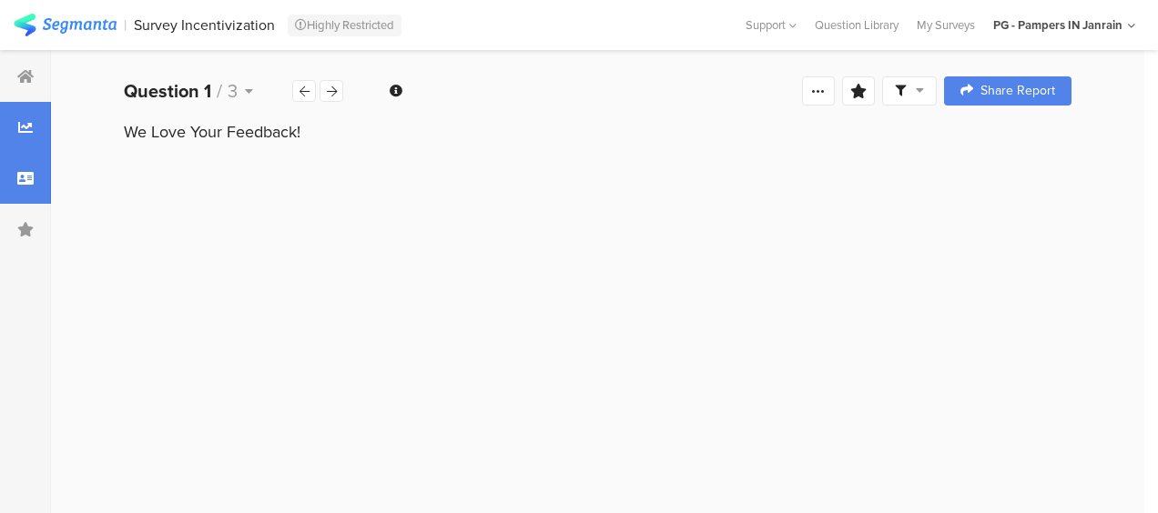
click at [25, 172] on icon at bounding box center [25, 178] width 16 height 15
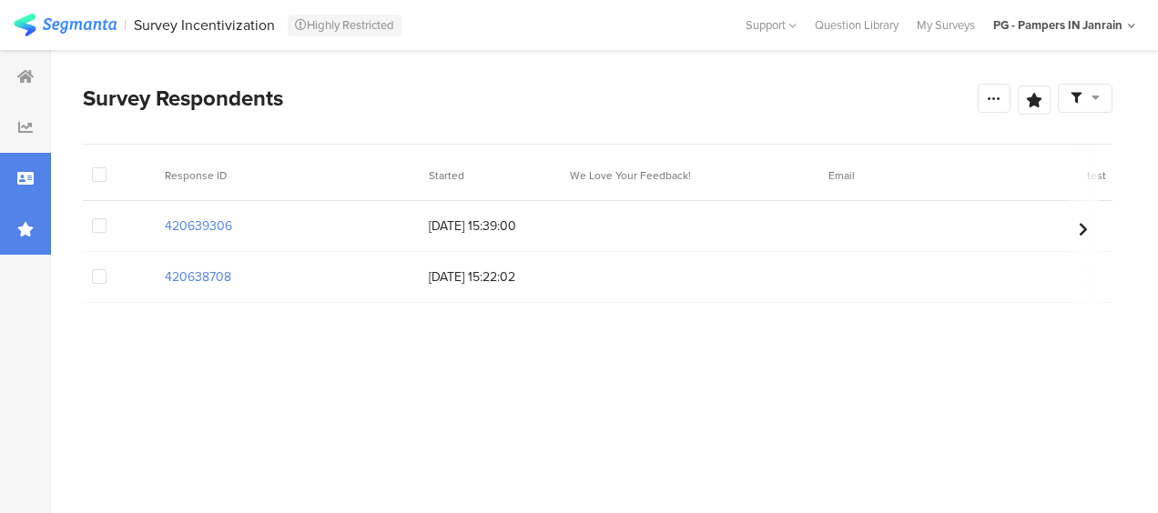
click at [27, 226] on icon at bounding box center [25, 229] width 16 height 15
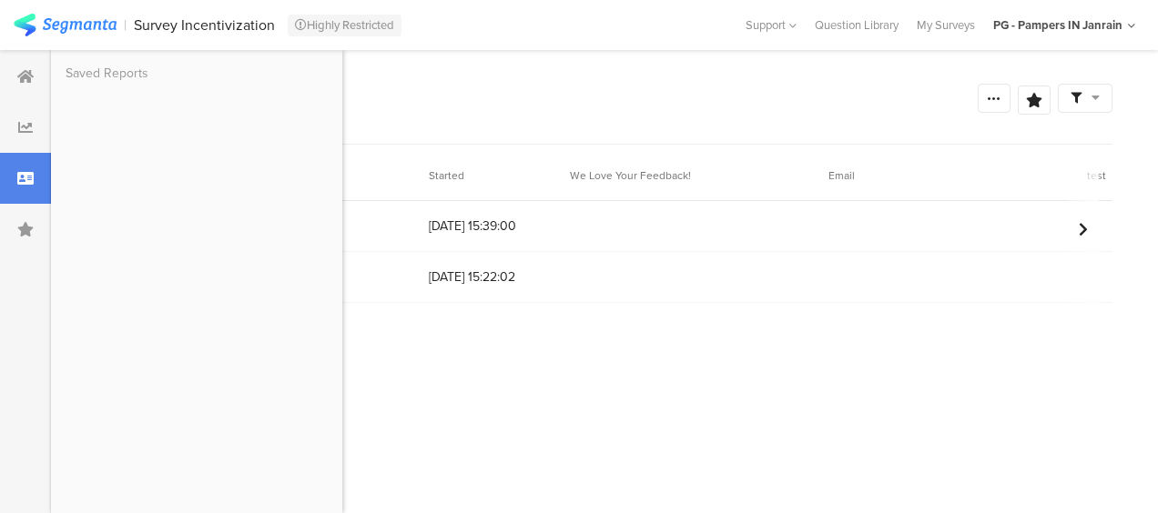
click at [503, 372] on section "Response ID Started We Love Your Feedback! Email test 420639306 [DATE] 15:39:00…" at bounding box center [598, 293] width 1030 height 286
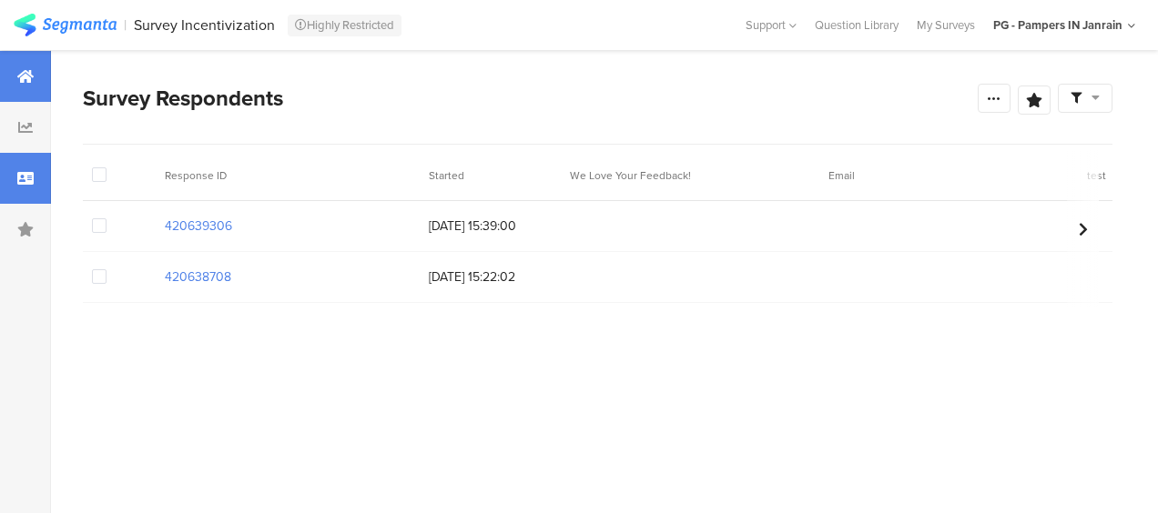
click at [40, 87] on div at bounding box center [25, 76] width 51 height 51
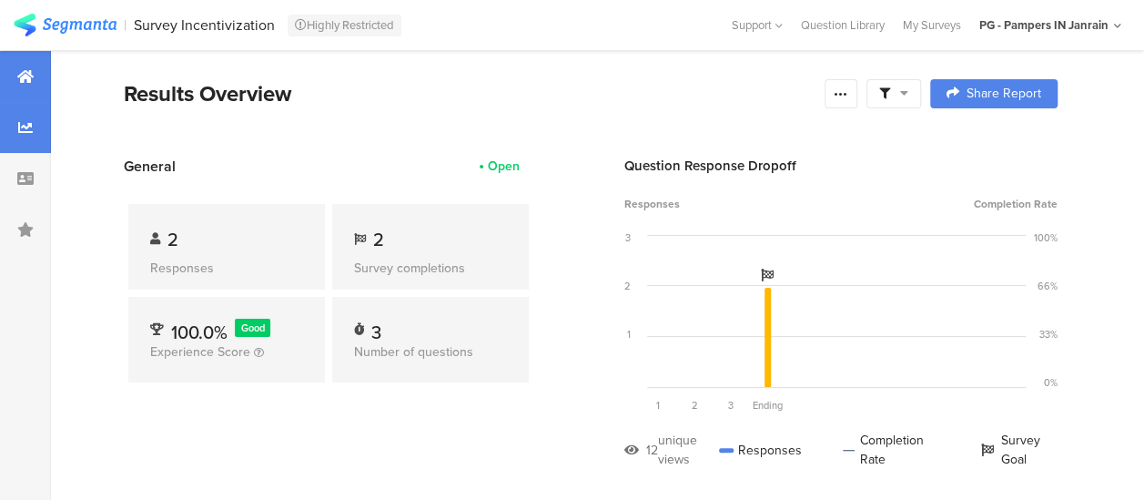
click at [9, 134] on div at bounding box center [25, 127] width 51 height 51
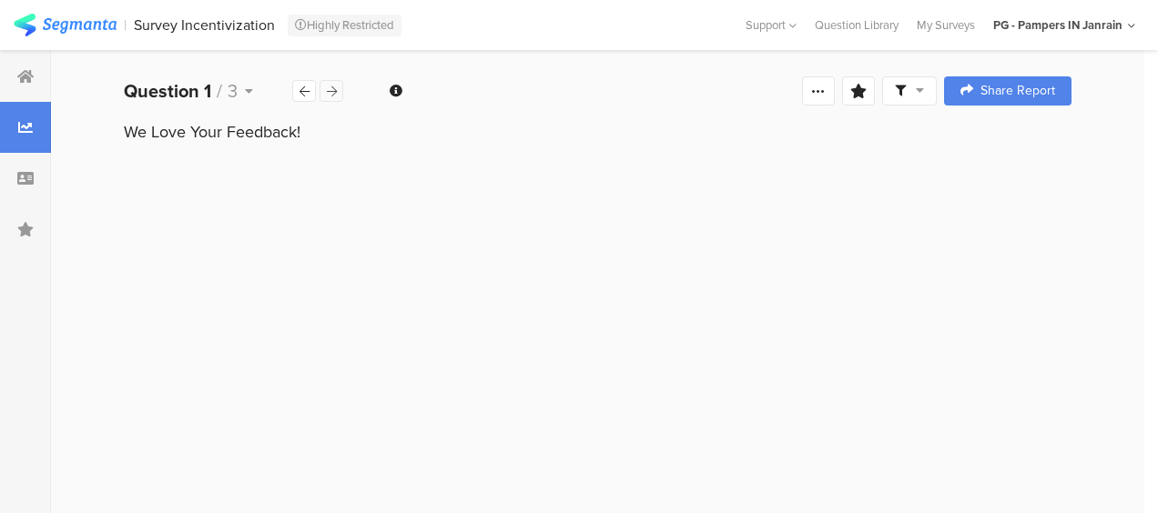
click at [328, 89] on icon at bounding box center [332, 92] width 10 height 12
click at [44, 78] on div at bounding box center [25, 76] width 51 height 51
